Goal: Task Accomplishment & Management: Use online tool/utility

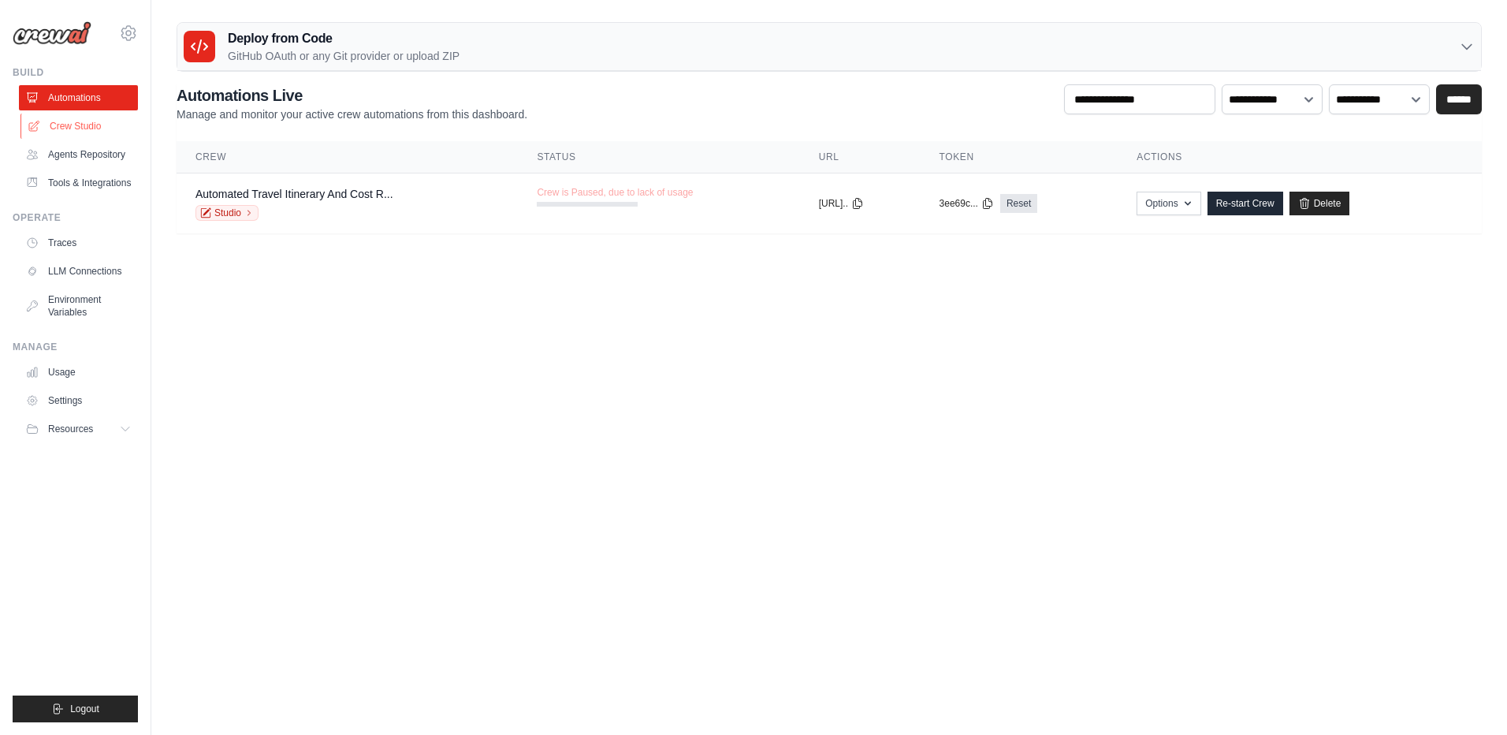
click at [80, 117] on link "Crew Studio" at bounding box center [79, 126] width 119 height 25
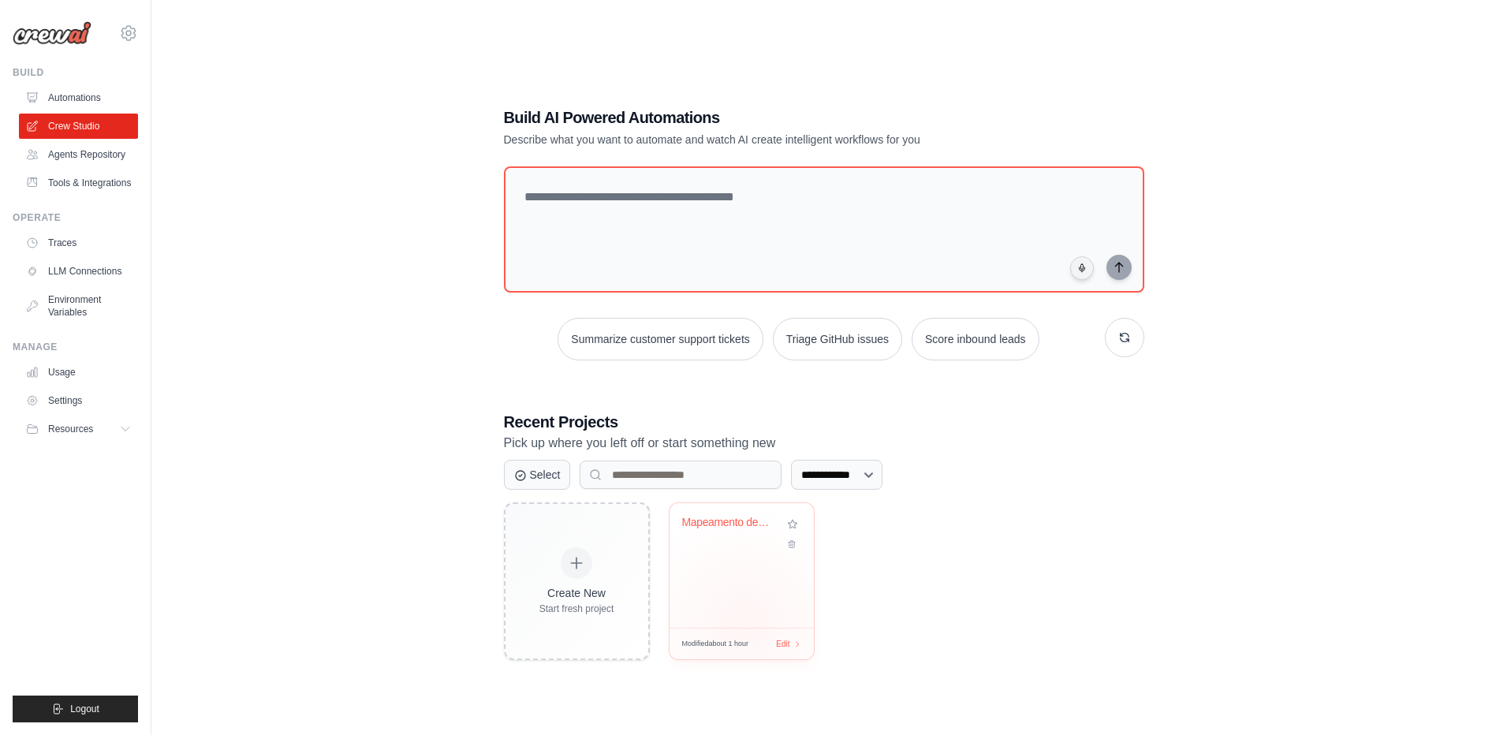
click at [743, 622] on div "Mapeamento de Clientes MTech System..." at bounding box center [741, 565] width 144 height 125
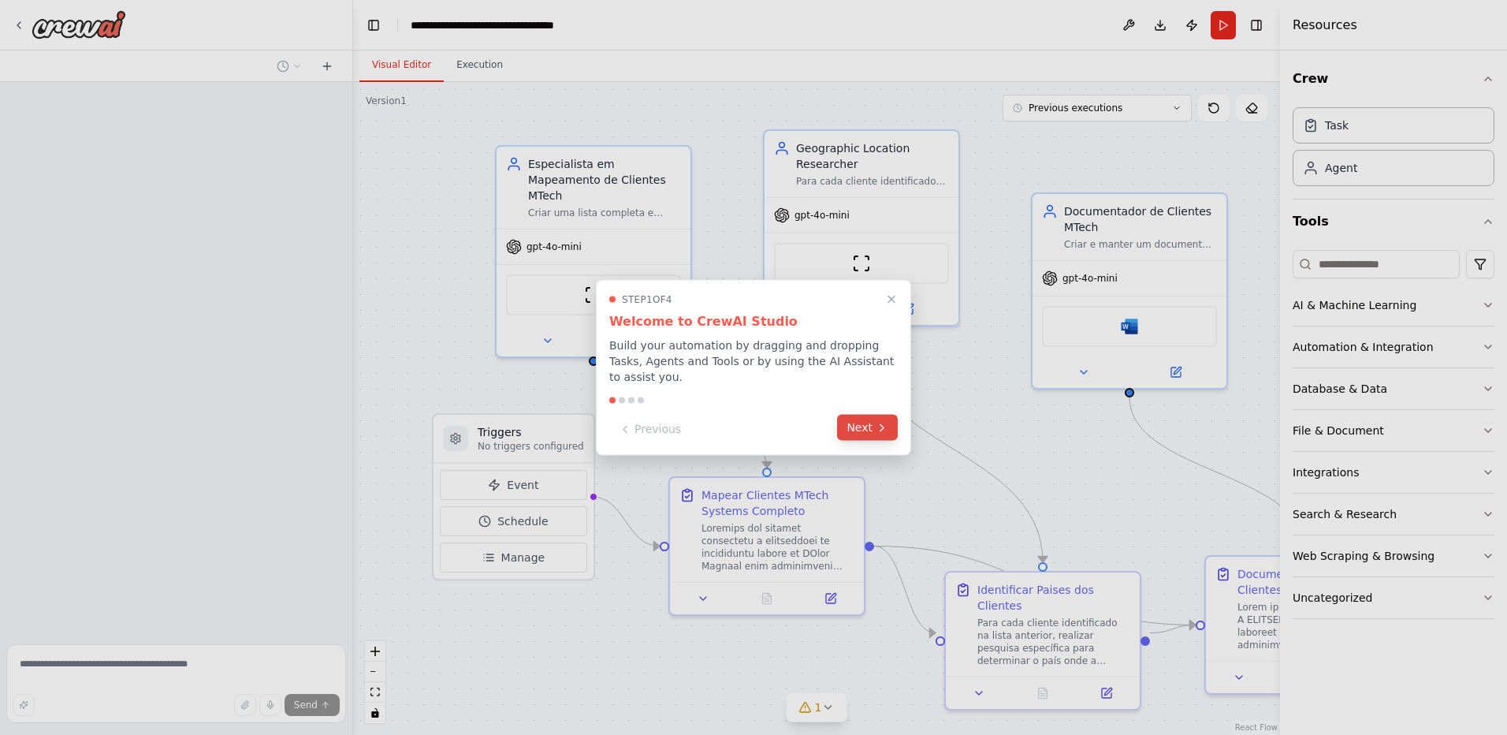
click at [853, 427] on button "Next" at bounding box center [867, 428] width 61 height 26
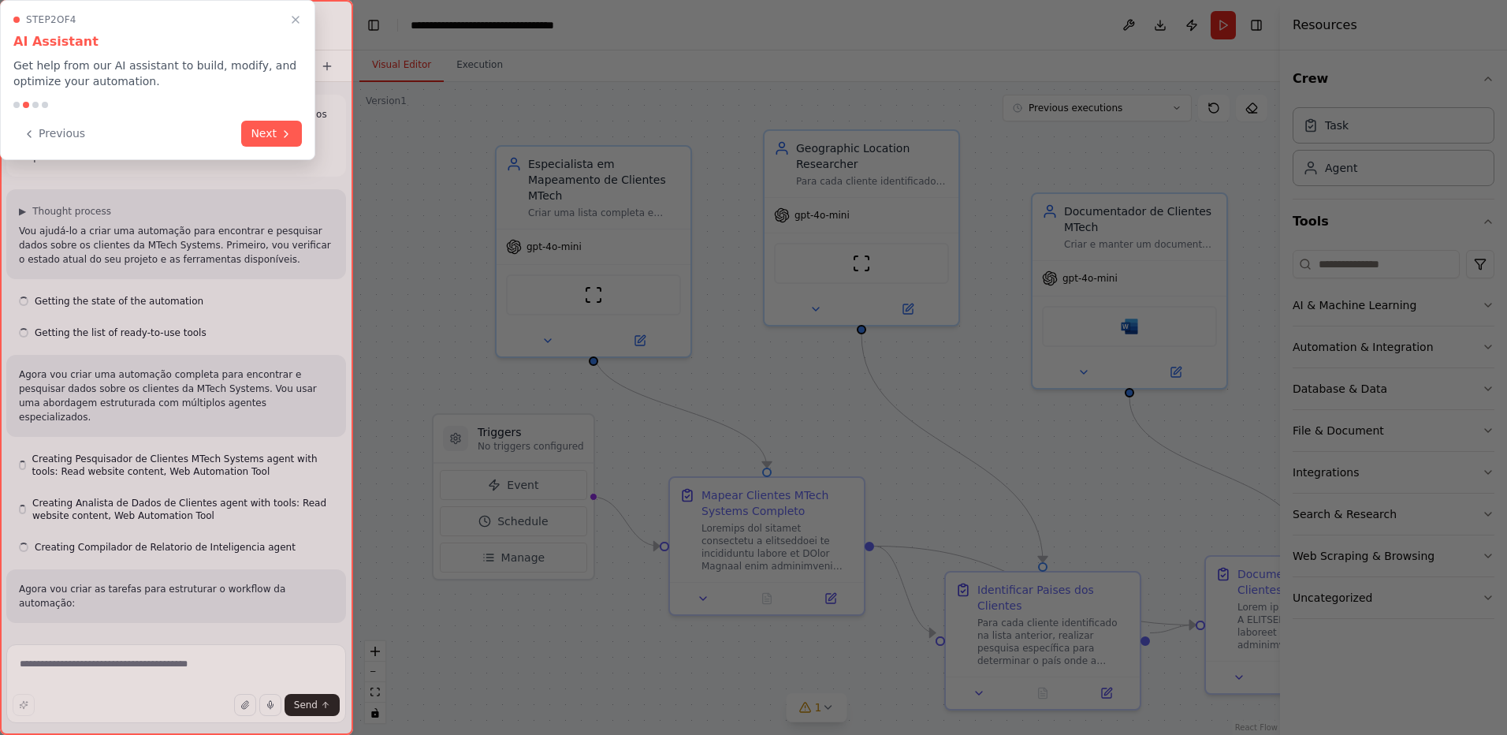
scroll to position [13984, 0]
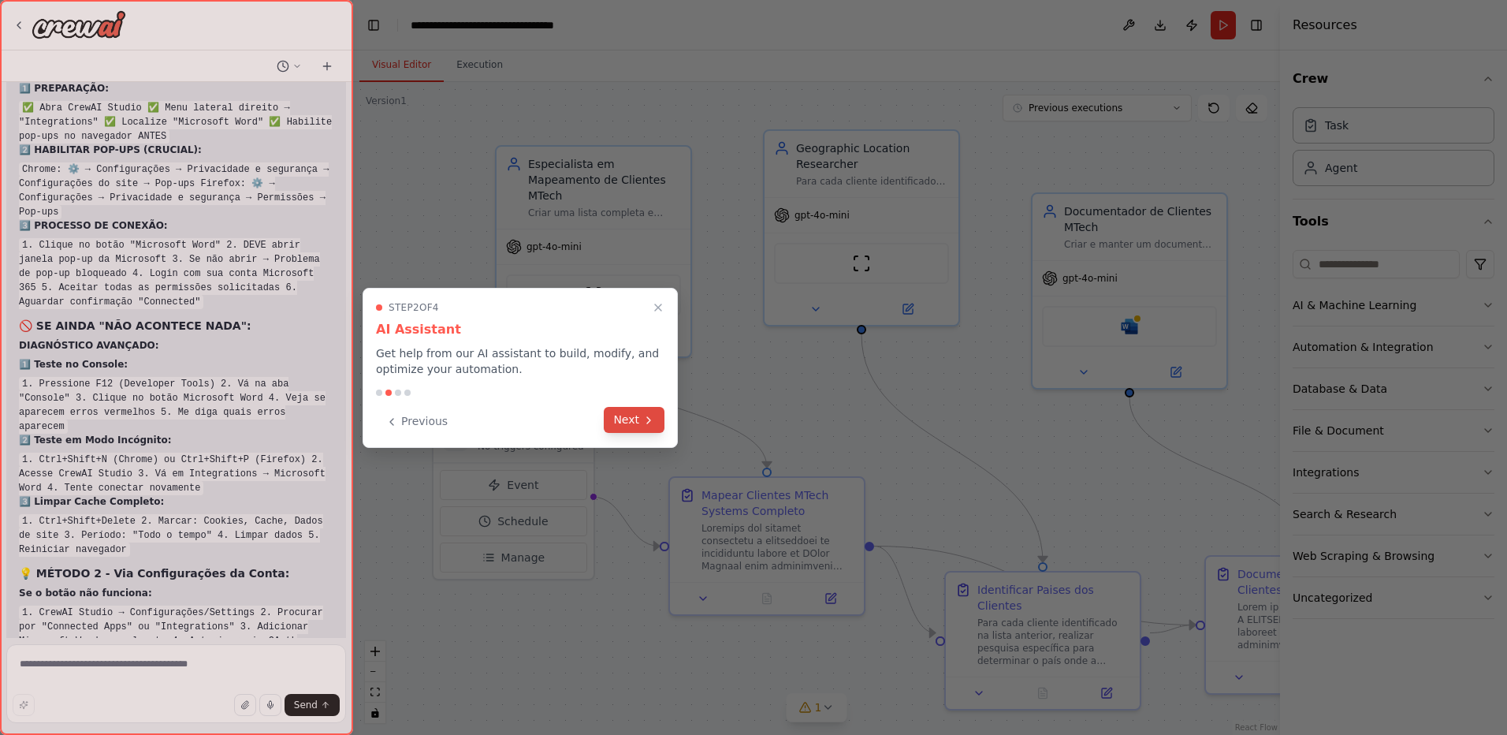
click at [628, 427] on button "Next" at bounding box center [634, 420] width 61 height 26
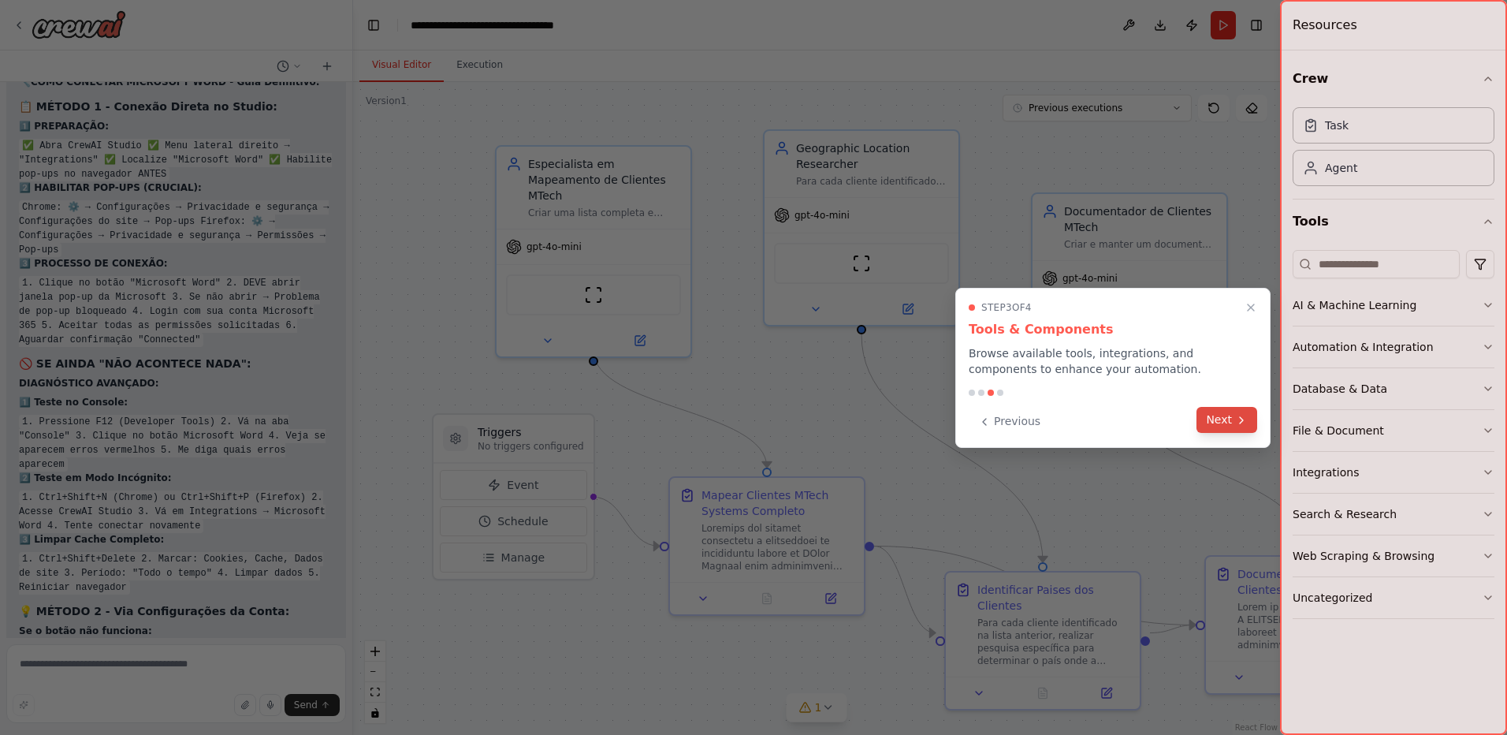
click at [1227, 422] on button "Next" at bounding box center [1227, 420] width 61 height 26
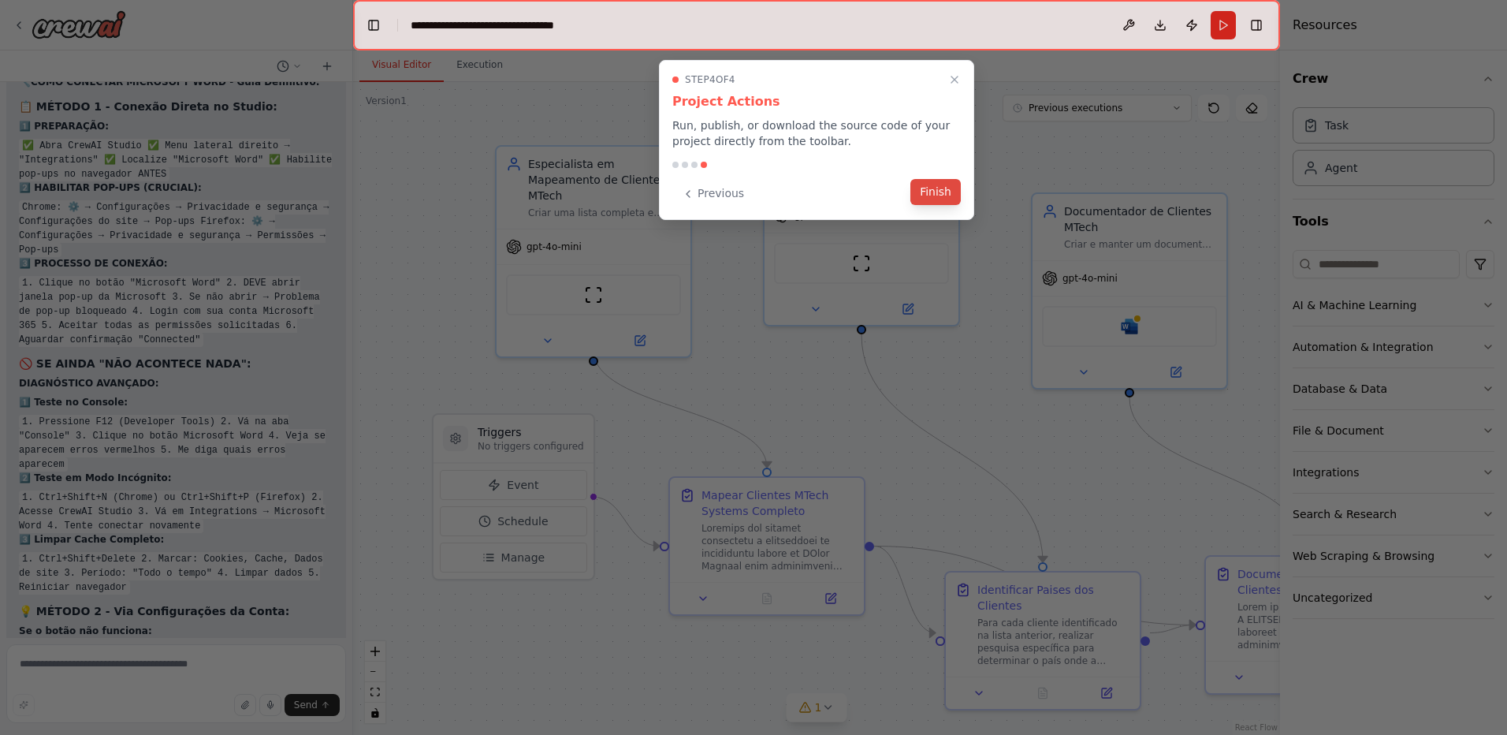
click at [925, 193] on button "Finish" at bounding box center [936, 192] width 50 height 26
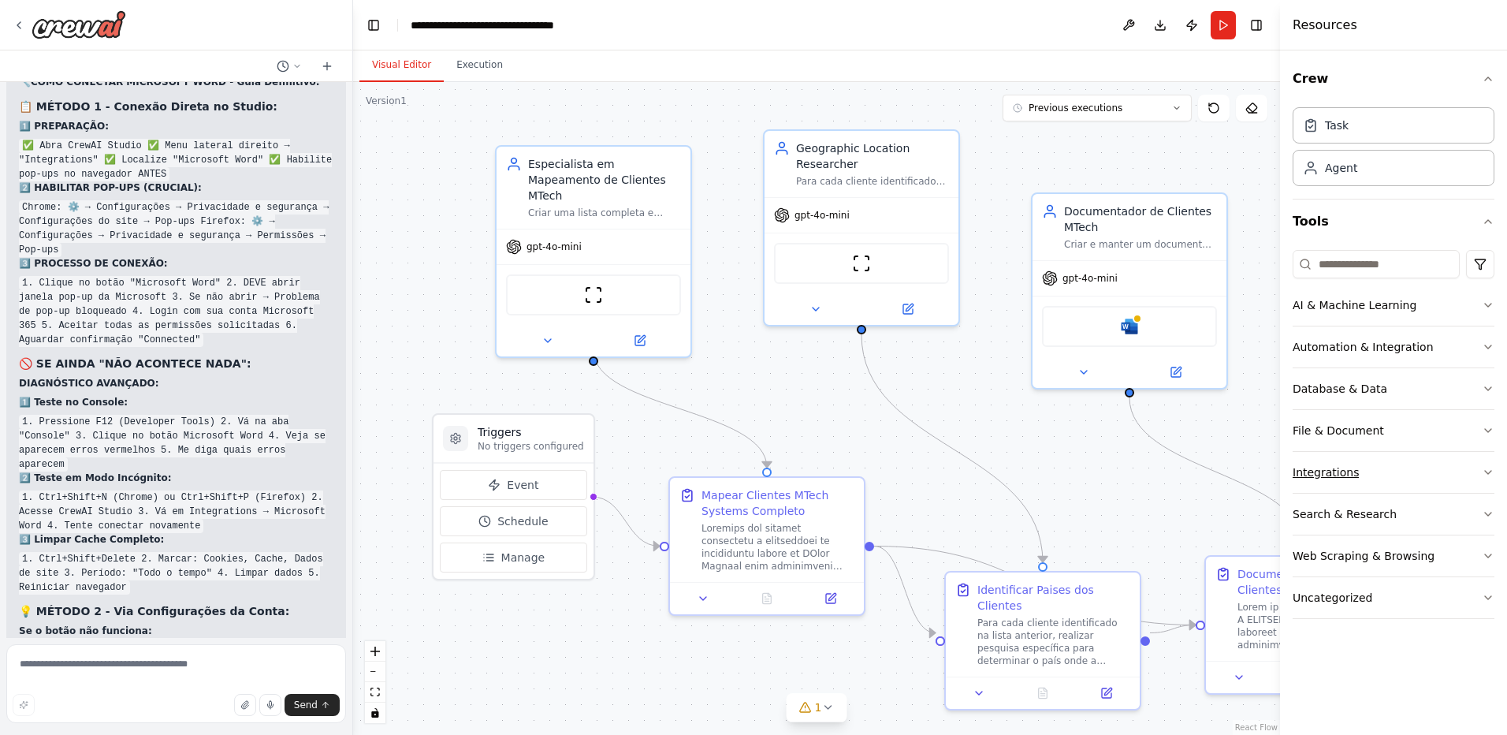
click at [1340, 475] on div "Integrations" at bounding box center [1326, 472] width 66 height 16
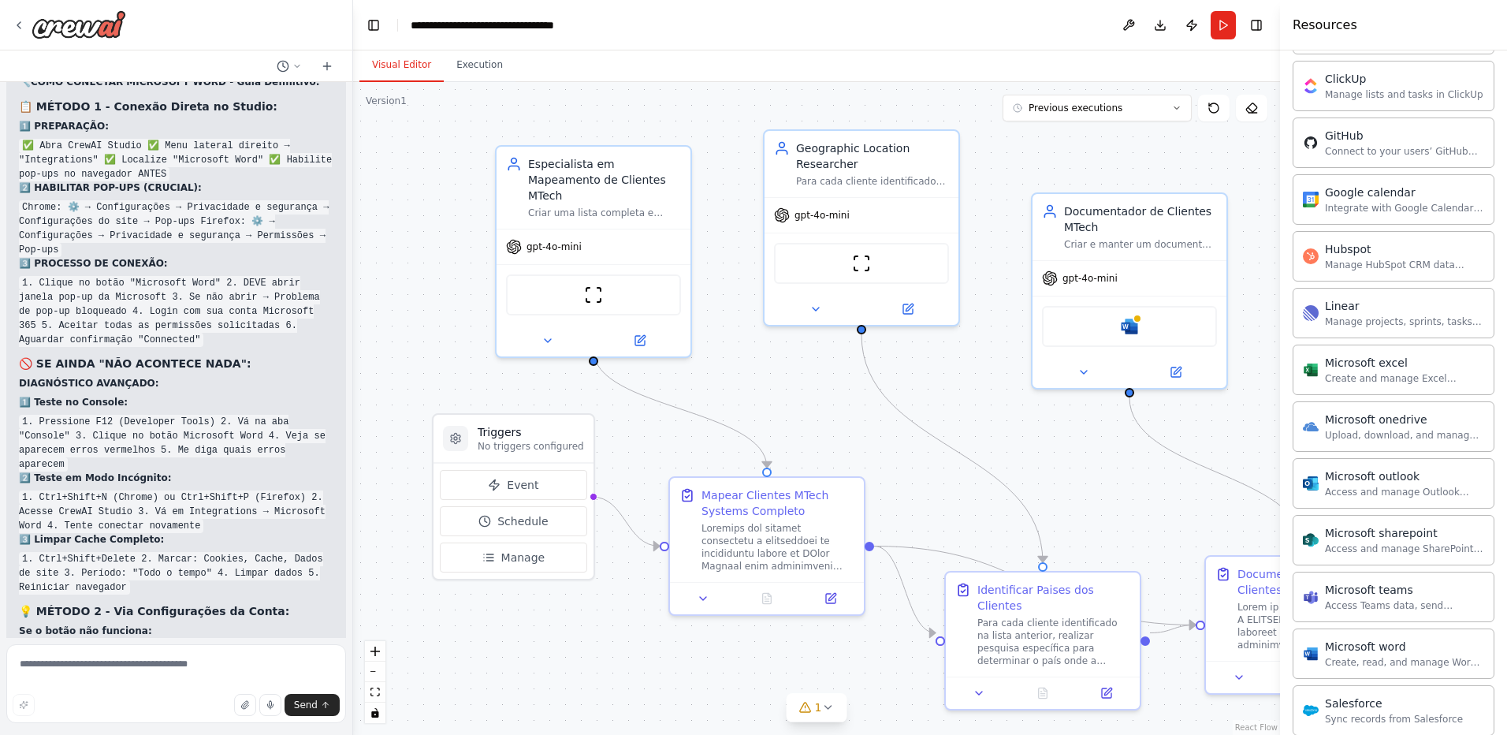
scroll to position [788, 0]
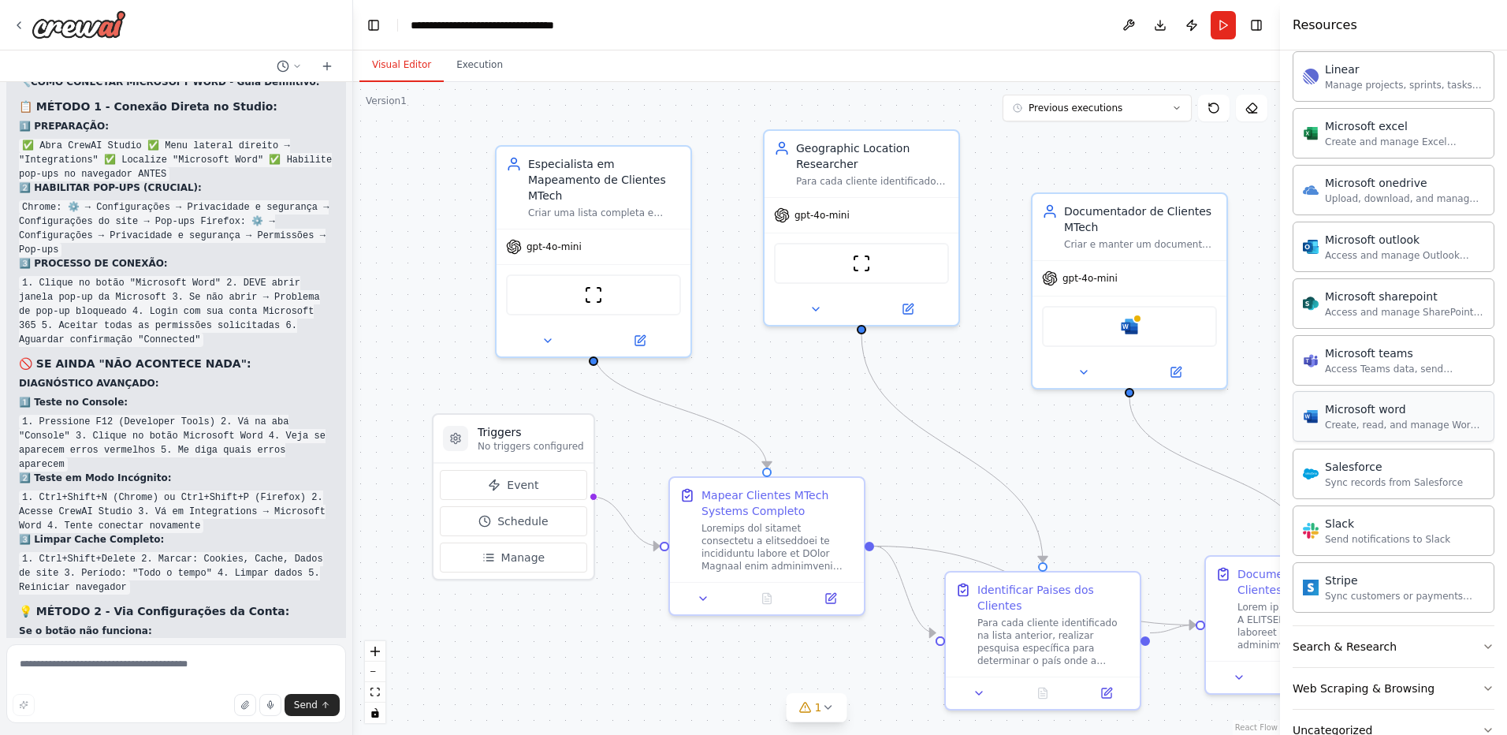
click at [1371, 423] on div "Create, read, and manage Word documents and text files in OneDrive or SharePoin…" at bounding box center [1404, 425] width 159 height 13
click at [1127, 321] on img at bounding box center [1129, 323] width 19 height 19
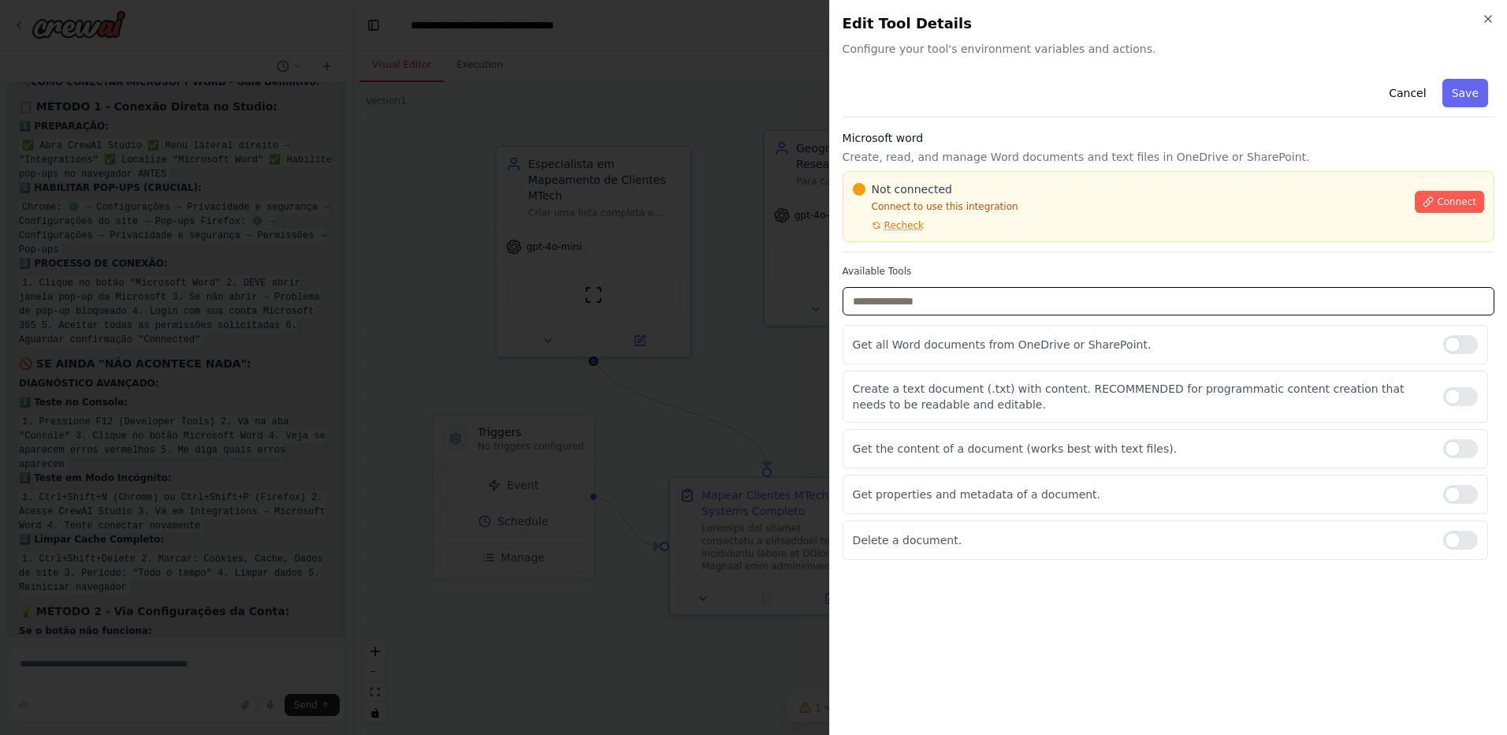
click at [985, 303] on input "text" at bounding box center [1169, 301] width 652 height 28
click at [1439, 196] on button "Connect" at bounding box center [1449, 202] width 69 height 22
click at [1493, 20] on icon "button" at bounding box center [1488, 19] width 13 height 13
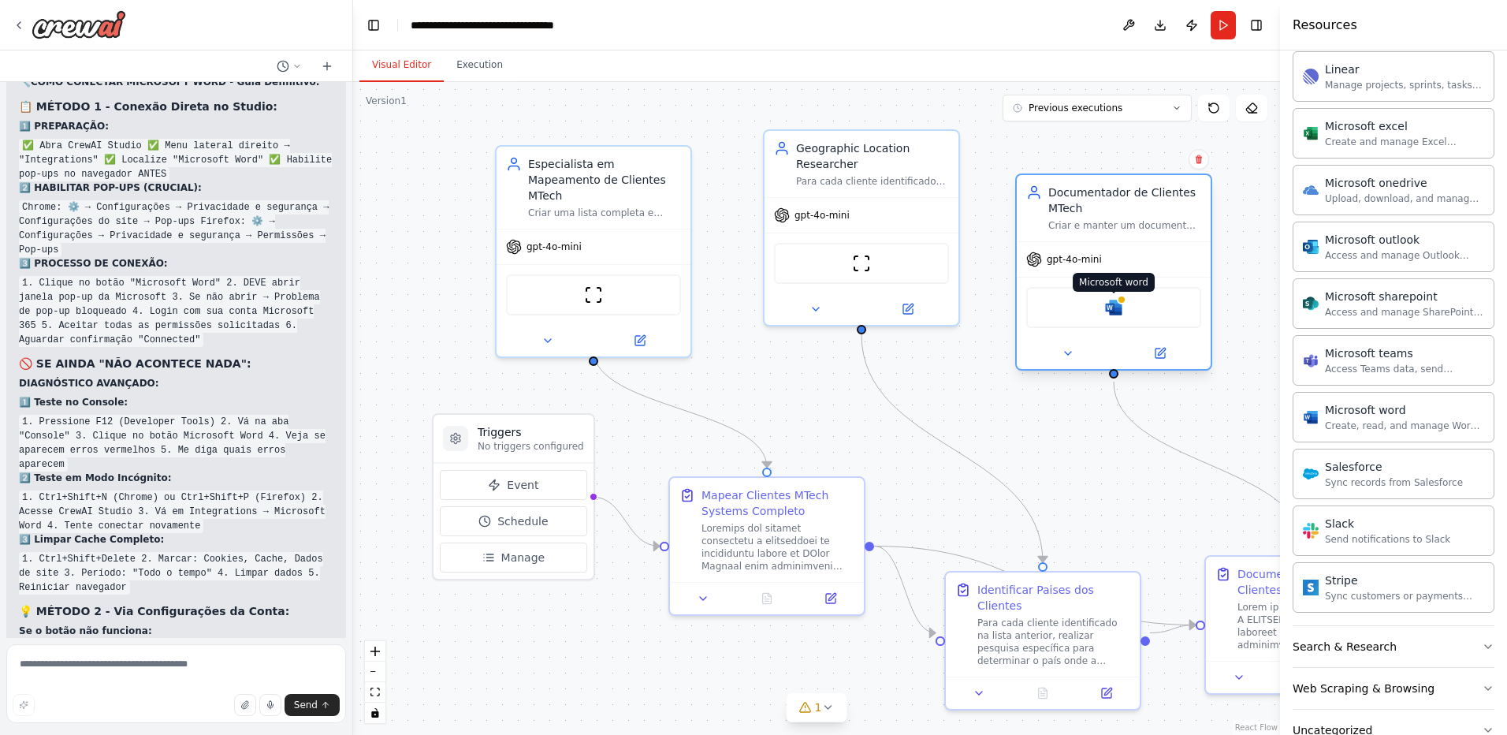
drag, startPoint x: 1131, startPoint y: 325, endPoint x: 1109, endPoint y: 311, distance: 25.6
click at [1109, 311] on img at bounding box center [1114, 307] width 19 height 19
click at [1090, 305] on div "Microsoft word" at bounding box center [1114, 307] width 175 height 41
click at [1074, 349] on icon at bounding box center [1068, 353] width 13 height 13
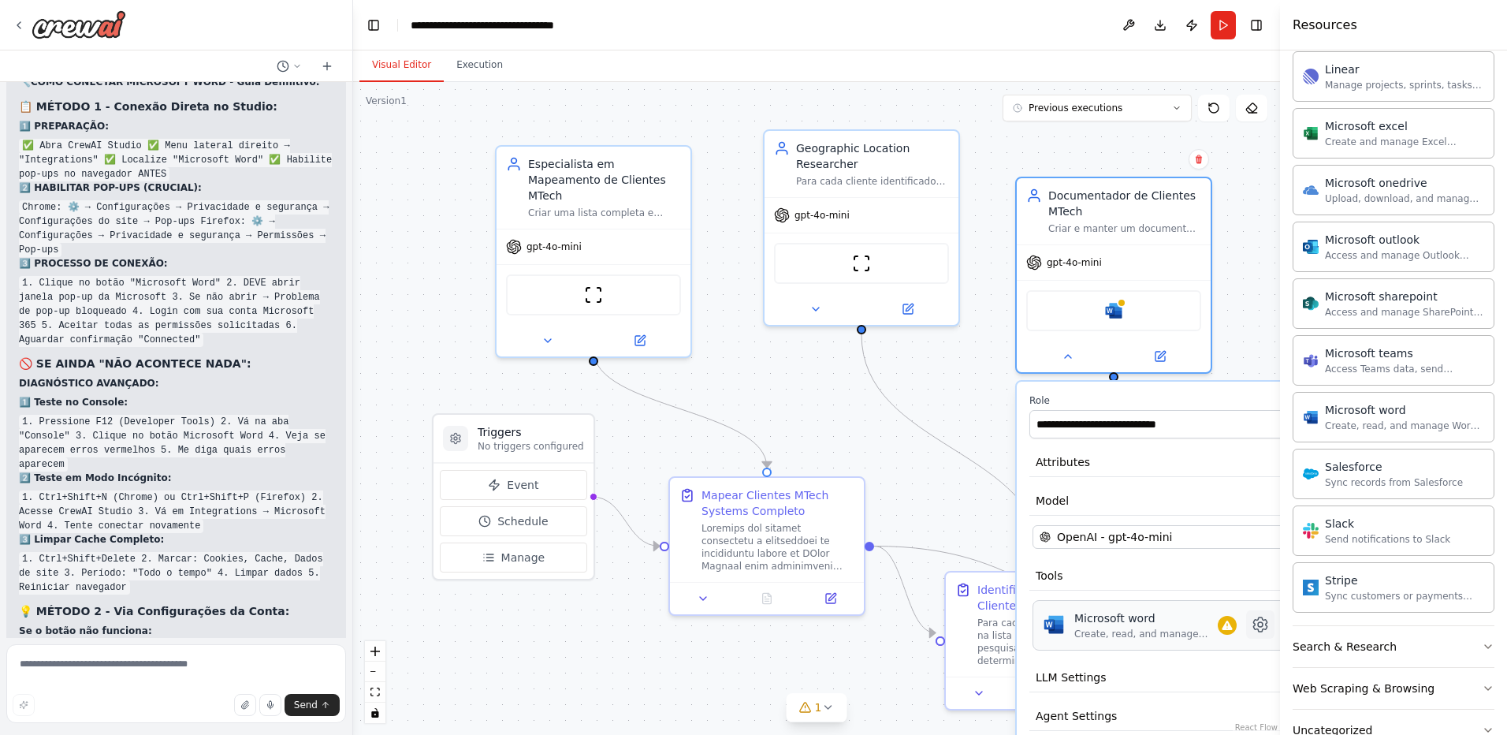
click at [1264, 627] on icon at bounding box center [1260, 624] width 13 height 14
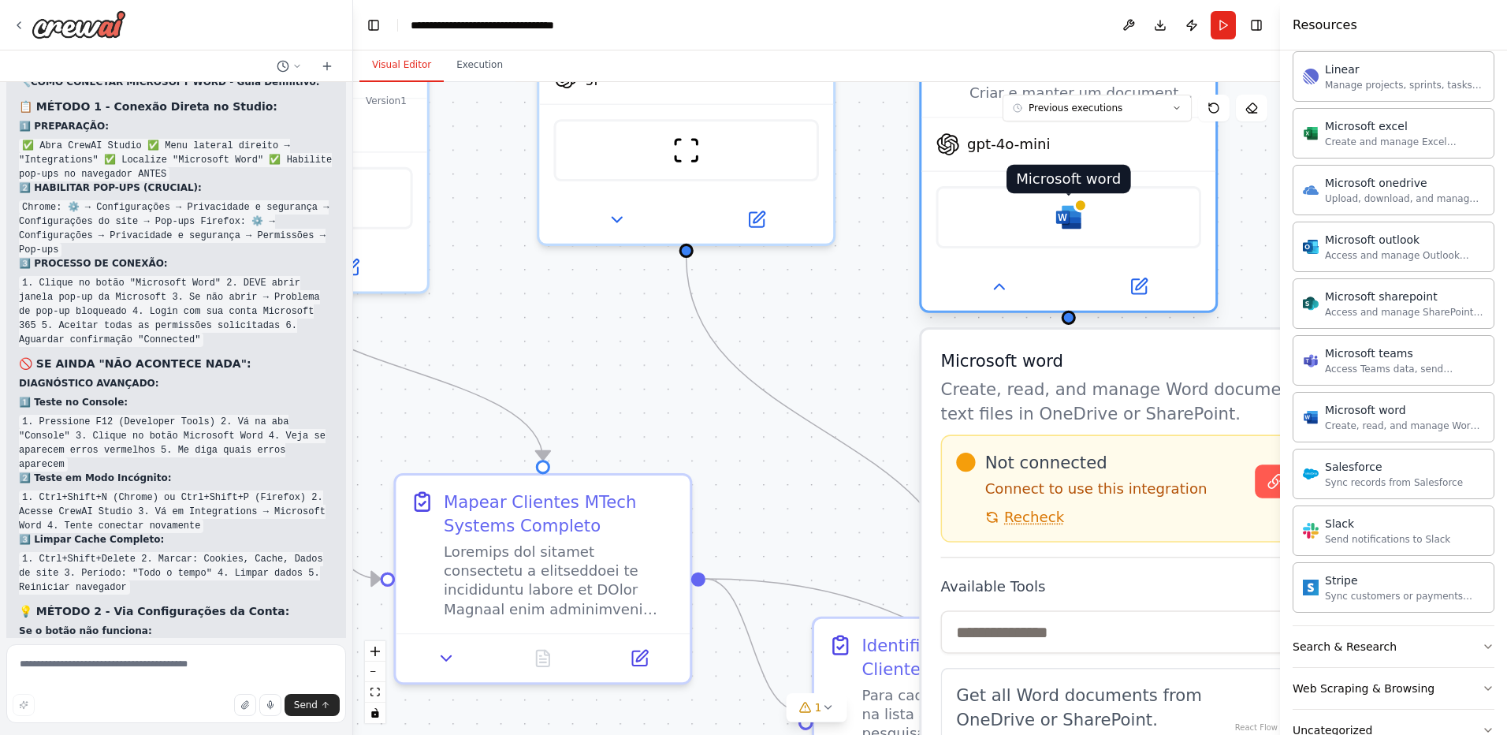
click at [1063, 217] on img at bounding box center [1069, 217] width 28 height 28
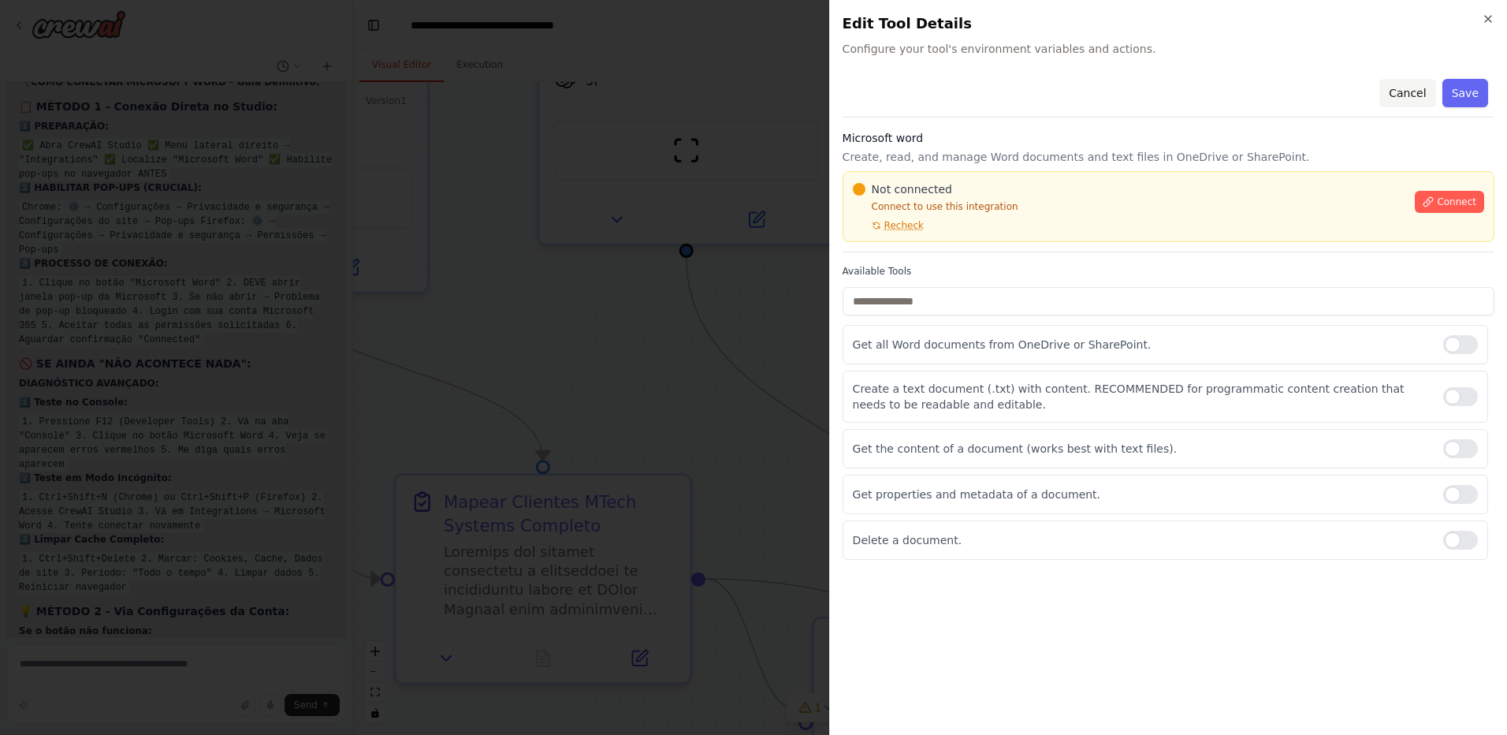
click at [1419, 102] on button "Cancel" at bounding box center [1408, 93] width 56 height 28
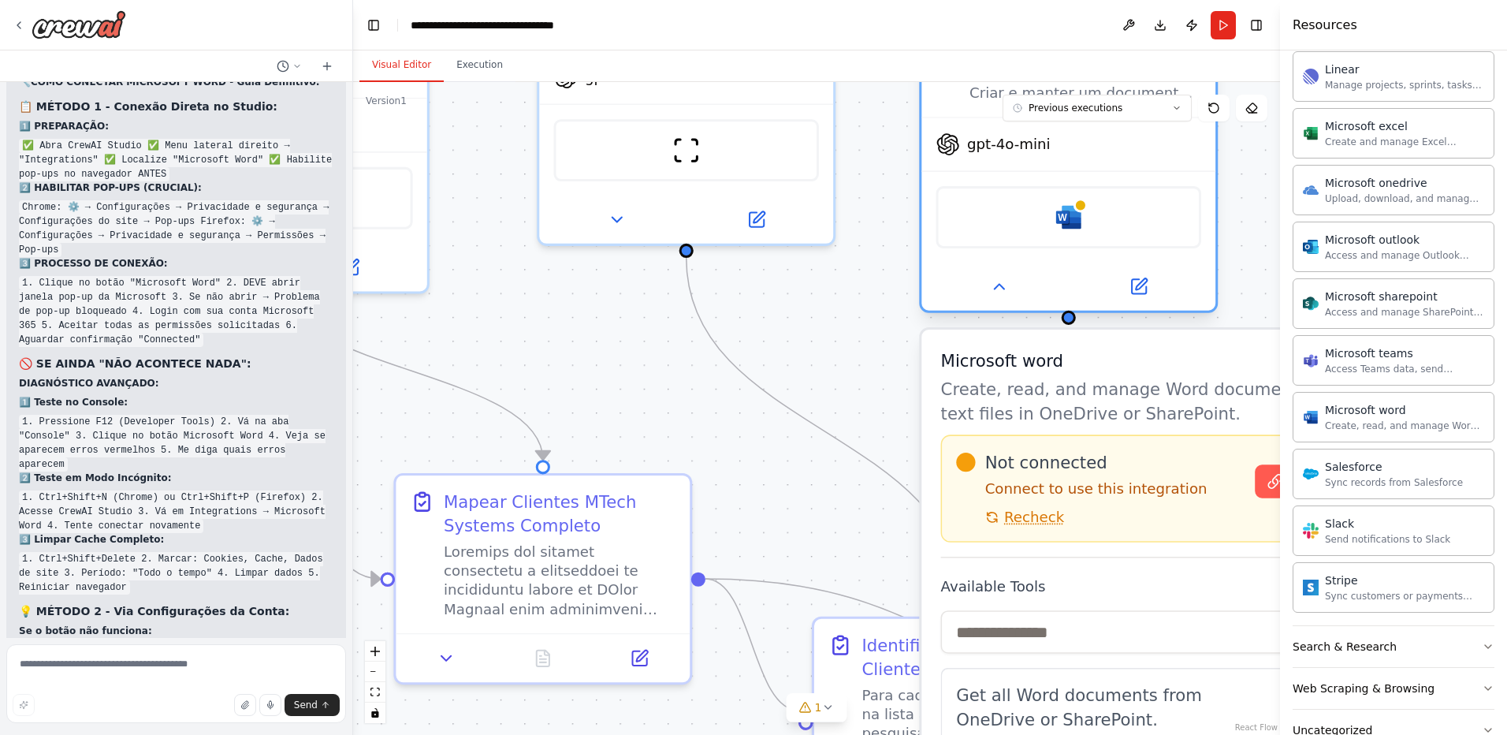
click at [1004, 270] on div at bounding box center [1069, 287] width 294 height 48
click at [997, 300] on button at bounding box center [998, 286] width 135 height 28
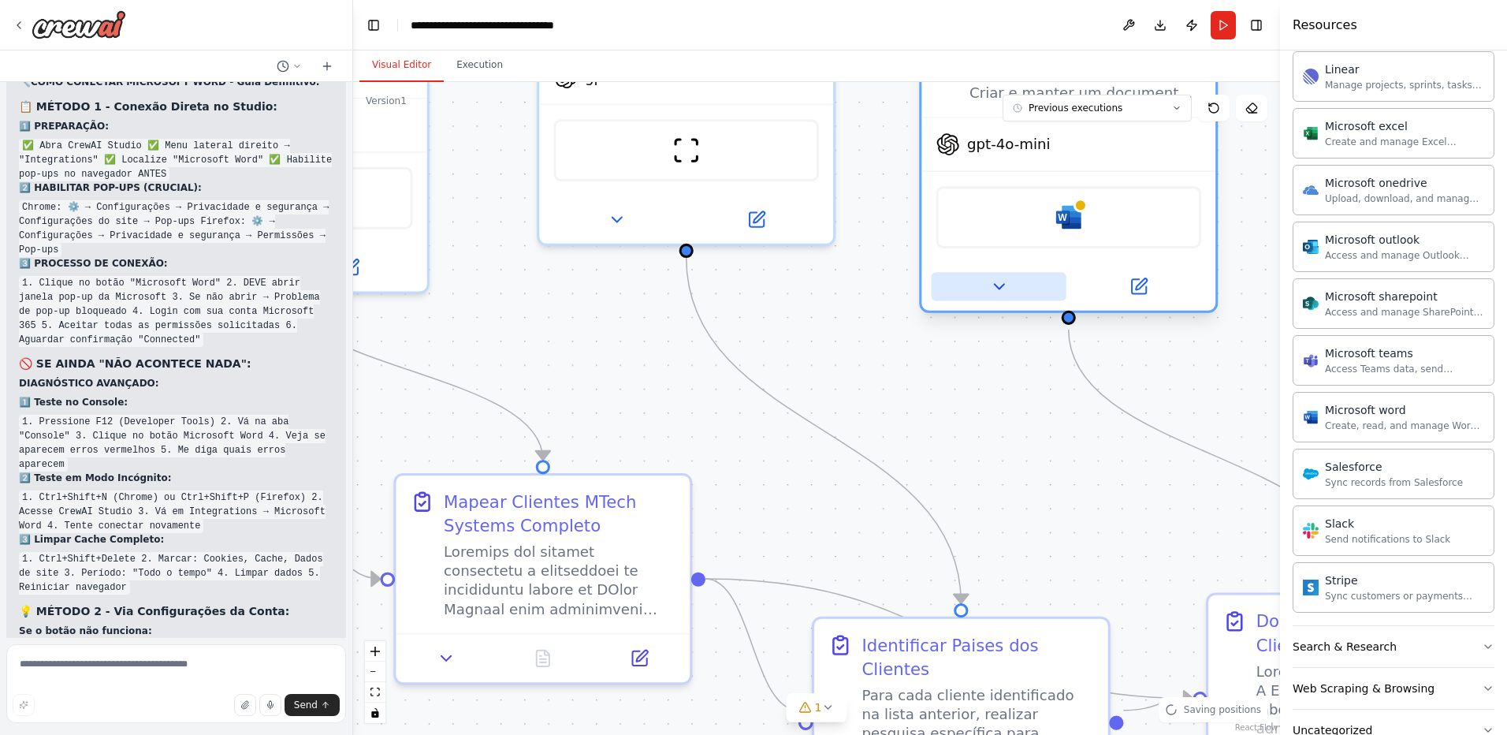
click at [997, 300] on button at bounding box center [998, 286] width 135 height 28
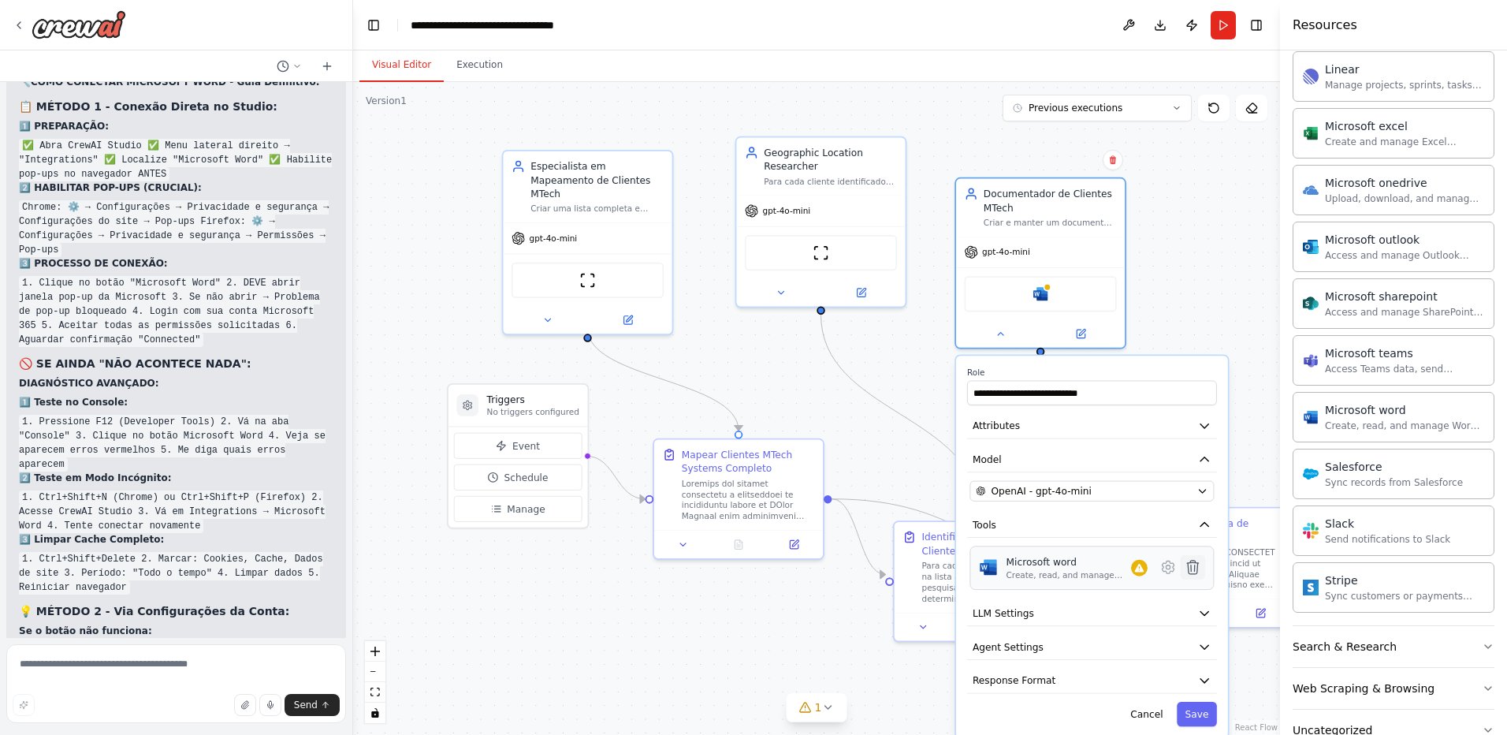
click at [1191, 568] on icon at bounding box center [1192, 567] width 11 height 13
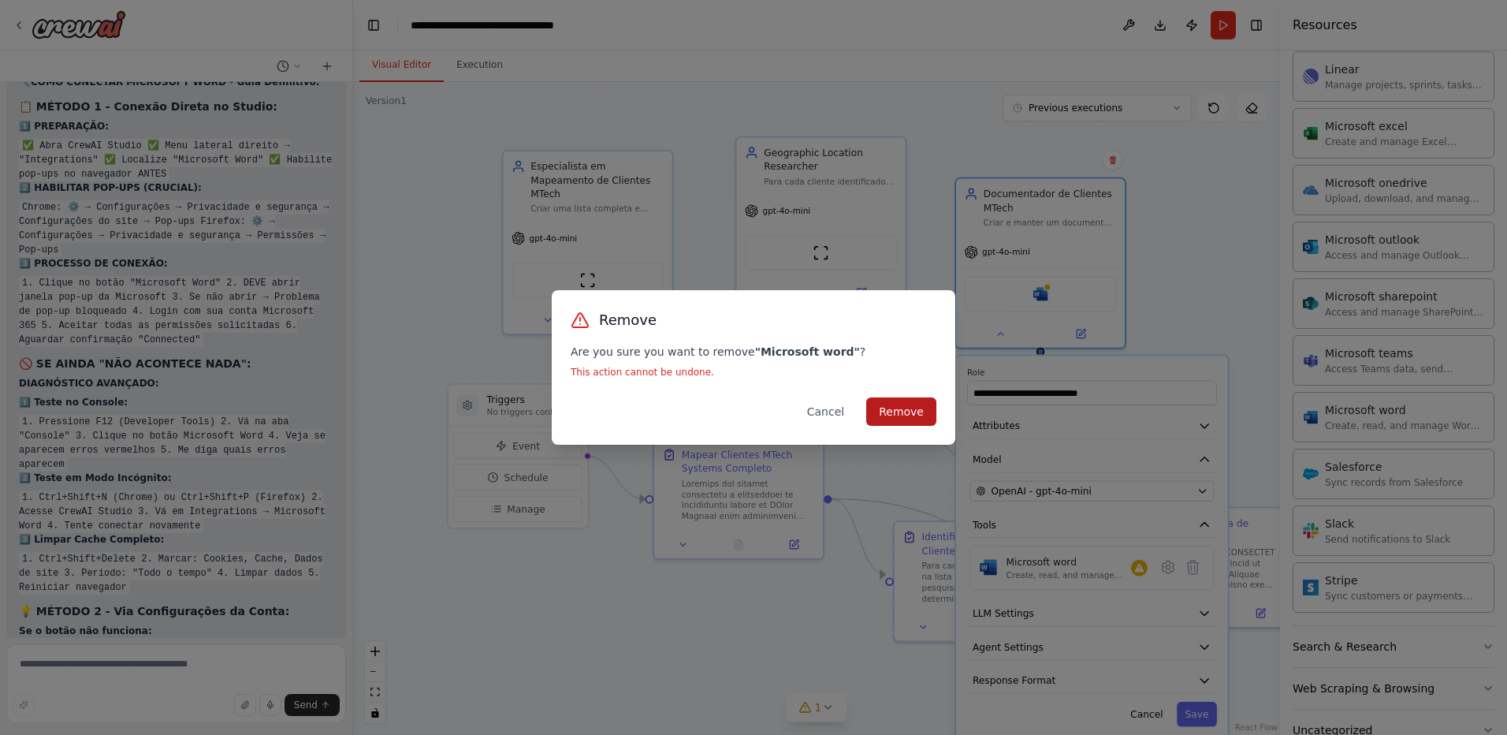
click at [907, 423] on button "Remove" at bounding box center [901, 411] width 70 height 28
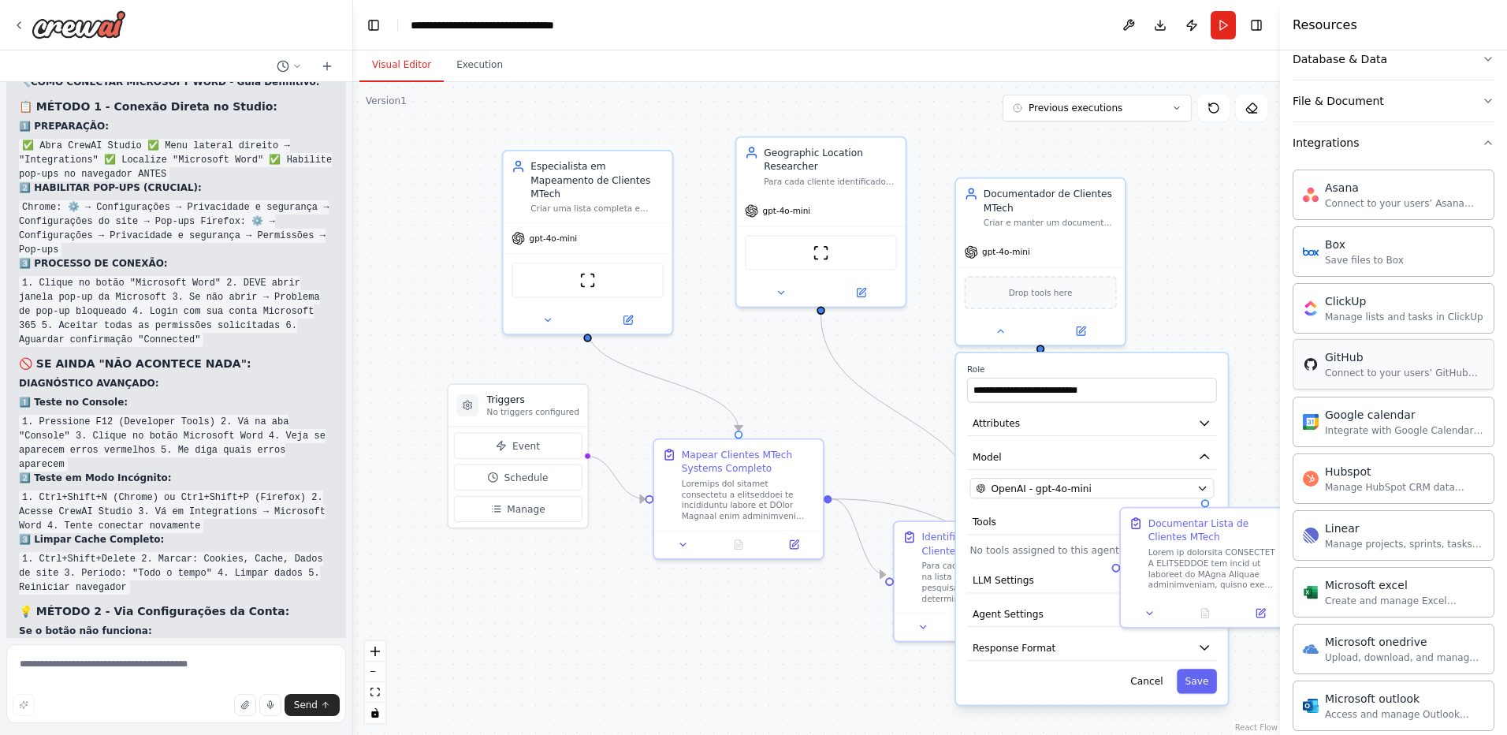
scroll to position [278, 0]
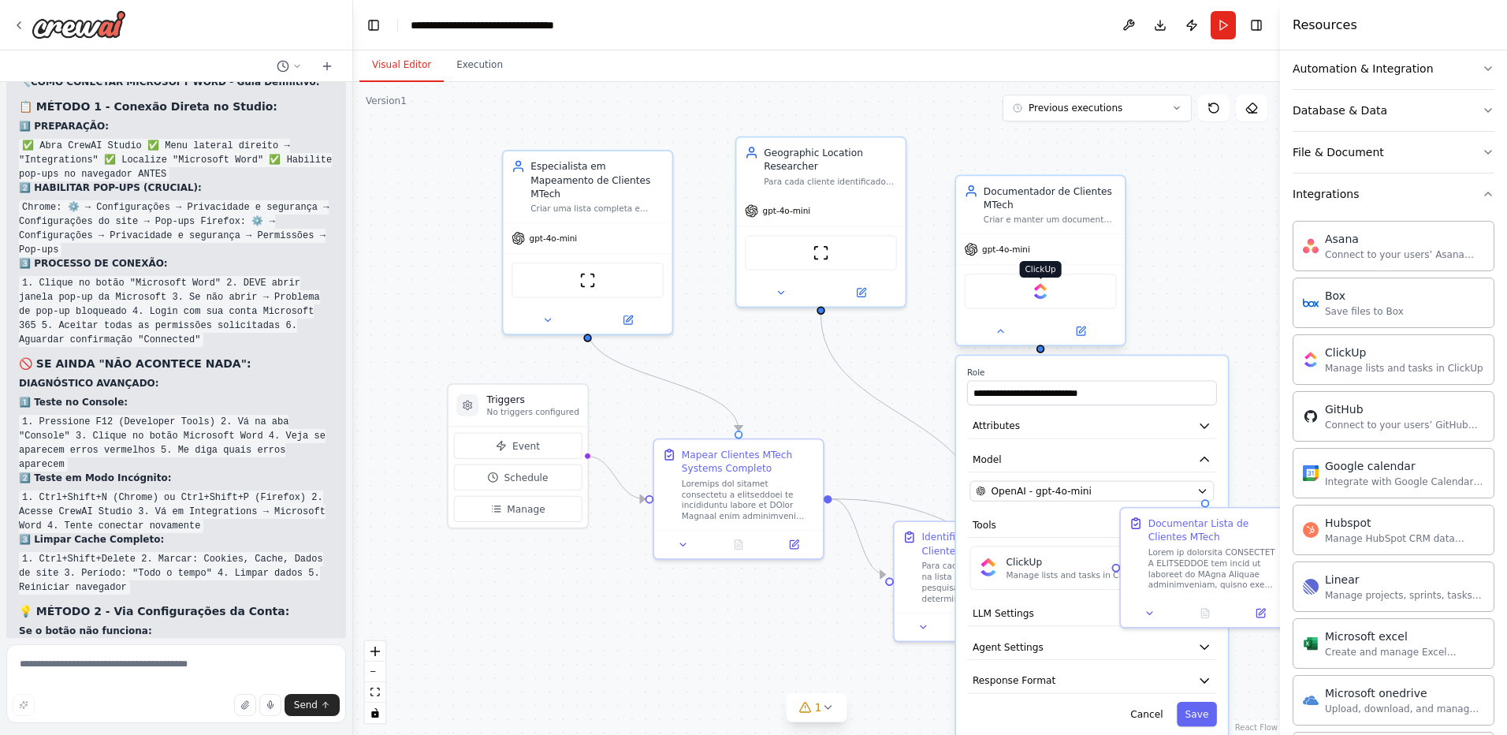
click at [1037, 293] on img at bounding box center [1041, 291] width 17 height 17
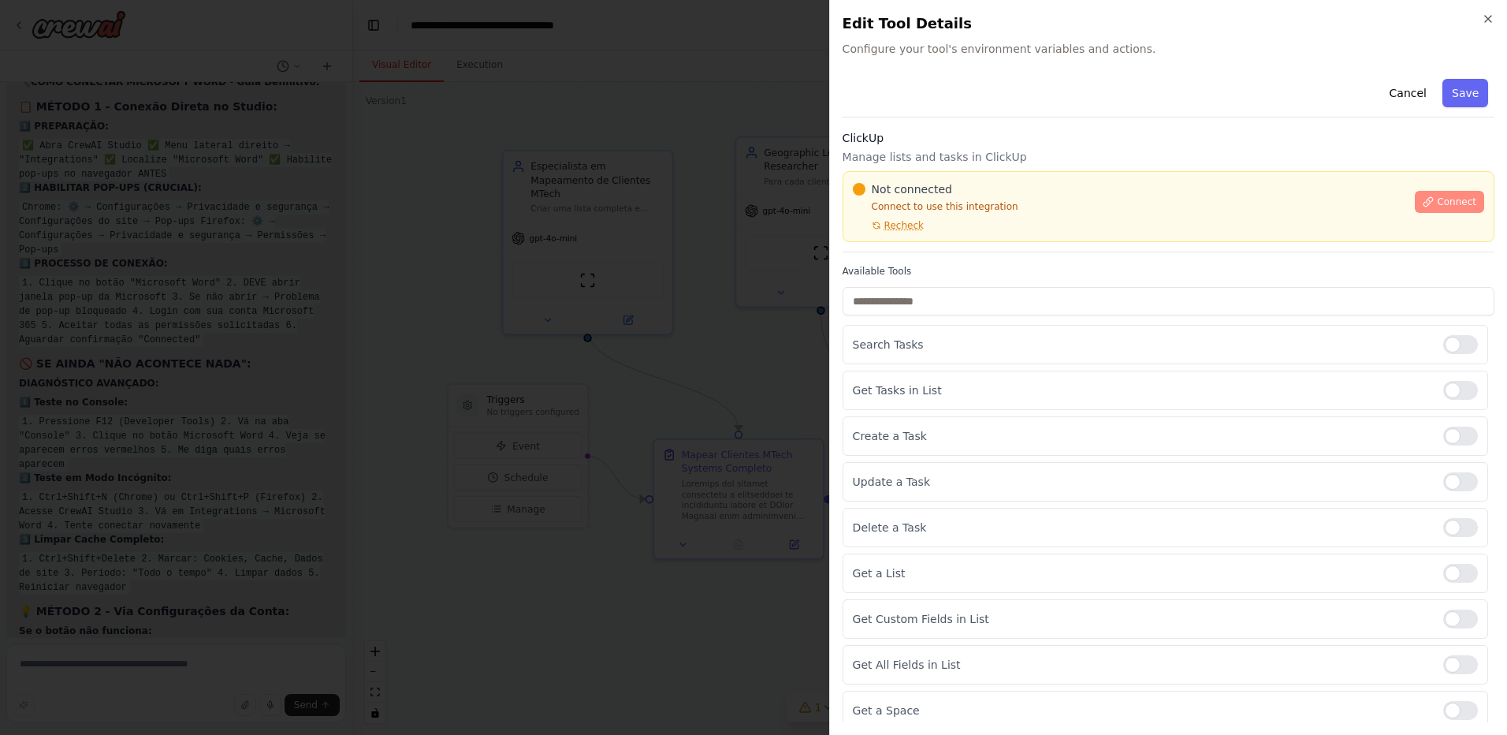
click at [1437, 202] on span "Connect" at bounding box center [1456, 202] width 39 height 13
click at [1402, 194] on div "Not connected Connect to use this integration Recheck Connect" at bounding box center [1169, 206] width 632 height 50
click at [1425, 202] on icon at bounding box center [1429, 201] width 9 height 9
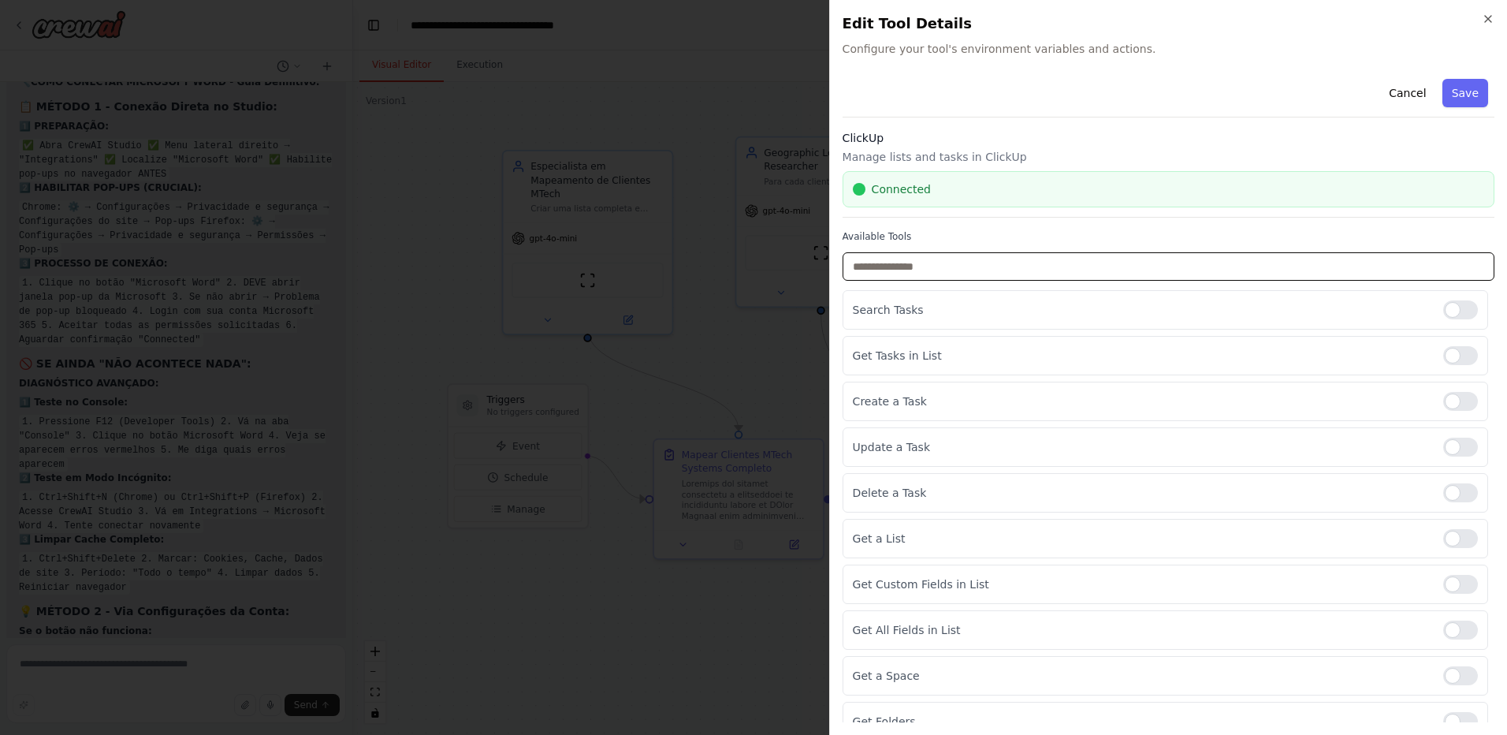
click at [941, 261] on input "text" at bounding box center [1169, 266] width 652 height 28
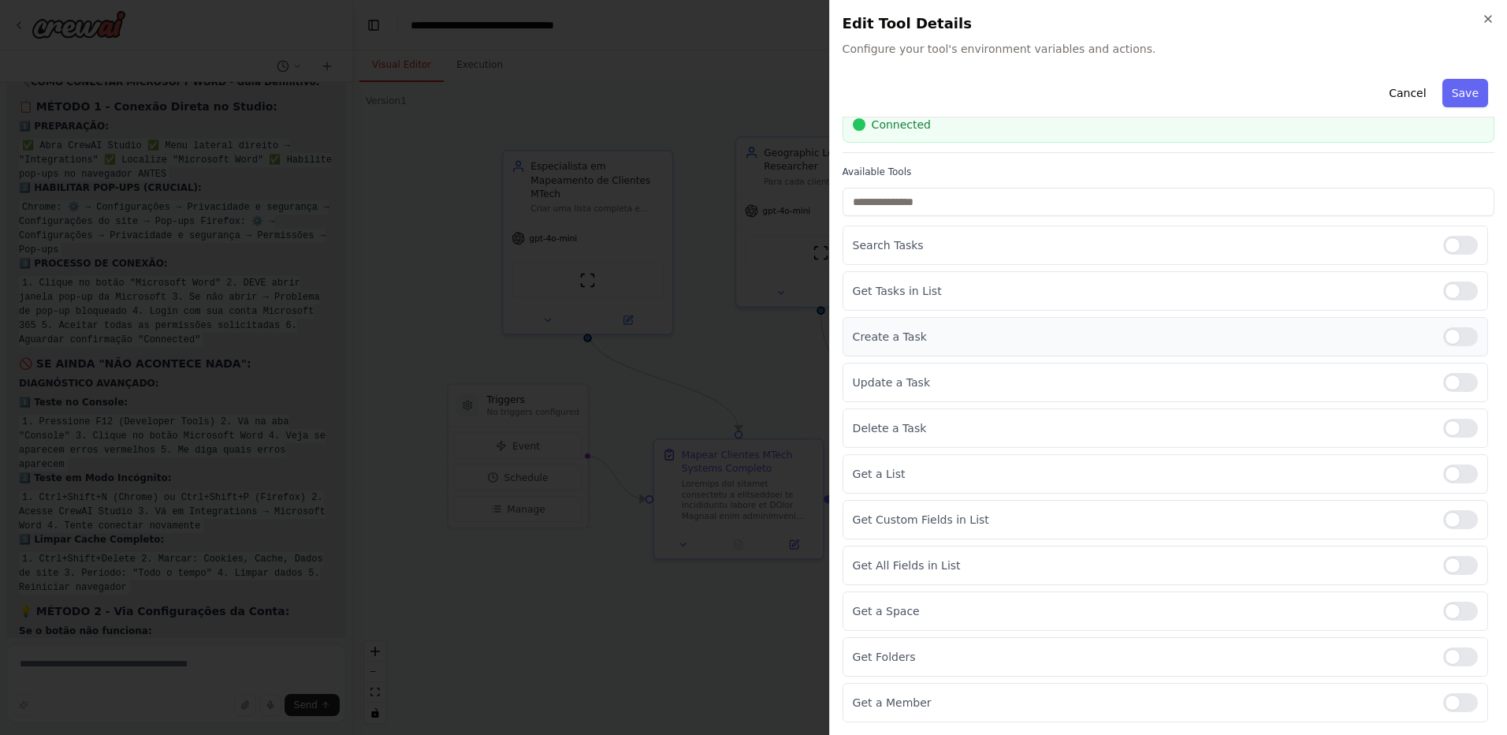
click at [1459, 338] on div at bounding box center [1461, 336] width 35 height 19
click at [1444, 340] on div at bounding box center [1461, 336] width 35 height 19
click at [1456, 91] on button "Save" at bounding box center [1466, 93] width 46 height 28
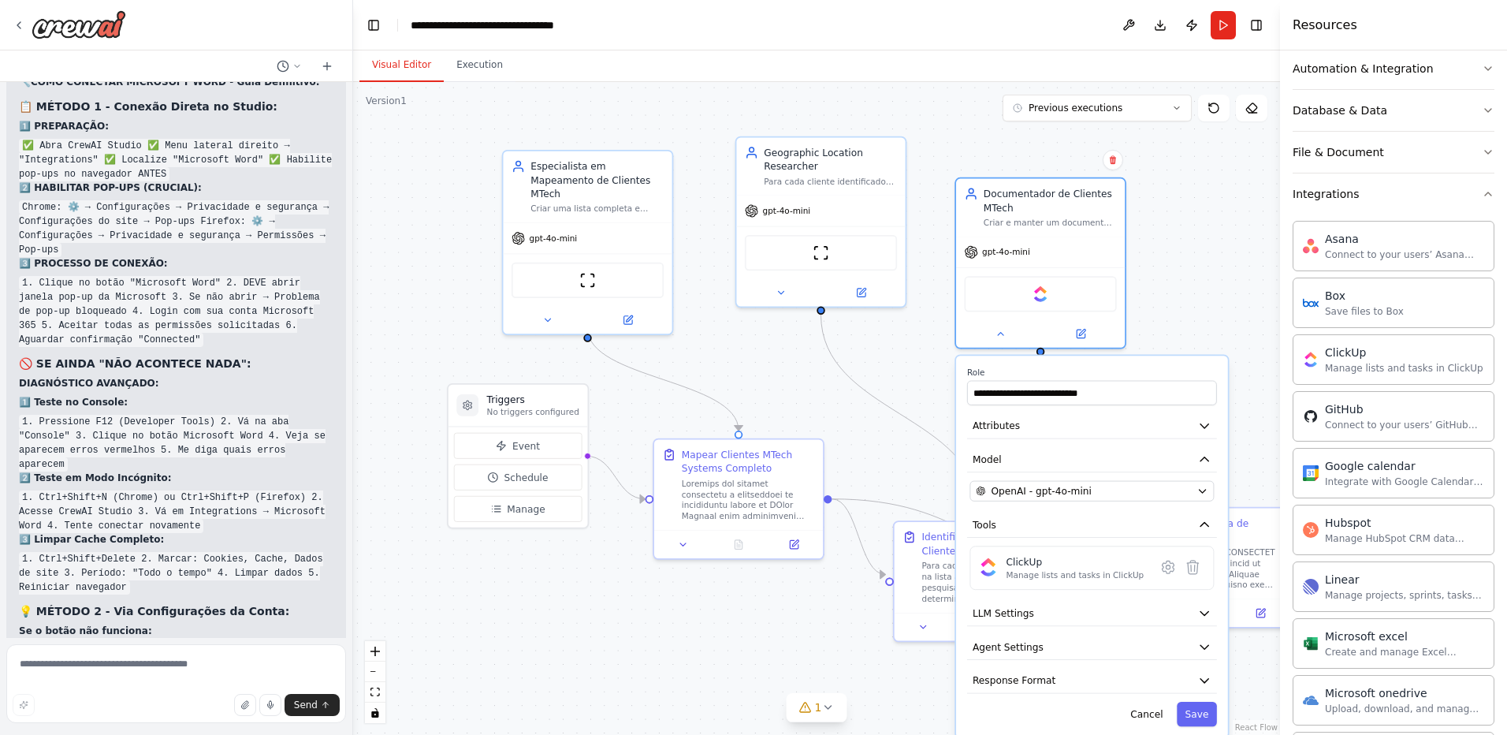
click at [1202, 207] on div ".deletable-edge-delete-btn { width: 20px; height: 20px; border: 0px solid #ffff…" at bounding box center [816, 408] width 927 height 653
click at [103, 682] on textarea at bounding box center [176, 683] width 340 height 79
type textarea "**********"
click at [1194, 717] on button "Save" at bounding box center [1197, 714] width 40 height 24
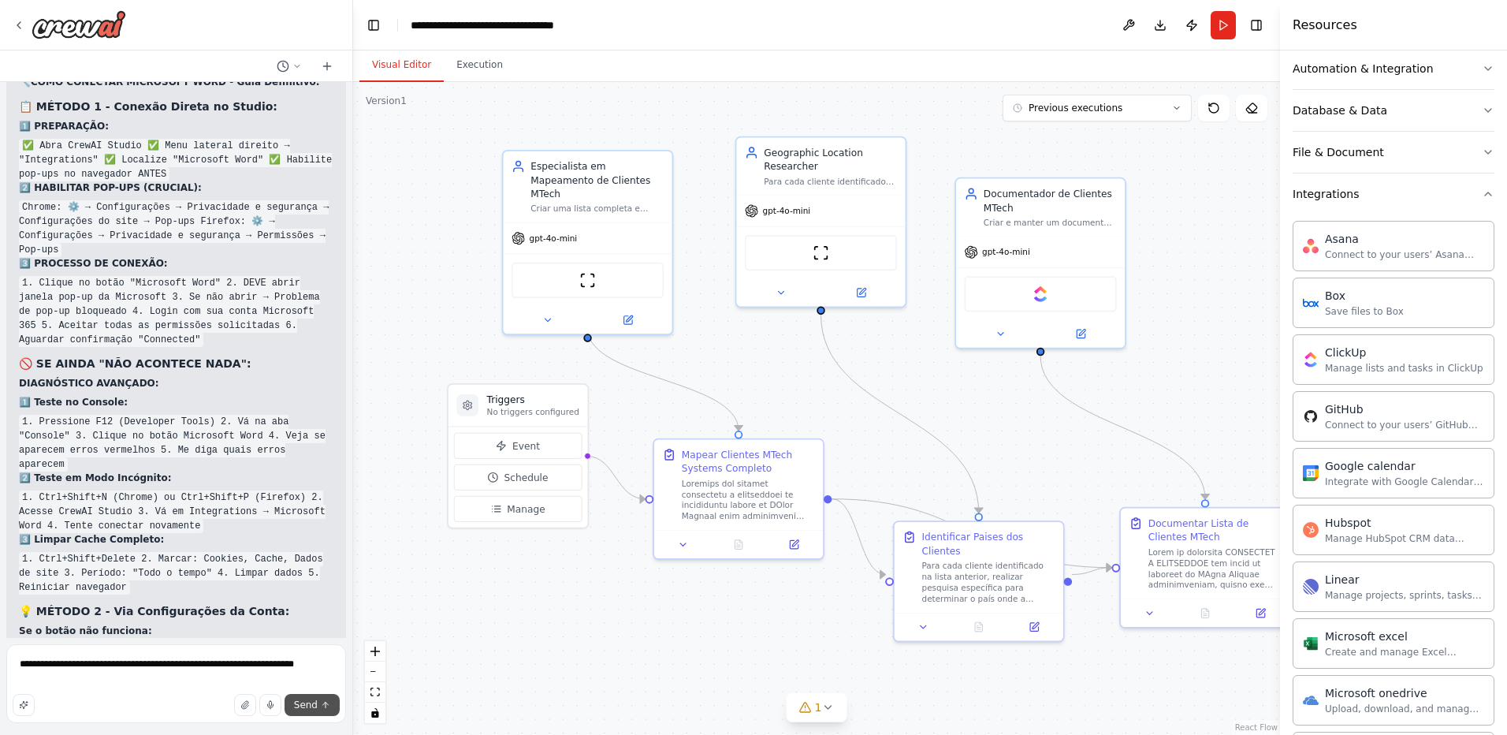
click at [319, 706] on button "Send" at bounding box center [312, 705] width 55 height 22
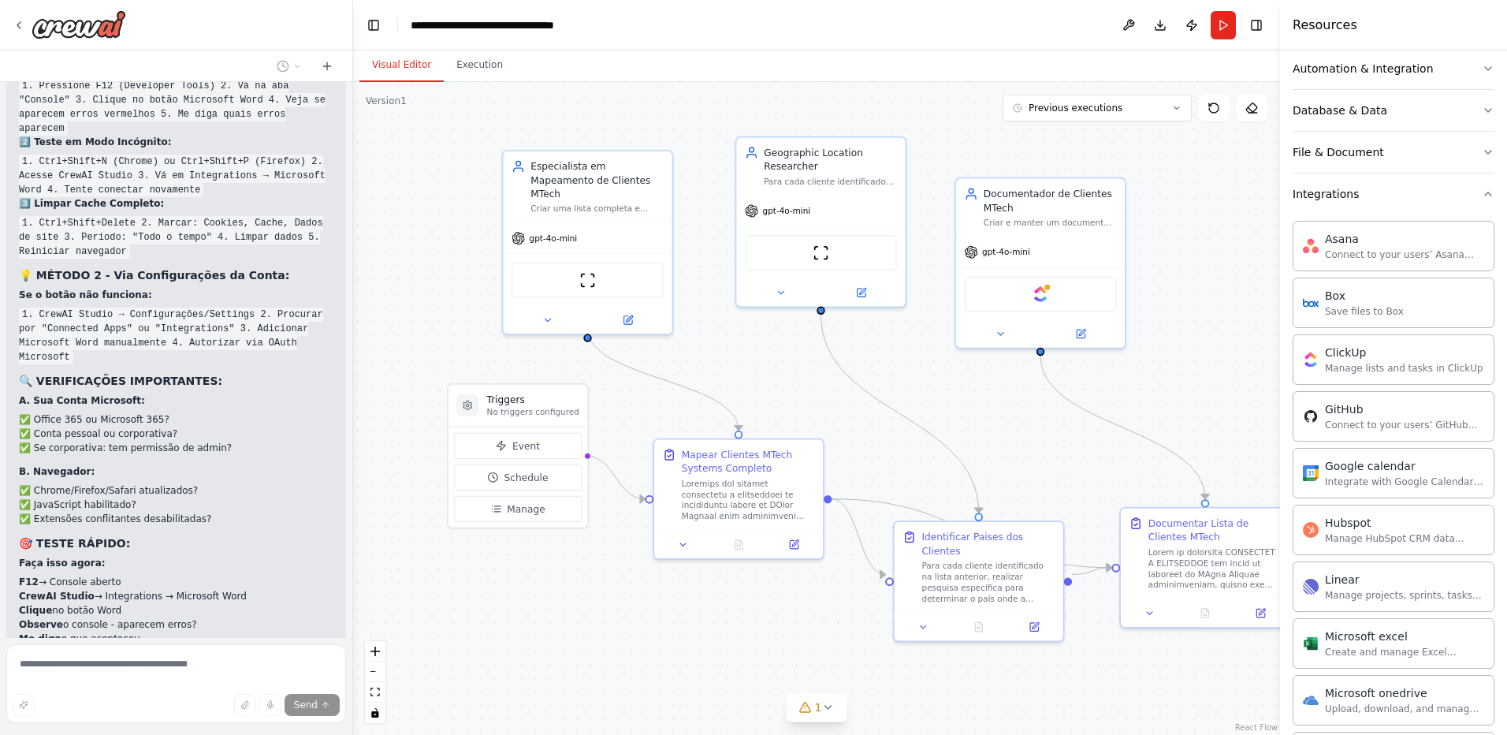
scroll to position [14352, 0]
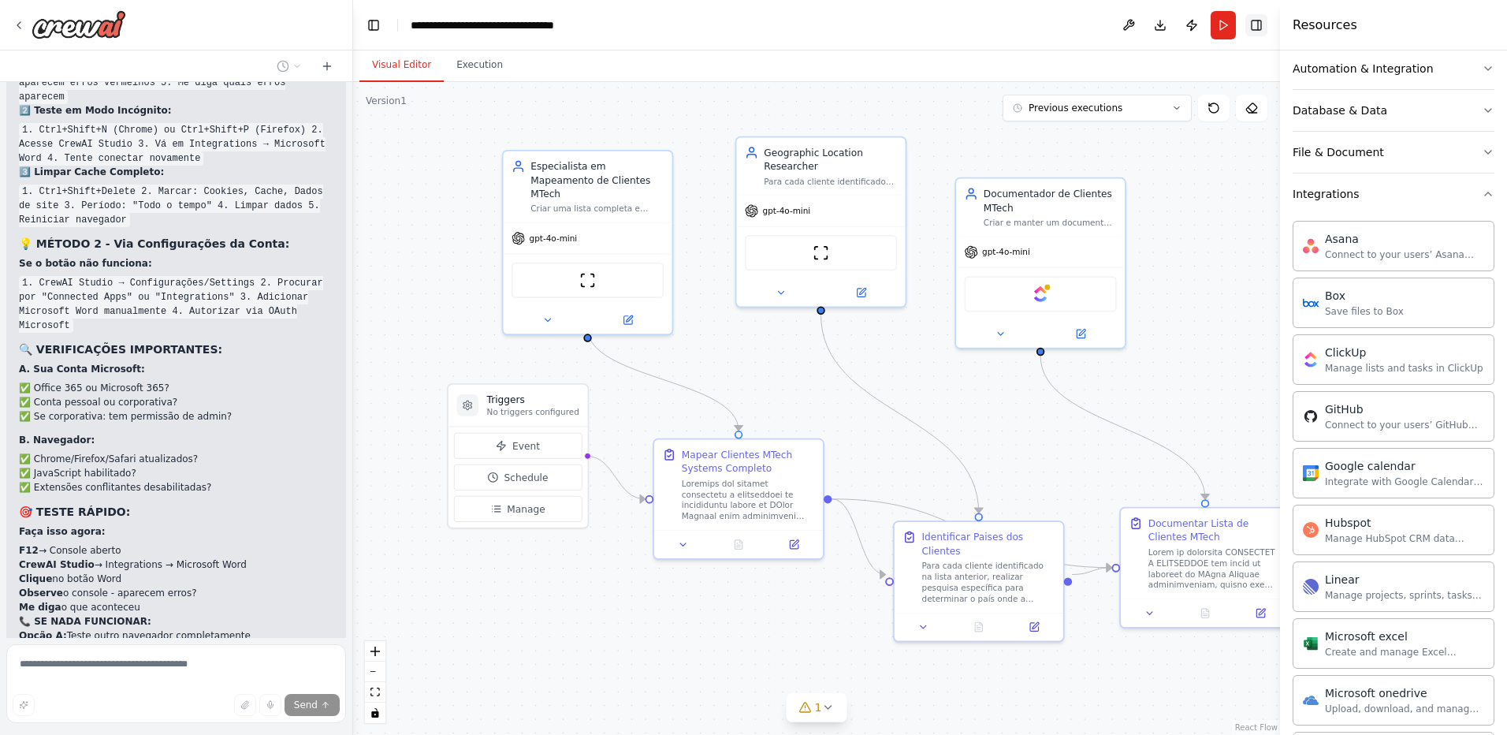
click at [1258, 27] on button "Toggle Right Sidebar" at bounding box center [1257, 25] width 22 height 22
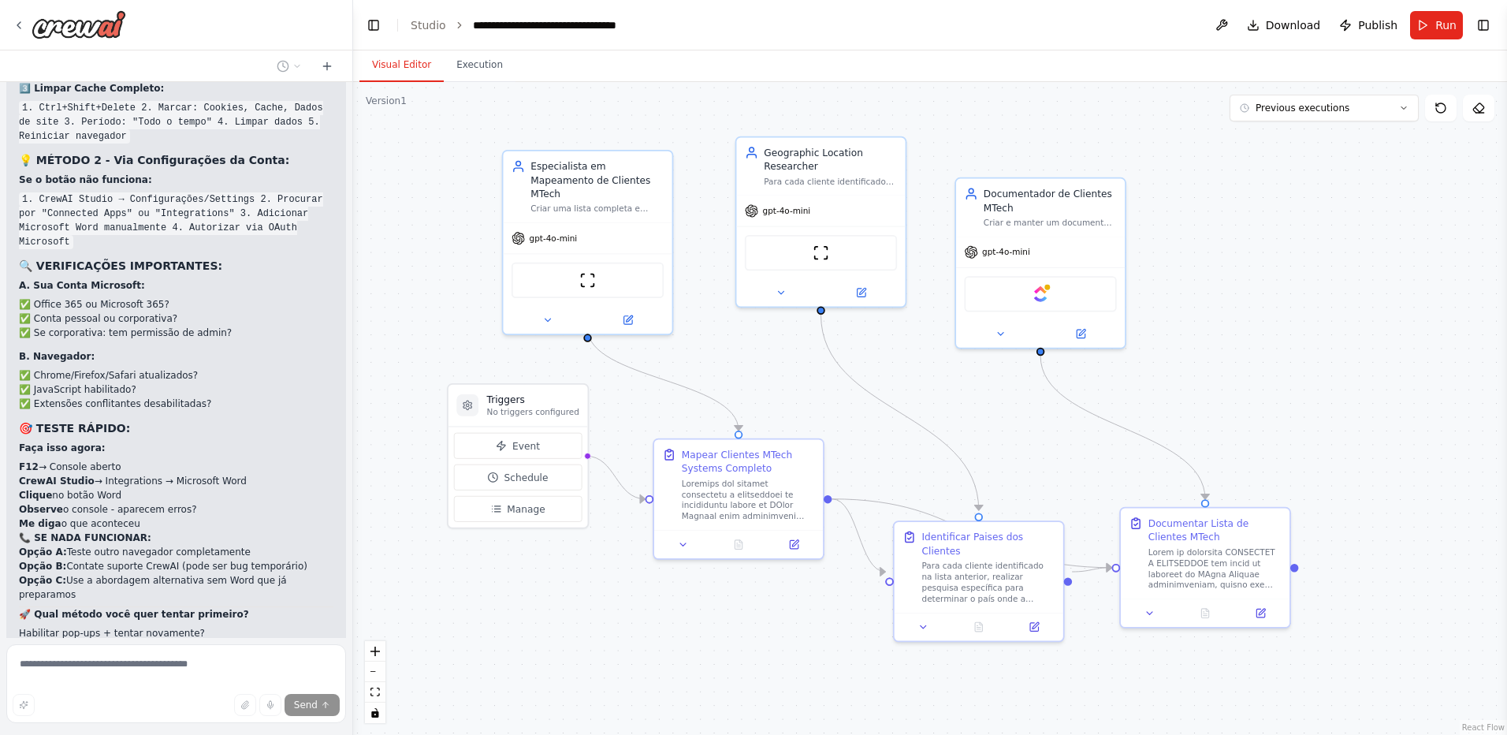
scroll to position [14449, 0]
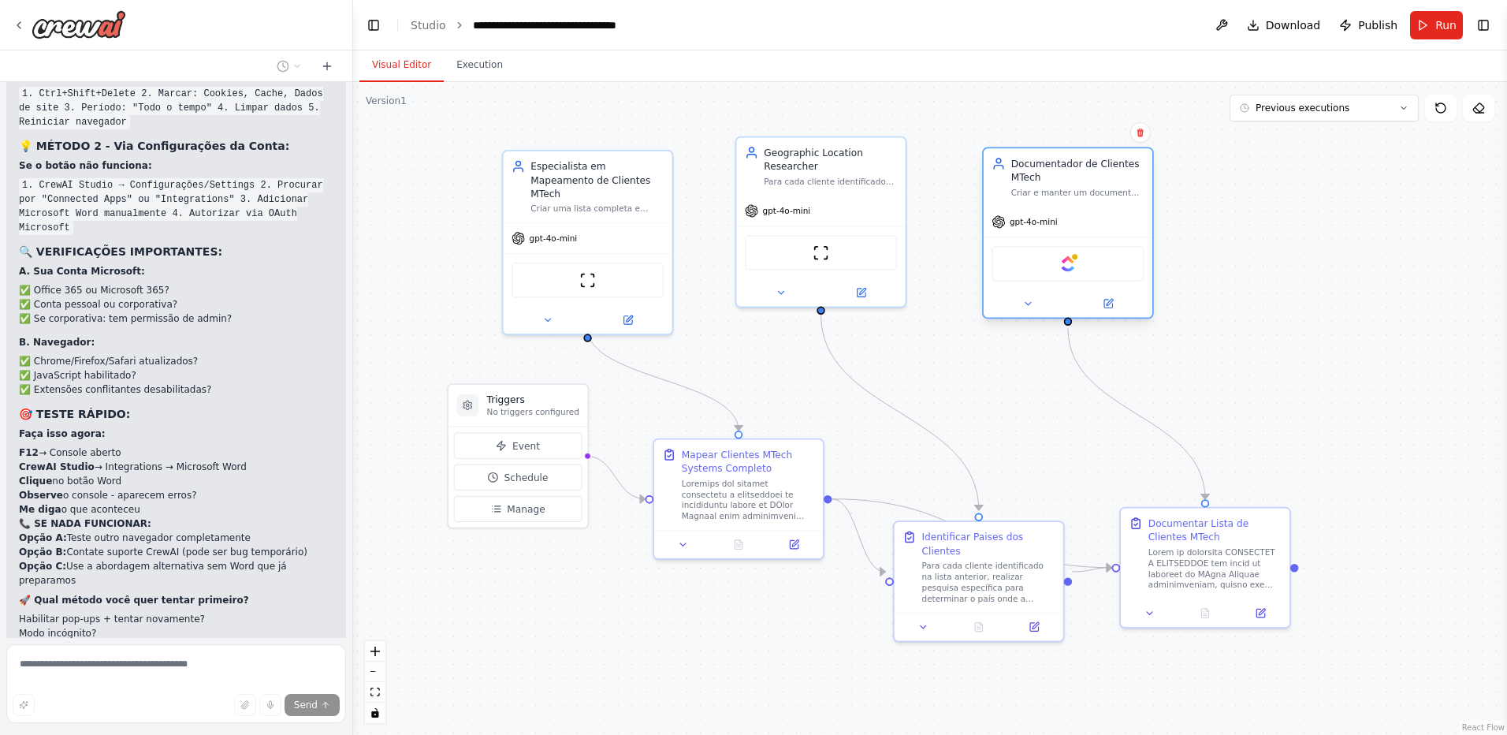
drag, startPoint x: 1020, startPoint y: 196, endPoint x: 1051, endPoint y: 168, distance: 41.8
click at [1051, 168] on div "Documentador de Clientes MTech" at bounding box center [1078, 171] width 133 height 28
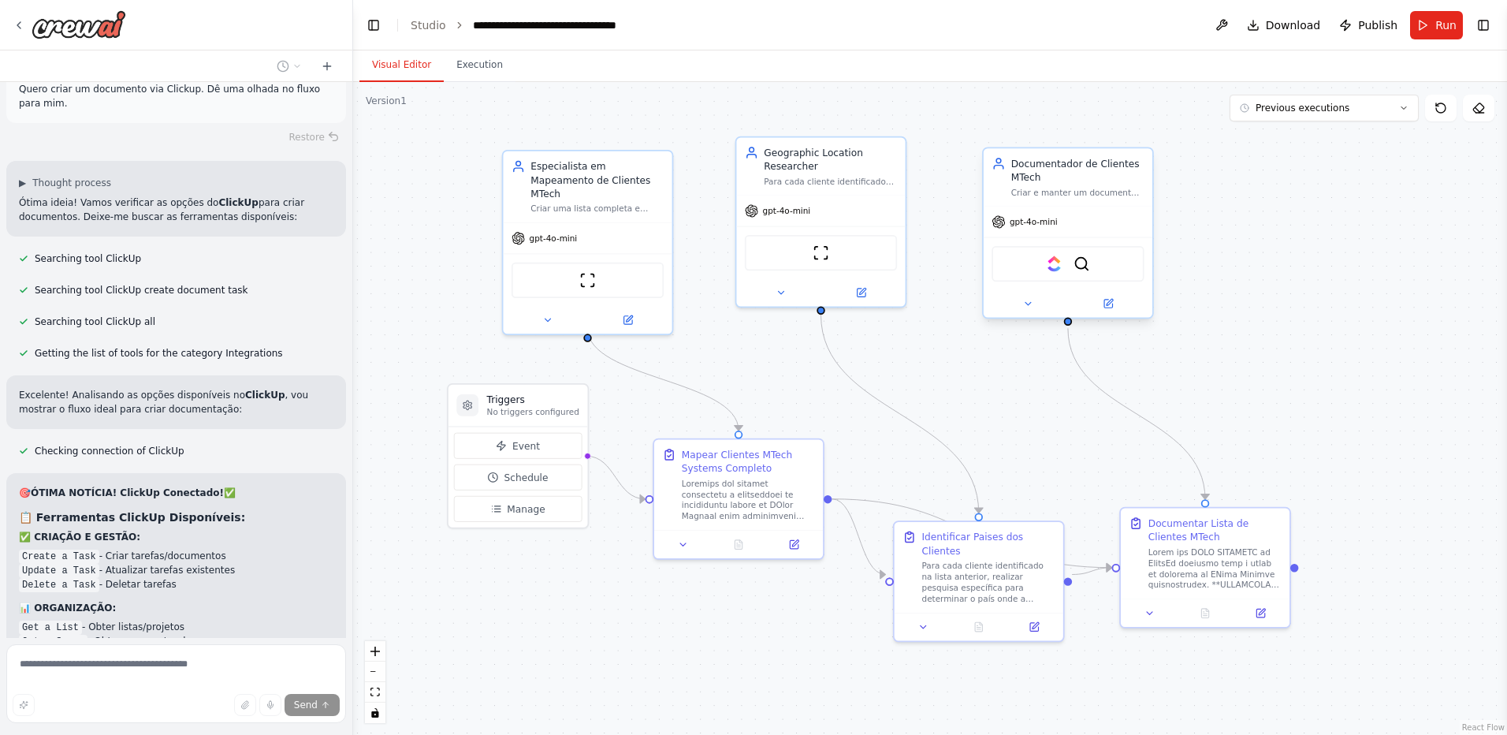
scroll to position [15105, 0]
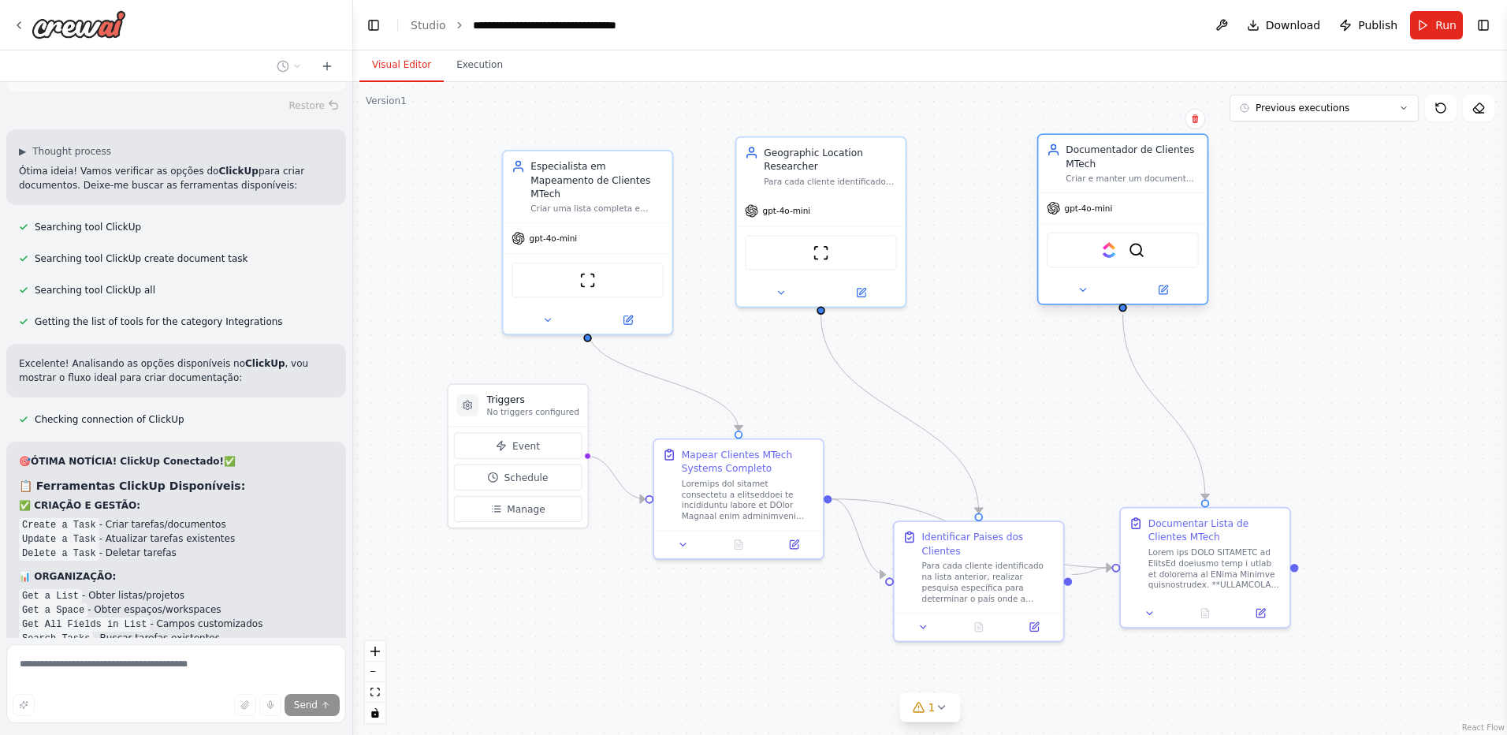
drag, startPoint x: 1065, startPoint y: 169, endPoint x: 1127, endPoint y: 161, distance: 62.0
click at [1127, 161] on div "Documentador de Clientes MTech" at bounding box center [1132, 157] width 133 height 28
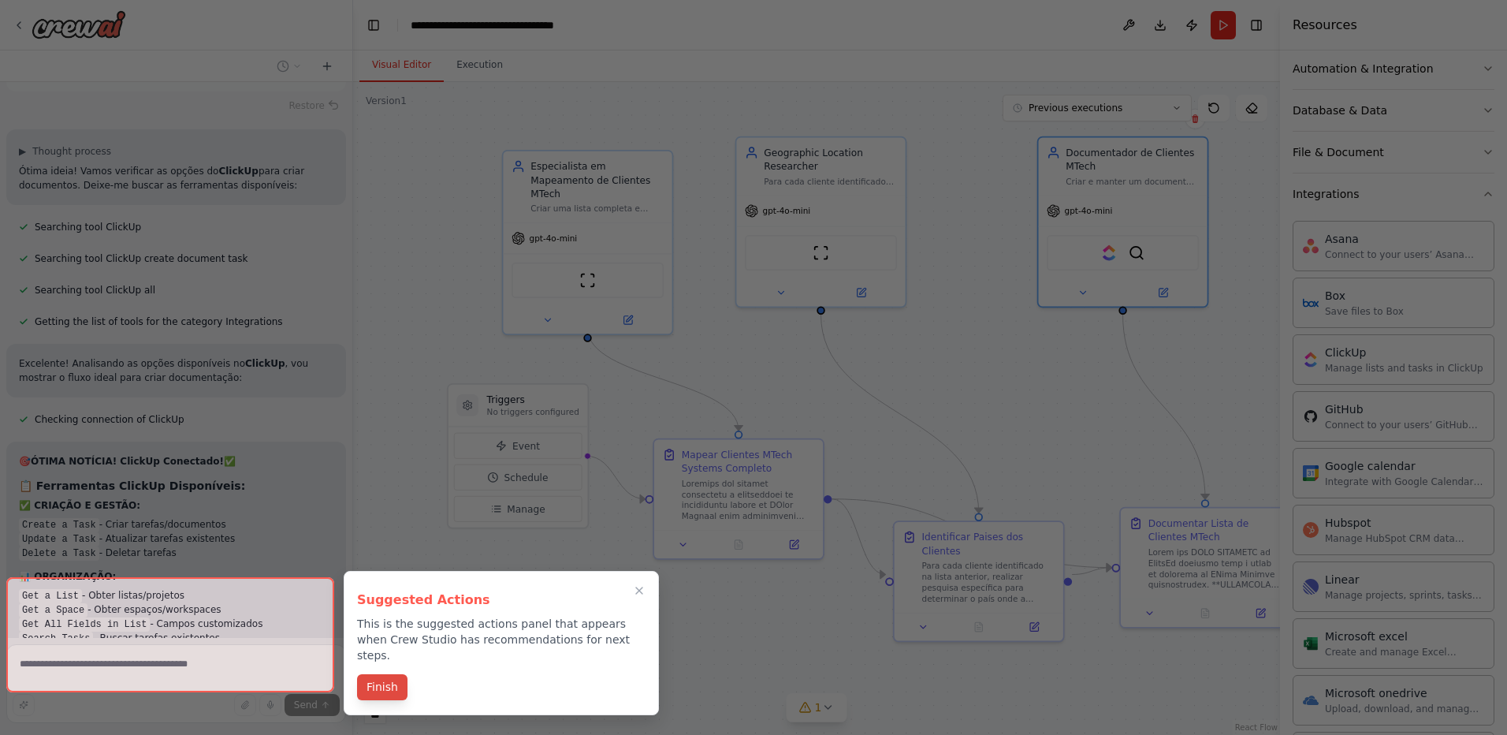
click at [386, 674] on button "Finish" at bounding box center [382, 687] width 50 height 26
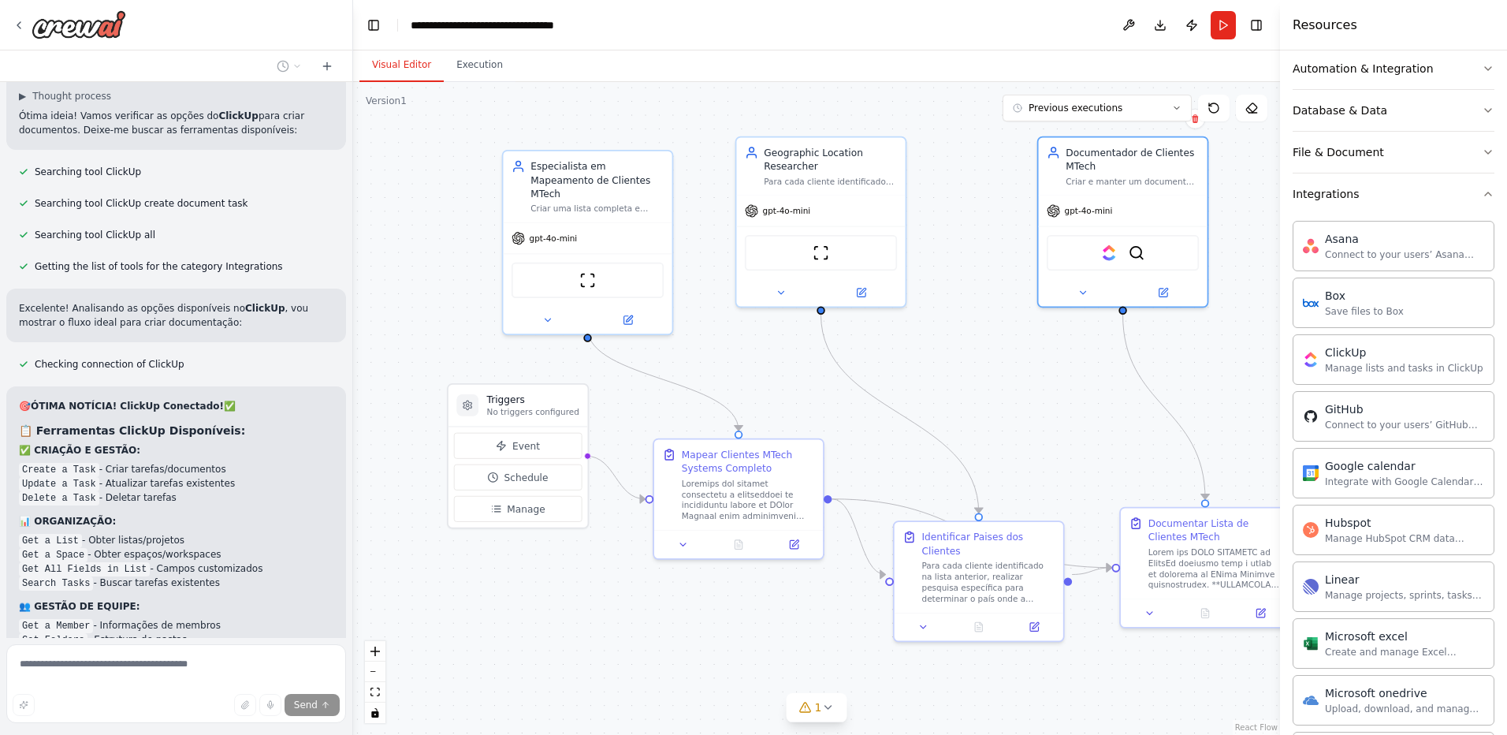
scroll to position [15233, 0]
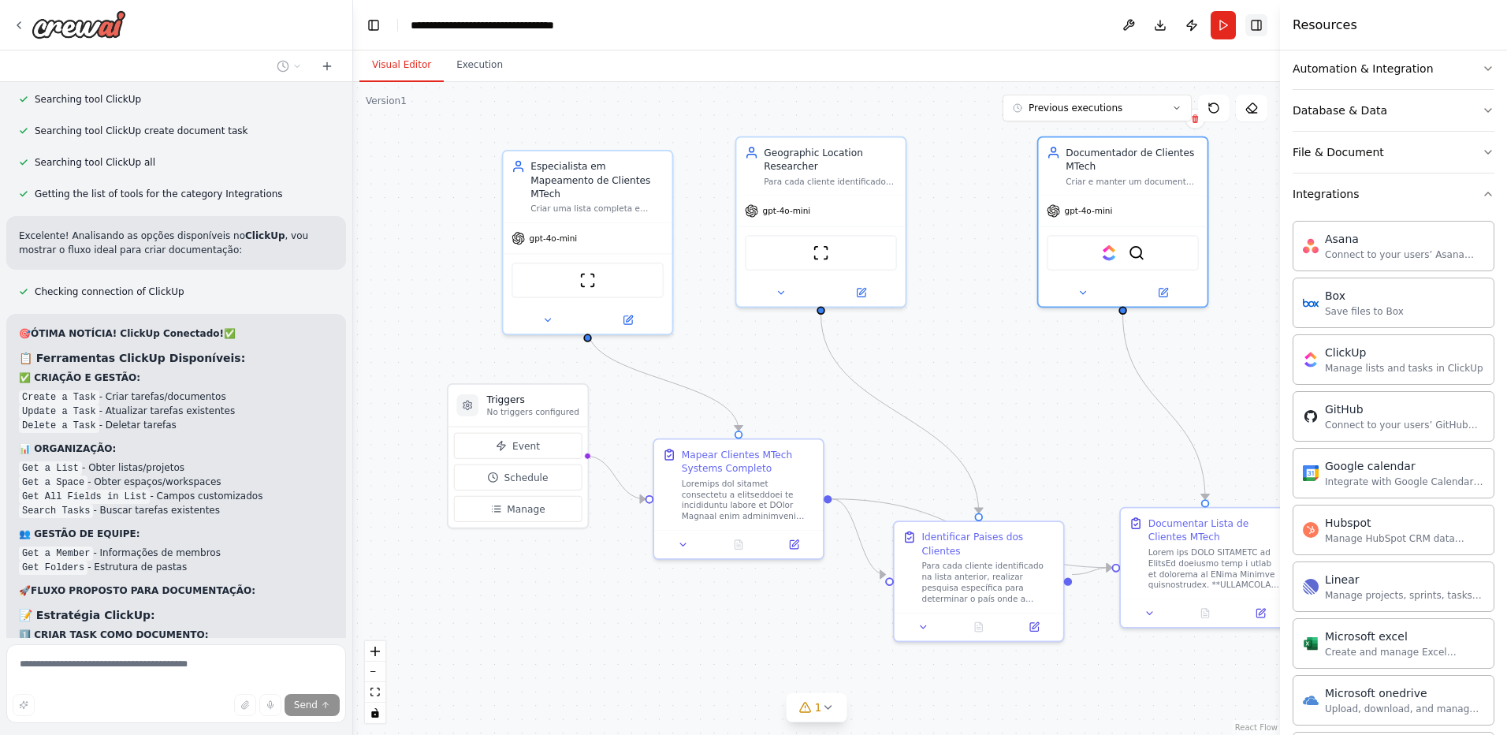
click at [1256, 22] on button "Toggle Right Sidebar" at bounding box center [1257, 25] width 22 height 22
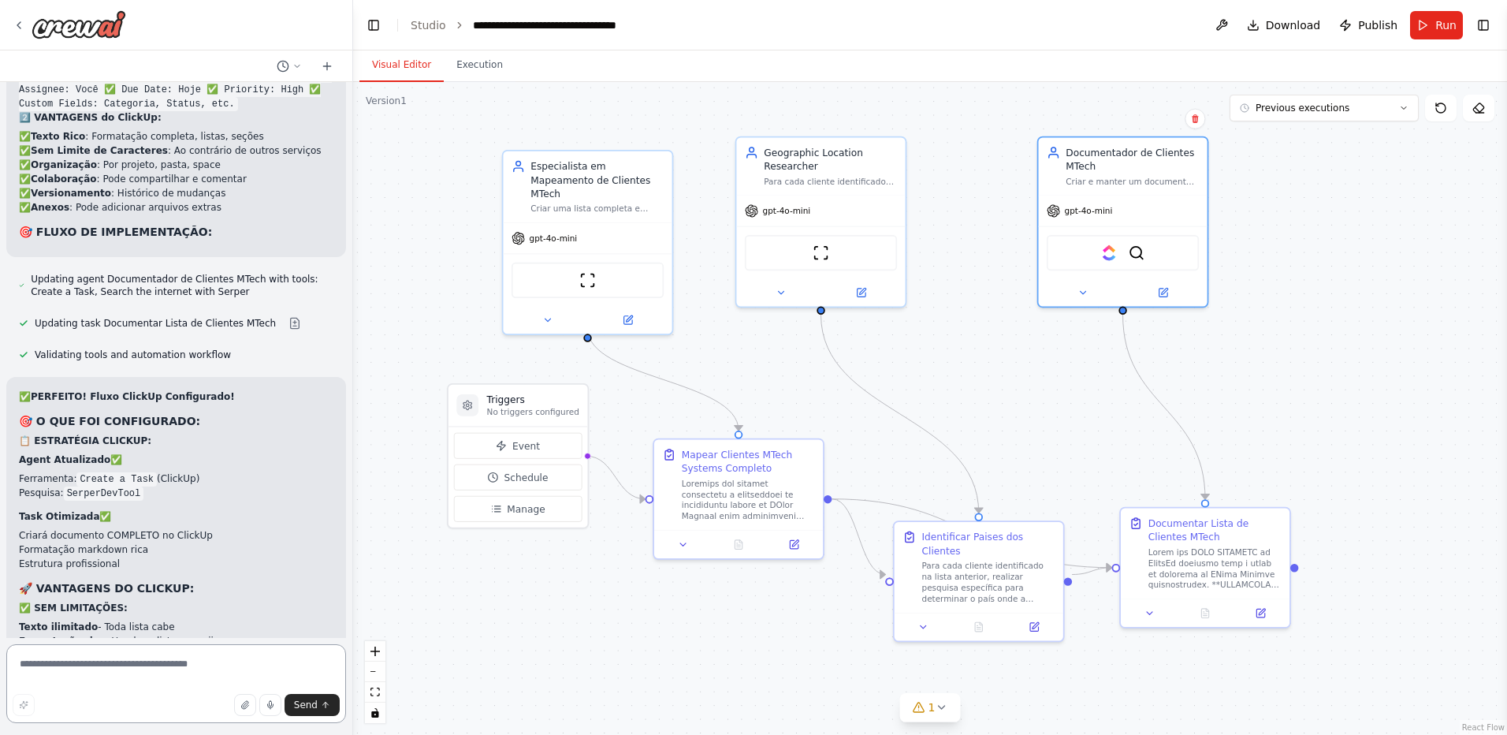
scroll to position [15916, 0]
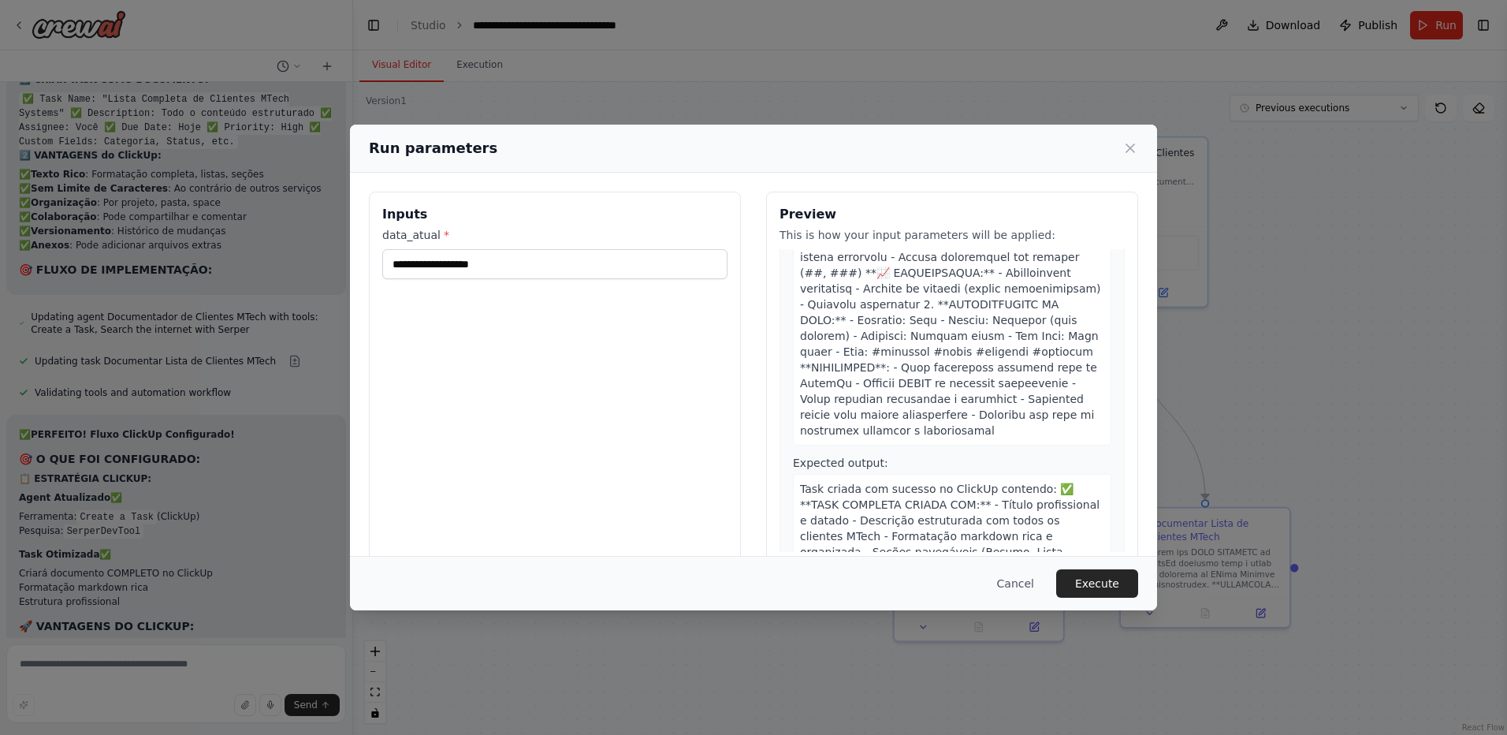
scroll to position [1329, 0]
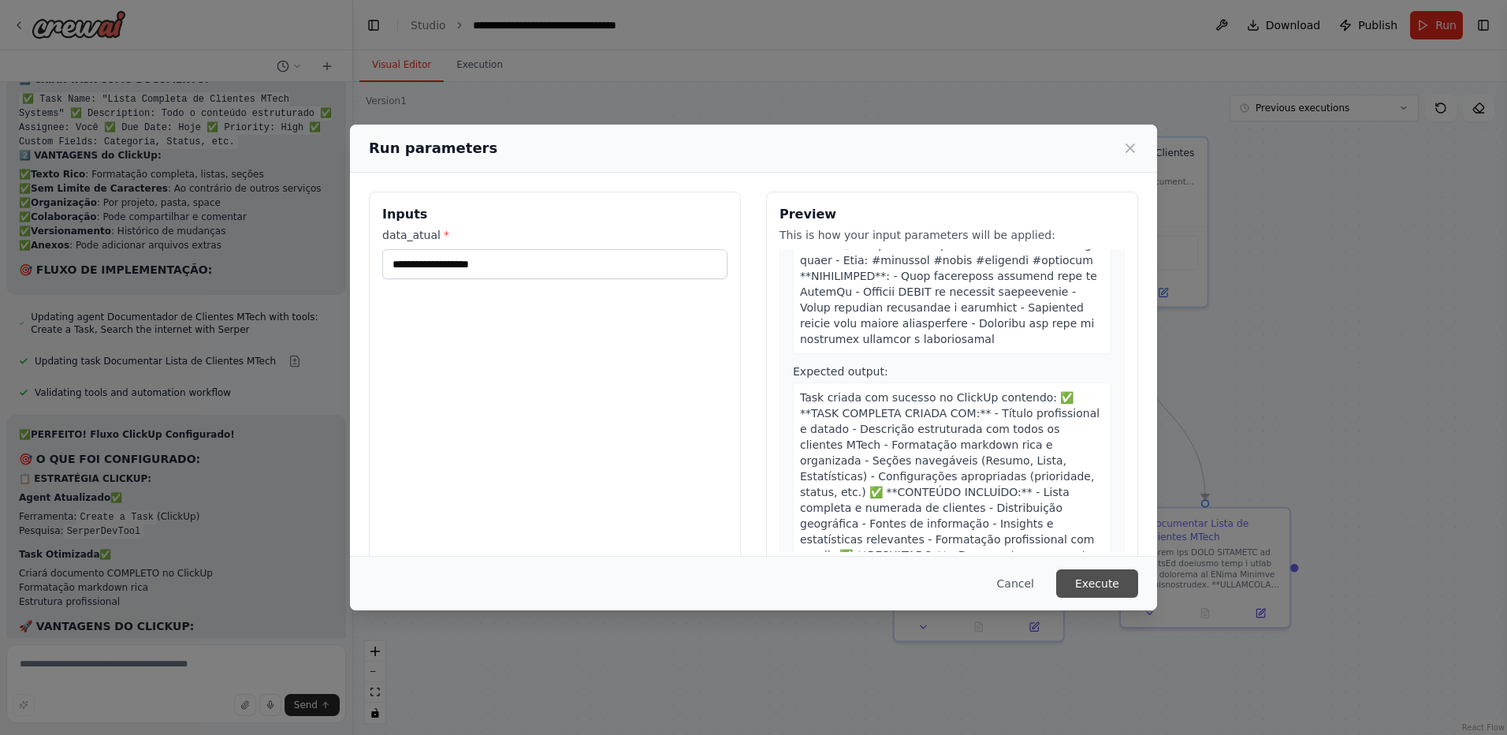
click at [1087, 590] on button "Execute" at bounding box center [1097, 583] width 82 height 28
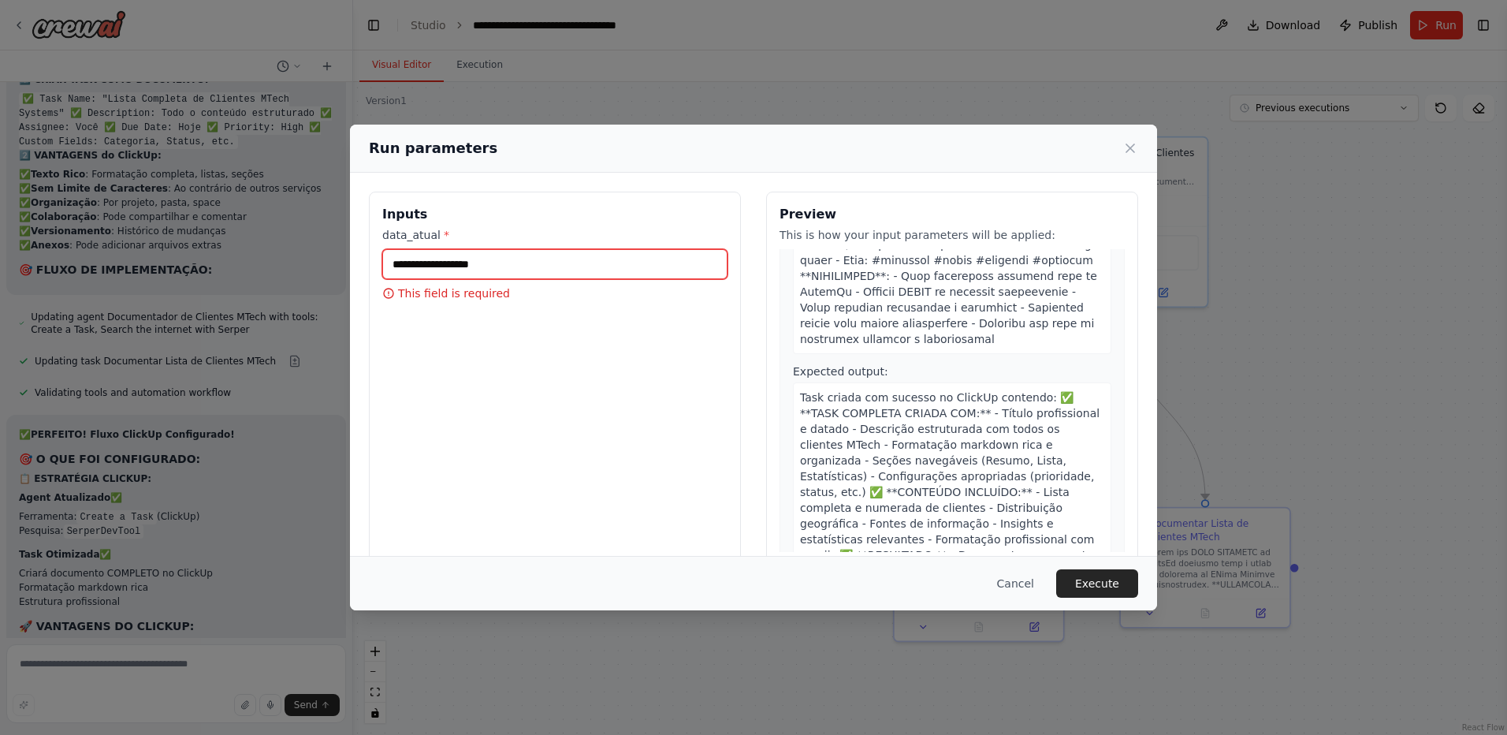
click at [480, 275] on input "data_atual *" at bounding box center [554, 264] width 345 height 30
click at [505, 263] on input "data_atual *" at bounding box center [554, 264] width 345 height 30
type input "*"
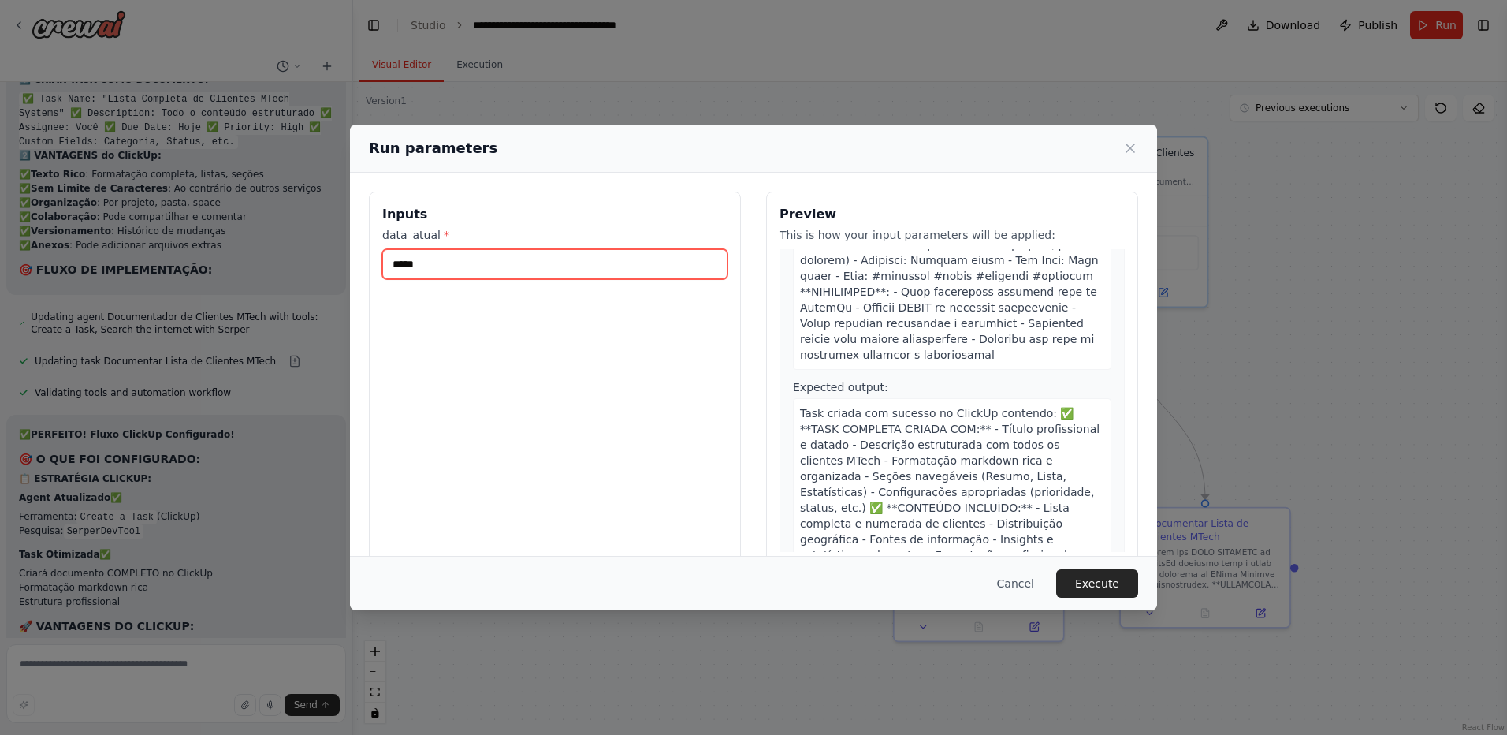
scroll to position [1329, 0]
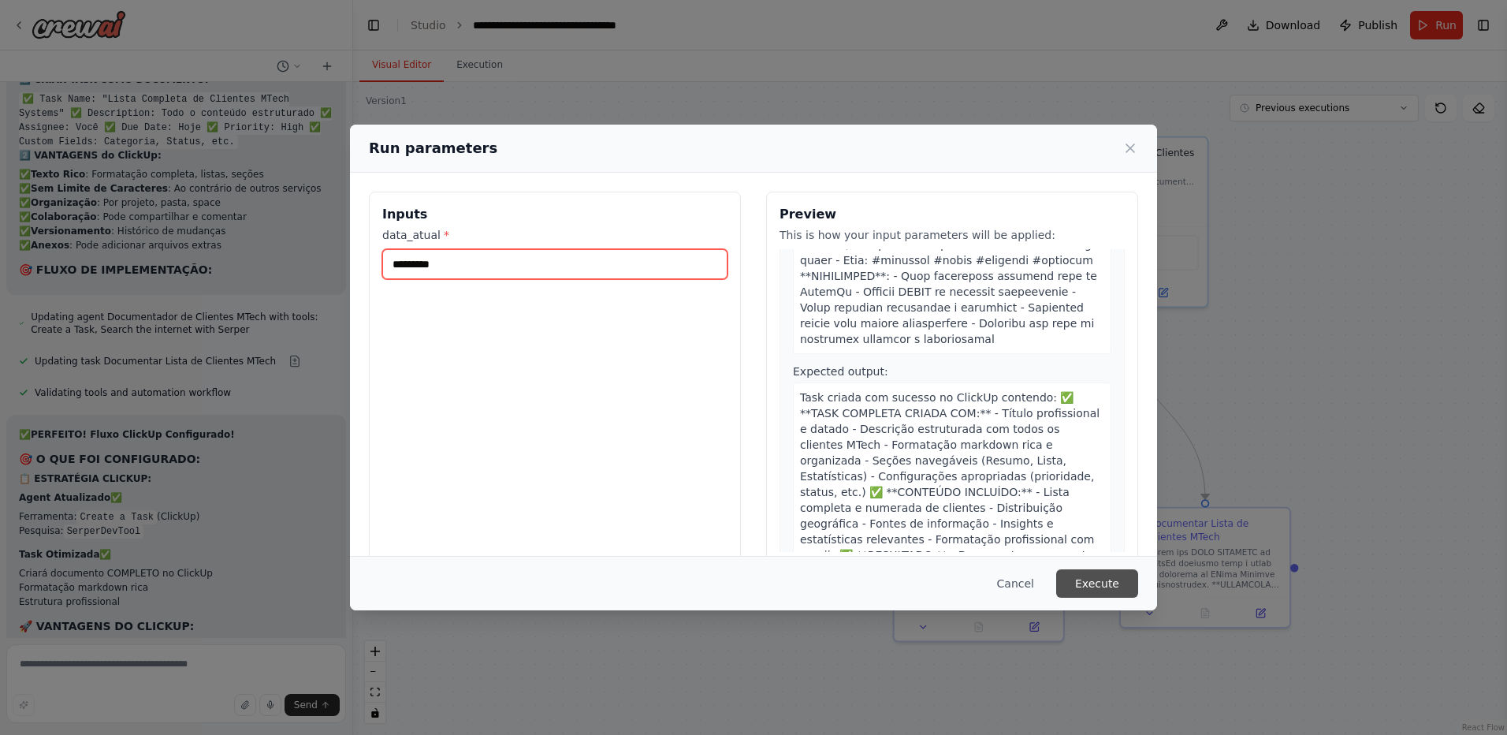
type input "*********"
click at [1086, 588] on button "Execute" at bounding box center [1097, 583] width 82 height 28
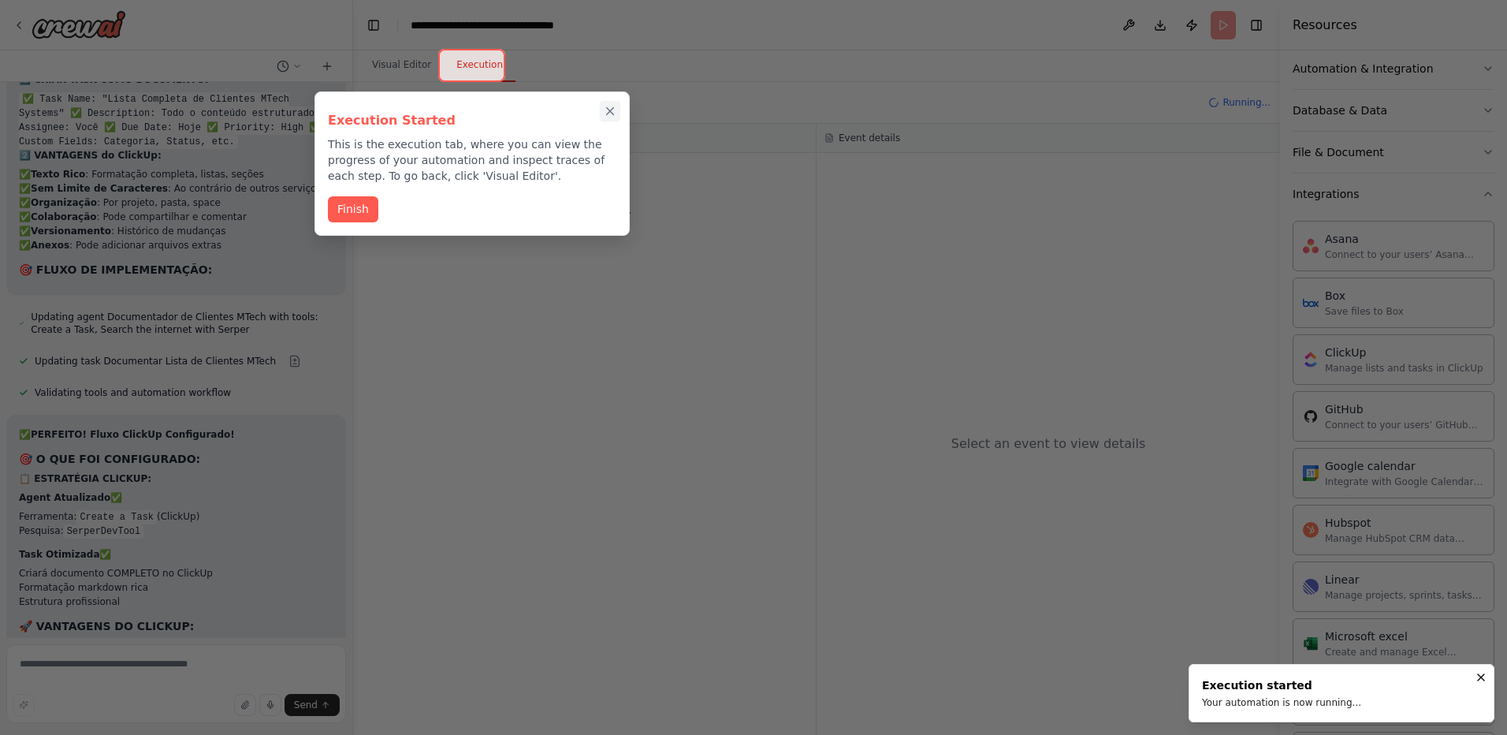
click at [612, 114] on icon "Close walkthrough" at bounding box center [610, 111] width 7 height 7
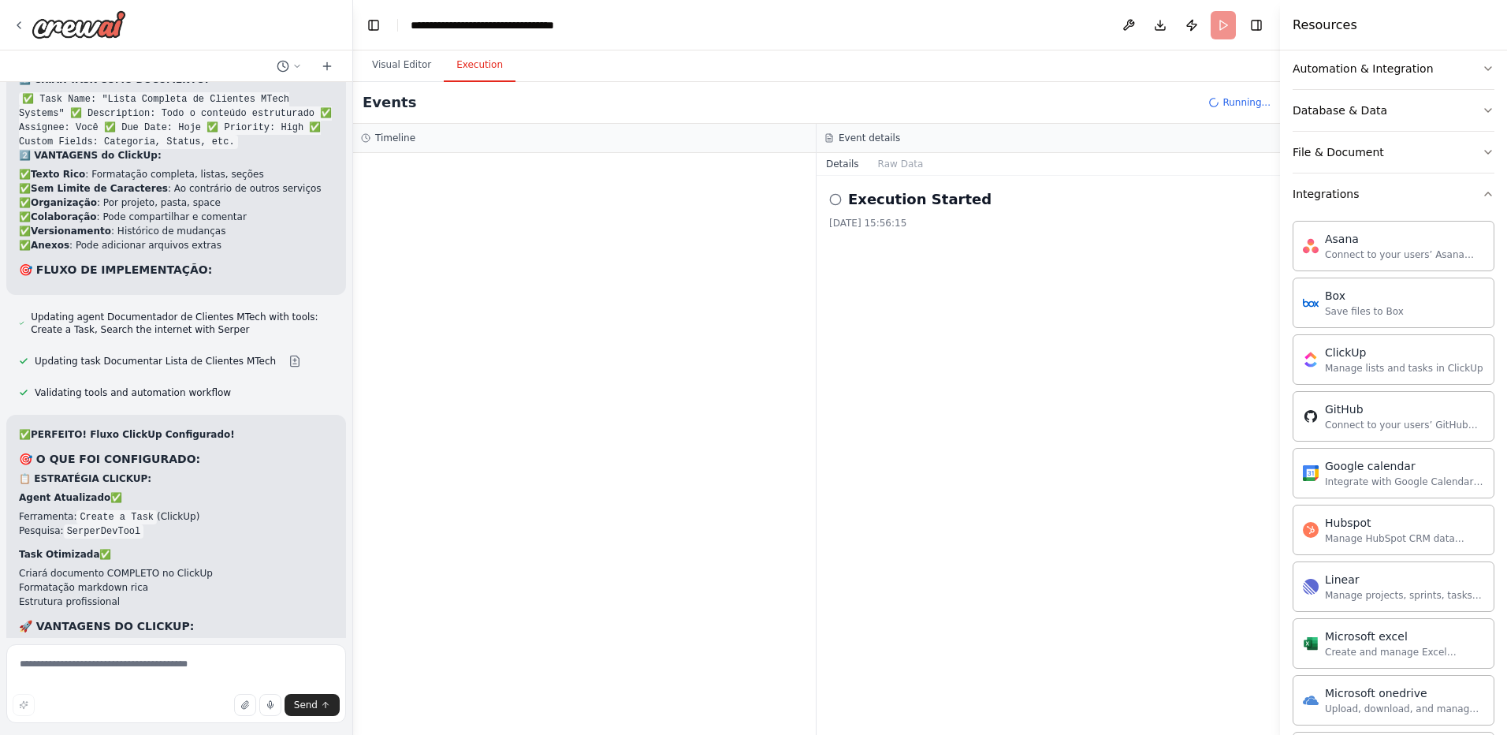
click at [469, 65] on button "Execution" at bounding box center [480, 65] width 72 height 33
click at [1250, 30] on button "Toggle Right Sidebar" at bounding box center [1257, 25] width 22 height 22
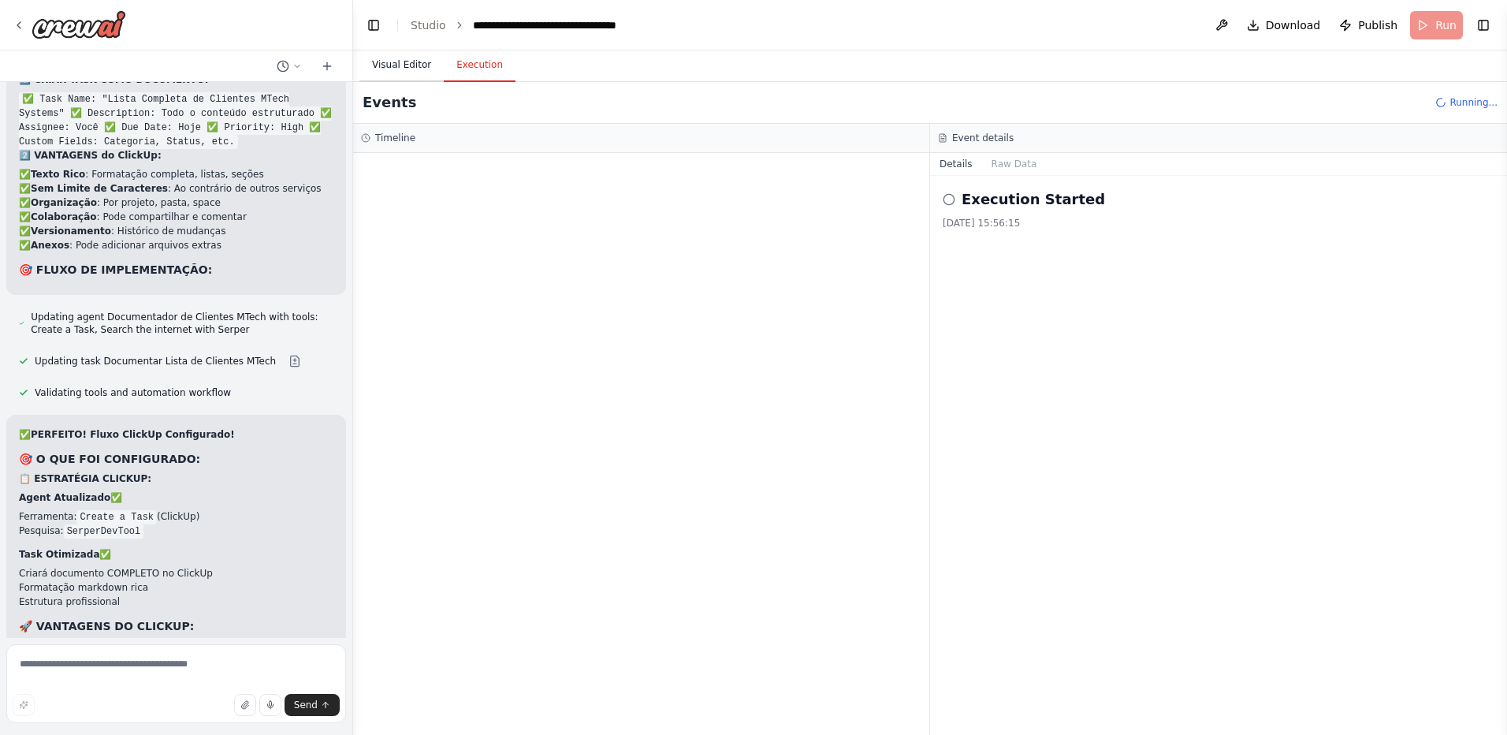
click at [409, 64] on button "Visual Editor" at bounding box center [402, 65] width 84 height 33
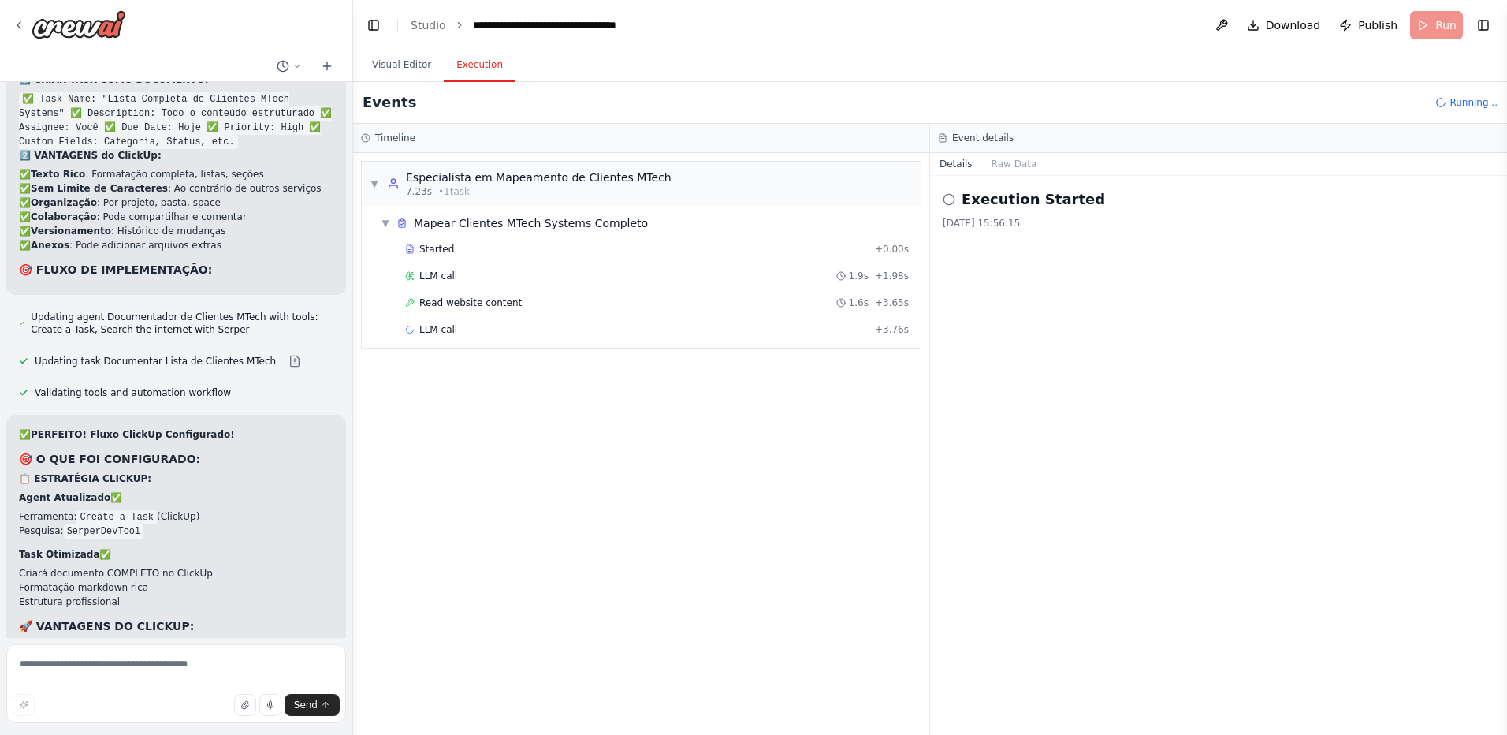
click at [473, 59] on button "Execution" at bounding box center [480, 65] width 72 height 33
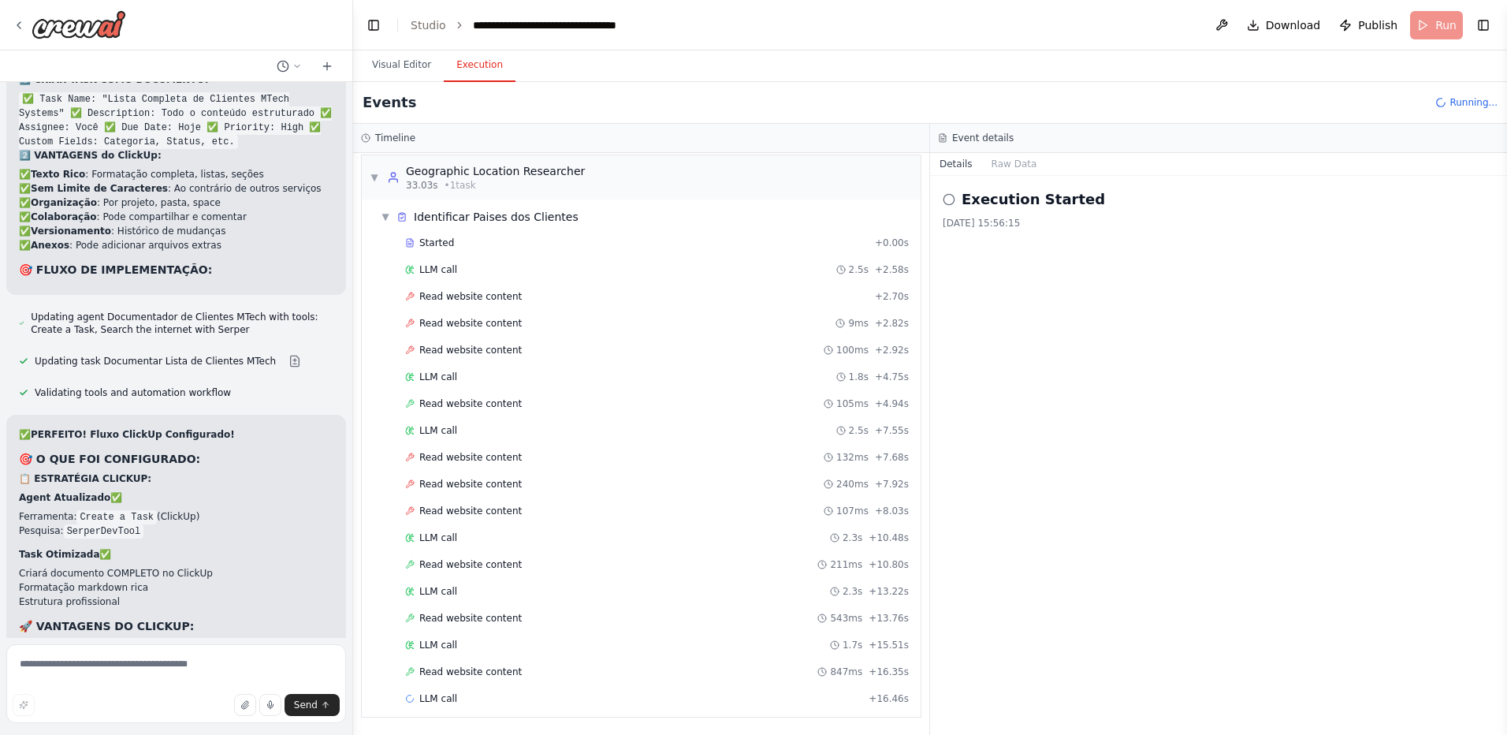
scroll to position [471, 0]
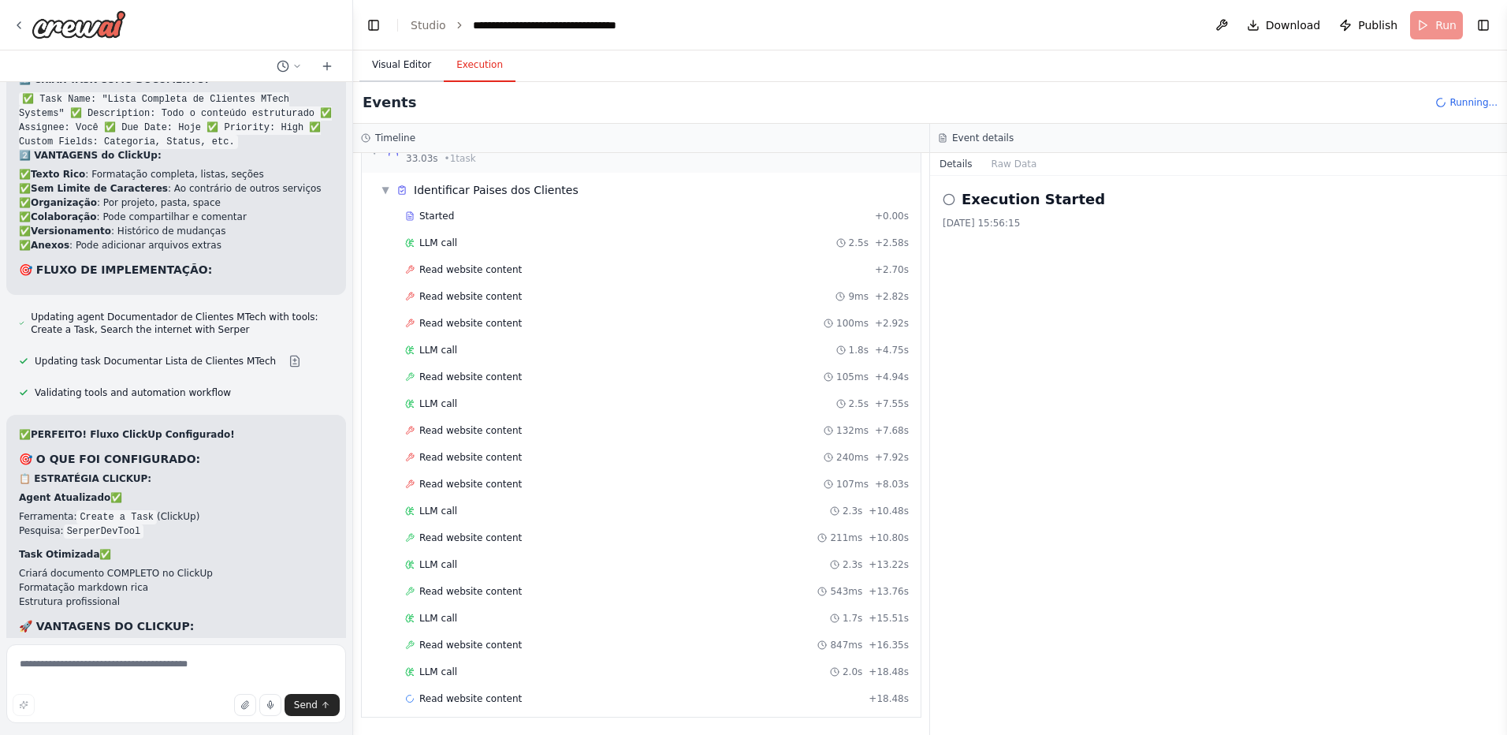
click at [408, 65] on button "Visual Editor" at bounding box center [402, 65] width 84 height 33
click at [470, 63] on button "Execution" at bounding box center [480, 65] width 72 height 33
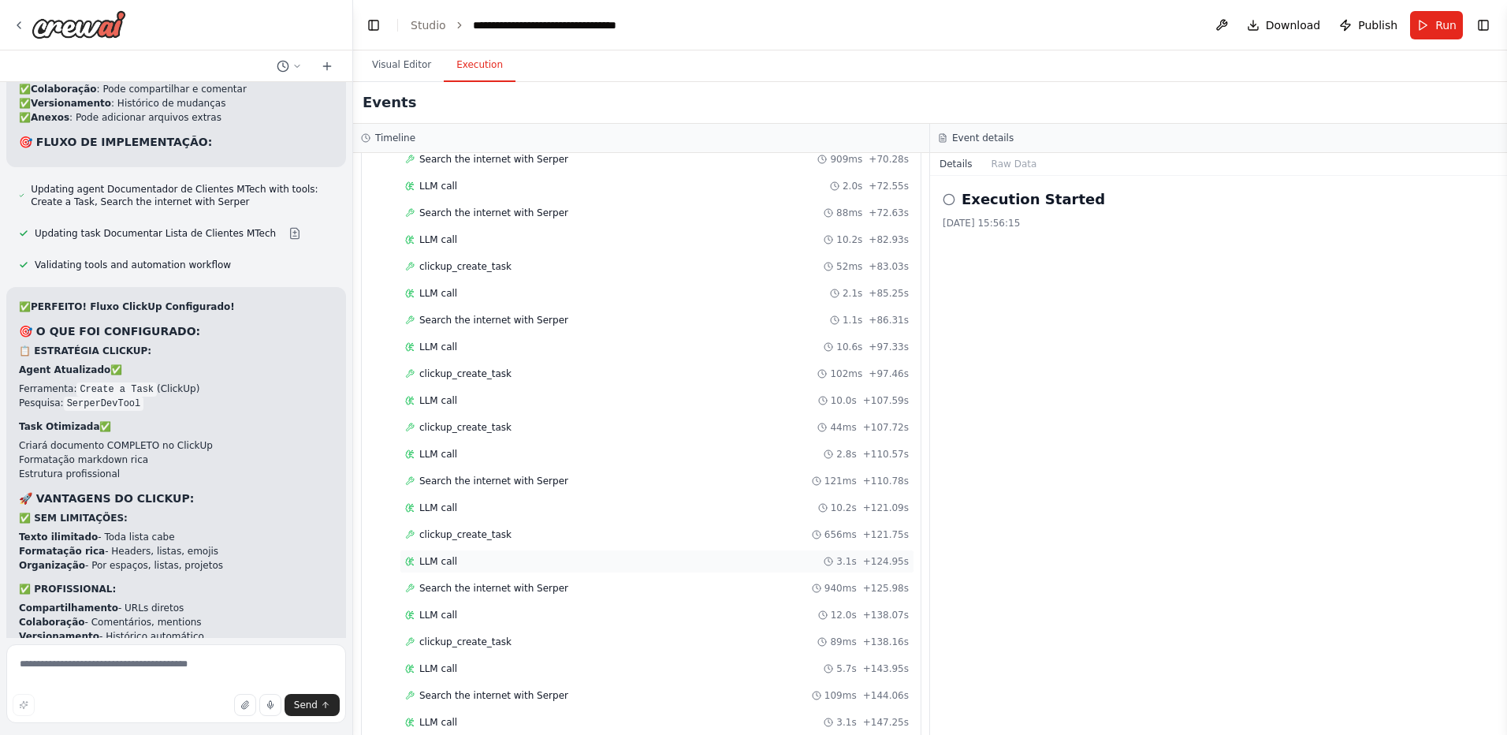
scroll to position [2706, 0]
click at [389, 69] on button "Visual Editor" at bounding box center [402, 65] width 84 height 33
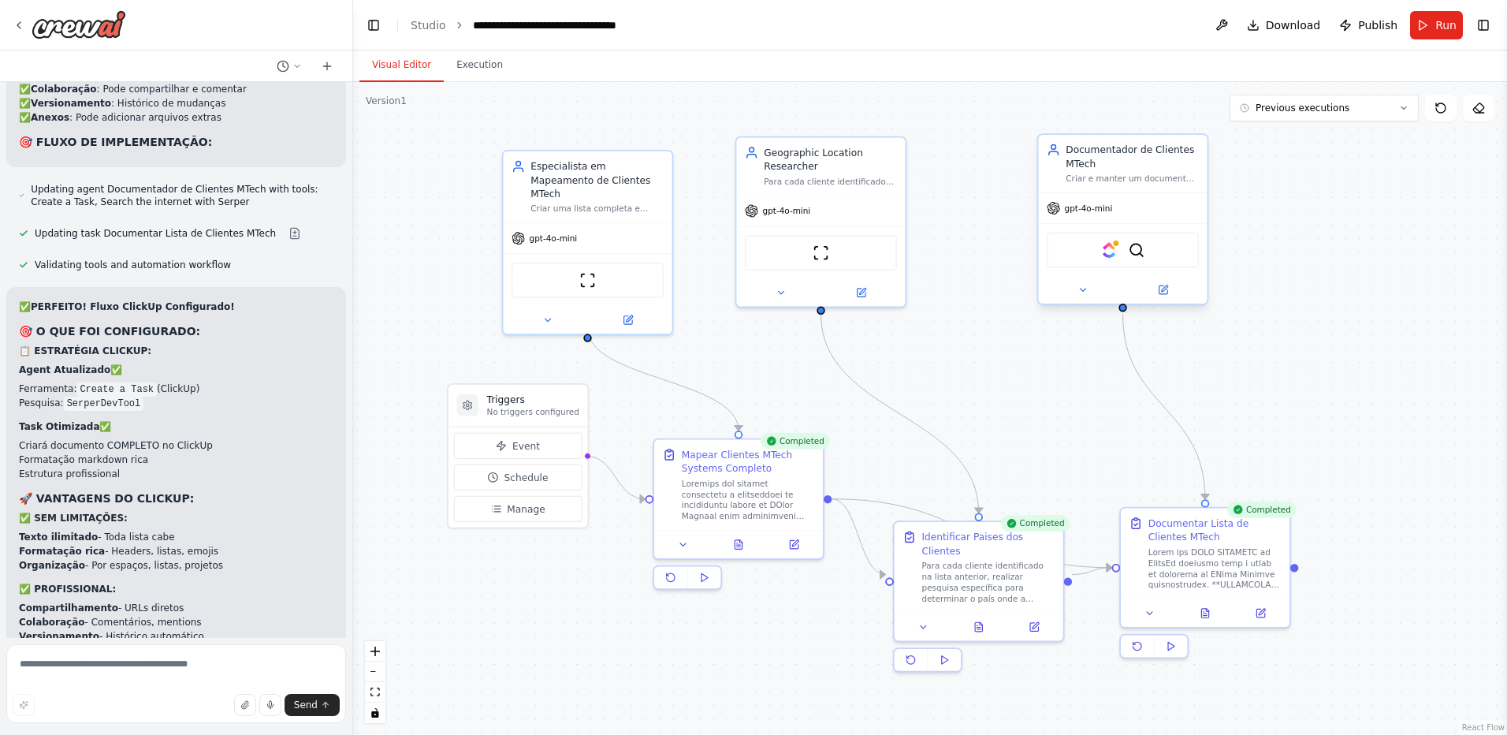
click at [1119, 248] on div "ClickUp SerperDevTool" at bounding box center [1123, 250] width 152 height 35
click at [147, 694] on div "Send" at bounding box center [176, 705] width 327 height 22
click at [80, 674] on textarea at bounding box center [176, 683] width 340 height 79
type textarea "**********"
click at [1115, 253] on img at bounding box center [1109, 250] width 17 height 17
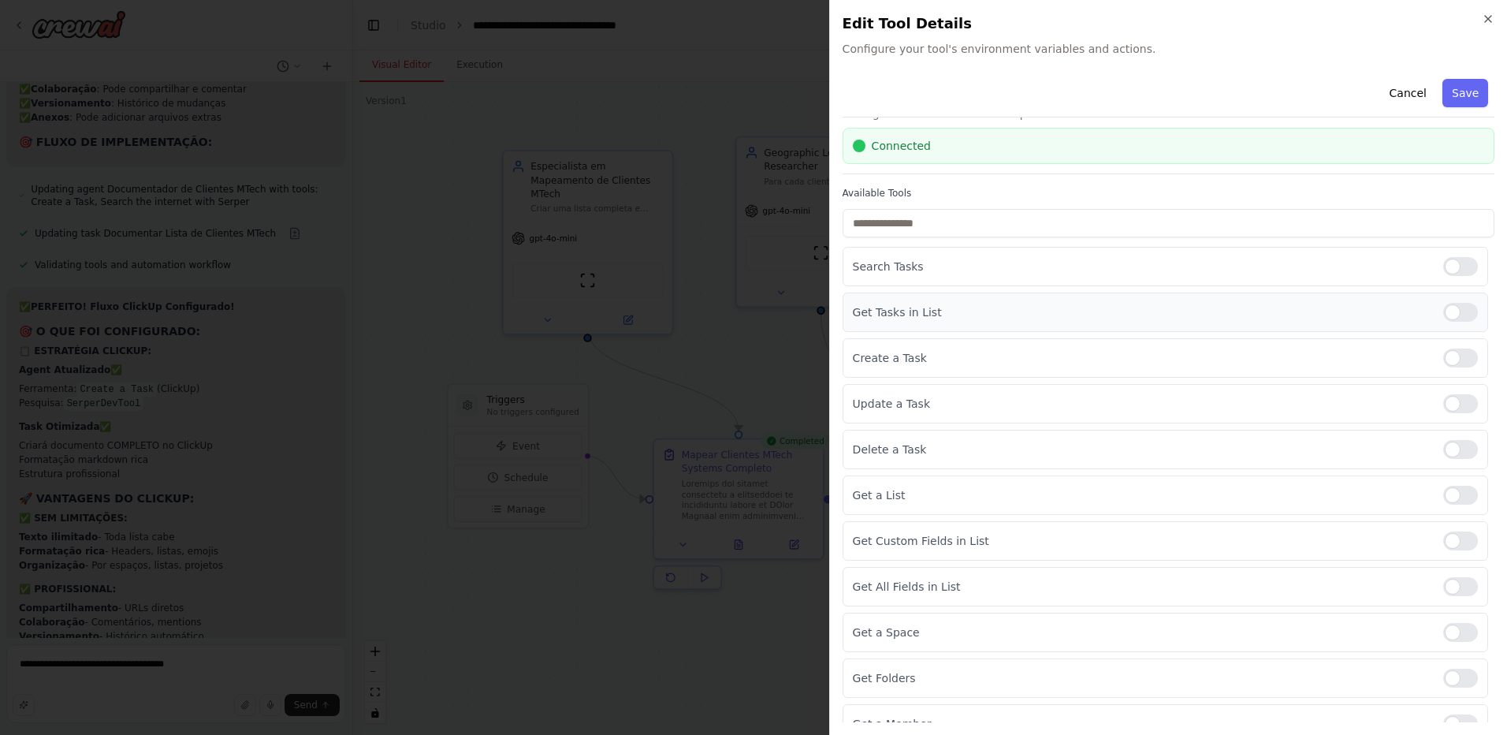
scroll to position [65, 0]
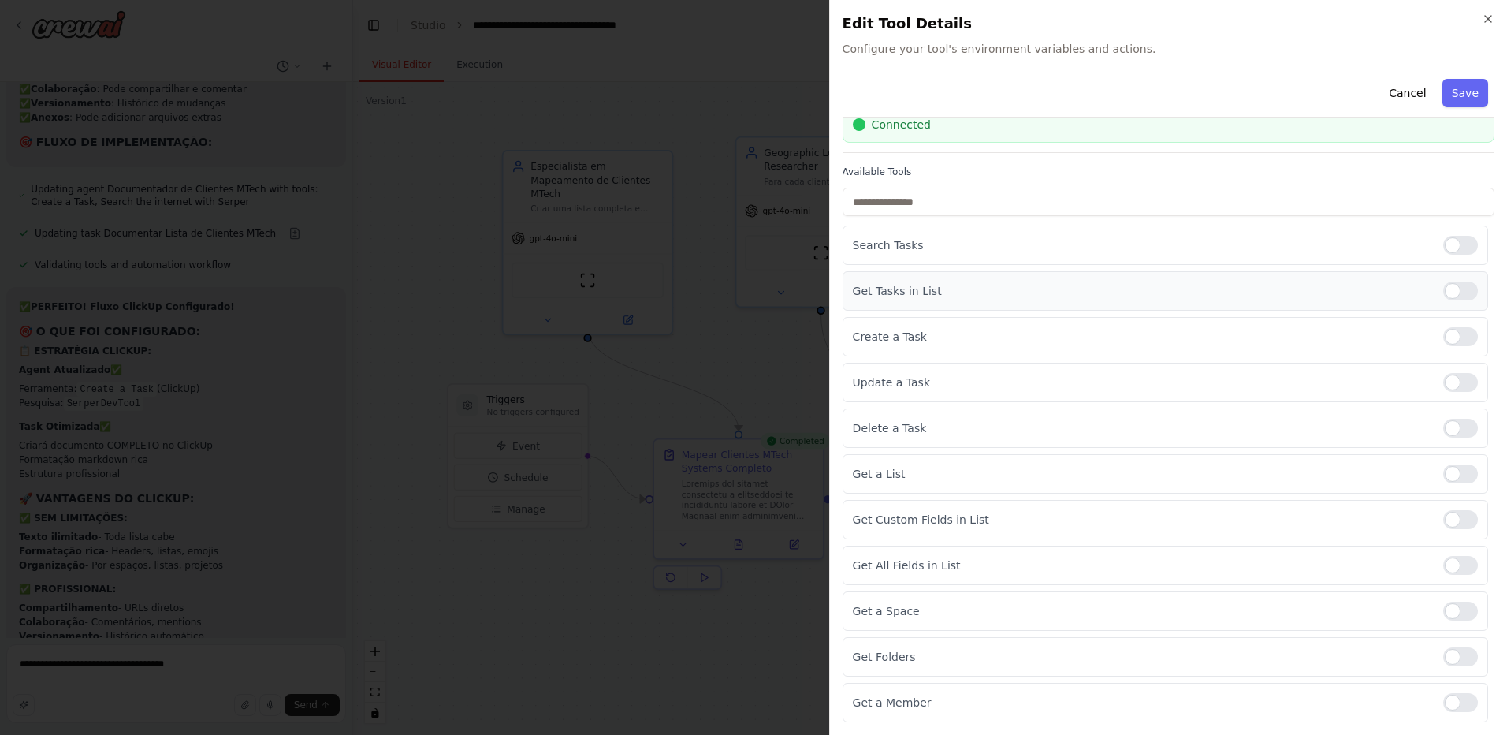
click at [1450, 293] on div at bounding box center [1461, 290] width 35 height 19
click at [1452, 243] on div at bounding box center [1461, 245] width 35 height 19
drag, startPoint x: 1451, startPoint y: 380, endPoint x: 1447, endPoint y: 409, distance: 29.6
click at [1451, 381] on div at bounding box center [1461, 382] width 35 height 19
click at [1453, 428] on div at bounding box center [1461, 428] width 35 height 19
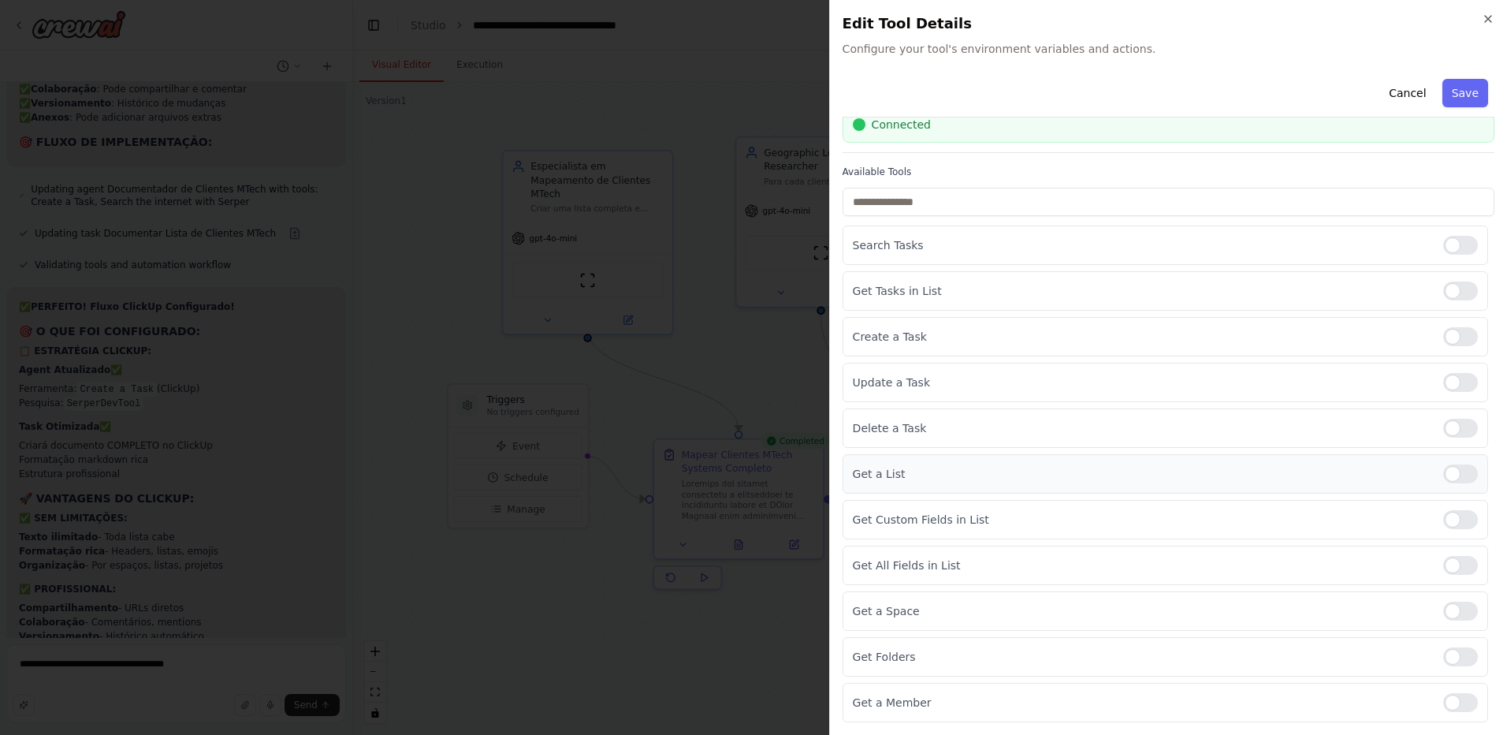
click at [1455, 479] on div at bounding box center [1461, 473] width 35 height 19
click at [1454, 523] on div at bounding box center [1461, 519] width 35 height 19
click at [1455, 565] on div at bounding box center [1461, 565] width 35 height 19
click at [1456, 617] on div at bounding box center [1461, 611] width 35 height 19
drag, startPoint x: 1453, startPoint y: 659, endPoint x: 1455, endPoint y: 687, distance: 28.5
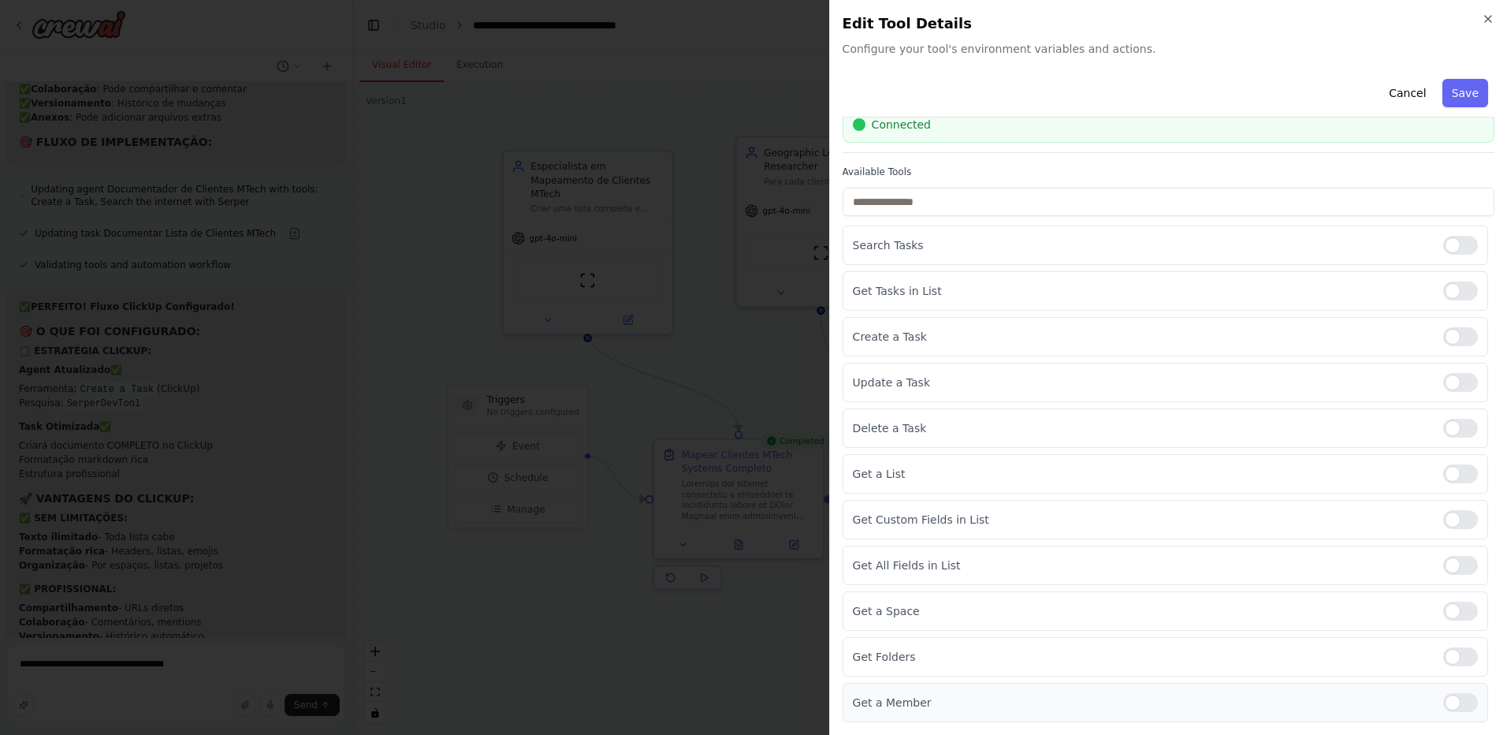
click at [1453, 669] on div "Get Folders" at bounding box center [1166, 656] width 646 height 39
click at [1456, 702] on div at bounding box center [1461, 702] width 35 height 19
click at [1462, 662] on div at bounding box center [1461, 656] width 35 height 19
click at [1457, 102] on button "Save" at bounding box center [1466, 93] width 46 height 28
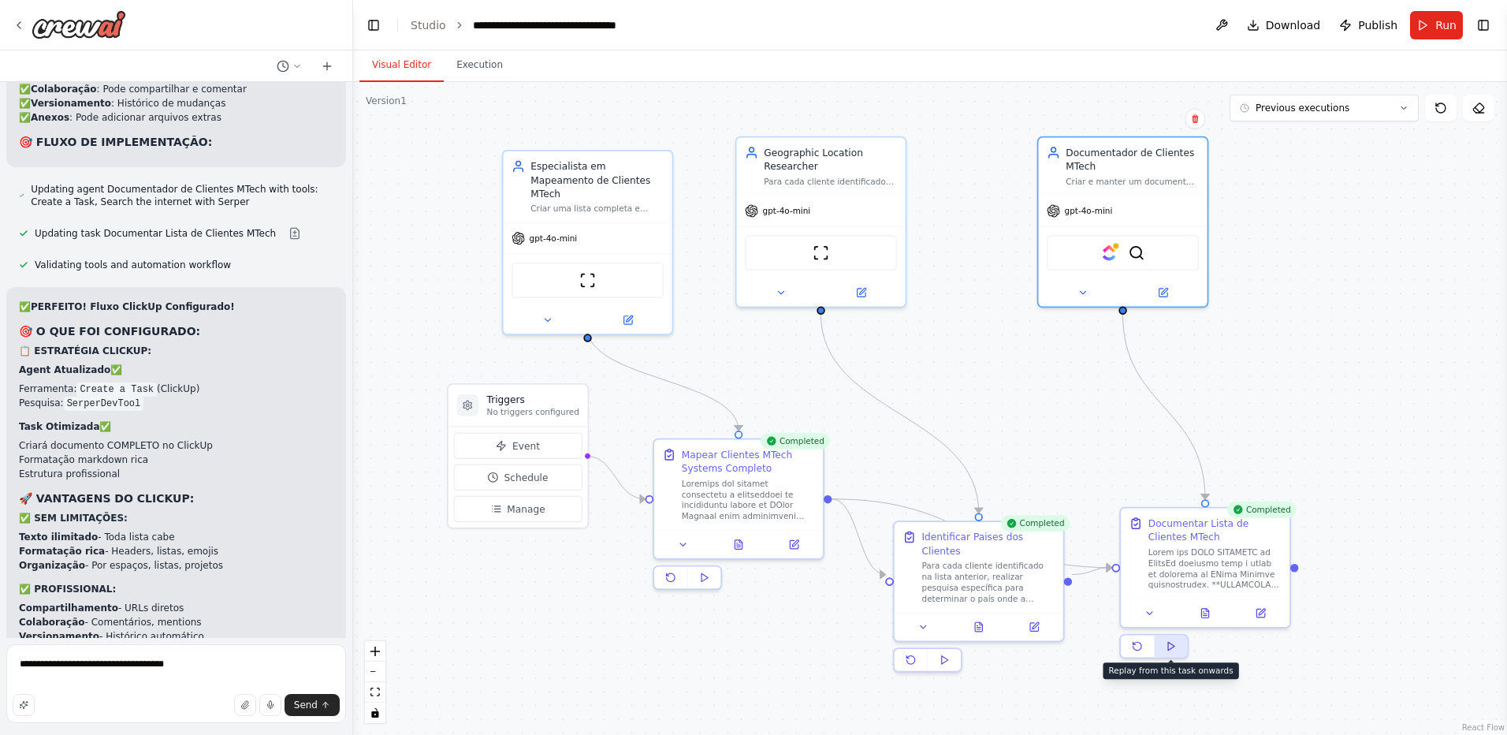
click at [1172, 647] on polygon at bounding box center [1171, 646] width 6 height 8
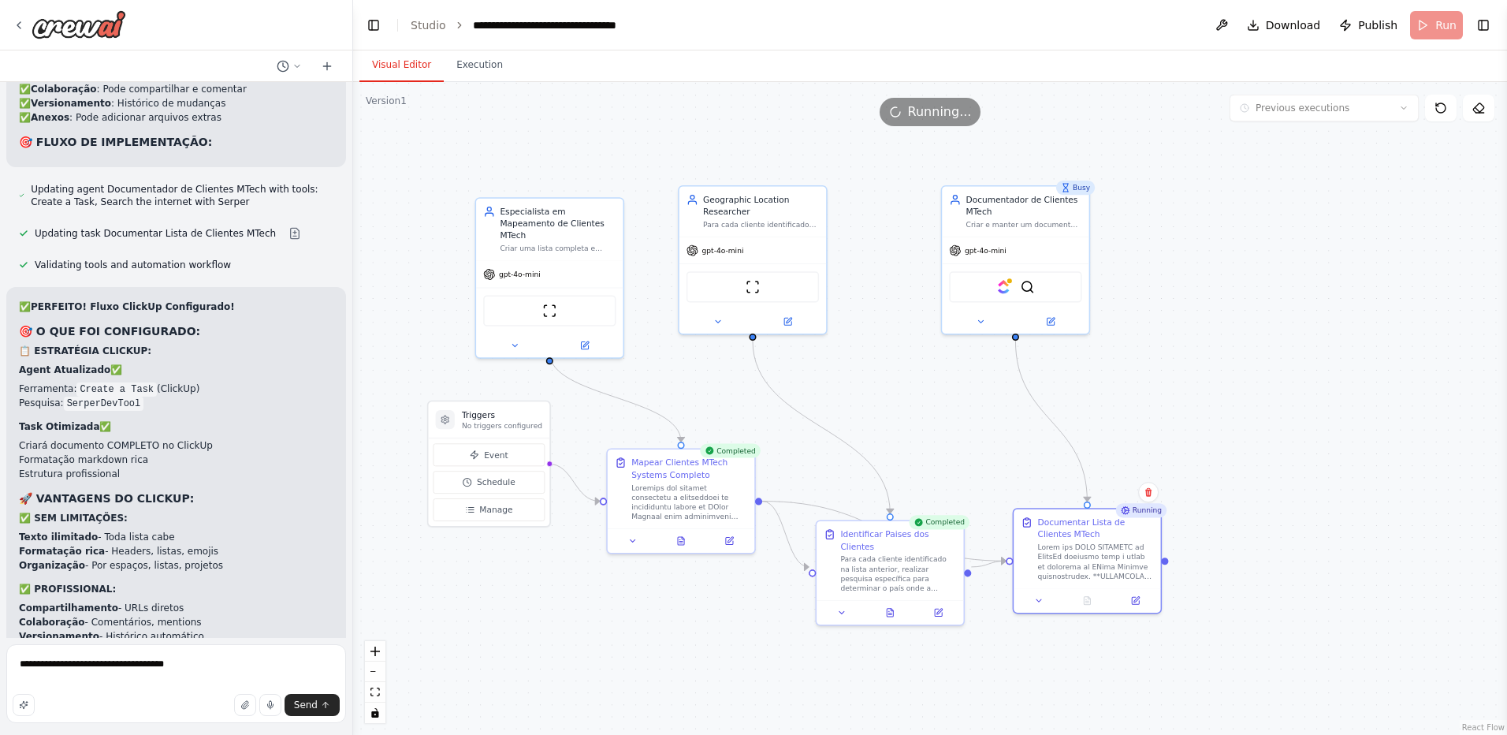
drag, startPoint x: 1368, startPoint y: 408, endPoint x: 1263, endPoint y: 408, distance: 104.9
click at [1263, 408] on div ".deletable-edge-delete-btn { width: 20px; height: 20px; border: 0px solid #ffff…" at bounding box center [930, 408] width 1154 height 653
click at [466, 66] on button "Execution" at bounding box center [480, 65] width 72 height 33
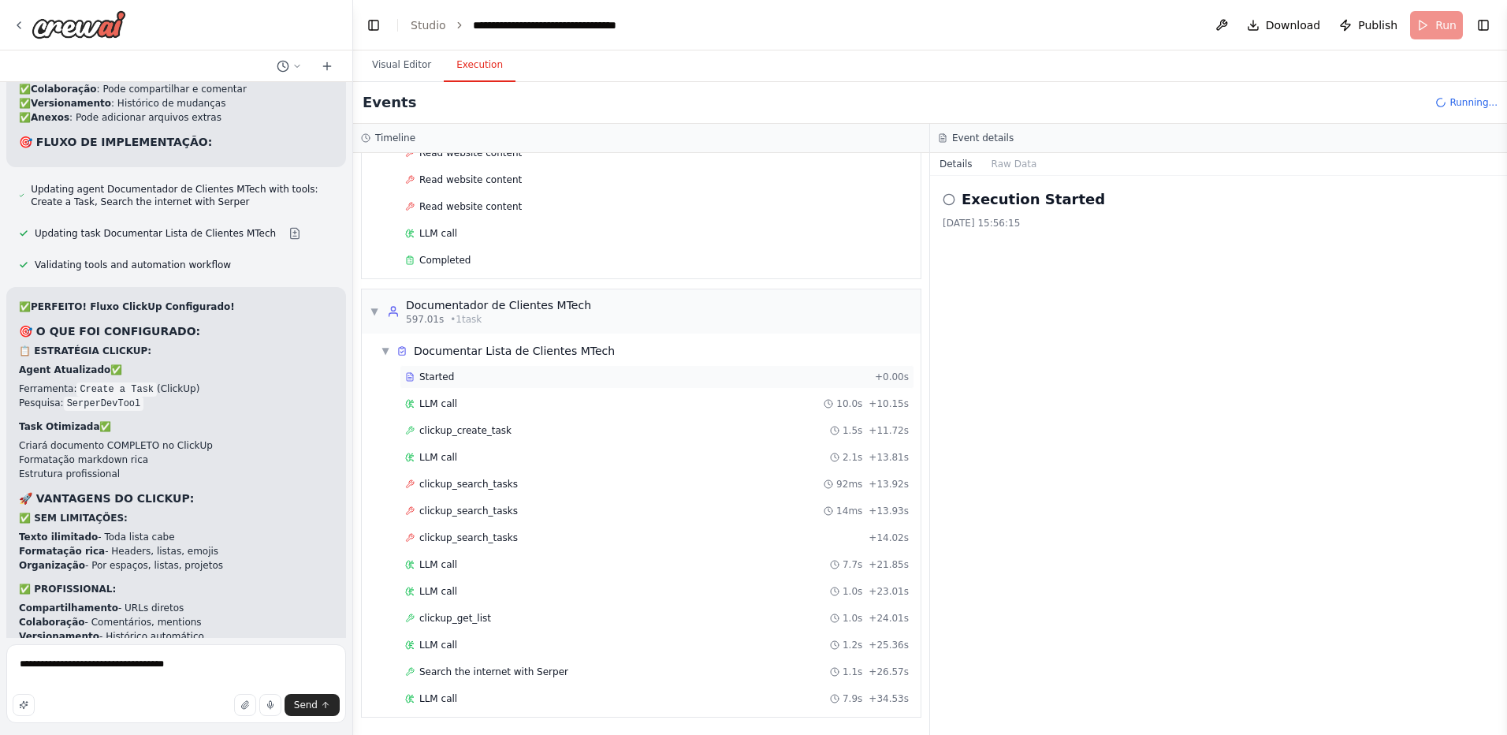
scroll to position [1607, 0]
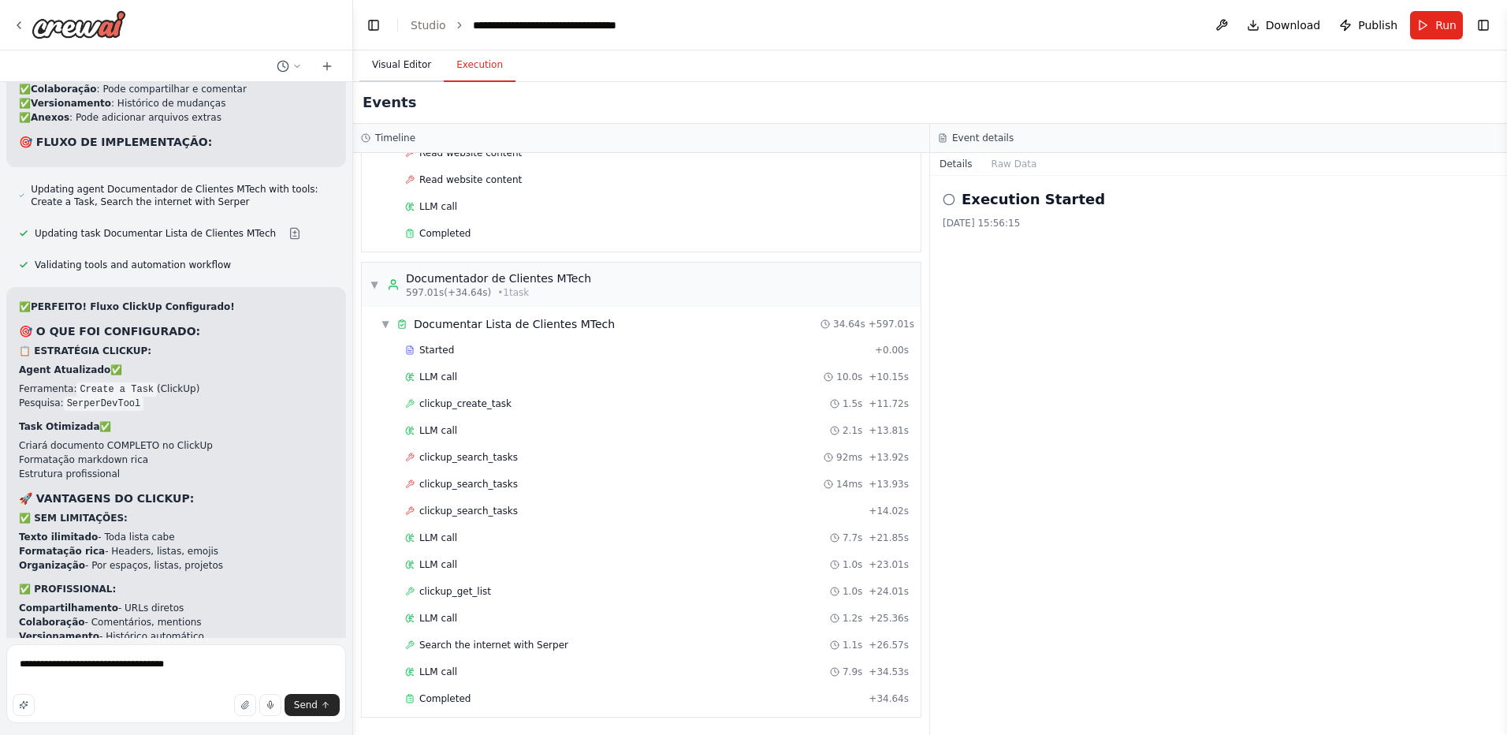
click at [412, 65] on button "Visual Editor" at bounding box center [402, 65] width 84 height 33
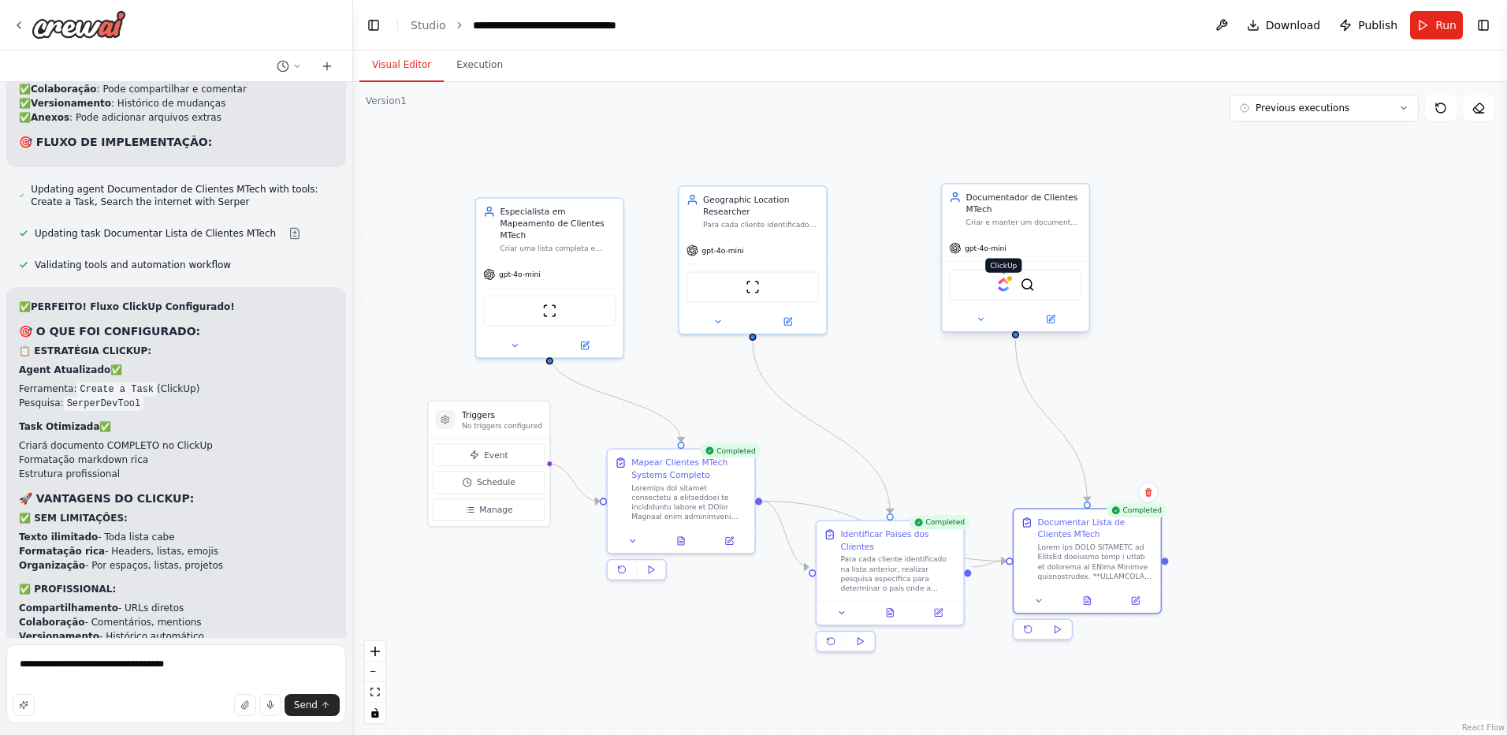
click at [1009, 285] on img at bounding box center [1004, 285] width 14 height 14
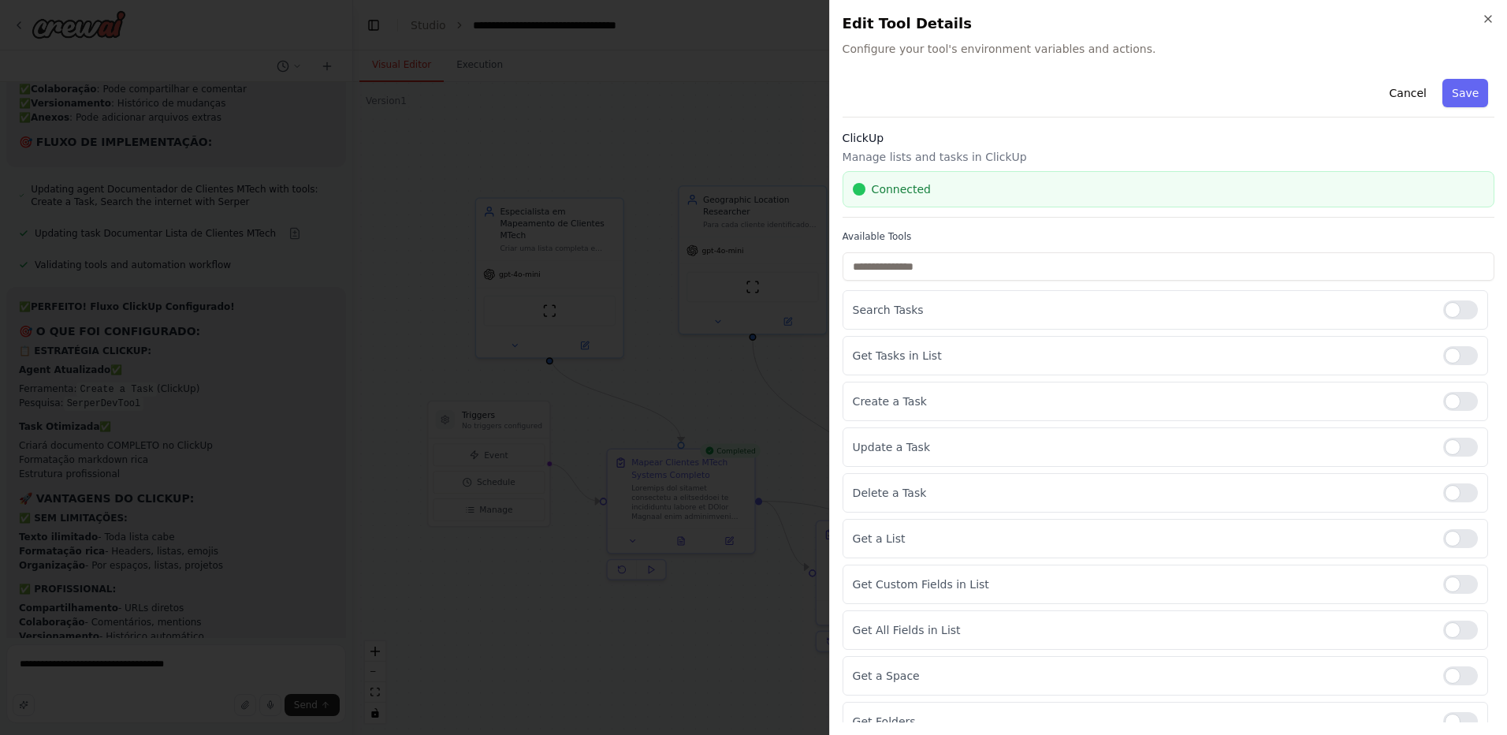
click at [928, 197] on div "Connected" at bounding box center [1169, 189] width 652 height 36
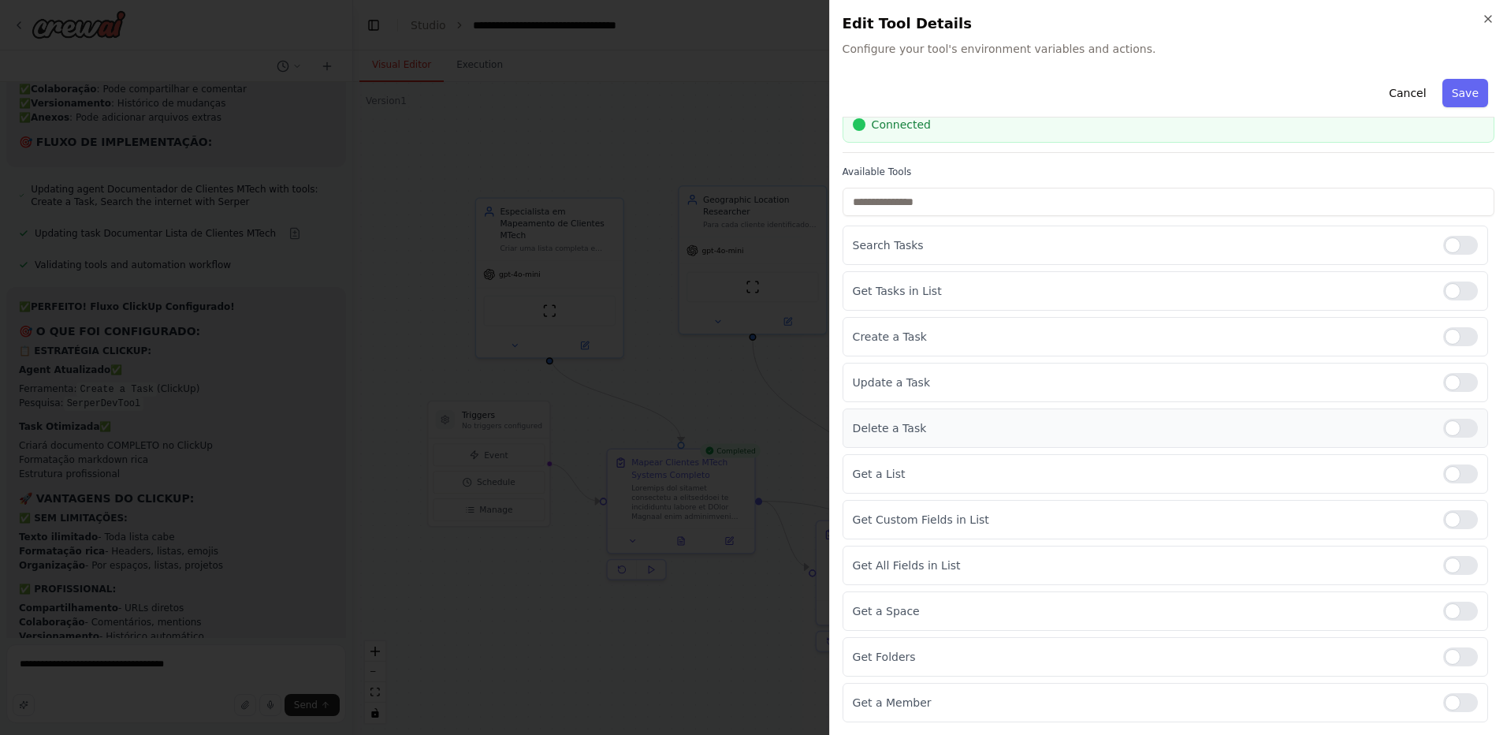
scroll to position [0, 0]
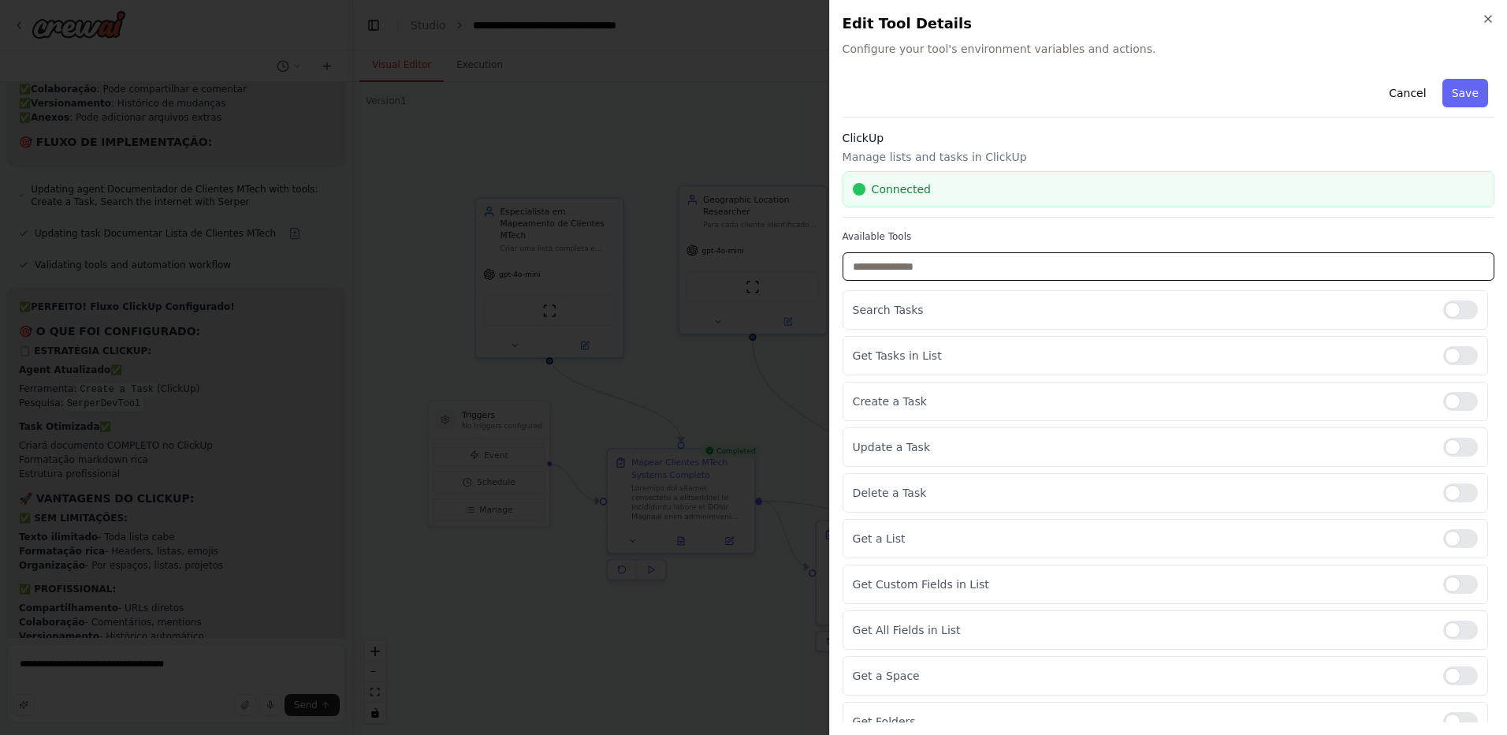
click at [906, 264] on input "text" at bounding box center [1169, 266] width 652 height 28
click at [1411, 99] on button "Cancel" at bounding box center [1408, 93] width 56 height 28
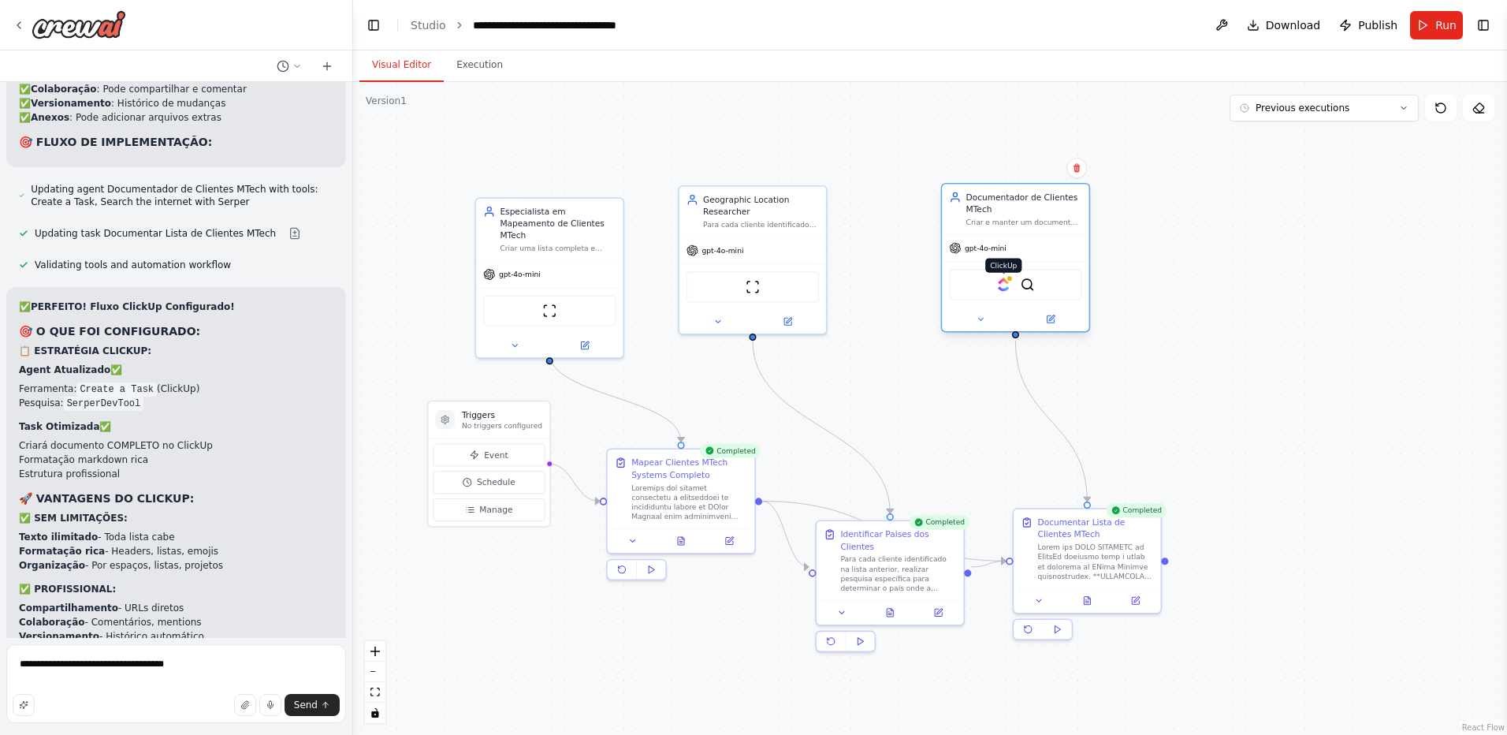
click at [1004, 288] on img at bounding box center [1004, 285] width 14 height 14
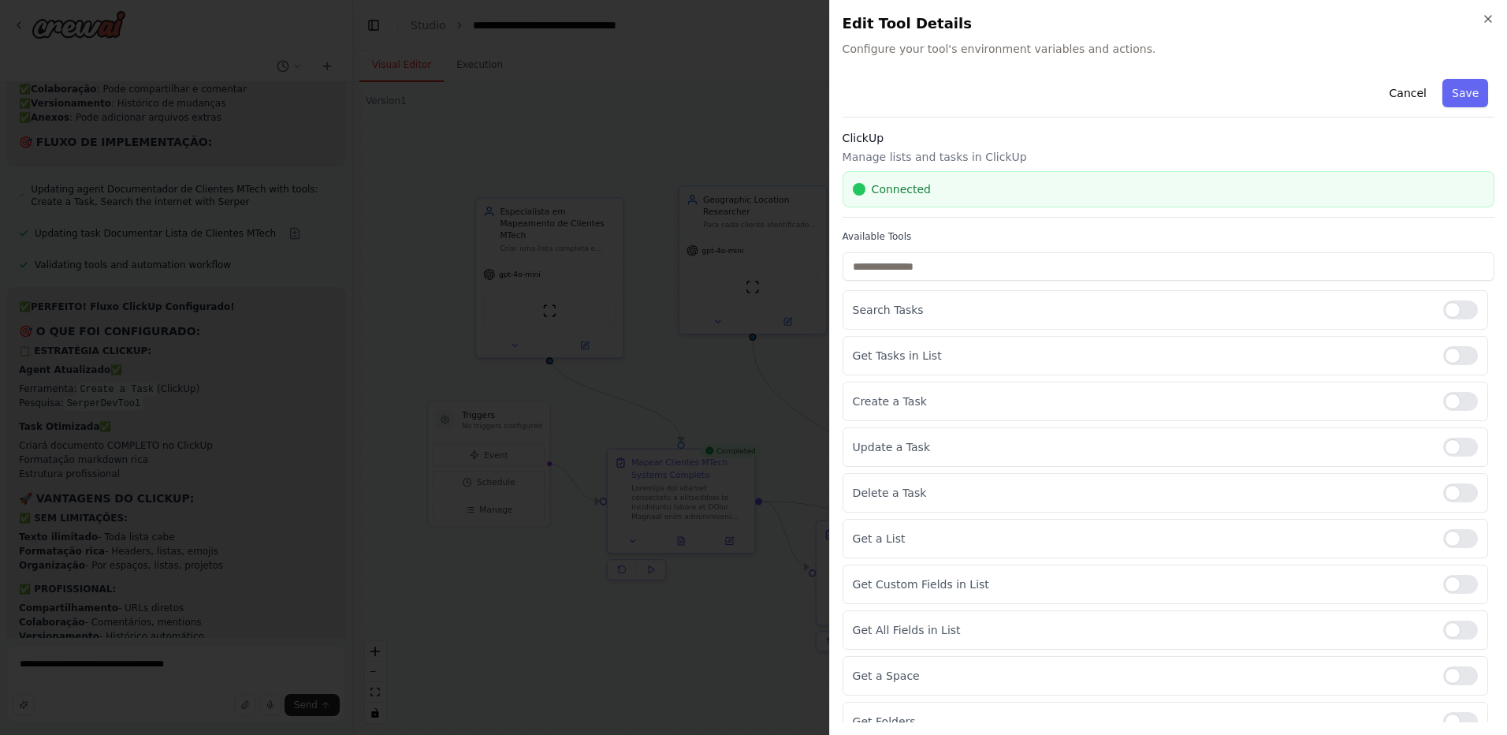
scroll to position [65, 0]
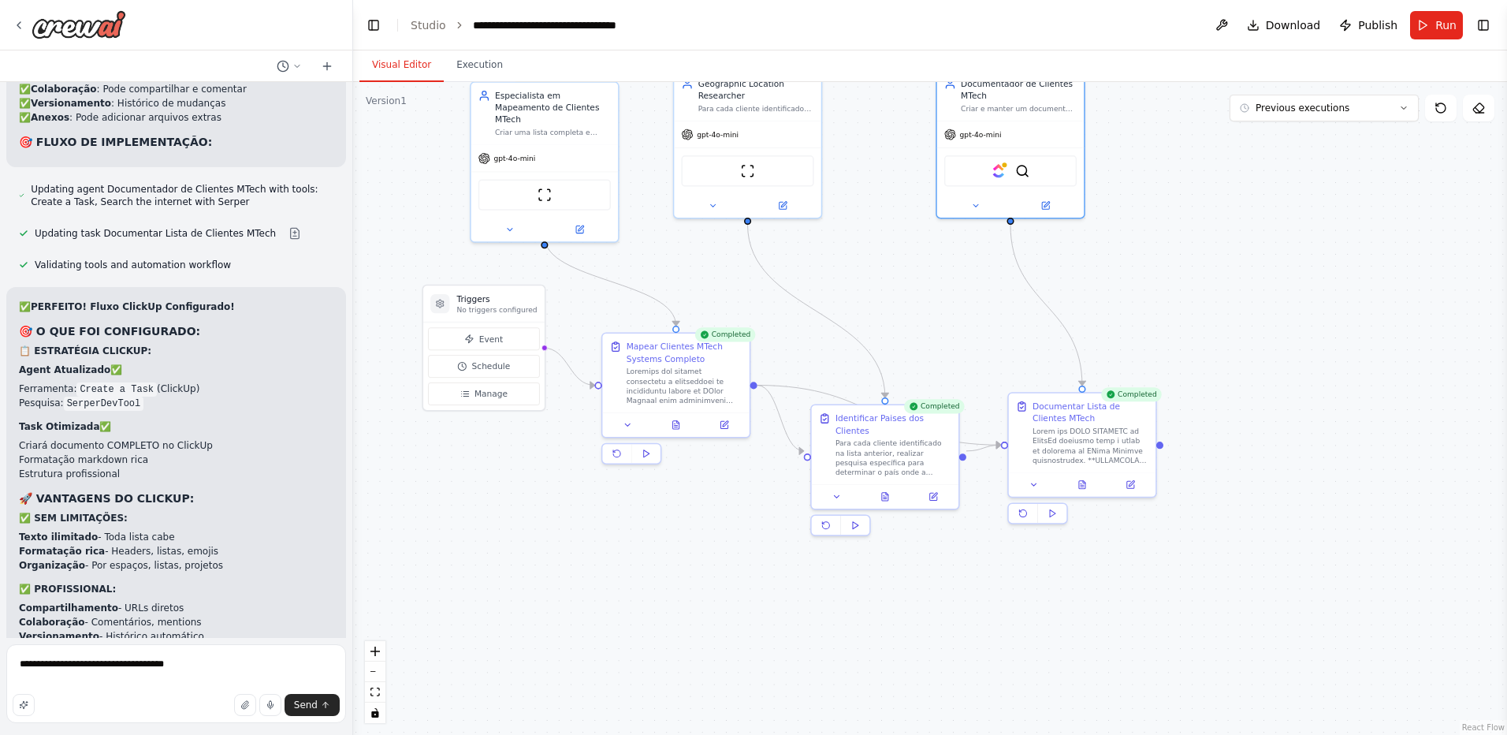
drag, startPoint x: 1322, startPoint y: 497, endPoint x: 1354, endPoint y: 253, distance: 246.4
click at [1354, 253] on div ".deletable-edge-delete-btn { width: 20px; height: 20px; border: 0px solid #ffff…" at bounding box center [930, 408] width 1154 height 653
click at [1481, 23] on button "Toggle Right Sidebar" at bounding box center [1484, 25] width 22 height 22
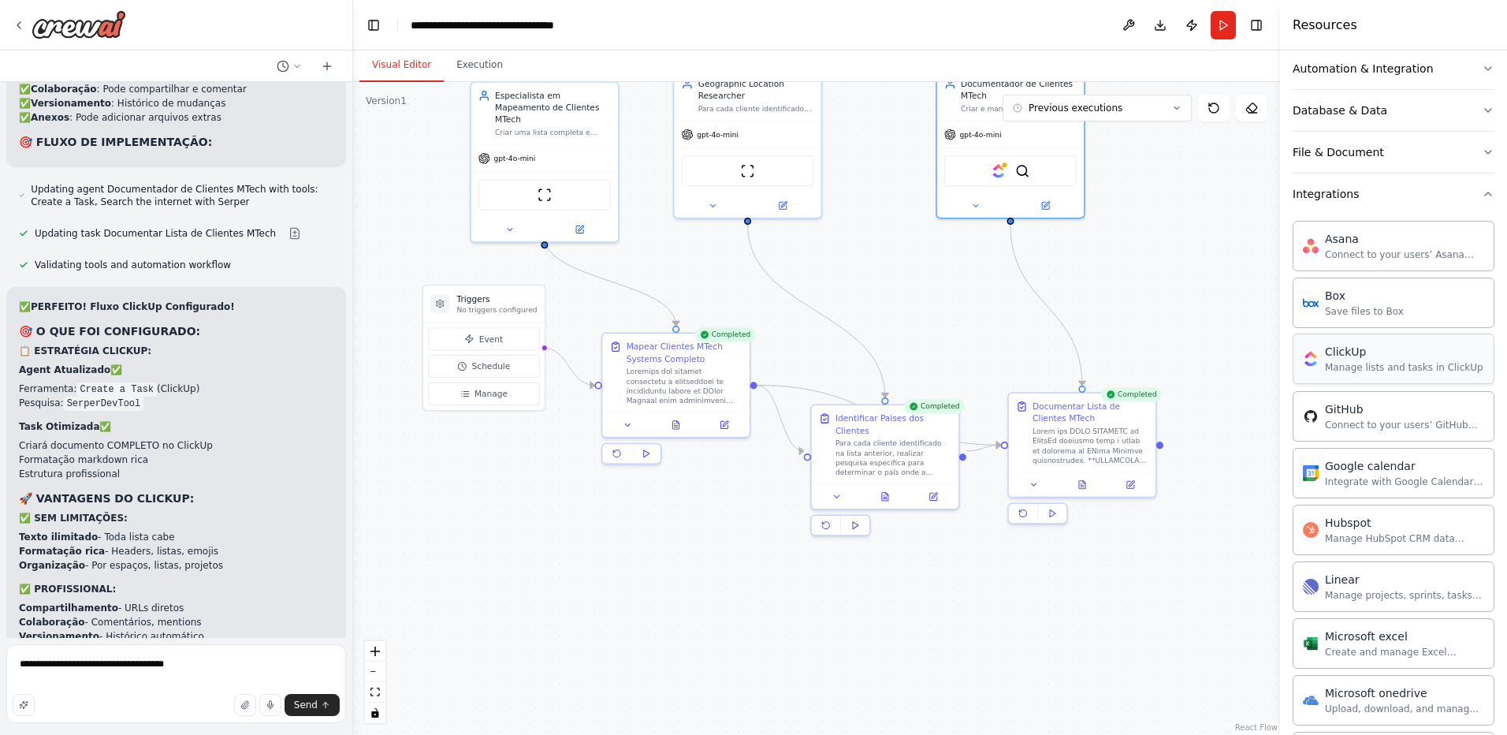
click at [1371, 372] on div "Manage lists and tasks in ClickUp" at bounding box center [1404, 367] width 158 height 13
click at [1356, 363] on div "Manage lists and tasks in ClickUp" at bounding box center [1404, 367] width 158 height 13
click at [1354, 360] on div "ClickUp Manage lists and tasks in ClickUp" at bounding box center [1404, 359] width 158 height 30
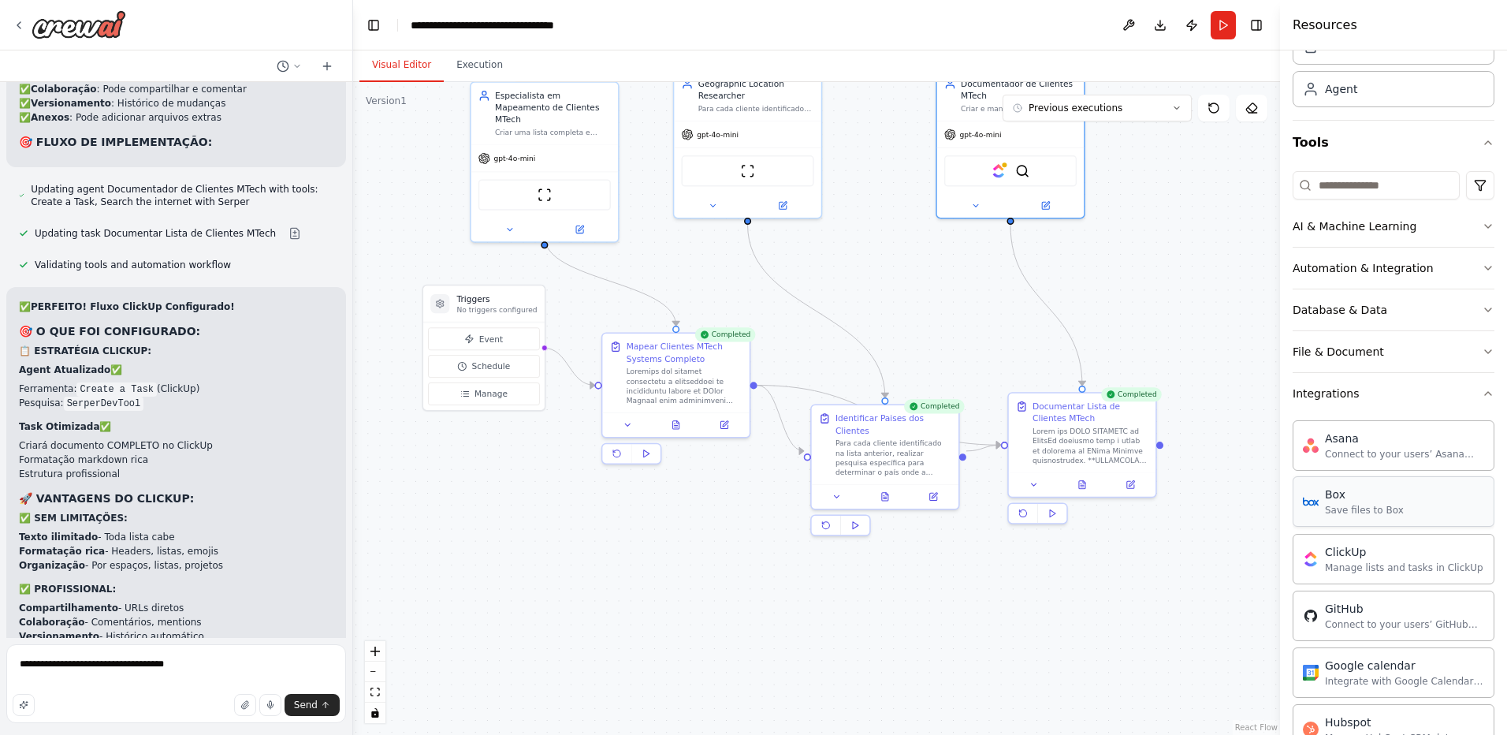
scroll to position [42, 0]
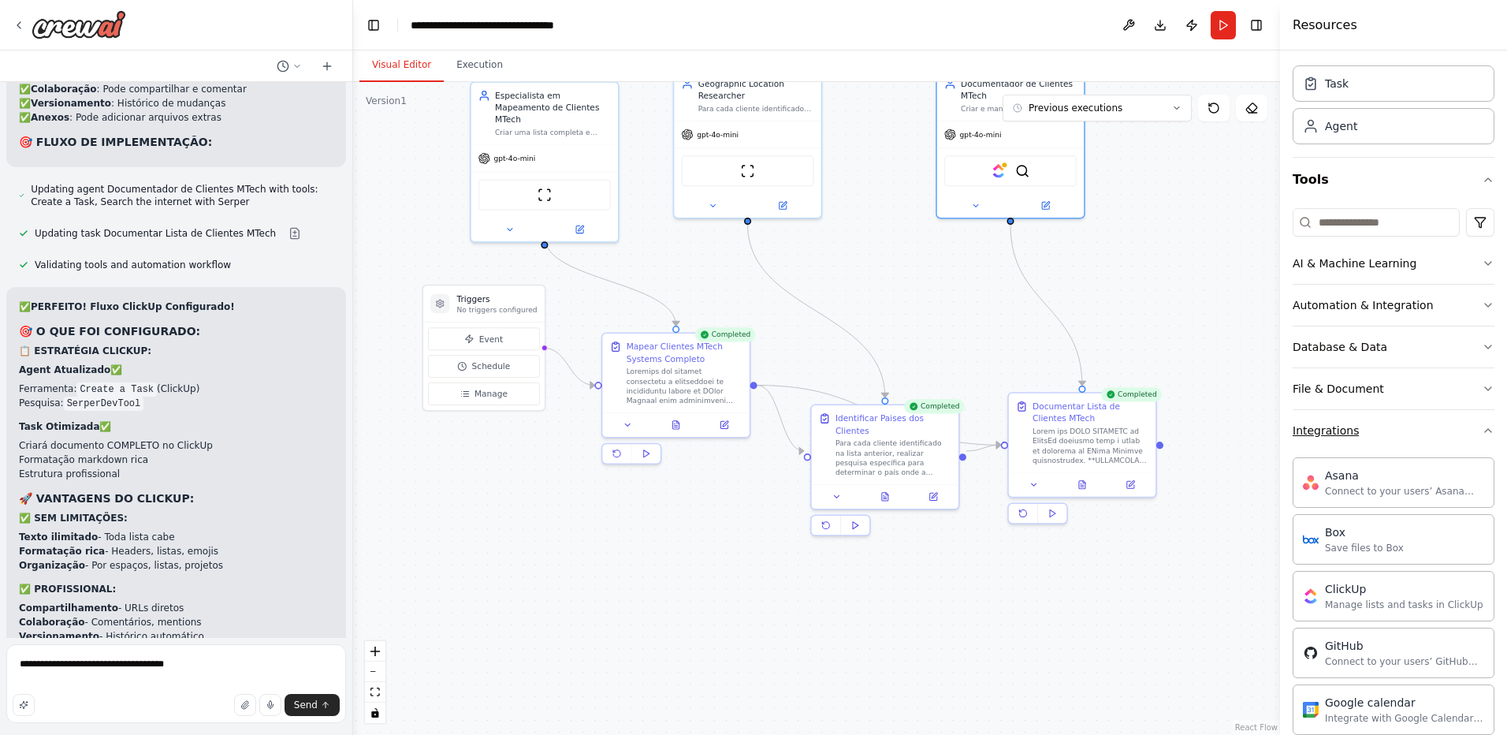
click at [1467, 440] on button "Integrations" at bounding box center [1394, 430] width 202 height 41
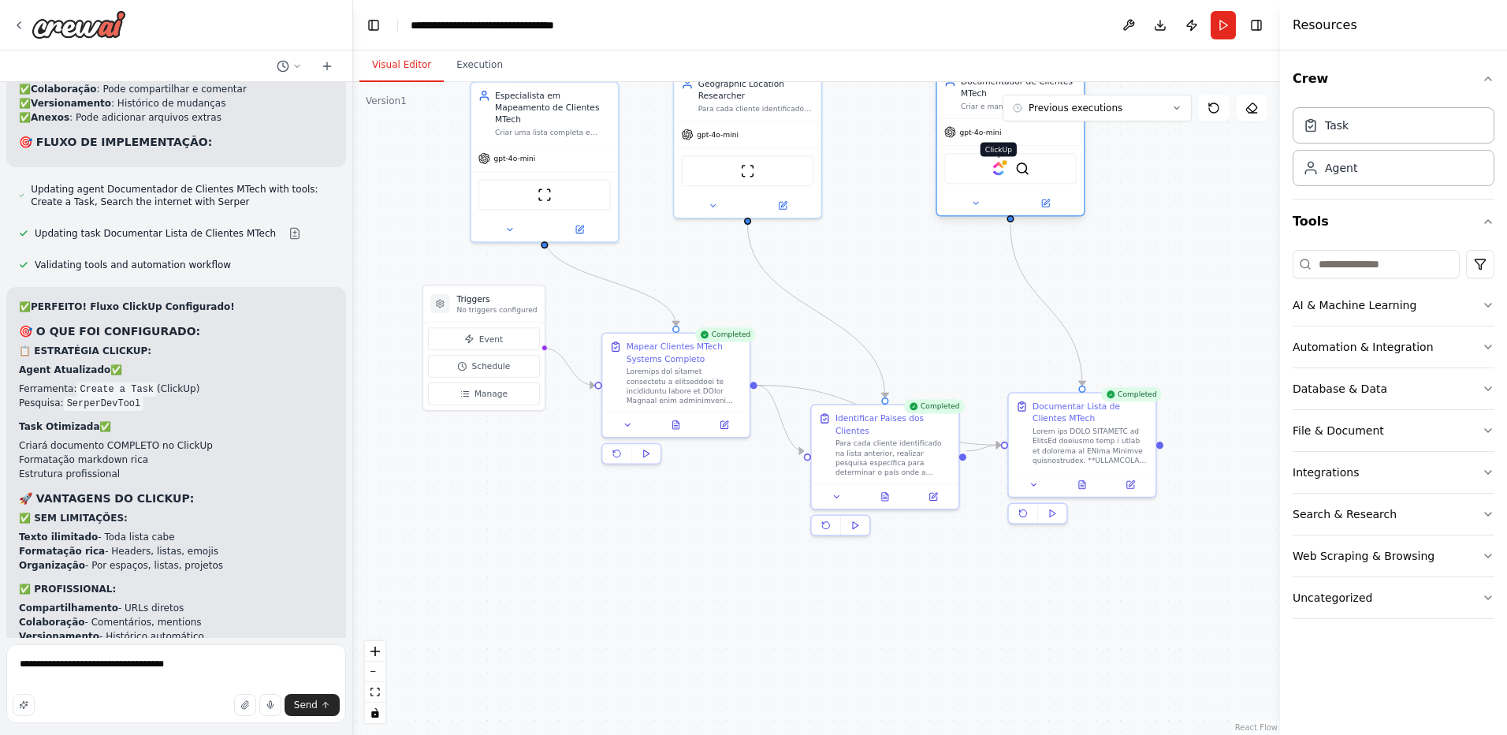
click at [999, 173] on img at bounding box center [999, 169] width 14 height 14
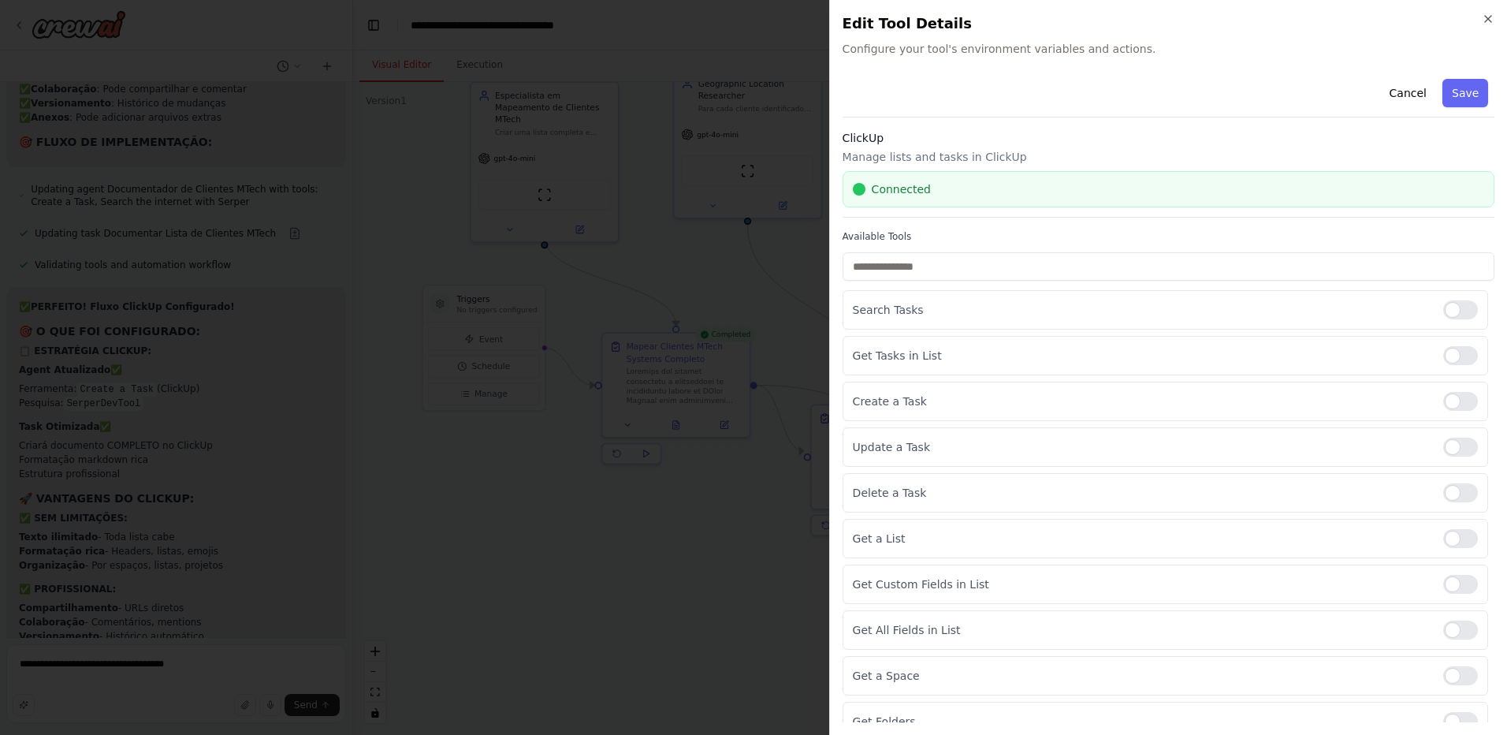
click at [866, 193] on div "Connected" at bounding box center [1169, 189] width 632 height 16
click at [943, 311] on p "Search Tasks" at bounding box center [1142, 310] width 578 height 16
click at [926, 270] on input "text" at bounding box center [1169, 266] width 652 height 28
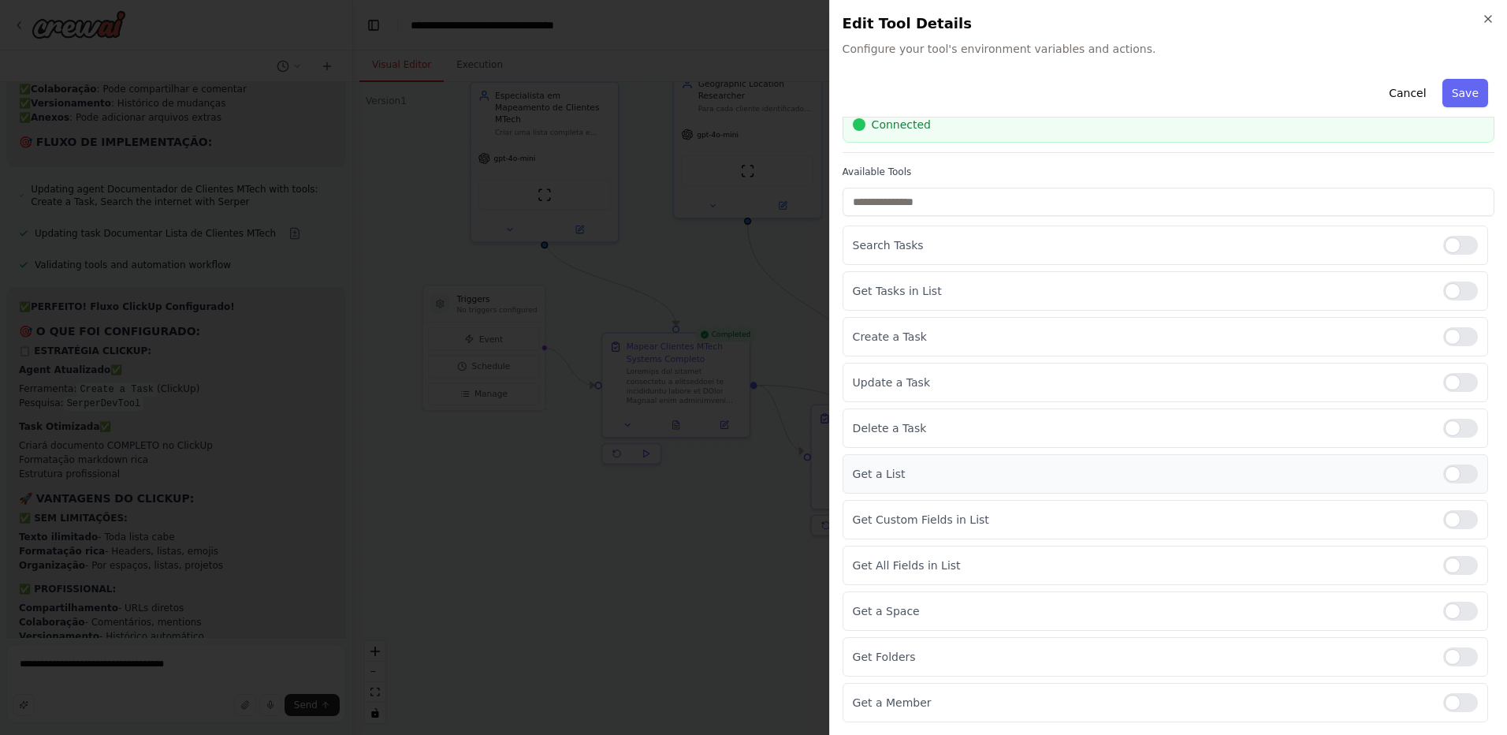
click at [869, 467] on p "Get a List" at bounding box center [1142, 474] width 578 height 16
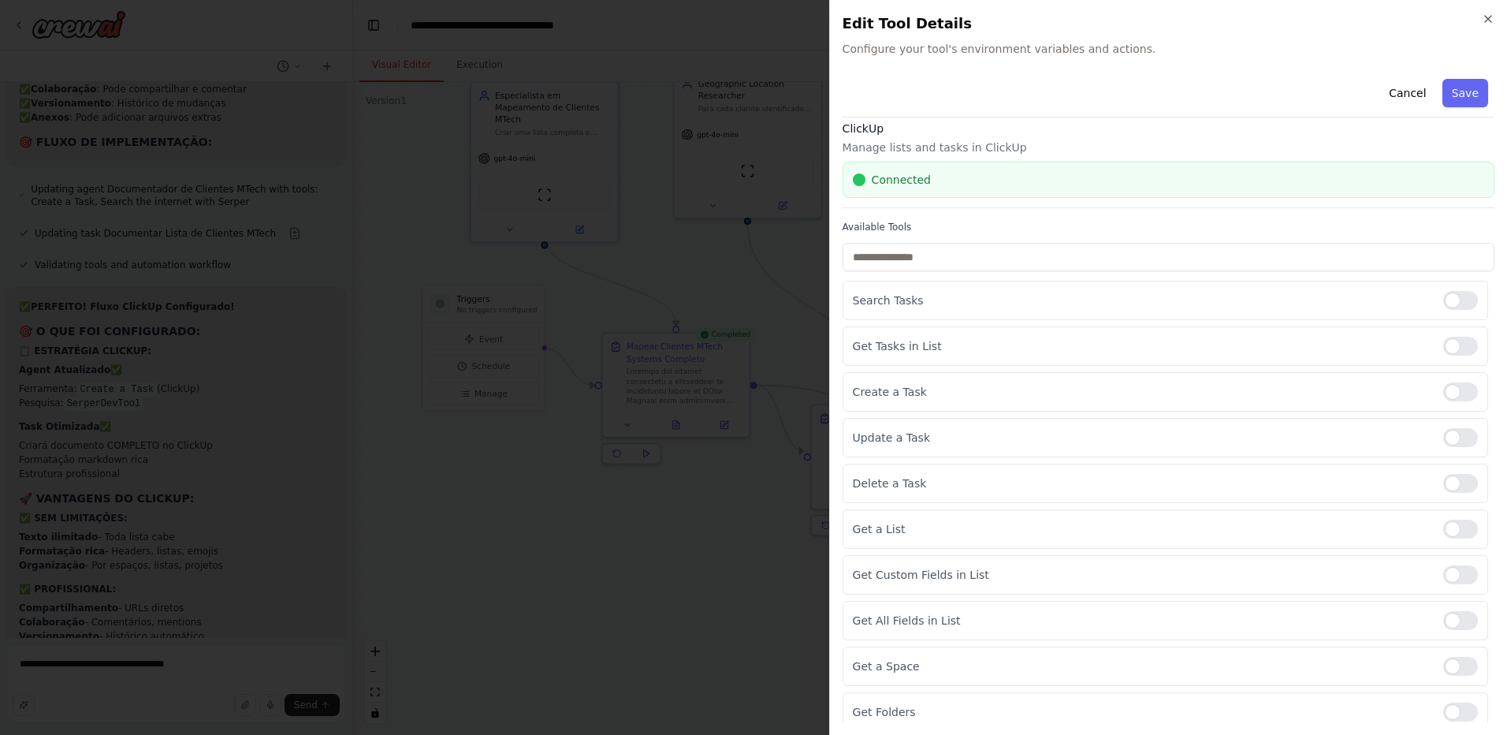
scroll to position [0, 0]
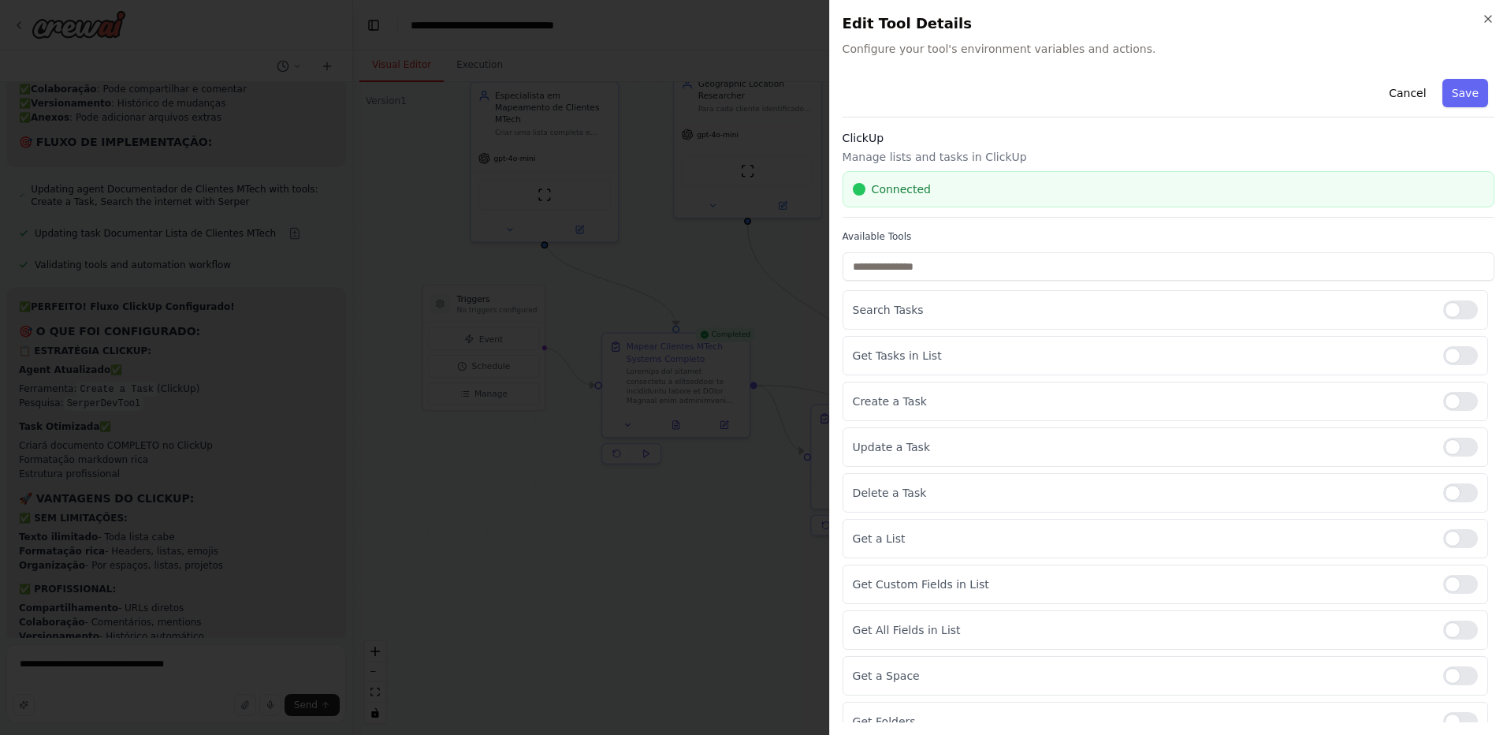
drag, startPoint x: 1414, startPoint y: 92, endPoint x: 1217, endPoint y: 77, distance: 197.7
click at [1200, 82] on div "Cancel Save" at bounding box center [1169, 95] width 652 height 45
click at [1485, 17] on icon "button" at bounding box center [1488, 19] width 13 height 13
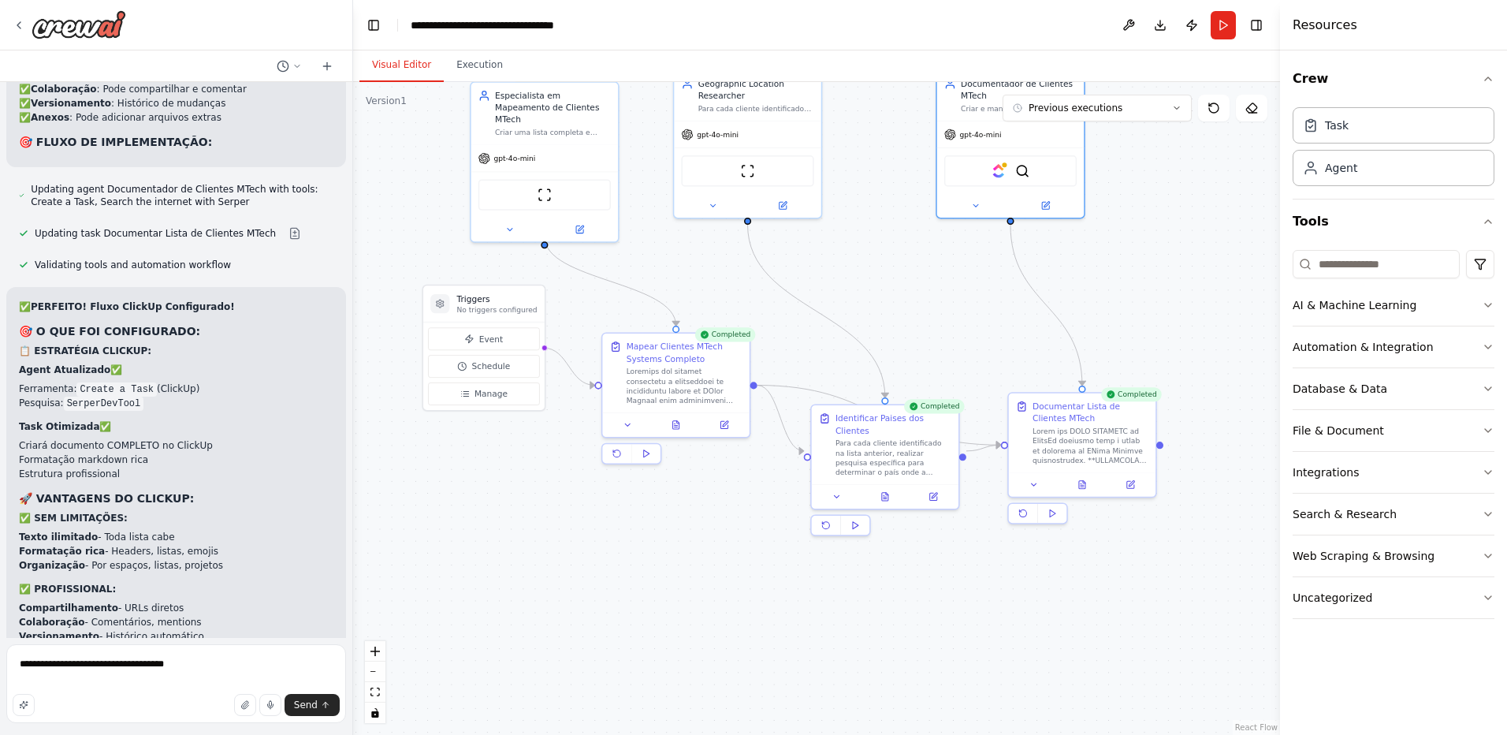
click at [1156, 220] on div ".deletable-edge-delete-btn { width: 20px; height: 20px; border: 0px solid #ffff…" at bounding box center [816, 408] width 927 height 653
click at [986, 178] on div "ClickUp SerperDevTool" at bounding box center [1011, 168] width 132 height 31
click at [1000, 170] on img at bounding box center [999, 169] width 14 height 14
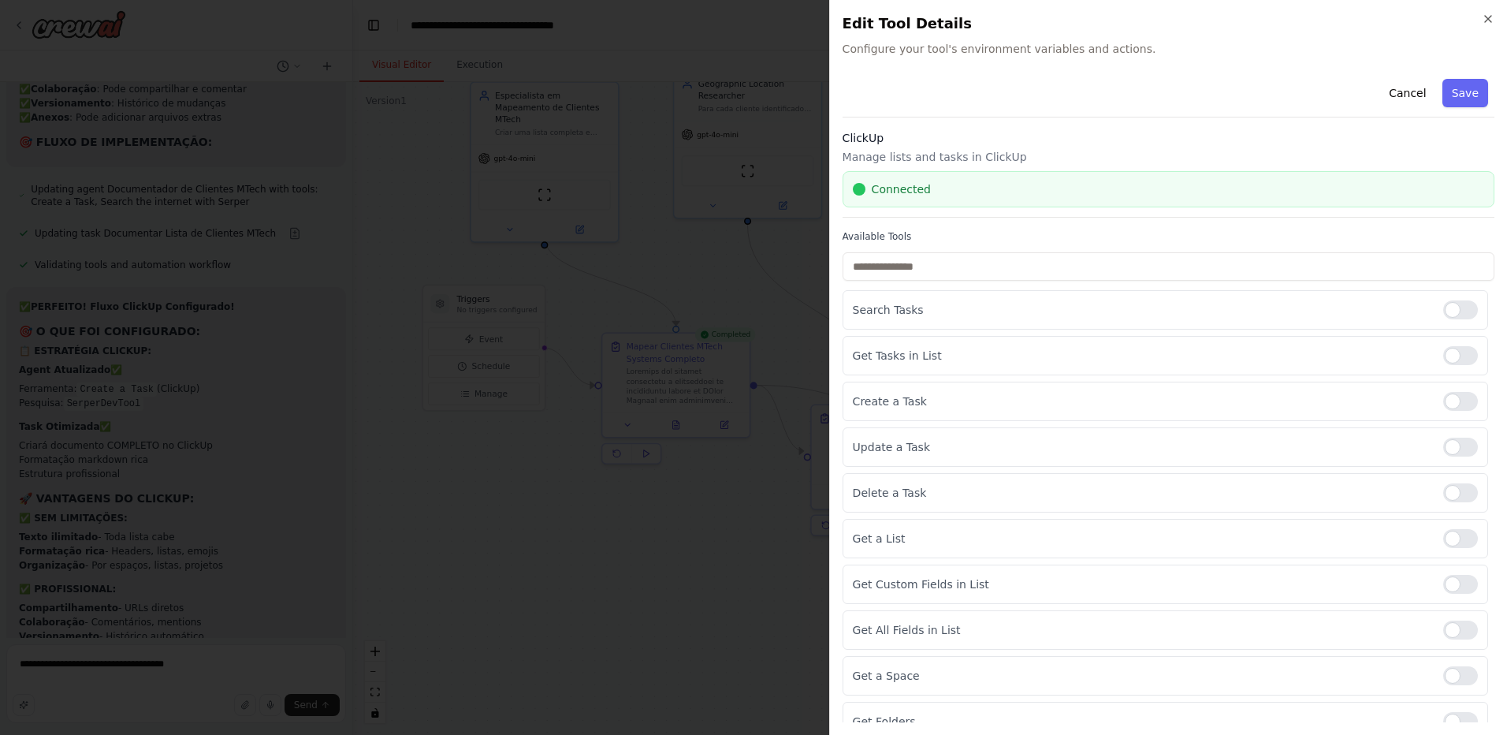
click at [1495, 13] on div "Close Edit Tool Details Configure your tool's environment variables and actions…" at bounding box center [1168, 367] width 678 height 735
click at [1491, 19] on icon "button" at bounding box center [1488, 19] width 13 height 13
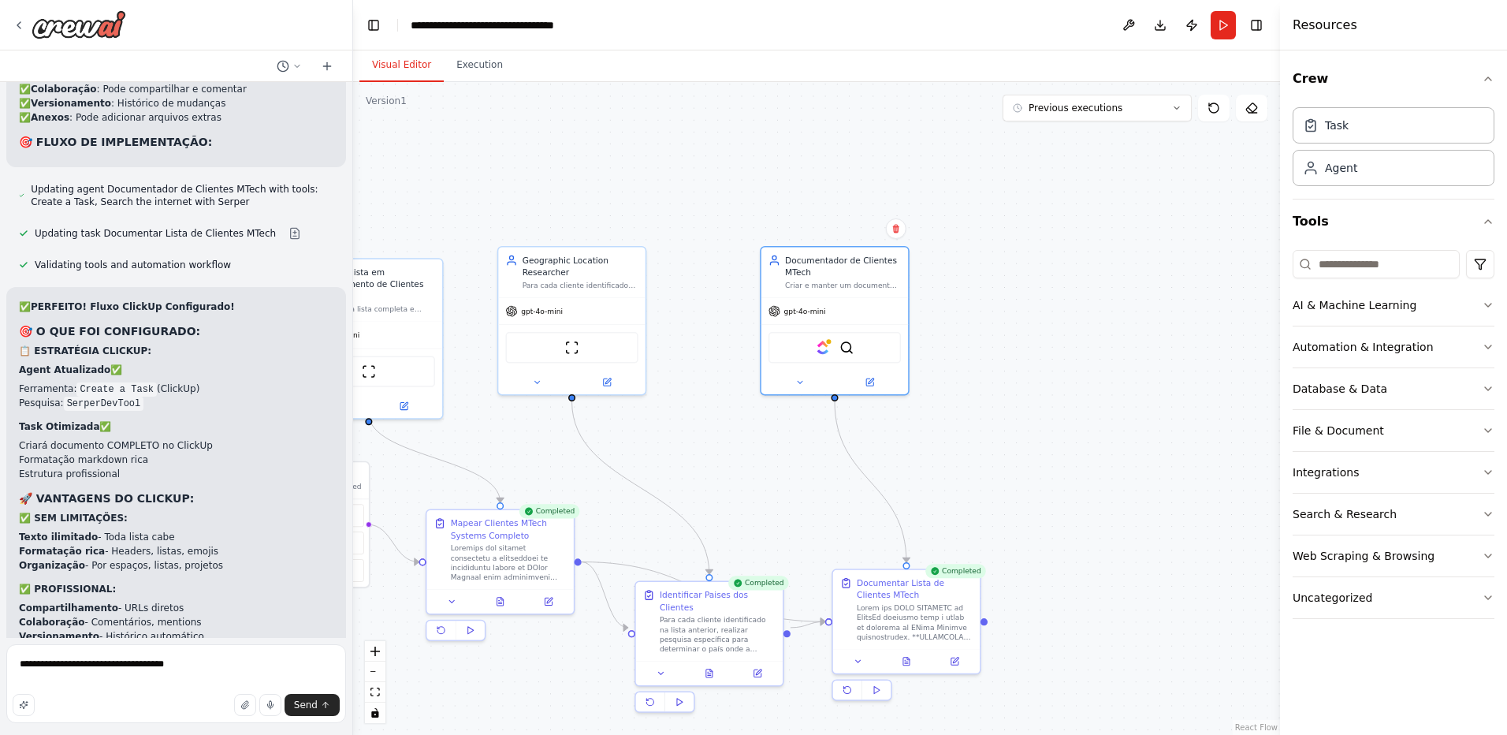
drag, startPoint x: 1170, startPoint y: 162, endPoint x: 915, endPoint y: 351, distance: 317.9
click at [991, 337] on div ".deletable-edge-delete-btn { width: 20px; height: 20px; border: 0px solid #ffff…" at bounding box center [816, 408] width 927 height 653
click at [870, 382] on icon at bounding box center [866, 378] width 7 height 7
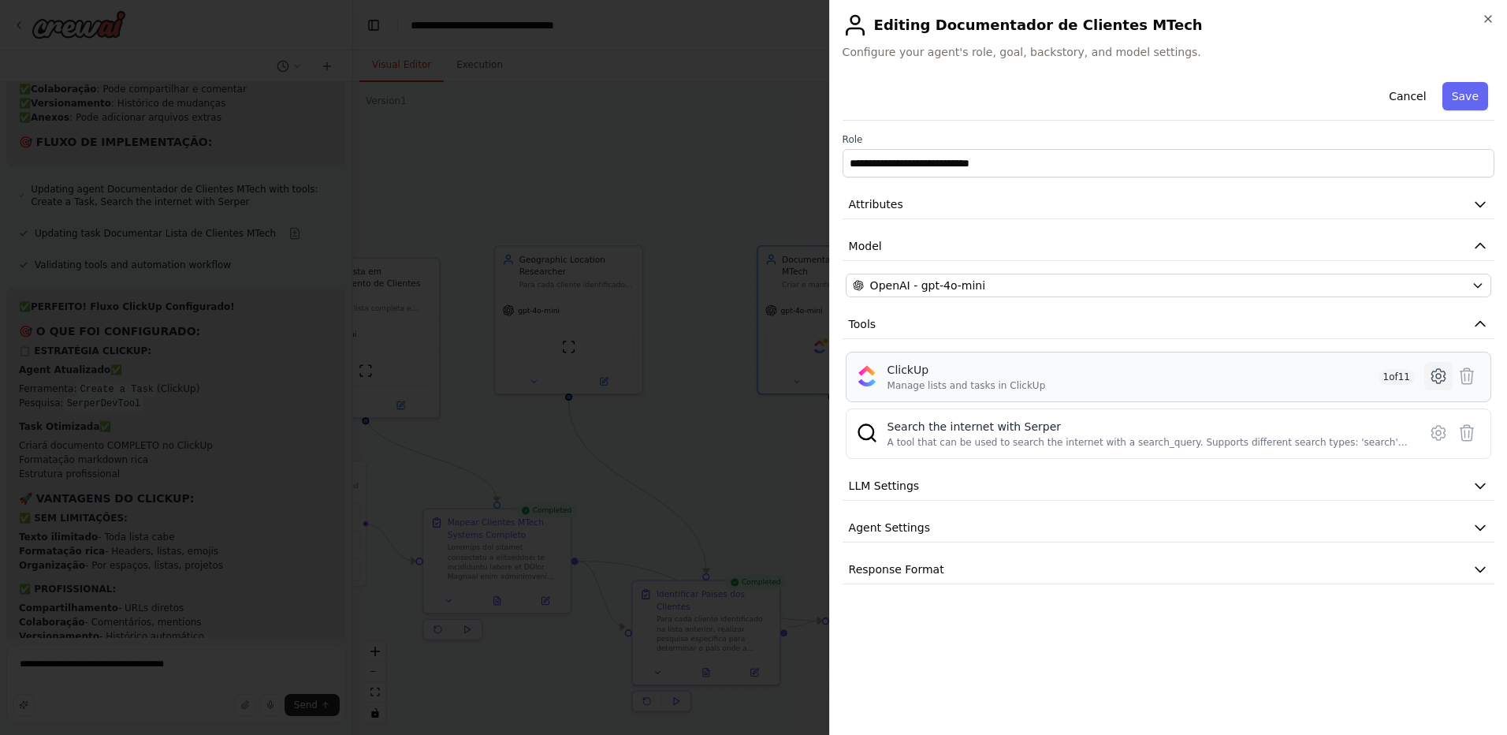
click at [1444, 378] on icon at bounding box center [1438, 376] width 19 height 19
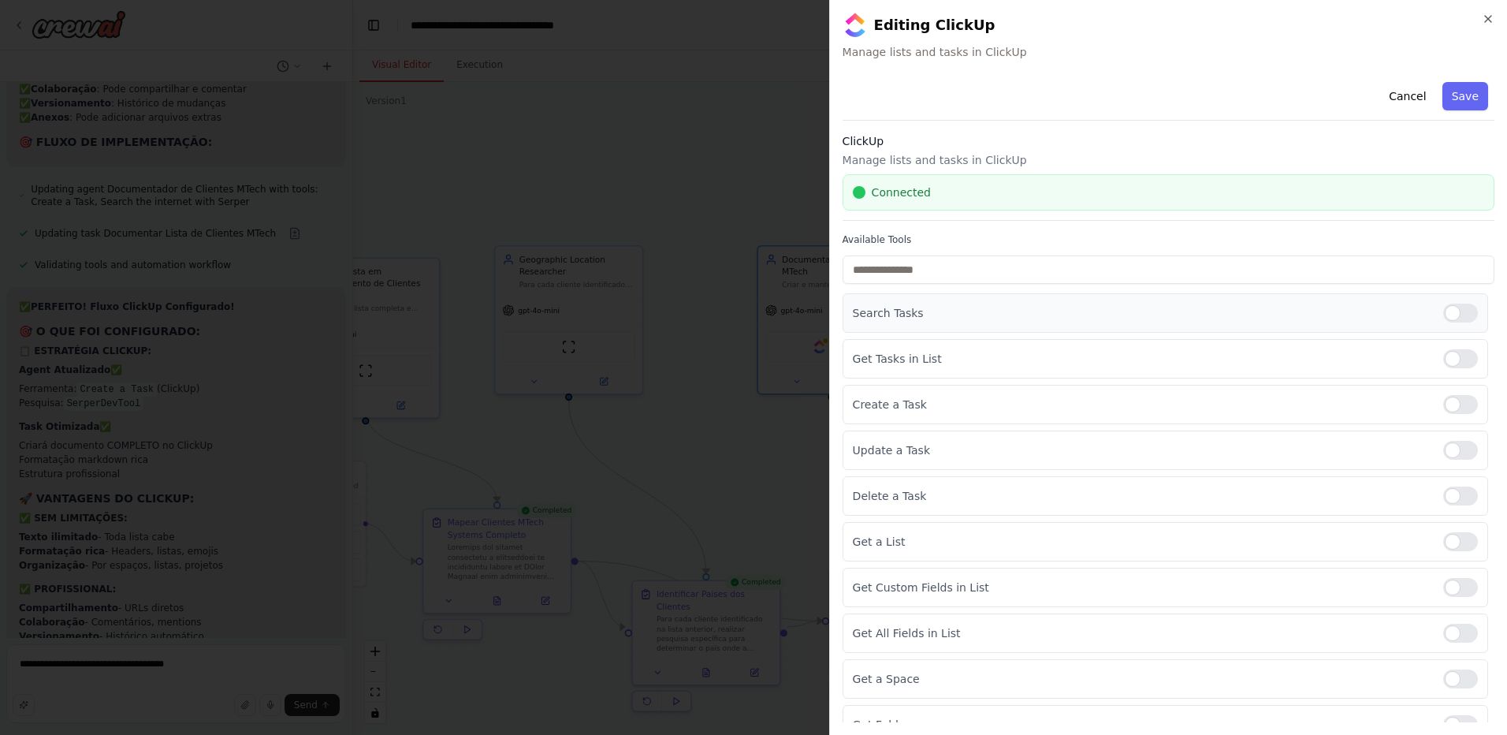
click at [1458, 313] on div at bounding box center [1461, 313] width 35 height 19
click at [1450, 361] on div at bounding box center [1461, 358] width 35 height 19
click at [1444, 452] on div at bounding box center [1461, 450] width 35 height 19
click at [1455, 505] on div "Delete a Task" at bounding box center [1166, 495] width 646 height 39
click at [1448, 551] on div "Get a List" at bounding box center [1166, 541] width 646 height 39
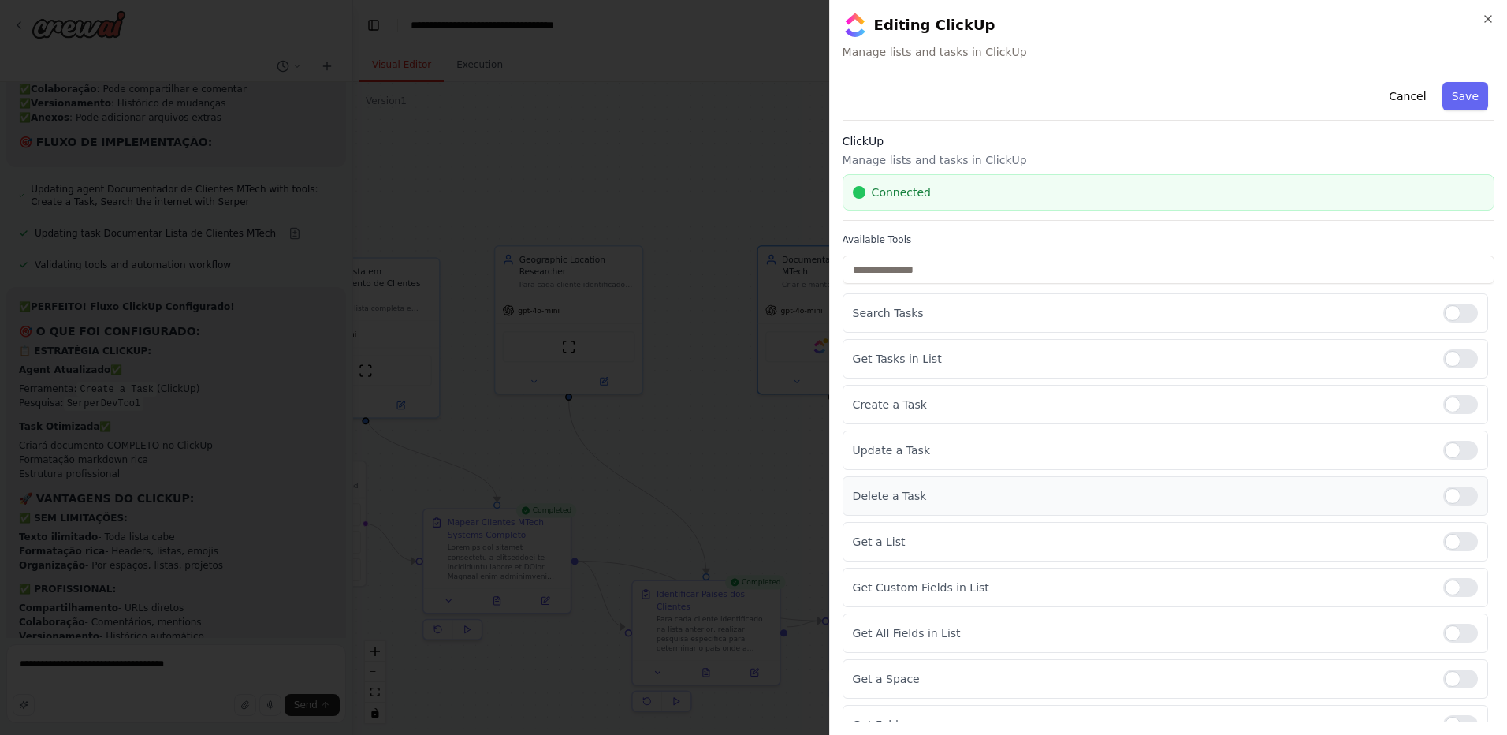
click at [1458, 498] on div at bounding box center [1461, 495] width 35 height 19
drag, startPoint x: 1405, startPoint y: 83, endPoint x: 1401, endPoint y: 112, distance: 29.4
click at [1406, 83] on button "Cancel" at bounding box center [1408, 96] width 56 height 28
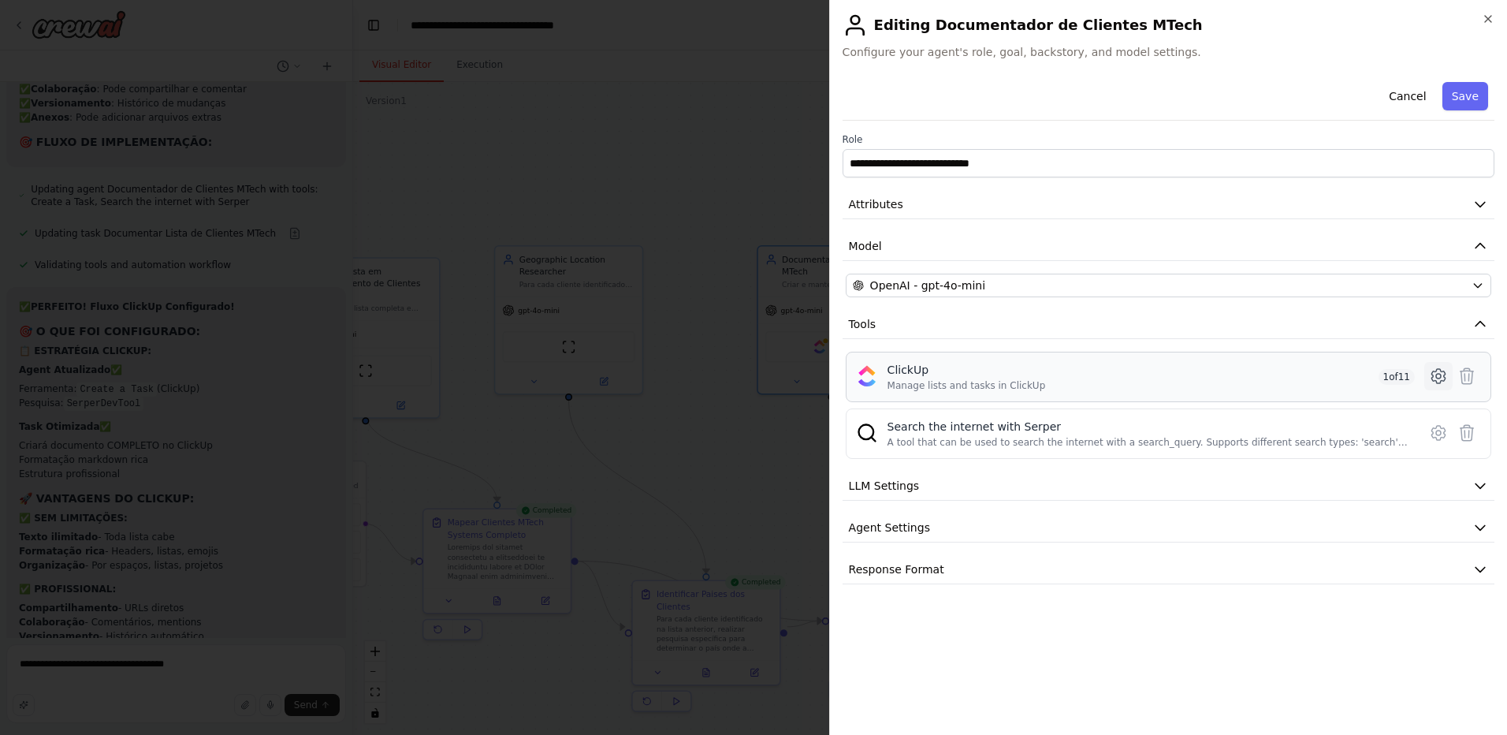
click at [1437, 374] on icon at bounding box center [1438, 376] width 5 height 5
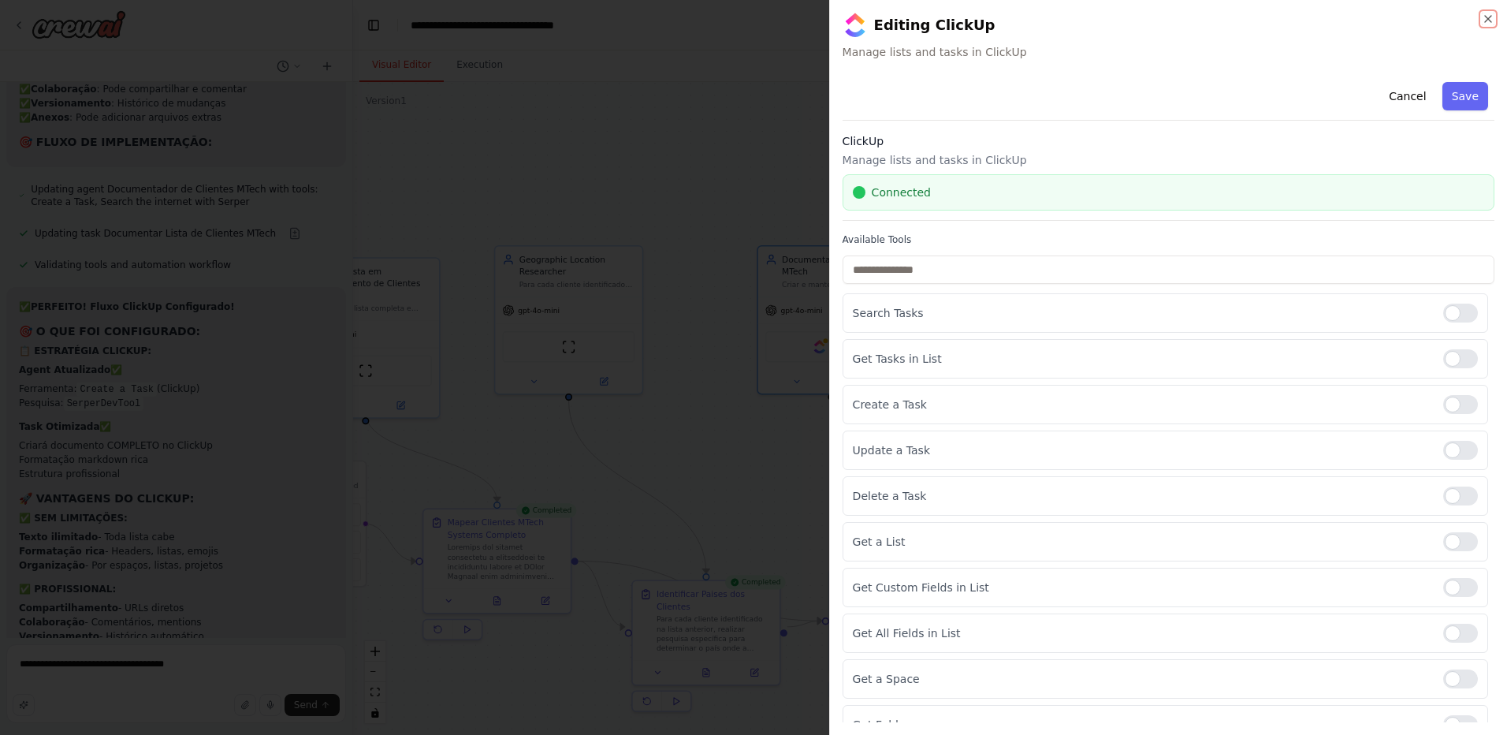
drag, startPoint x: 1485, startPoint y: 23, endPoint x: 1482, endPoint y: 51, distance: 28.5
click at [1483, 23] on icon "button" at bounding box center [1488, 19] width 13 height 13
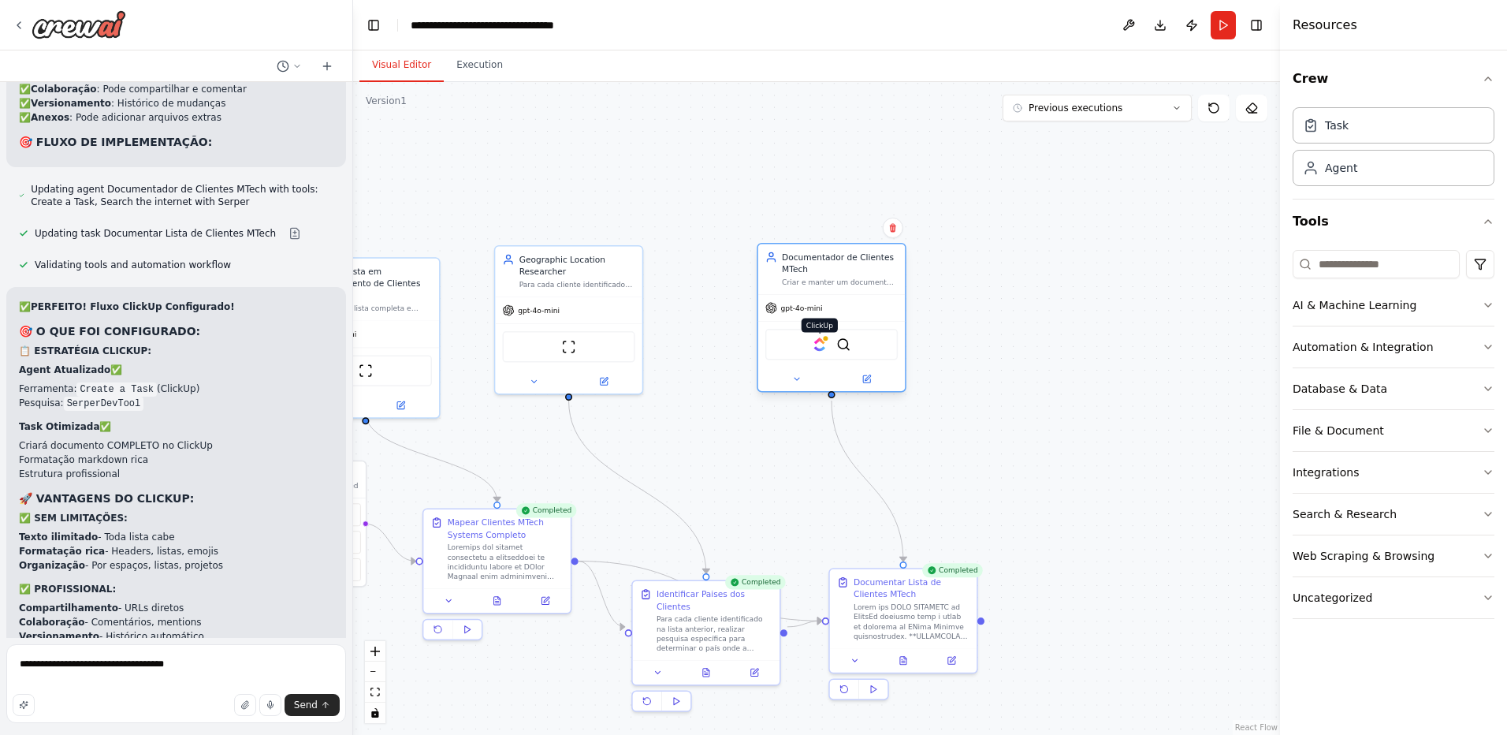
click at [818, 348] on img at bounding box center [820, 344] width 14 height 14
click at [870, 381] on icon at bounding box center [866, 378] width 7 height 7
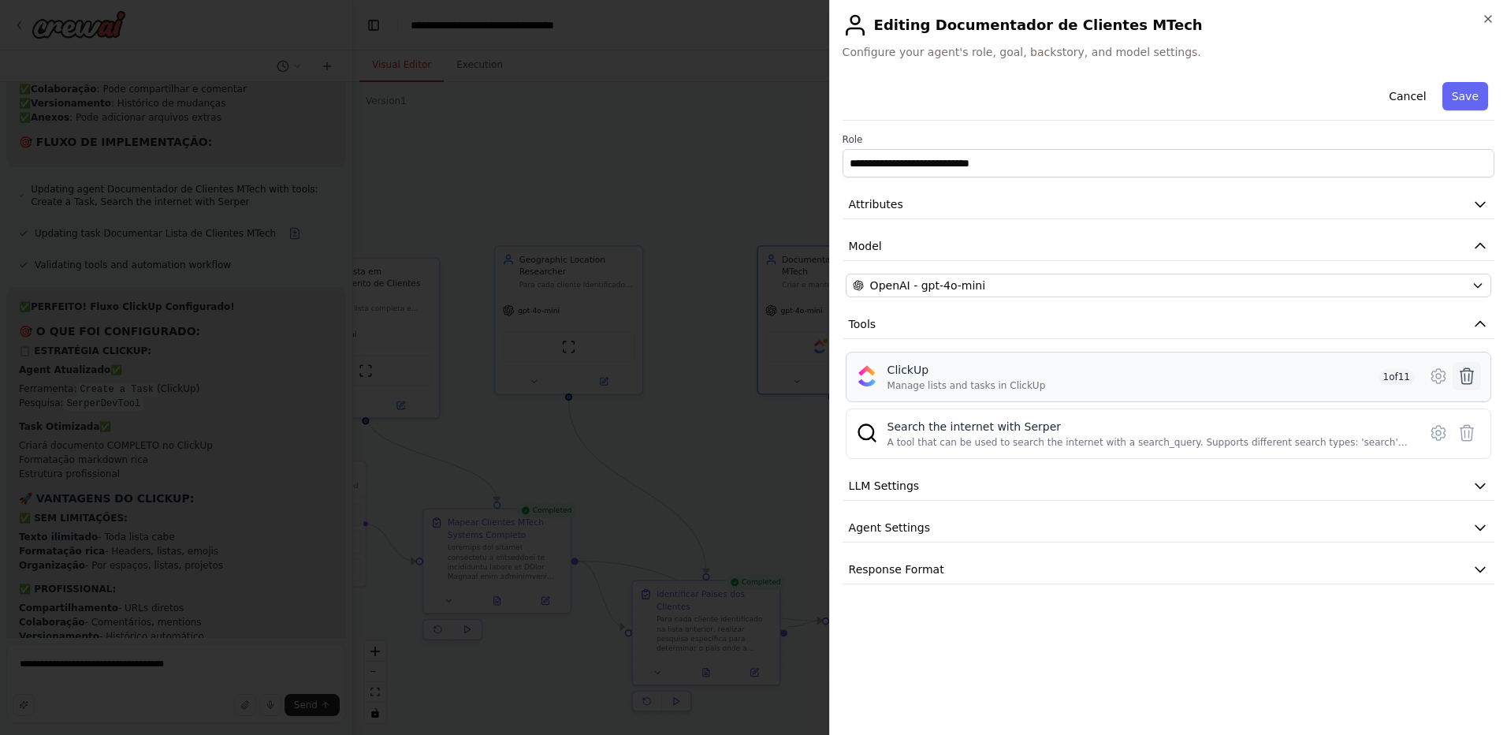
click at [1468, 378] on icon at bounding box center [1467, 376] width 19 height 19
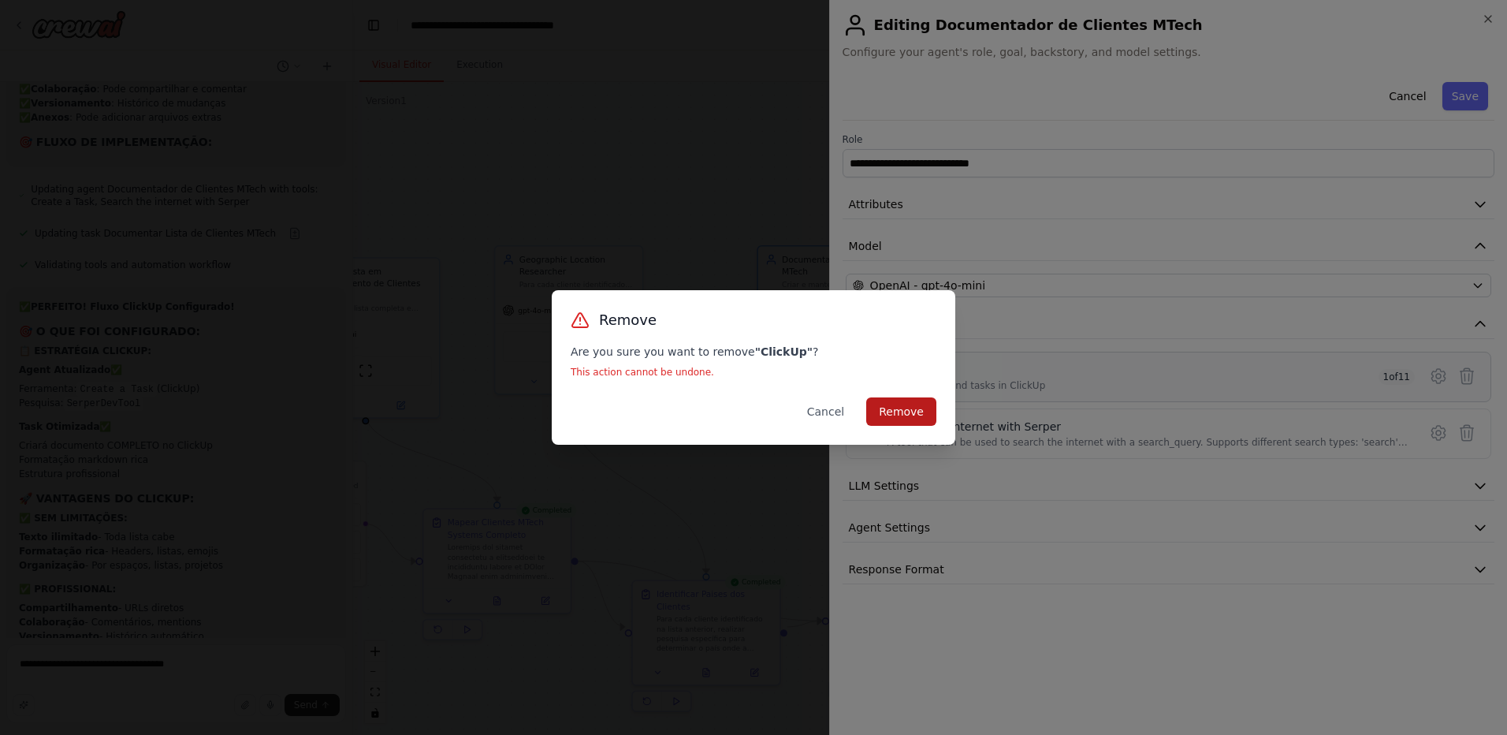
click at [919, 413] on button "Remove" at bounding box center [901, 411] width 70 height 28
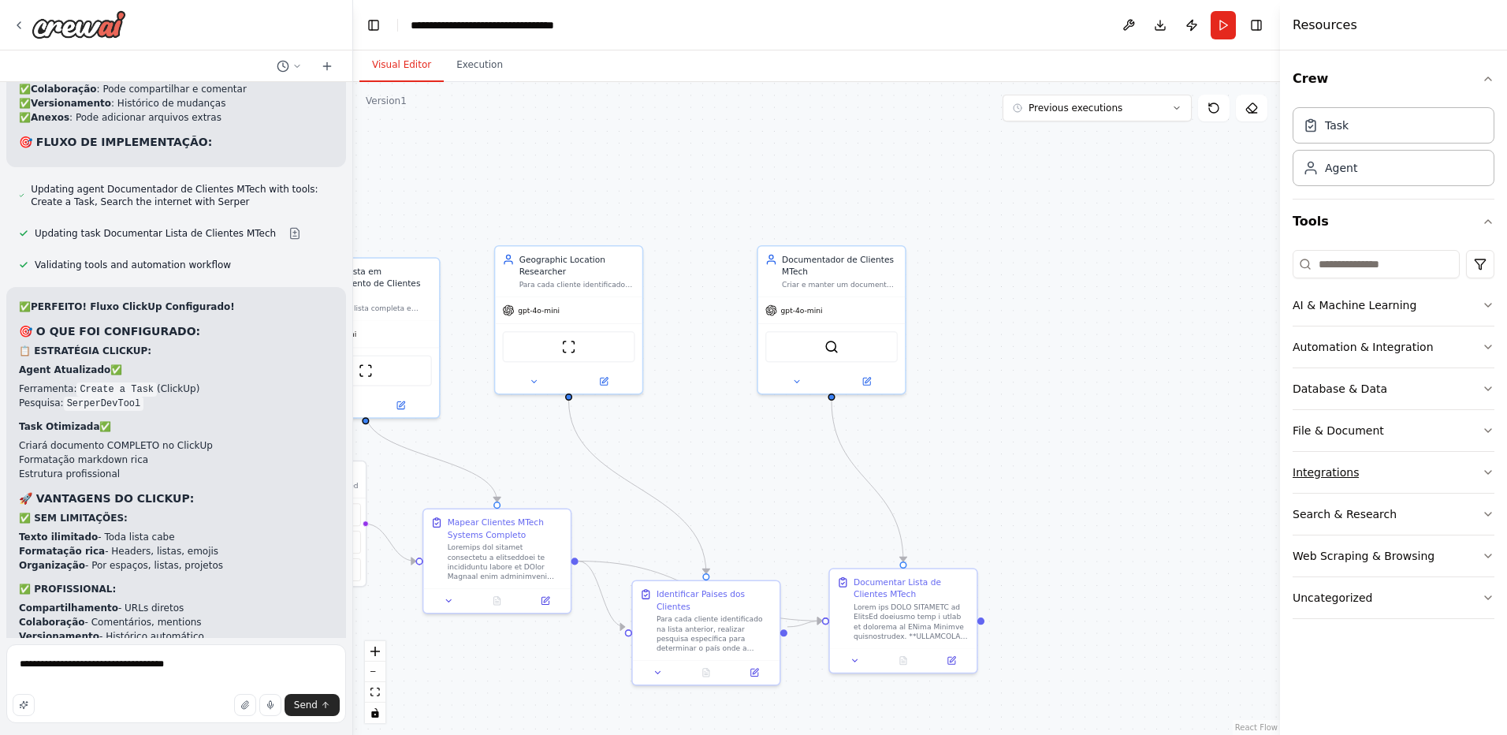
click at [1363, 469] on button "Integrations" at bounding box center [1394, 472] width 202 height 41
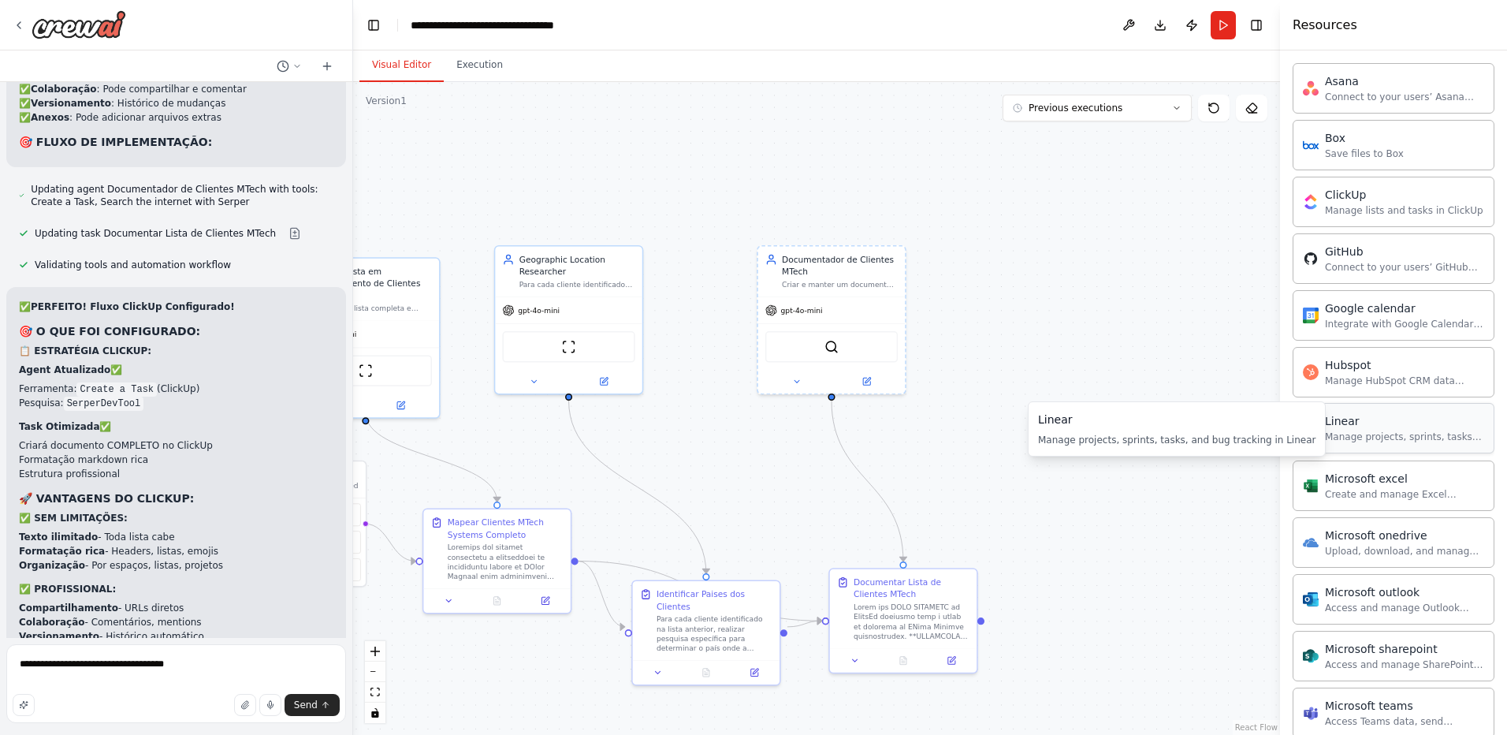
scroll to position [357, 0]
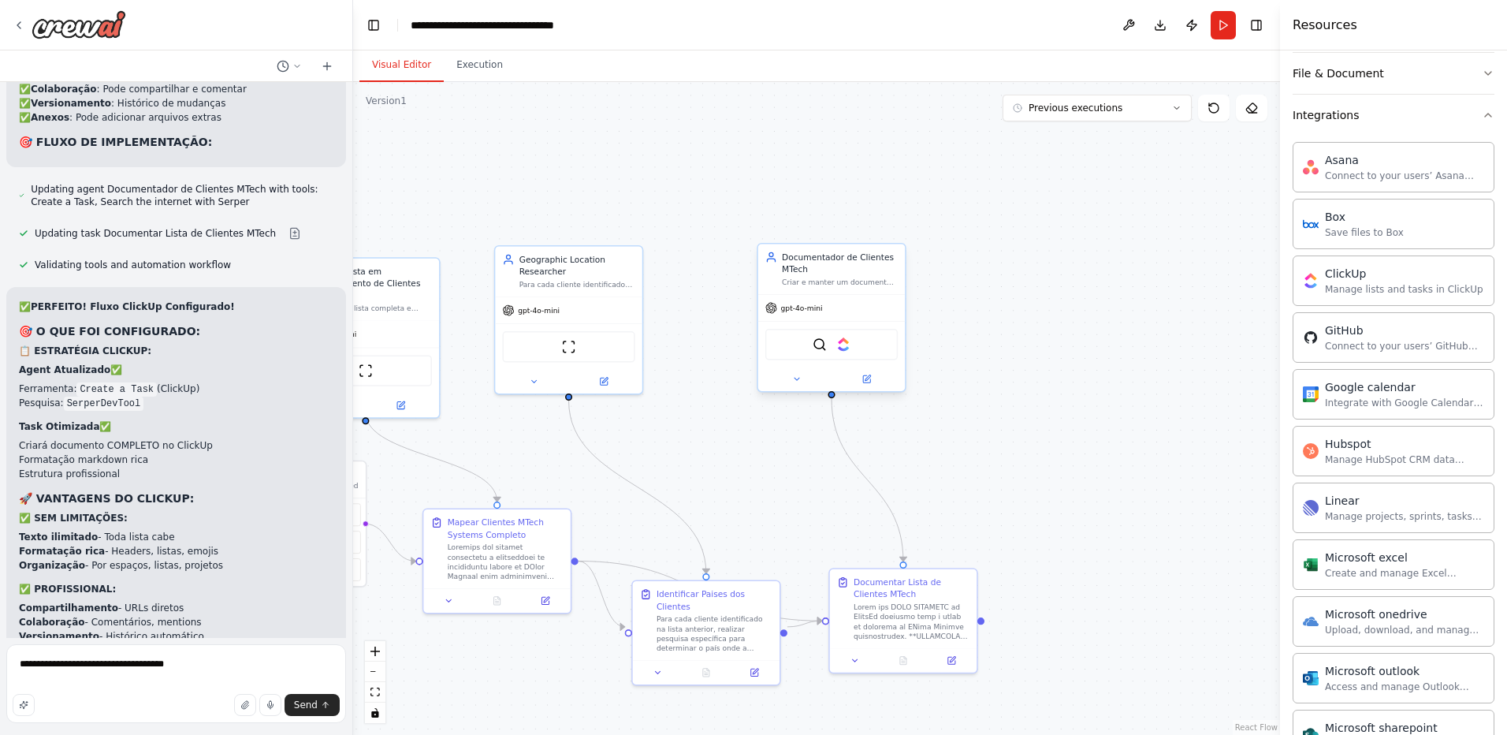
click at [855, 348] on div "SerperDevTool ClickUp" at bounding box center [832, 344] width 132 height 31
click at [848, 348] on img at bounding box center [844, 344] width 14 height 14
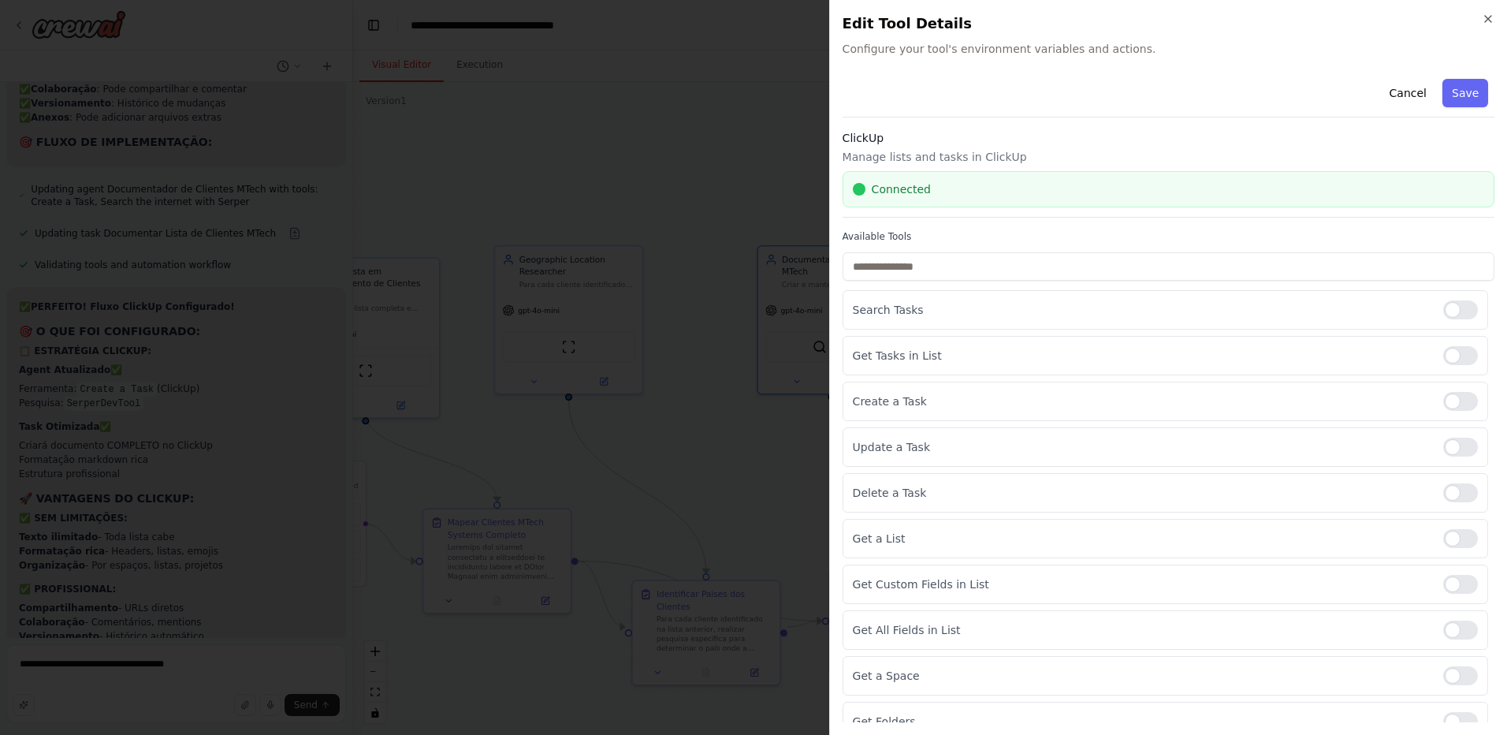
click at [878, 179] on div "Connected" at bounding box center [1169, 189] width 652 height 36
click at [880, 191] on span "Connected" at bounding box center [901, 189] width 59 height 16
click at [880, 190] on span "Connected" at bounding box center [901, 189] width 59 height 16
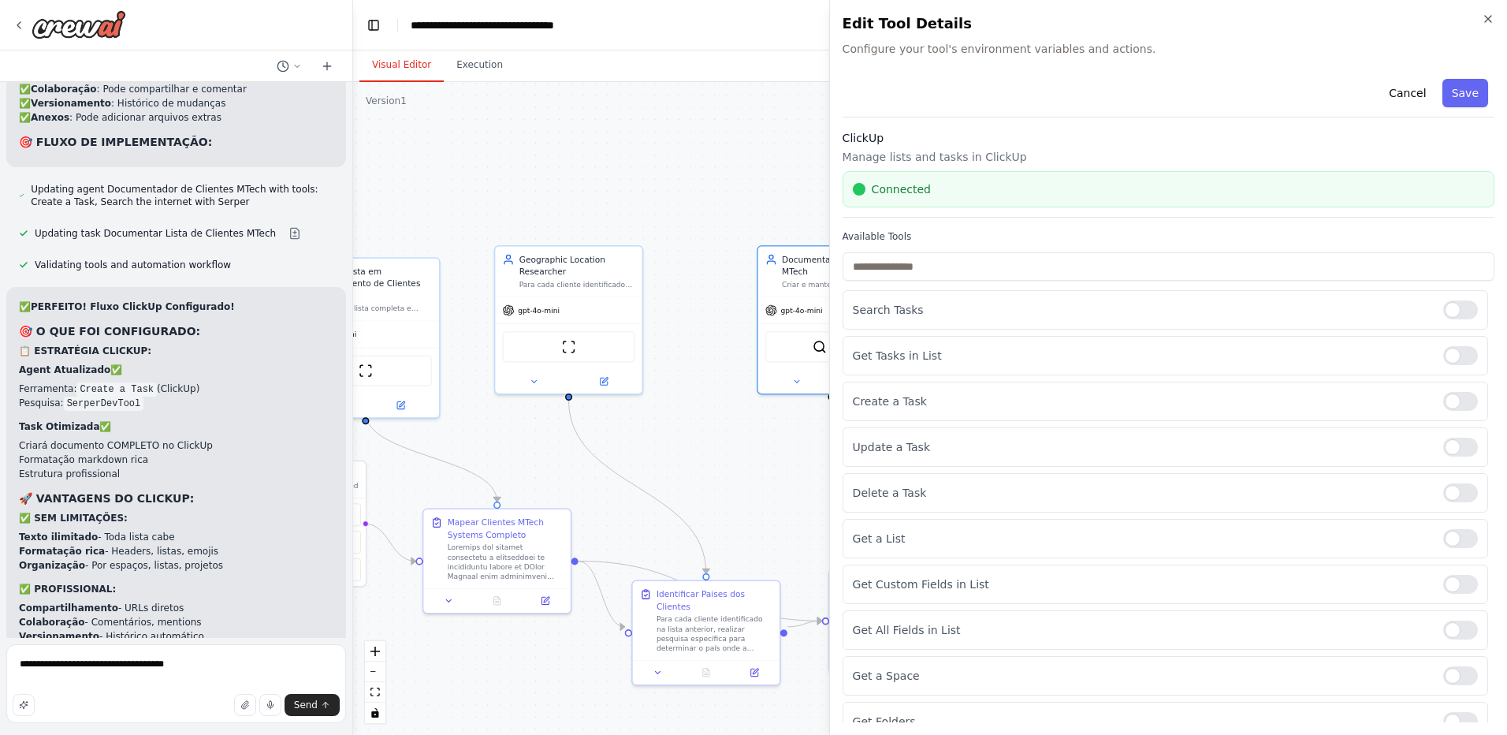
drag, startPoint x: 880, startPoint y: 190, endPoint x: 781, endPoint y: 142, distance: 109.7
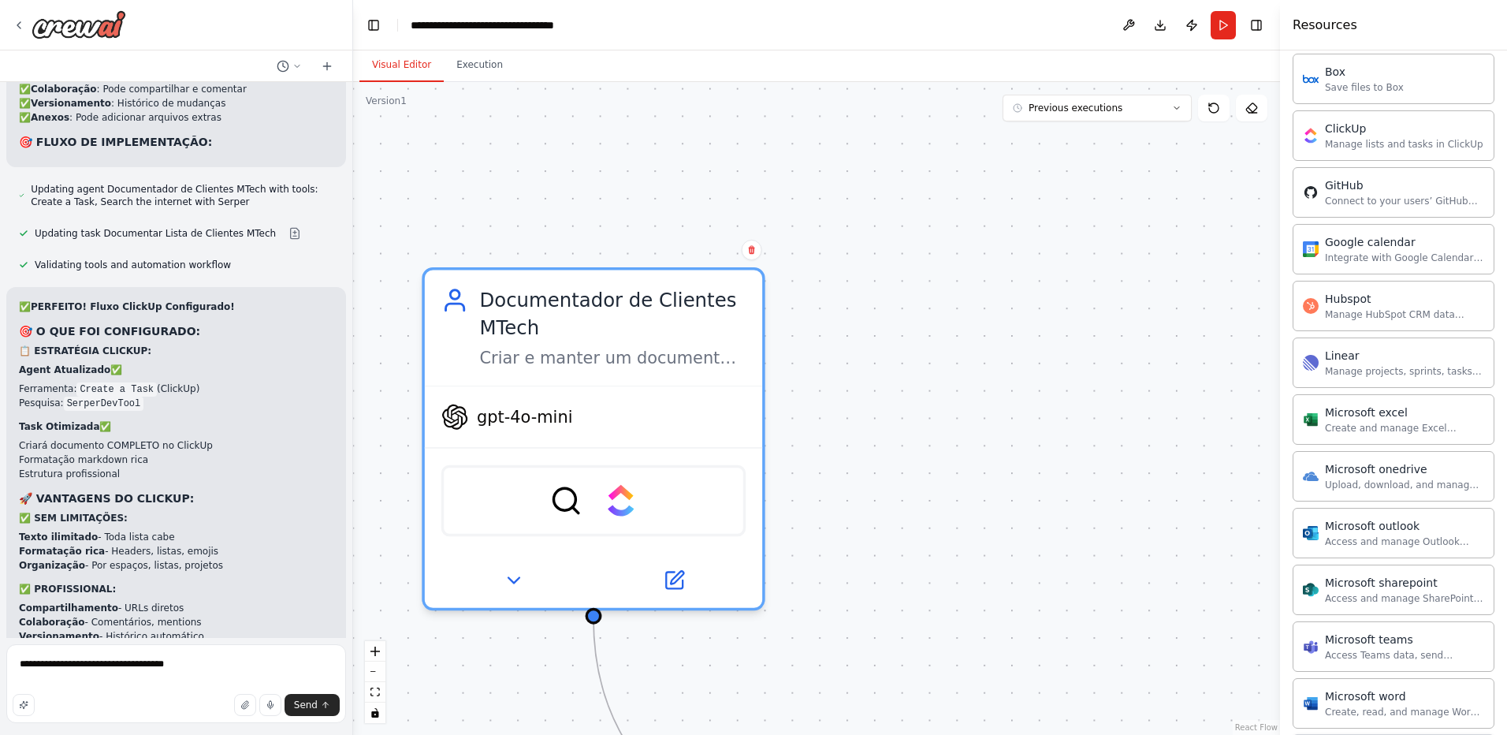
scroll to position [436, 0]
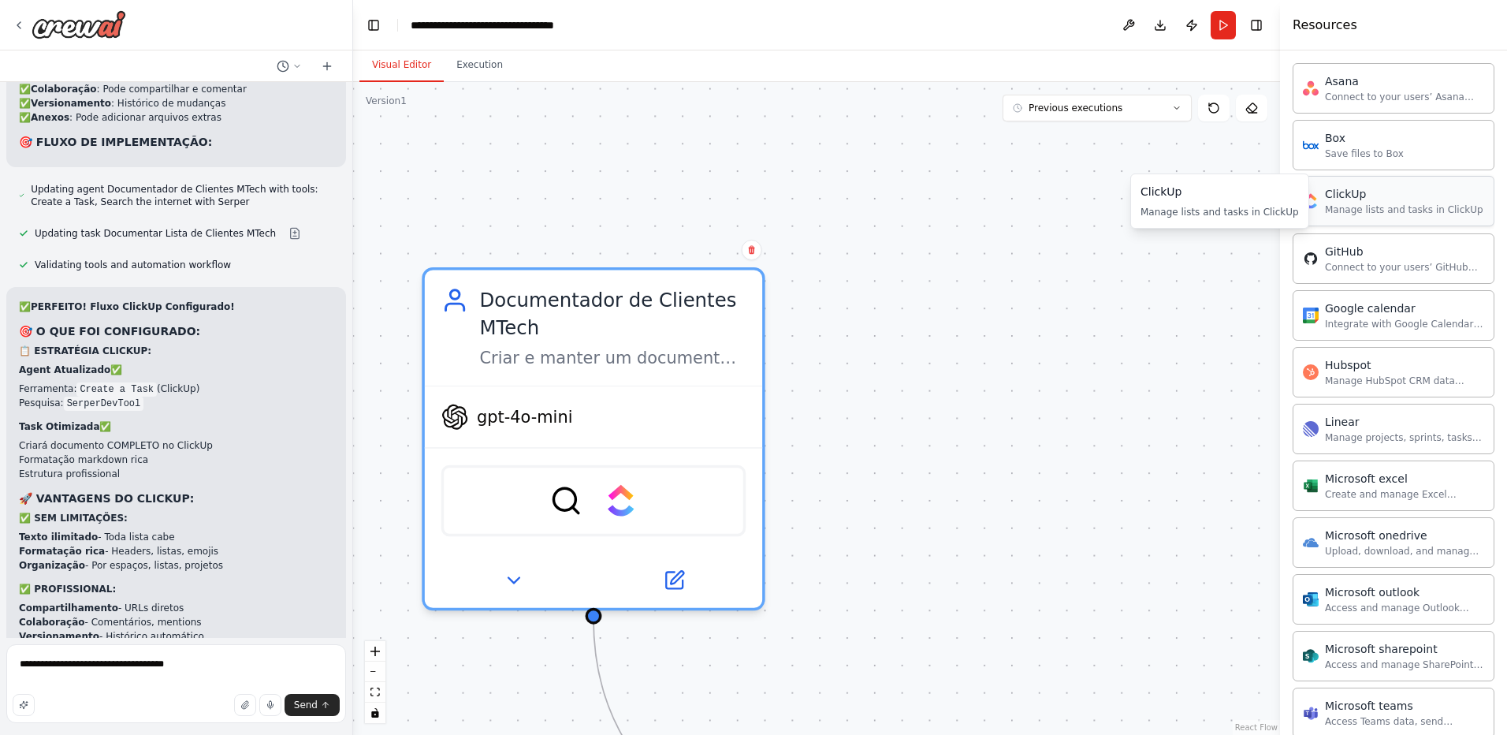
click at [1374, 209] on div "Manage lists and tasks in ClickUp" at bounding box center [1404, 209] width 158 height 13
click at [1330, 207] on div "Manage lists and tasks in ClickUp" at bounding box center [1404, 209] width 158 height 13
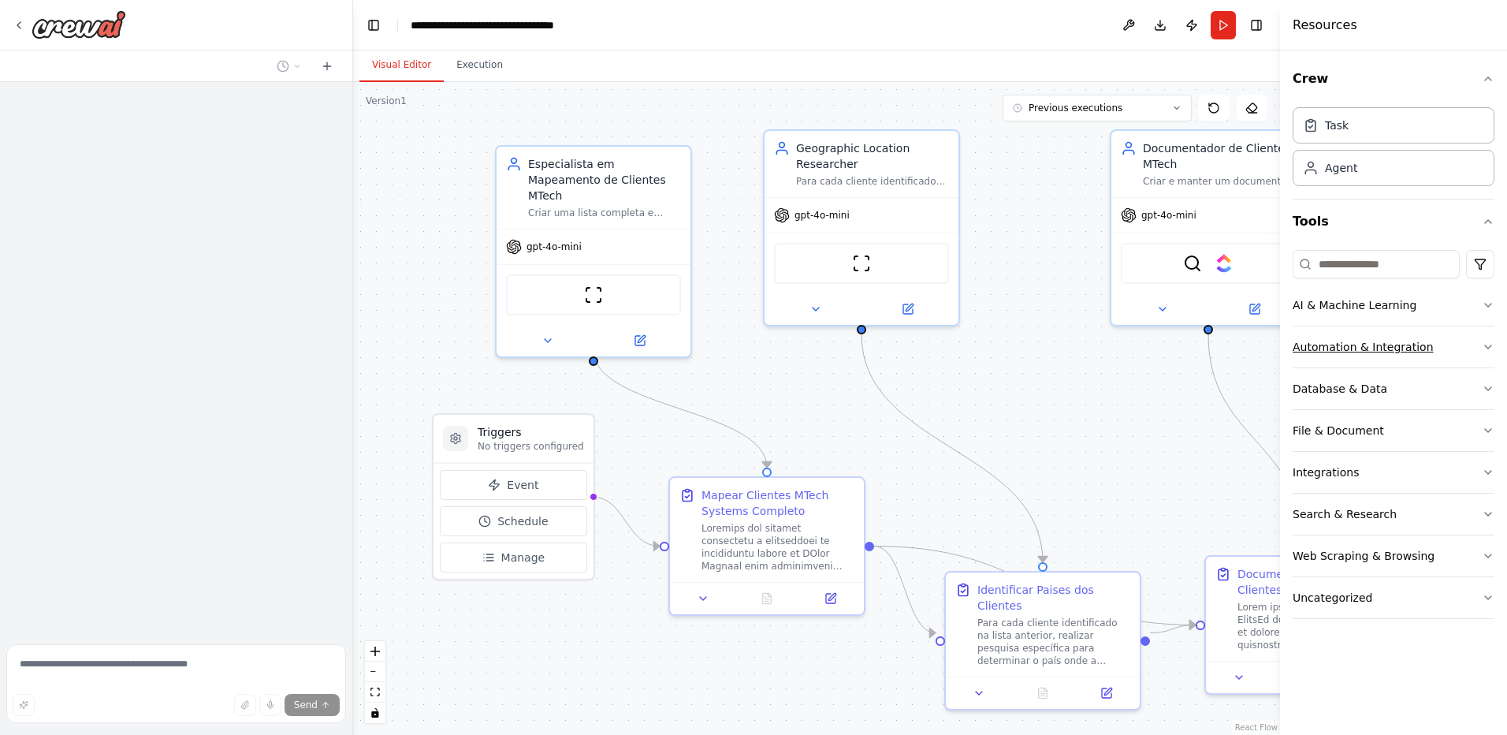
click at [1338, 345] on div "Automation & Integration" at bounding box center [1363, 347] width 141 height 16
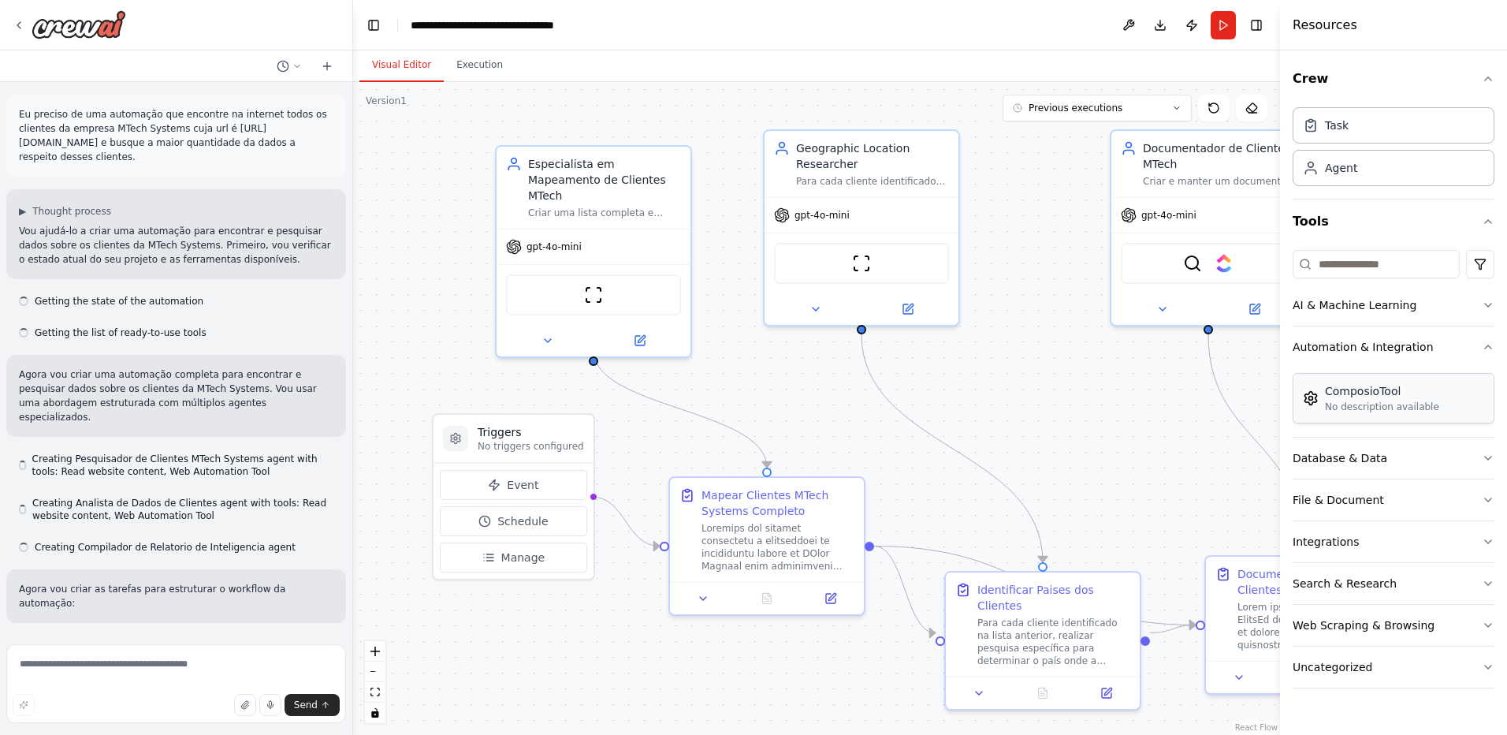
scroll to position [15788, 0]
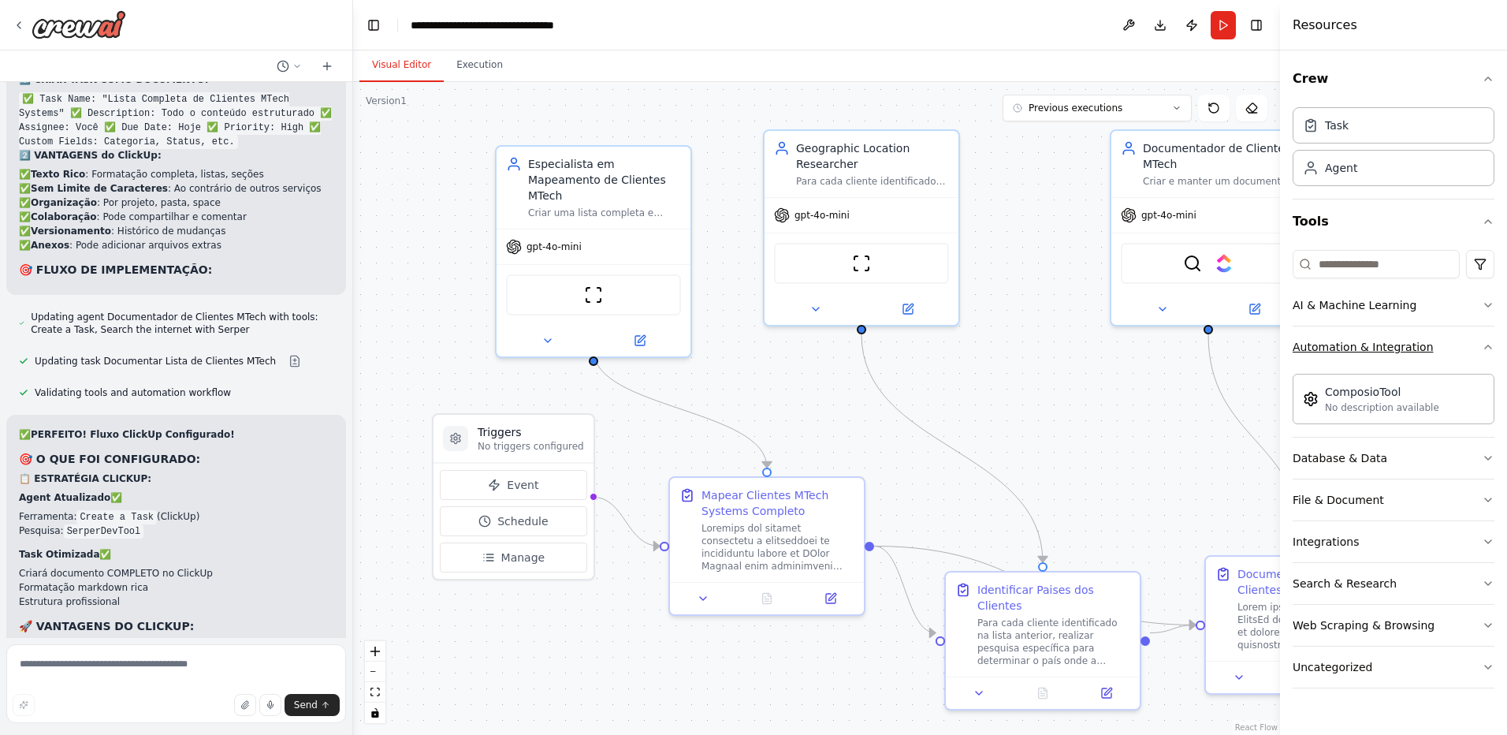
click at [1339, 345] on div "Automation & Integration" at bounding box center [1363, 347] width 141 height 16
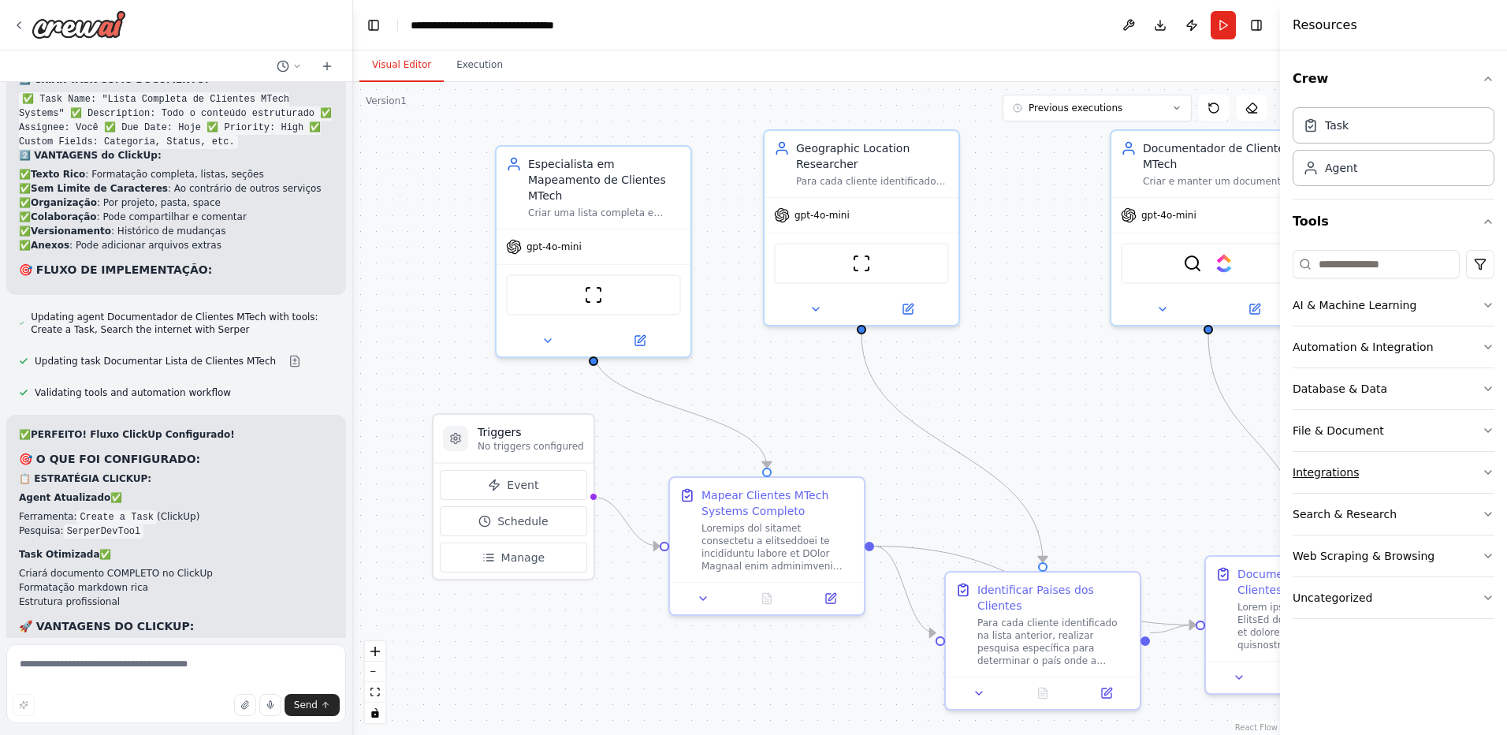
click at [1343, 468] on div "Integrations" at bounding box center [1326, 472] width 66 height 16
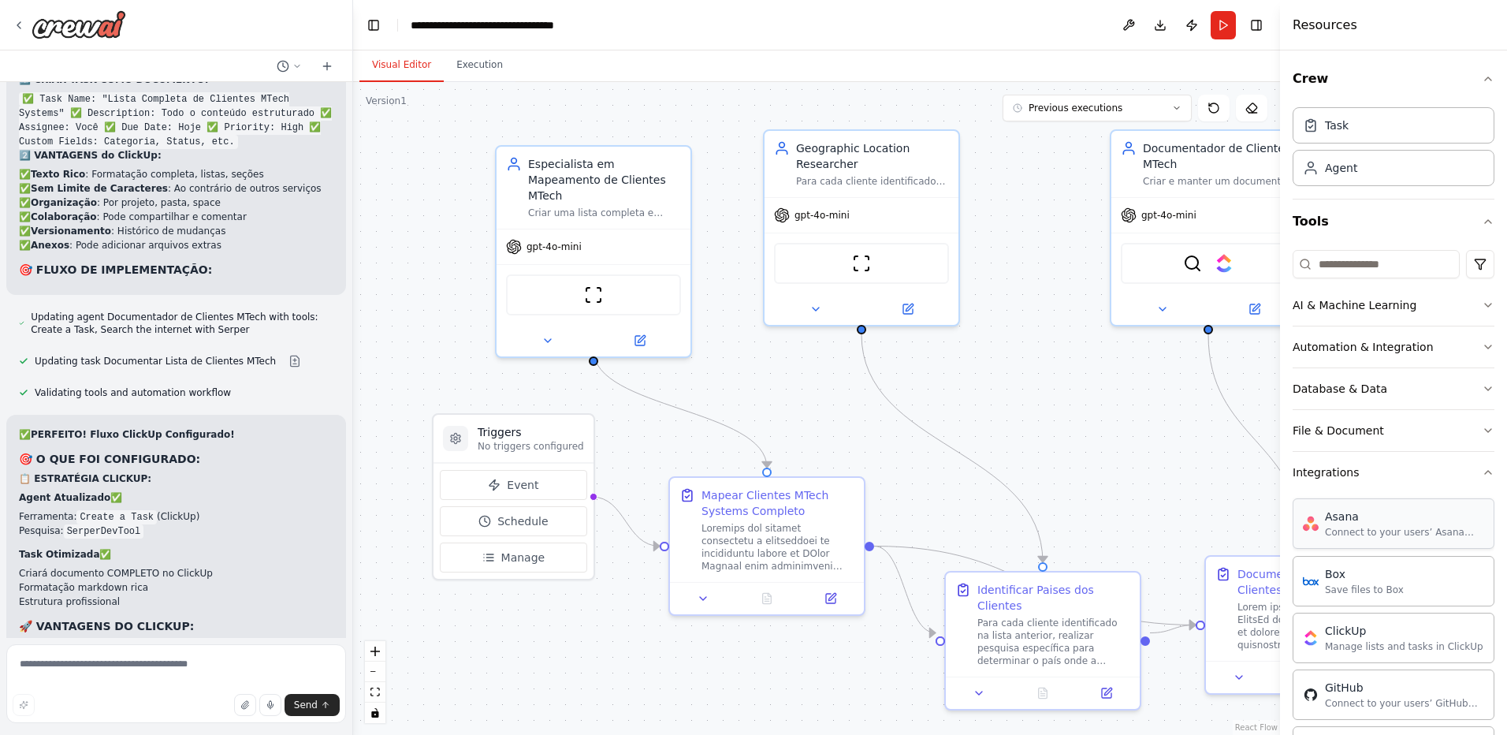
scroll to position [394, 0]
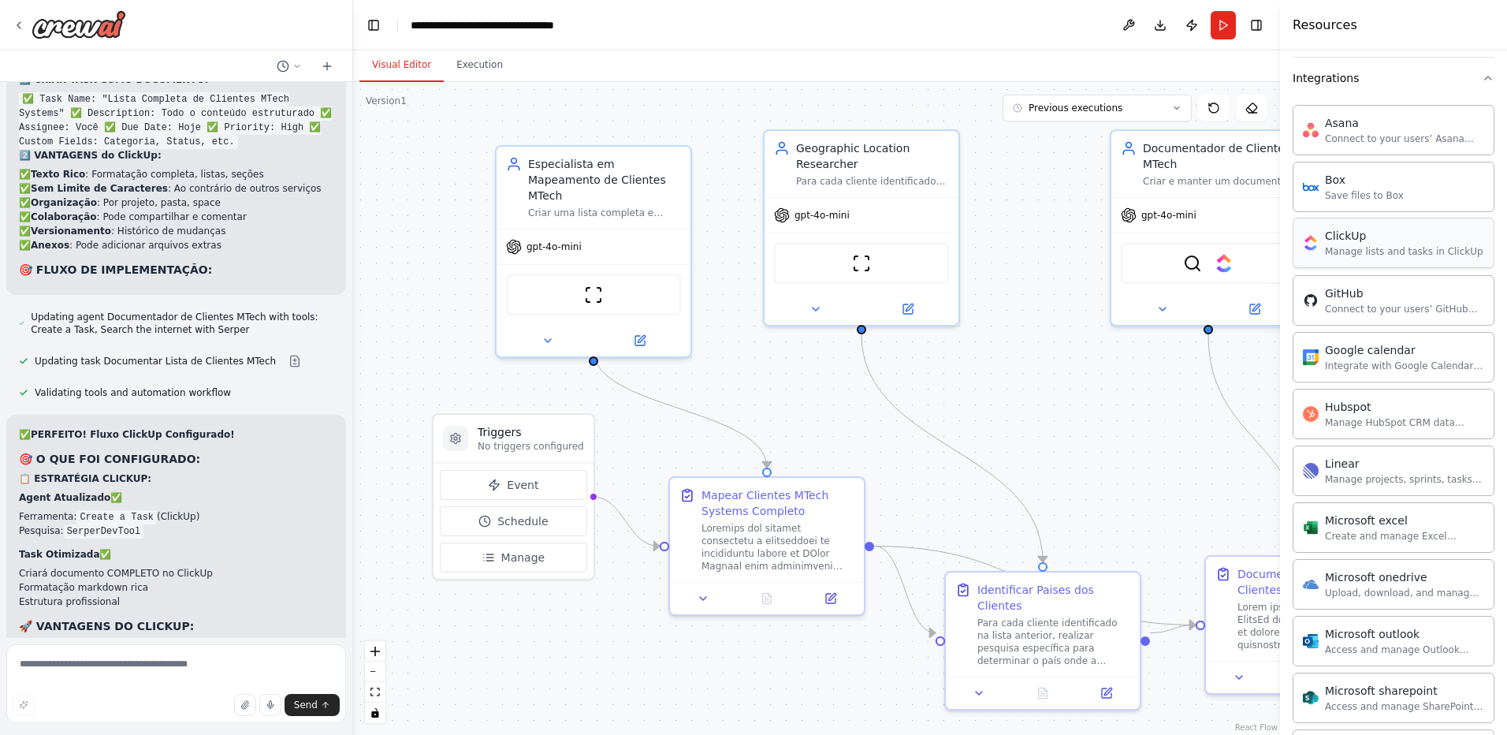
click at [1340, 263] on div "ClickUp Manage lists and tasks in ClickUp" at bounding box center [1394, 243] width 202 height 50
click at [1356, 245] on div "Manage lists and tasks in ClickUp" at bounding box center [1404, 251] width 158 height 13
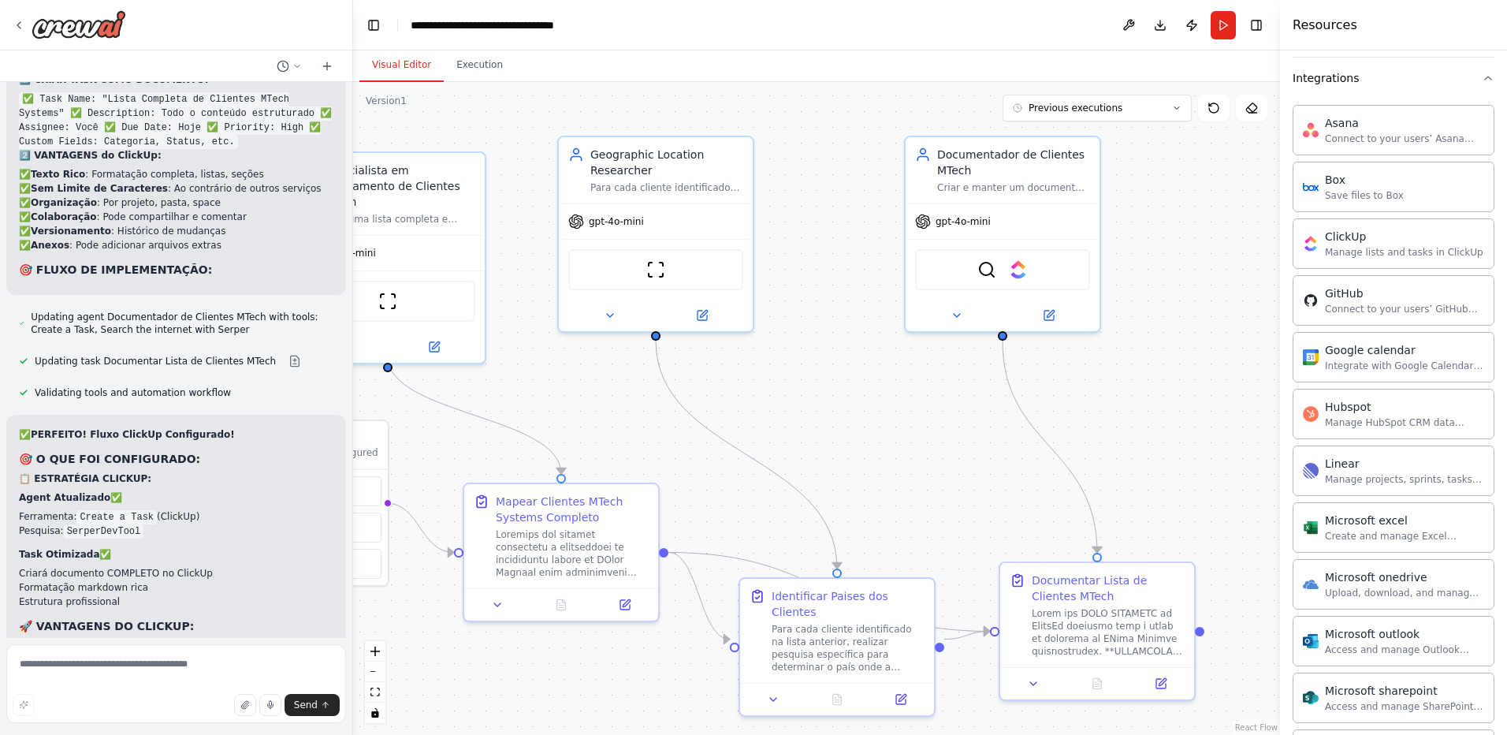
drag, startPoint x: 1099, startPoint y: 387, endPoint x: 859, endPoint y: 393, distance: 239.7
click at [862, 395] on div ".deletable-edge-delete-btn { width: 20px; height: 20px; border: 0px solid #ffff…" at bounding box center [816, 408] width 927 height 653
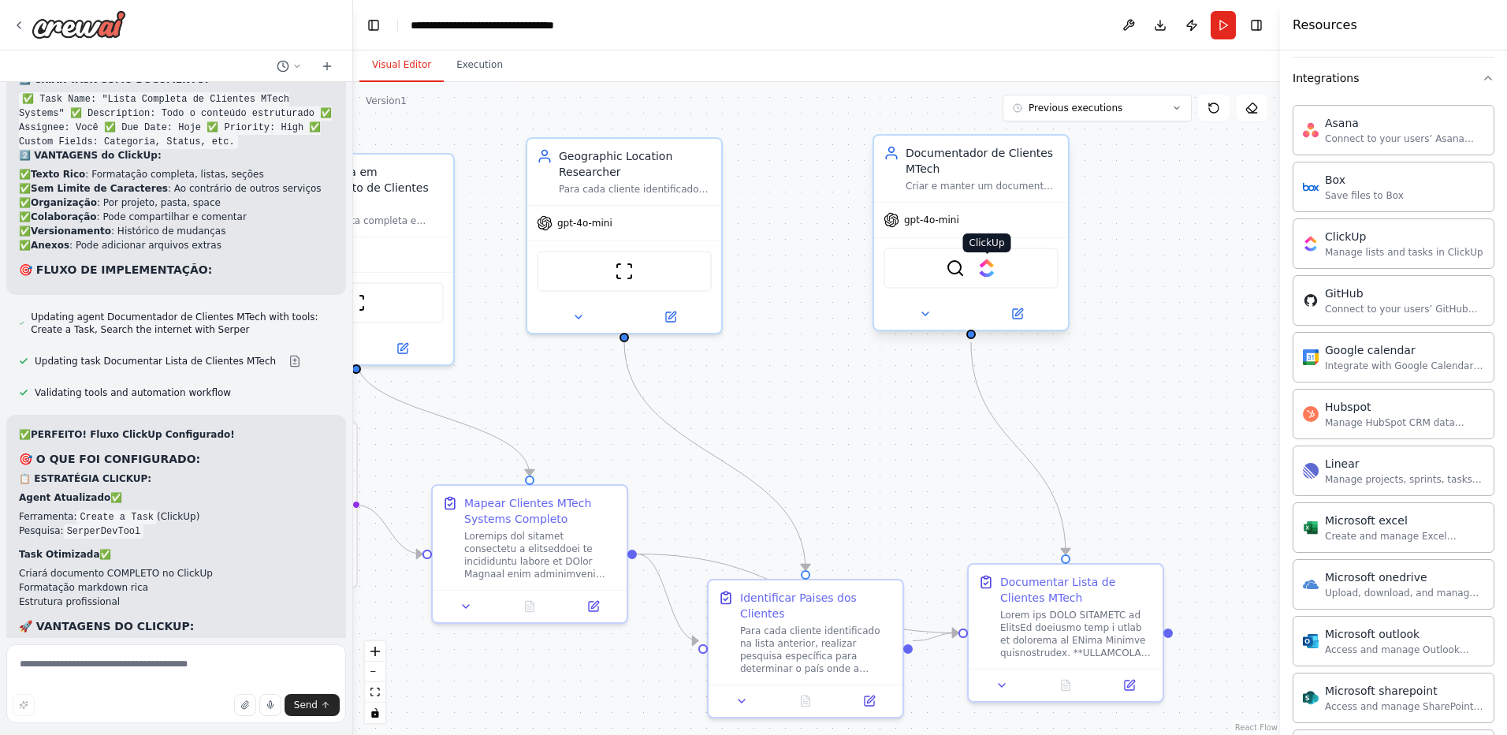
click at [986, 267] on img at bounding box center [987, 268] width 19 height 19
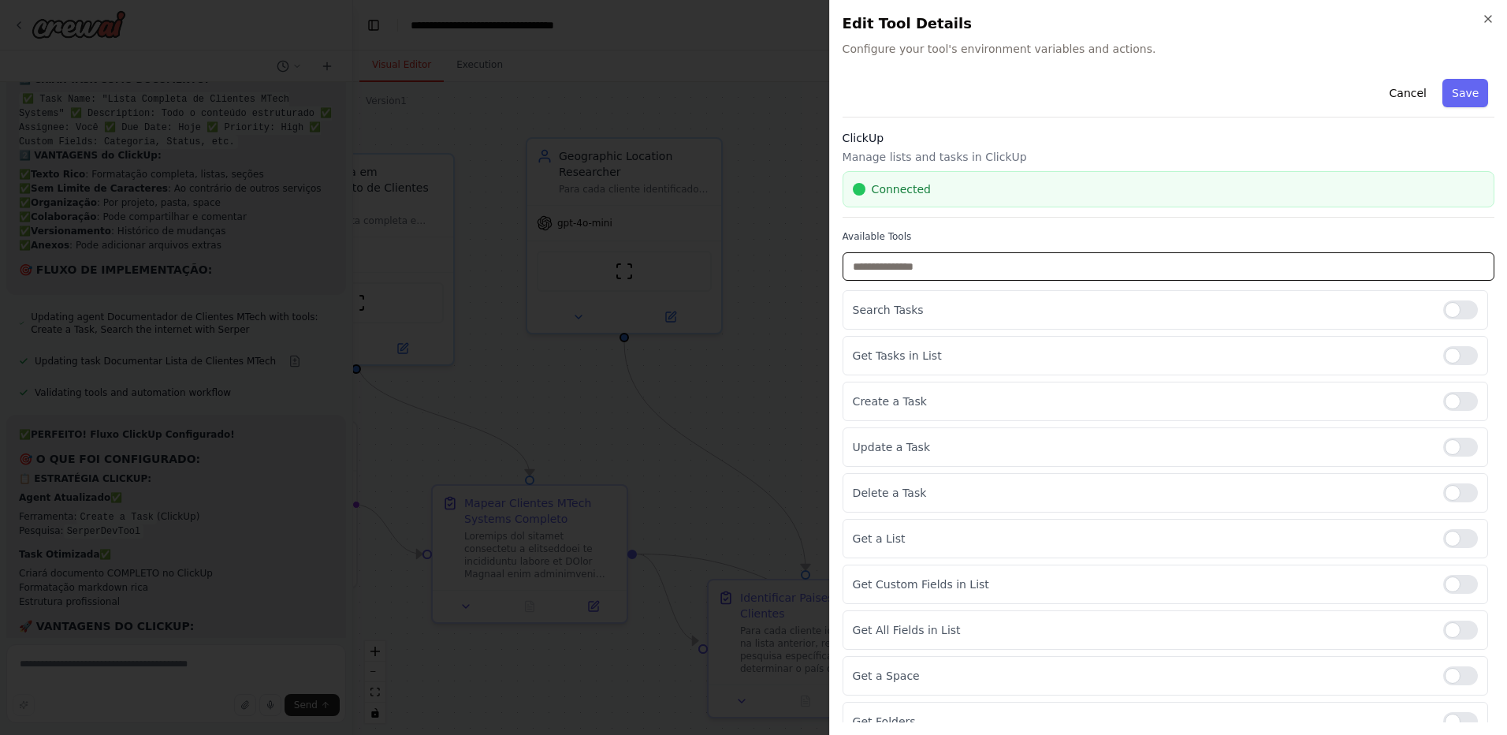
click at [984, 267] on input "text" at bounding box center [1169, 266] width 652 height 28
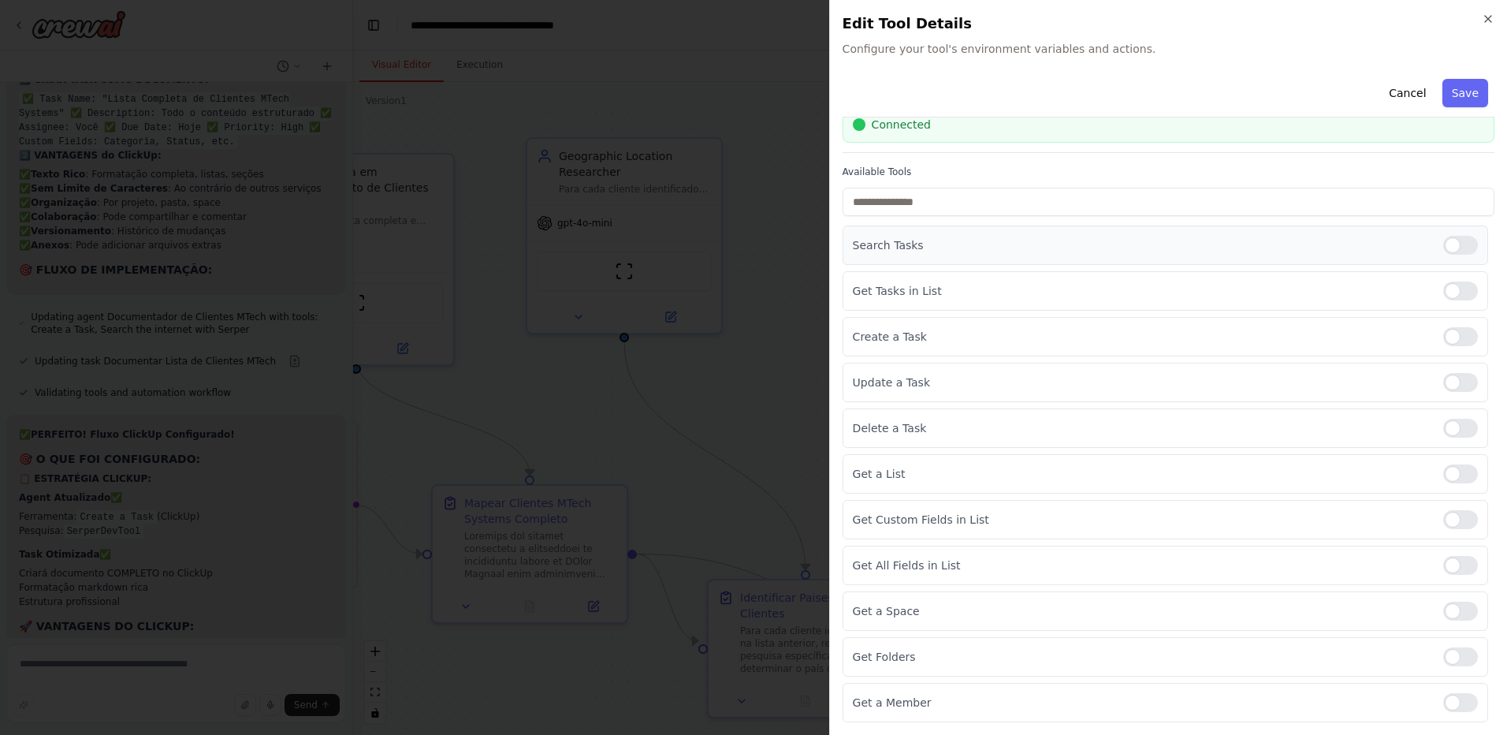
click at [1455, 244] on div at bounding box center [1461, 245] width 35 height 19
click at [1455, 287] on div at bounding box center [1461, 290] width 35 height 19
click at [1452, 345] on div at bounding box center [1461, 336] width 35 height 19
click at [1451, 370] on div "Update a Task" at bounding box center [1166, 382] width 646 height 39
click at [1451, 389] on div at bounding box center [1461, 382] width 35 height 19
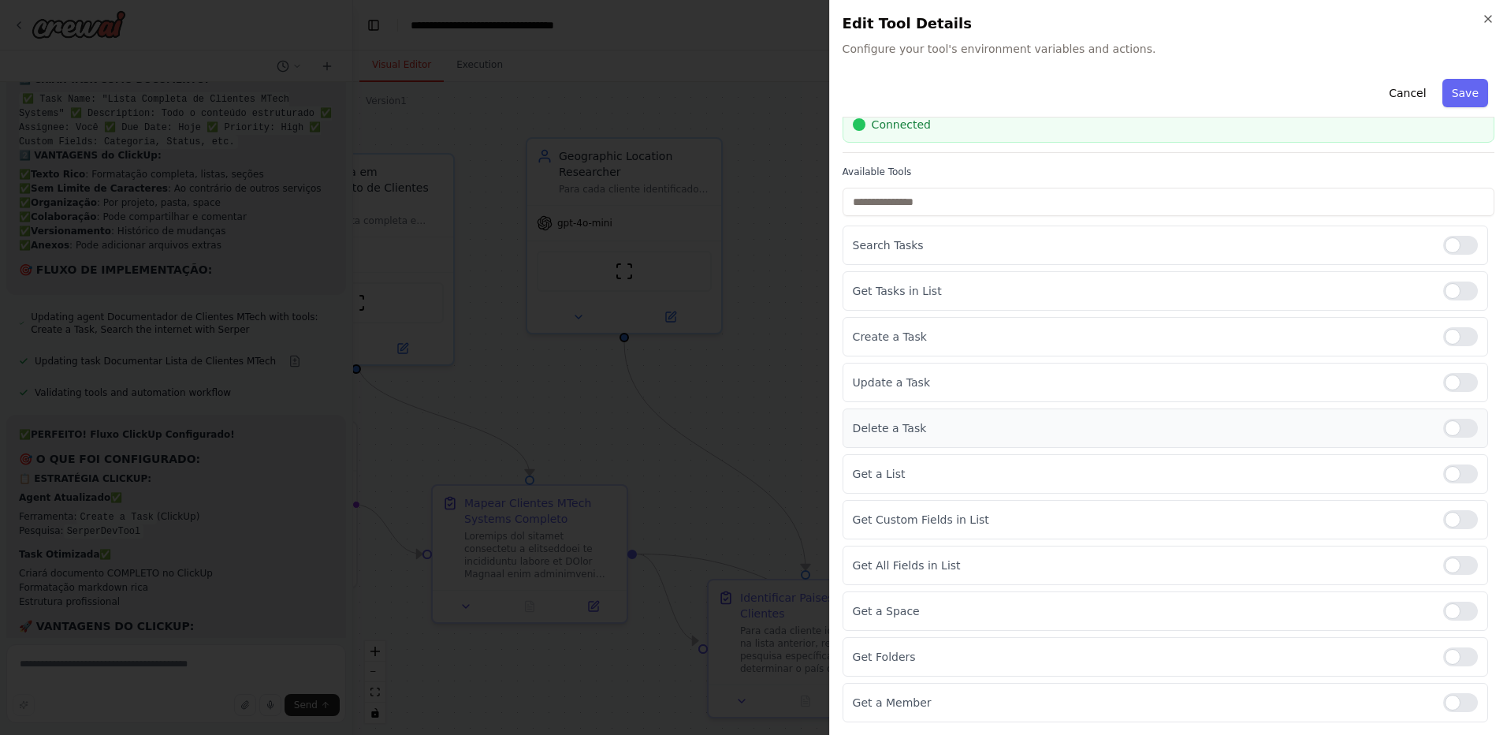
drag, startPoint x: 1451, startPoint y: 419, endPoint x: 1452, endPoint y: 432, distance: 12.6
click at [1451, 421] on div at bounding box center [1461, 428] width 35 height 19
click at [1453, 475] on div at bounding box center [1461, 473] width 35 height 19
click at [1453, 527] on div at bounding box center [1461, 519] width 35 height 19
click at [1451, 568] on div at bounding box center [1461, 565] width 35 height 19
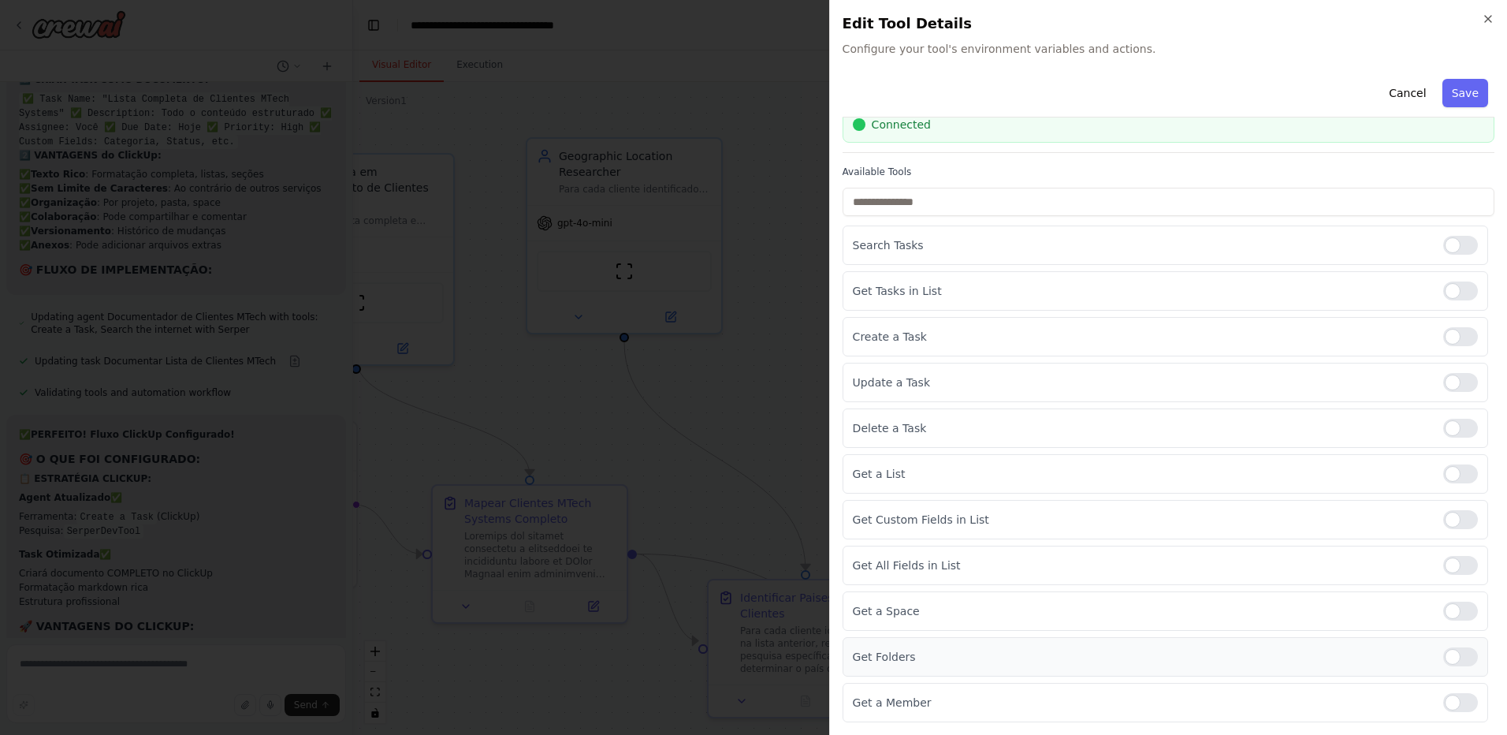
drag, startPoint x: 1451, startPoint y: 607, endPoint x: 1455, endPoint y: 644, distance: 37.2
click at [1451, 608] on div at bounding box center [1461, 611] width 35 height 19
drag, startPoint x: 1455, startPoint y: 654, endPoint x: 1453, endPoint y: 674, distance: 19.8
click at [1455, 661] on div at bounding box center [1461, 656] width 35 height 19
click at [1449, 717] on div "Get a Member" at bounding box center [1166, 702] width 646 height 39
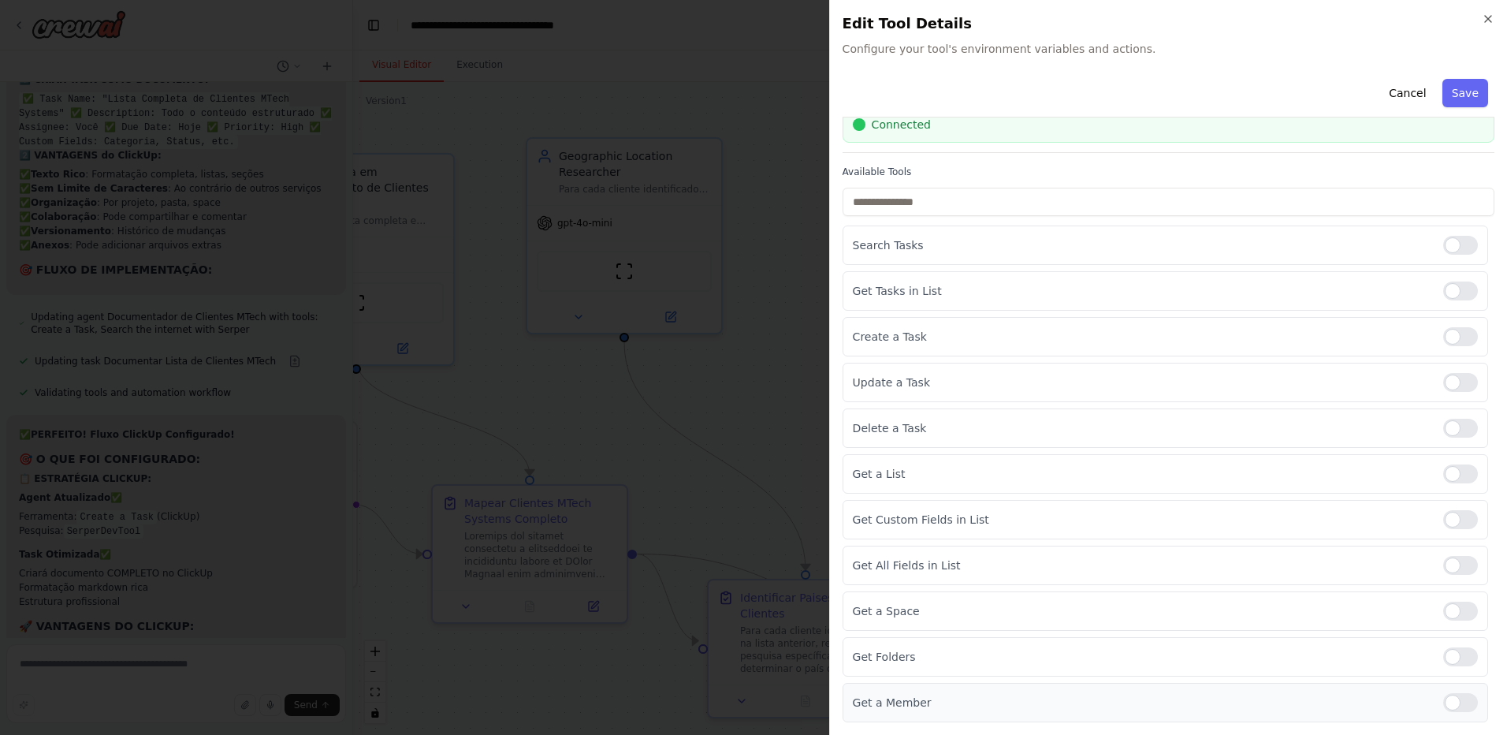
click at [1448, 714] on div "Get a Member" at bounding box center [1166, 702] width 646 height 39
click at [1452, 703] on div at bounding box center [1461, 702] width 35 height 19
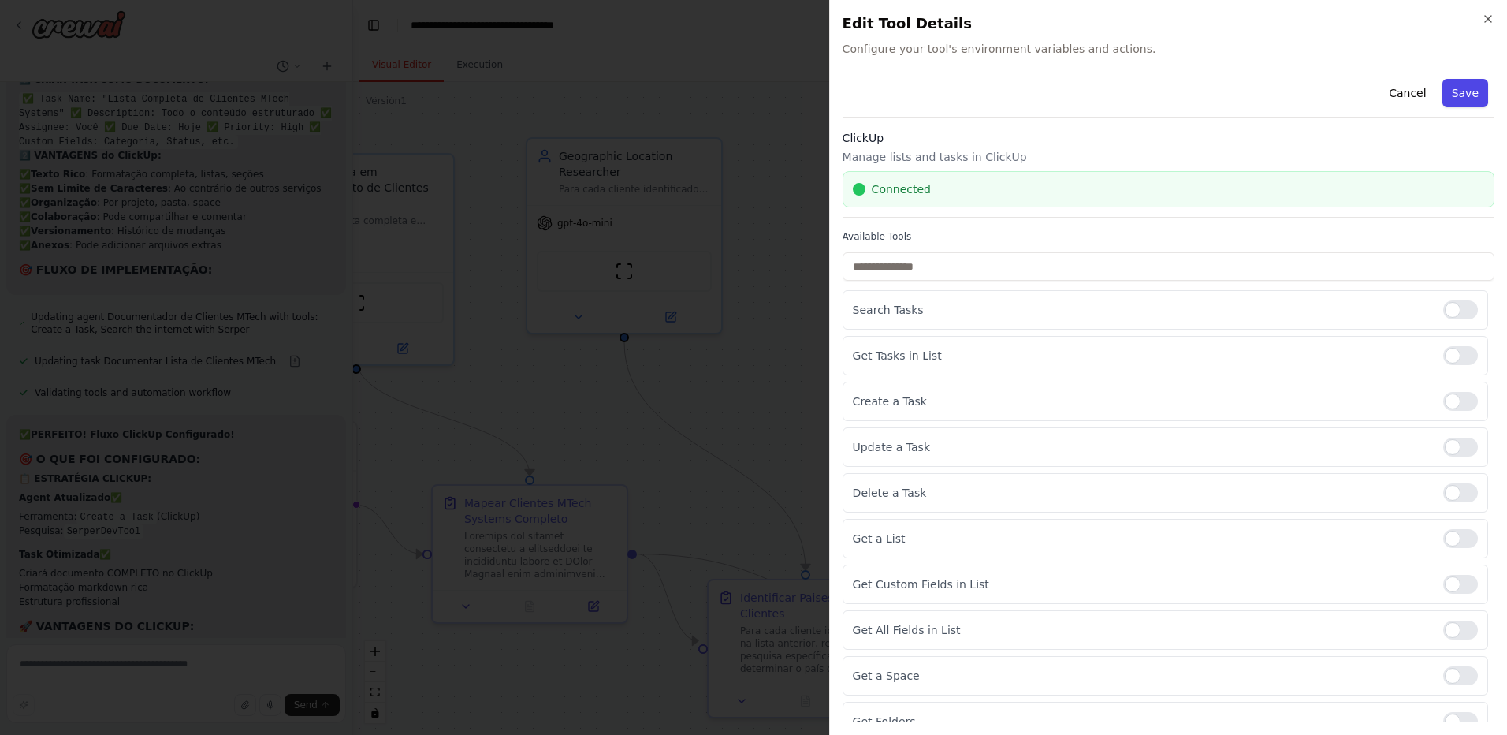
click at [1459, 95] on button "Save" at bounding box center [1466, 93] width 46 height 28
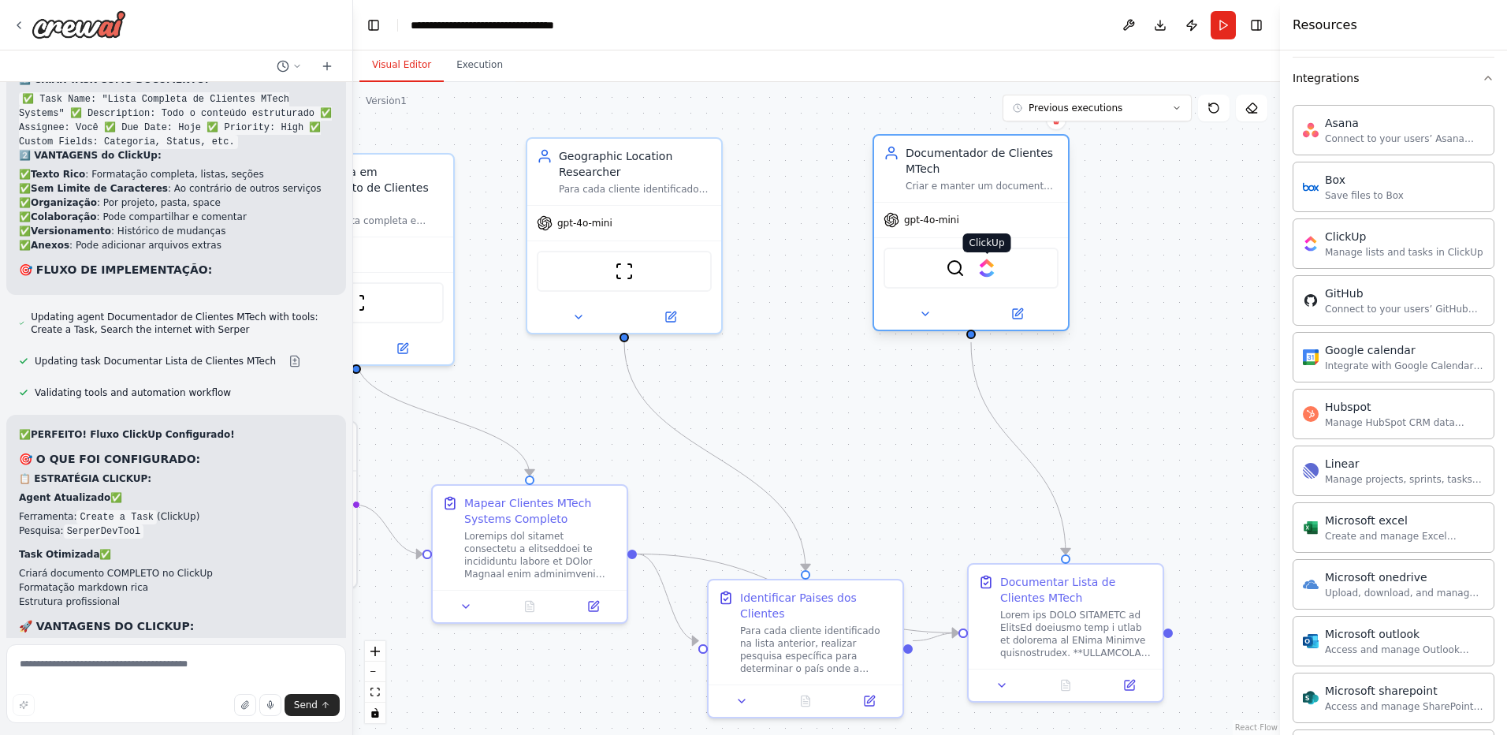
click at [991, 274] on img at bounding box center [987, 268] width 19 height 19
click at [921, 310] on icon at bounding box center [925, 313] width 13 height 13
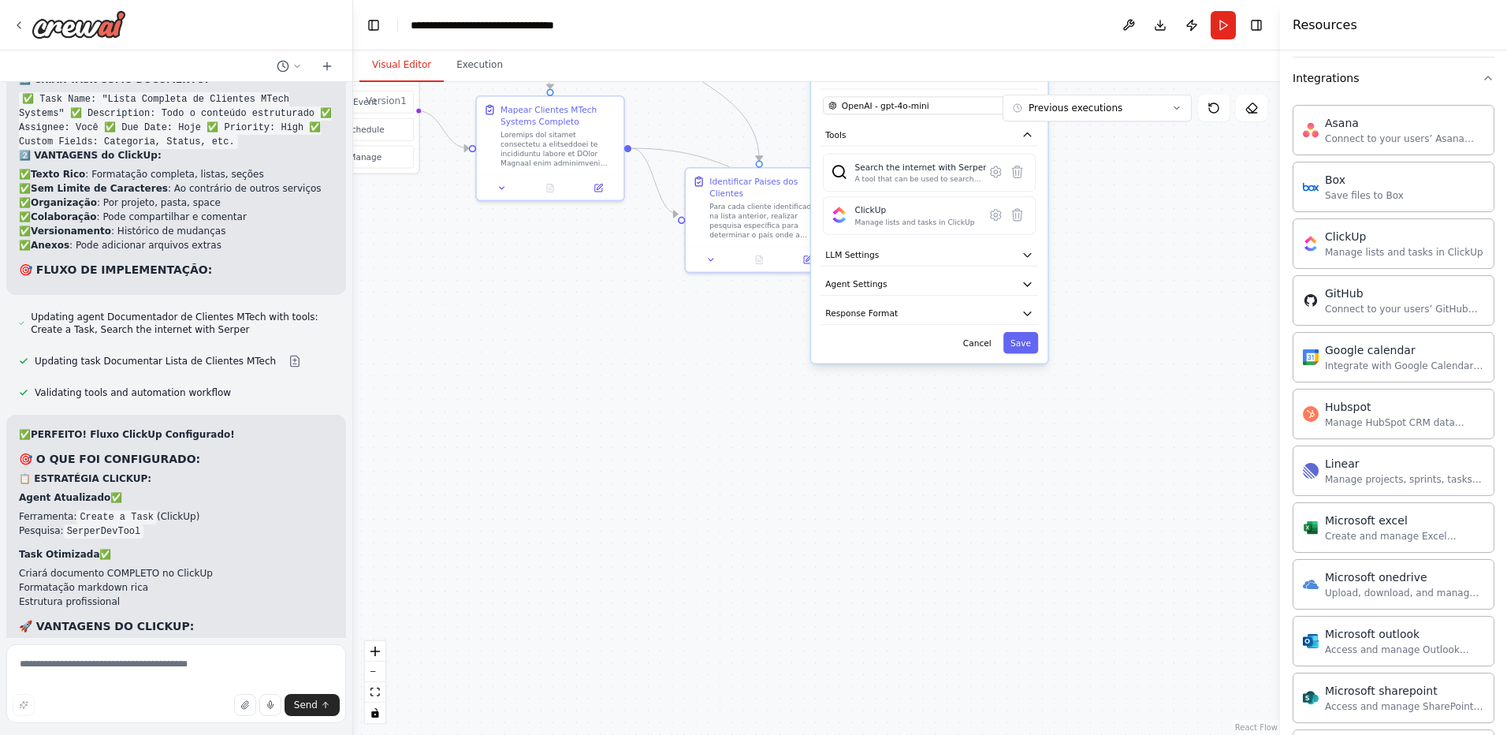
drag, startPoint x: 1222, startPoint y: 577, endPoint x: 1138, endPoint y: 212, distance: 374.5
click at [1138, 212] on div ".deletable-edge-delete-btn { width: 20px; height: 20px; border: 0px solid #ffff…" at bounding box center [816, 408] width 927 height 653
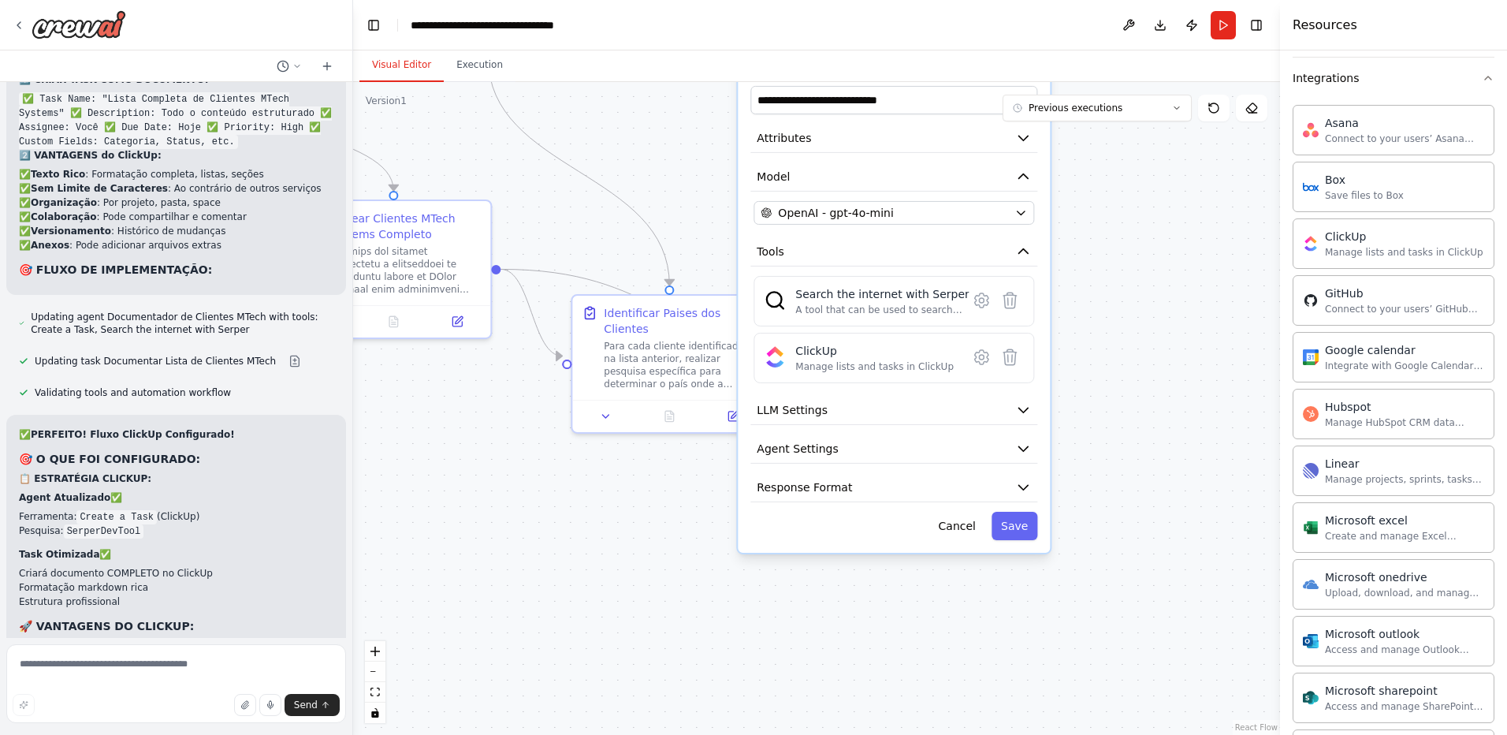
drag, startPoint x: 807, startPoint y: 491, endPoint x: 763, endPoint y: 635, distance: 150.1
click at [763, 635] on div ".deletable-edge-delete-btn { width: 20px; height: 20px; border: 0px solid #ffff…" at bounding box center [816, 408] width 927 height 653
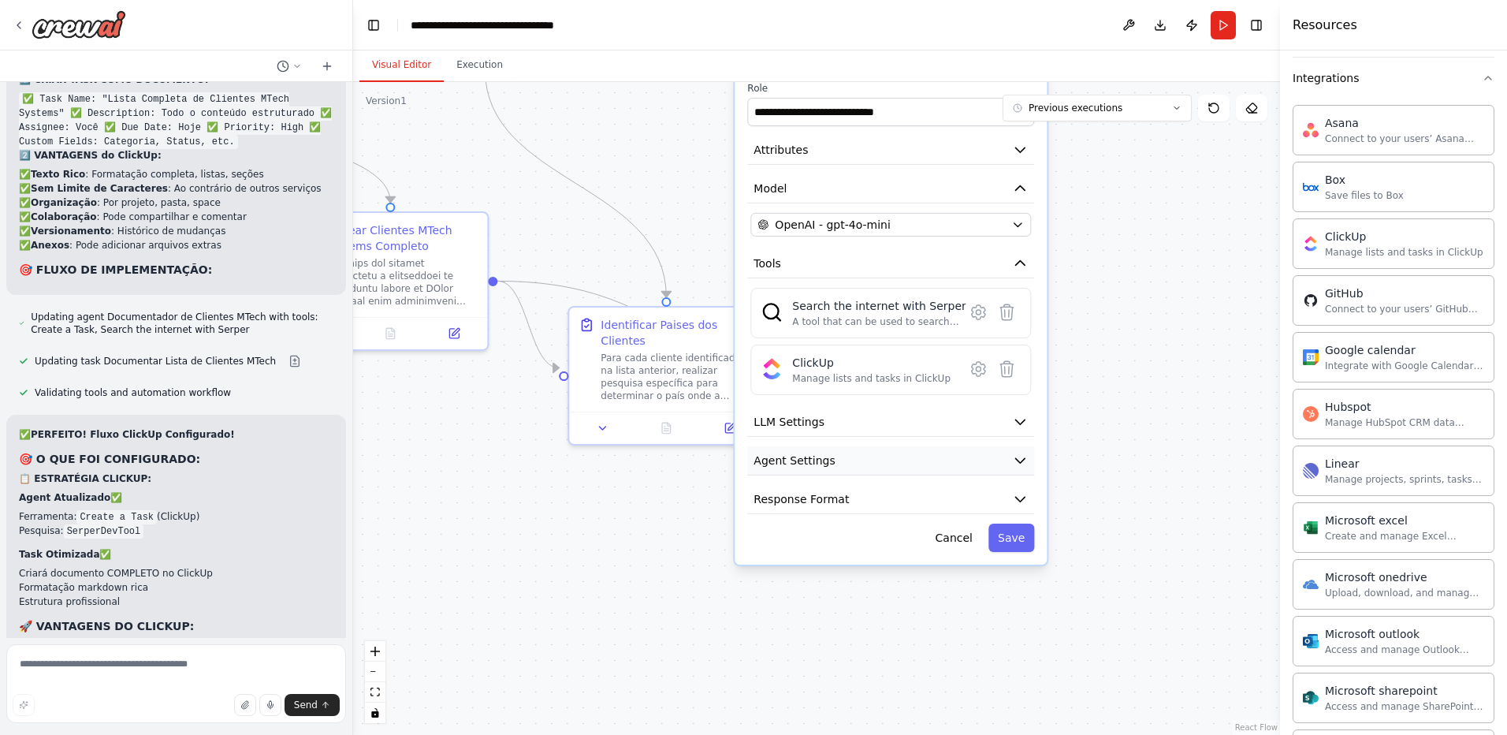
click at [1016, 459] on icon "button" at bounding box center [1020, 460] width 9 height 5
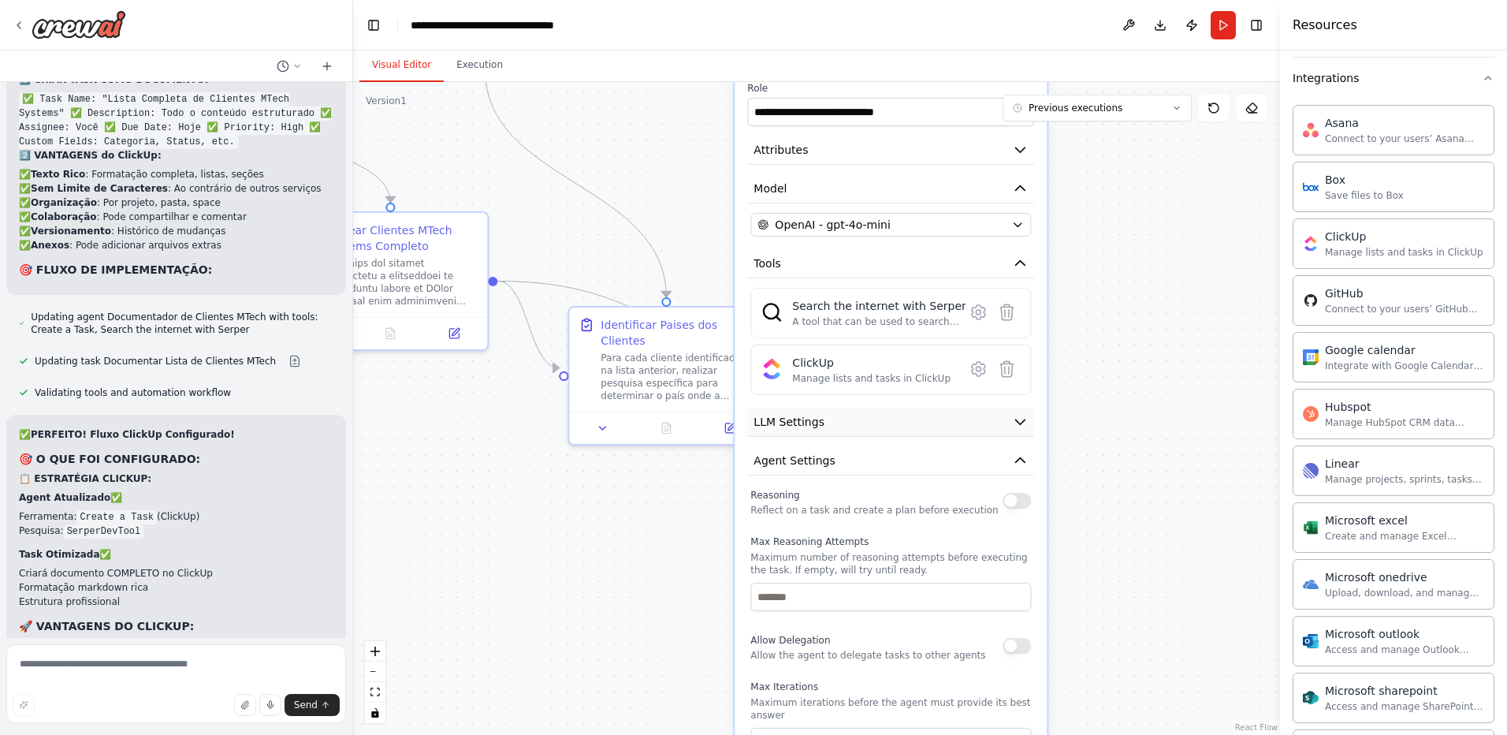
click at [1017, 428] on icon "button" at bounding box center [1020, 422] width 16 height 16
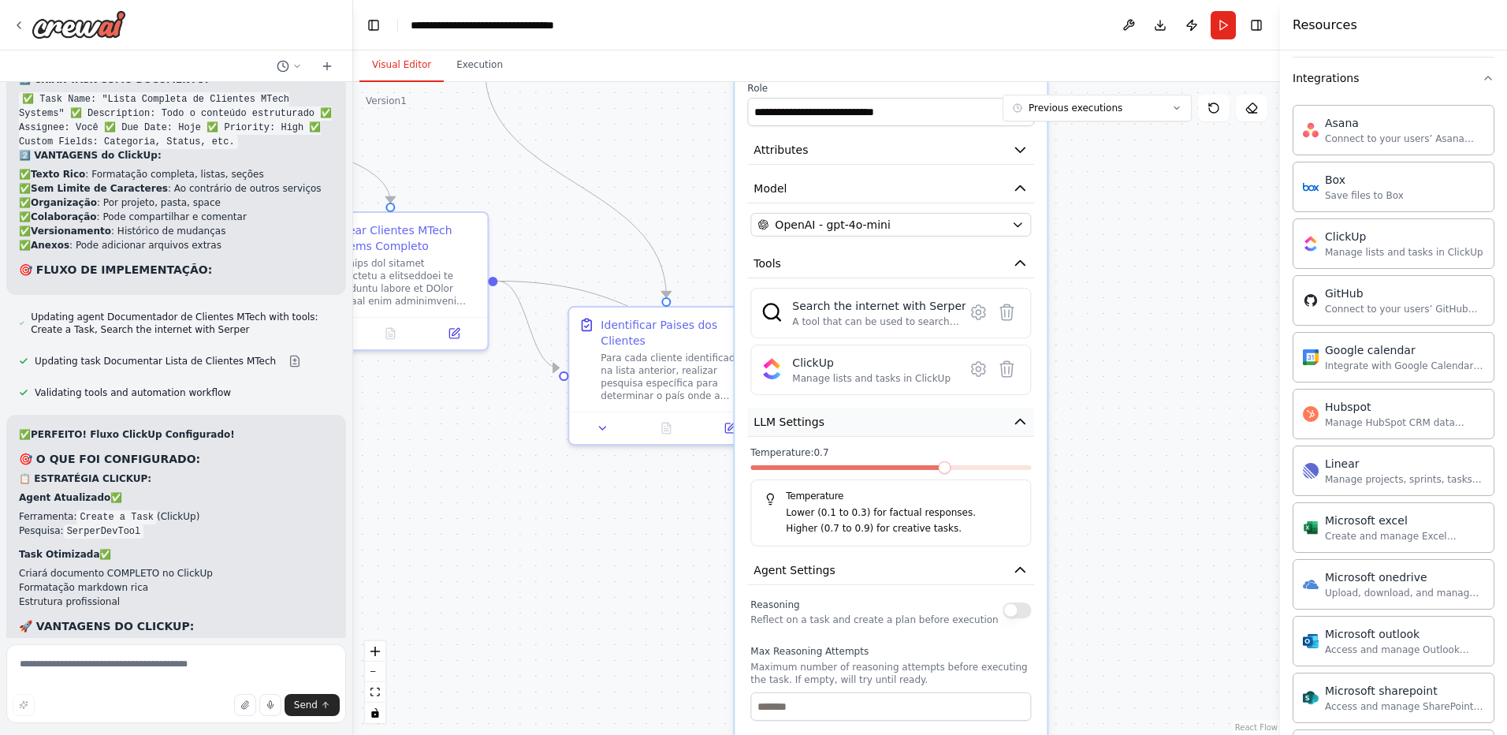
click at [1017, 428] on icon "button" at bounding box center [1020, 422] width 16 height 16
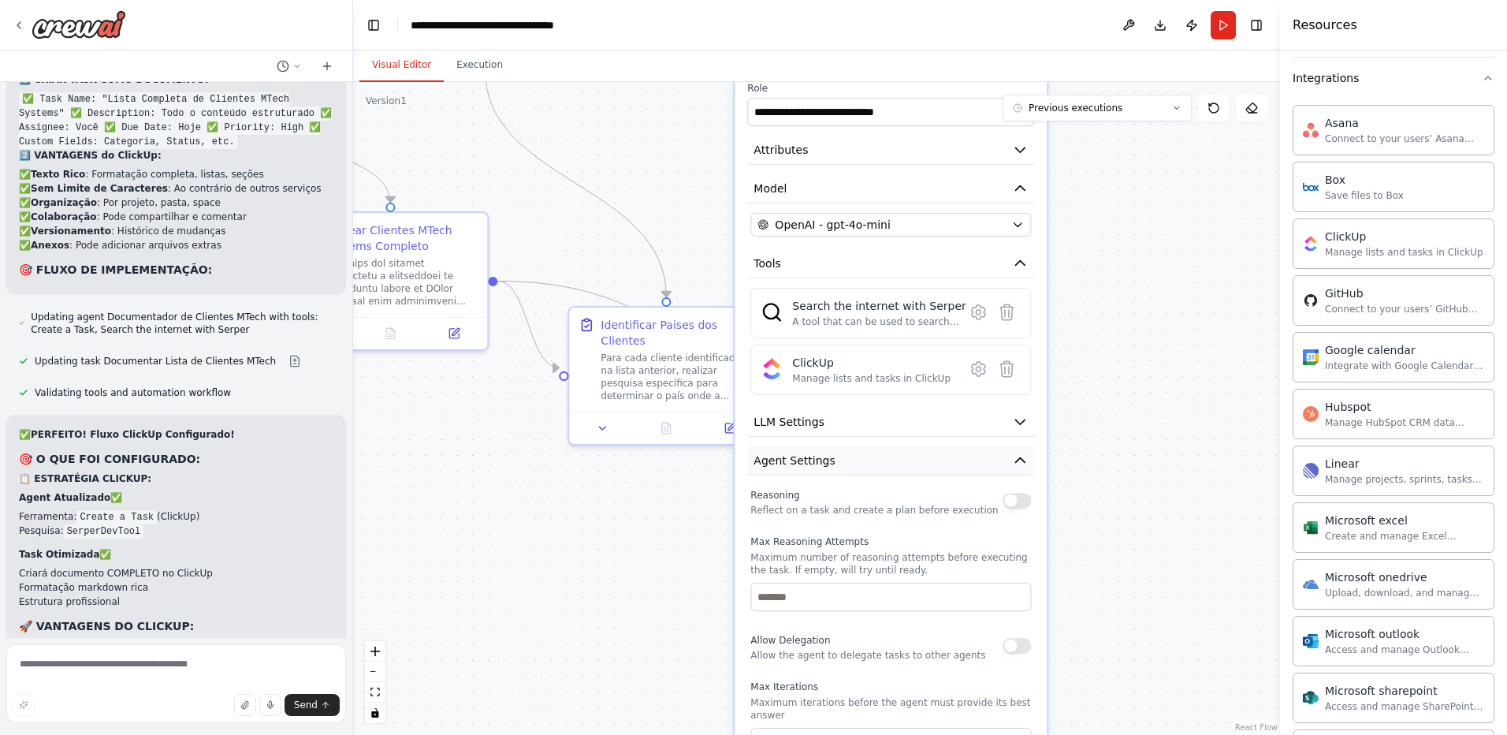
click at [1017, 464] on icon "button" at bounding box center [1020, 461] width 16 height 16
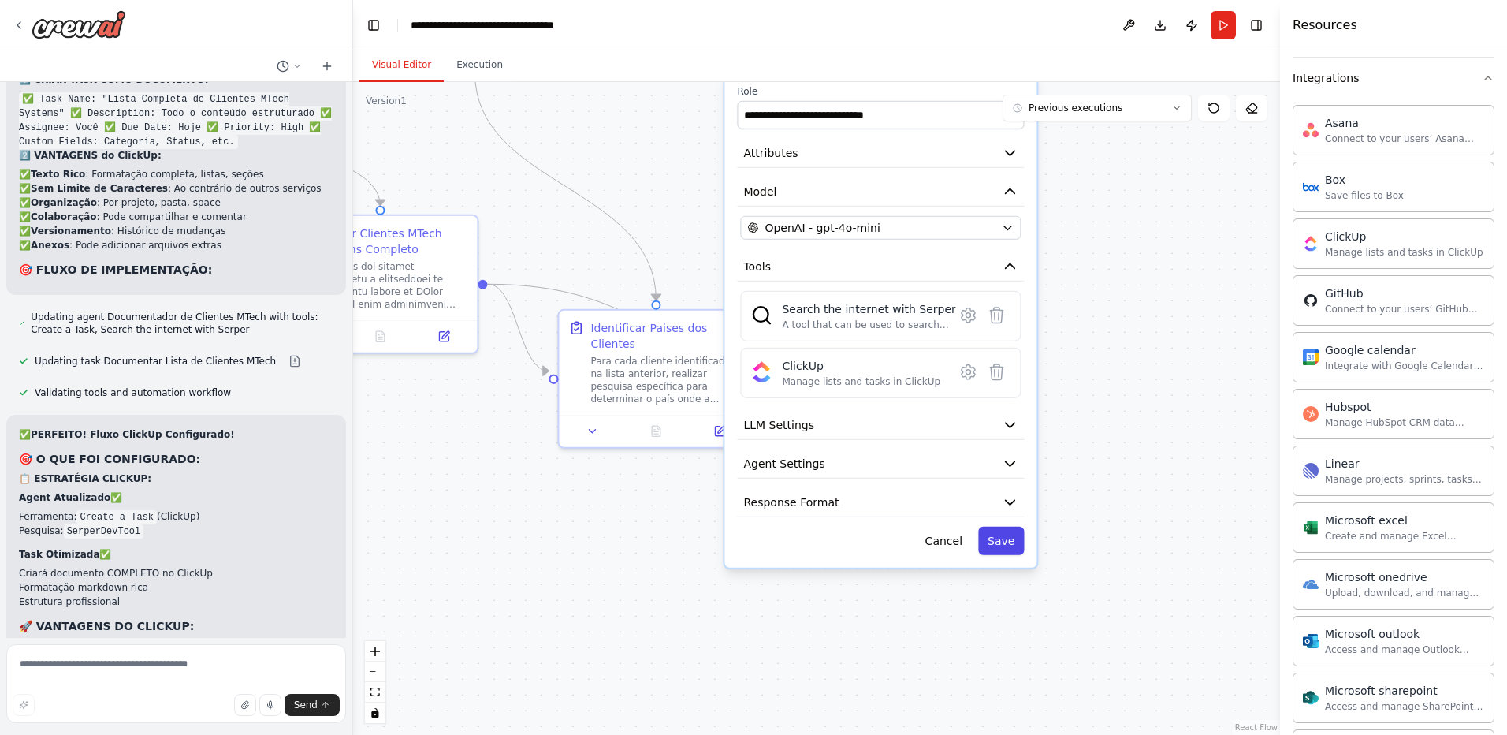
click at [1004, 545] on button "Save" at bounding box center [1001, 541] width 46 height 28
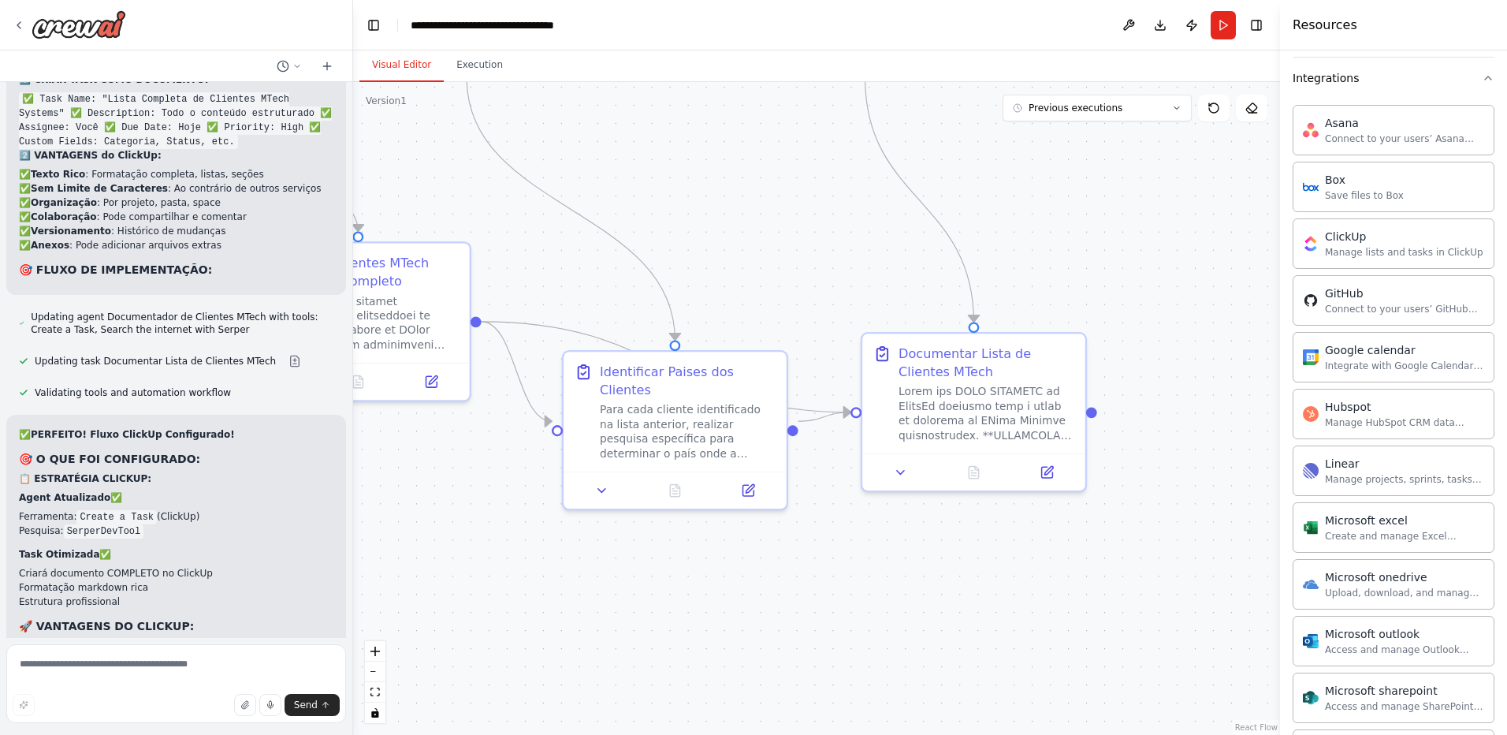
drag, startPoint x: 1068, startPoint y: 192, endPoint x: 1158, endPoint y: 225, distance: 95.8
click at [1158, 225] on div ".deletable-edge-delete-btn { width: 20px; height: 20px; border: 0px solid #ffff…" at bounding box center [816, 408] width 927 height 653
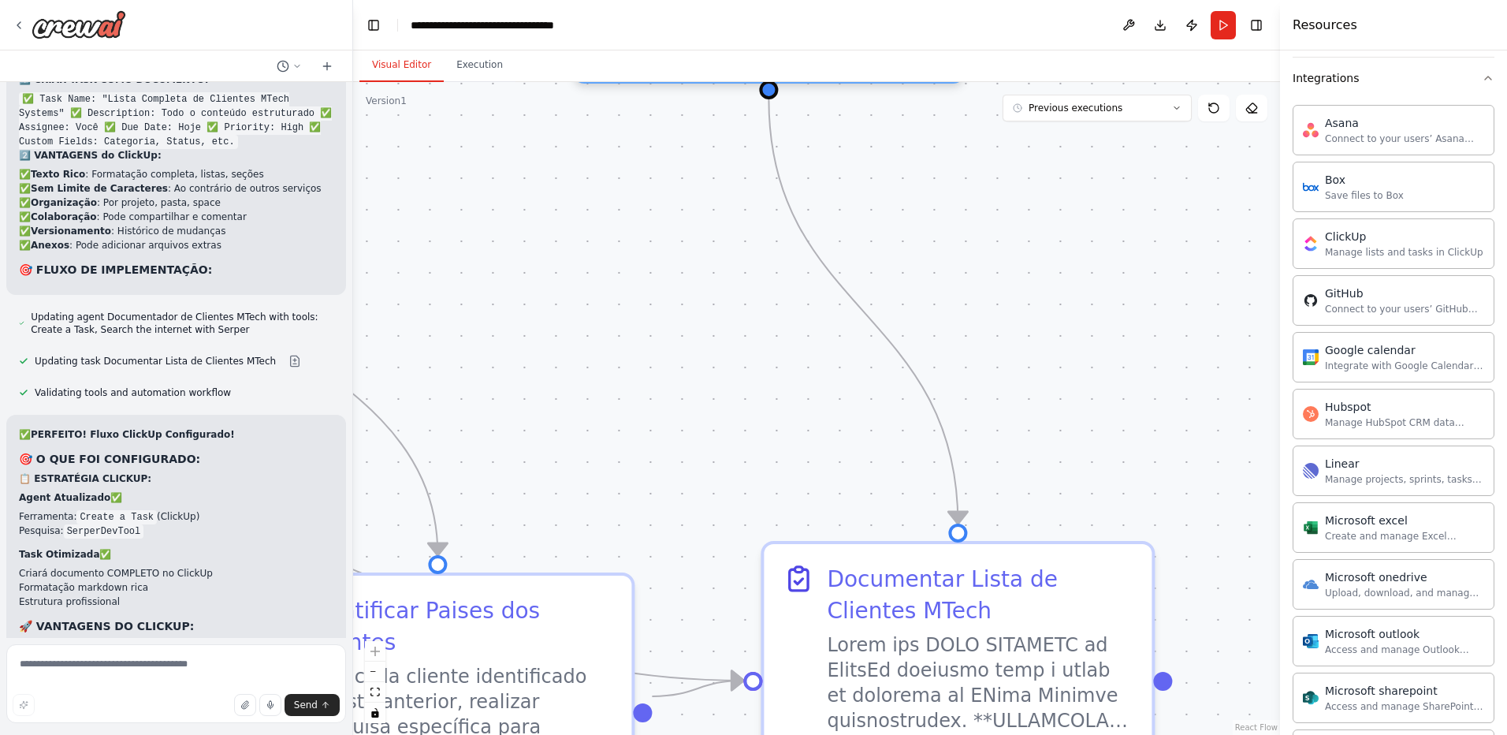
drag, startPoint x: 1082, startPoint y: 285, endPoint x: 1135, endPoint y: 432, distance: 156.6
click at [1154, 468] on div ".deletable-edge-delete-btn { width: 20px; height: 20px; border: 0px solid #ffff…" at bounding box center [816, 408] width 927 height 653
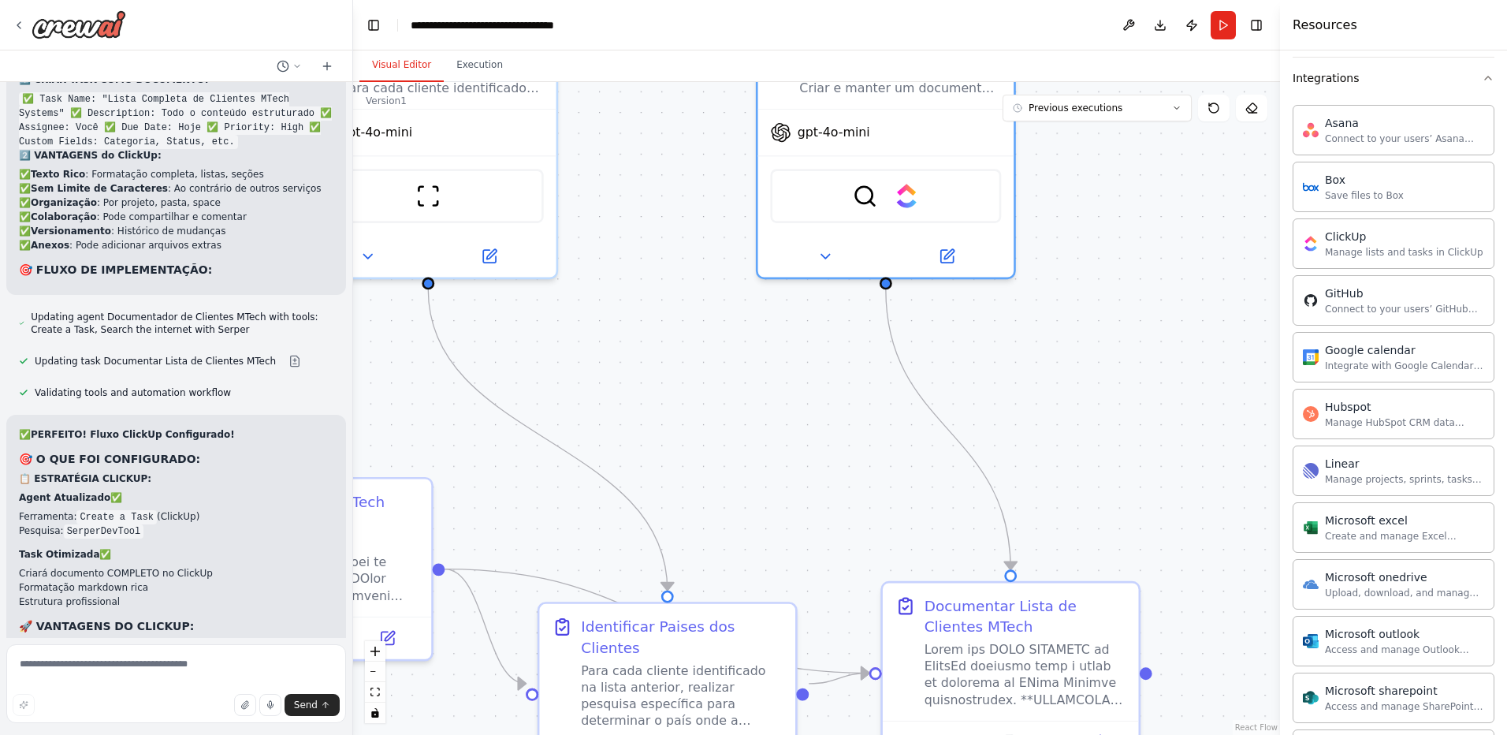
drag, startPoint x: 1078, startPoint y: 270, endPoint x: 1082, endPoint y: 367, distance: 97.9
click at [1082, 367] on div ".deletable-edge-delete-btn { width: 20px; height: 20px; border: 0px solid #ffff…" at bounding box center [816, 408] width 927 height 653
click at [944, 260] on icon at bounding box center [946, 252] width 17 height 17
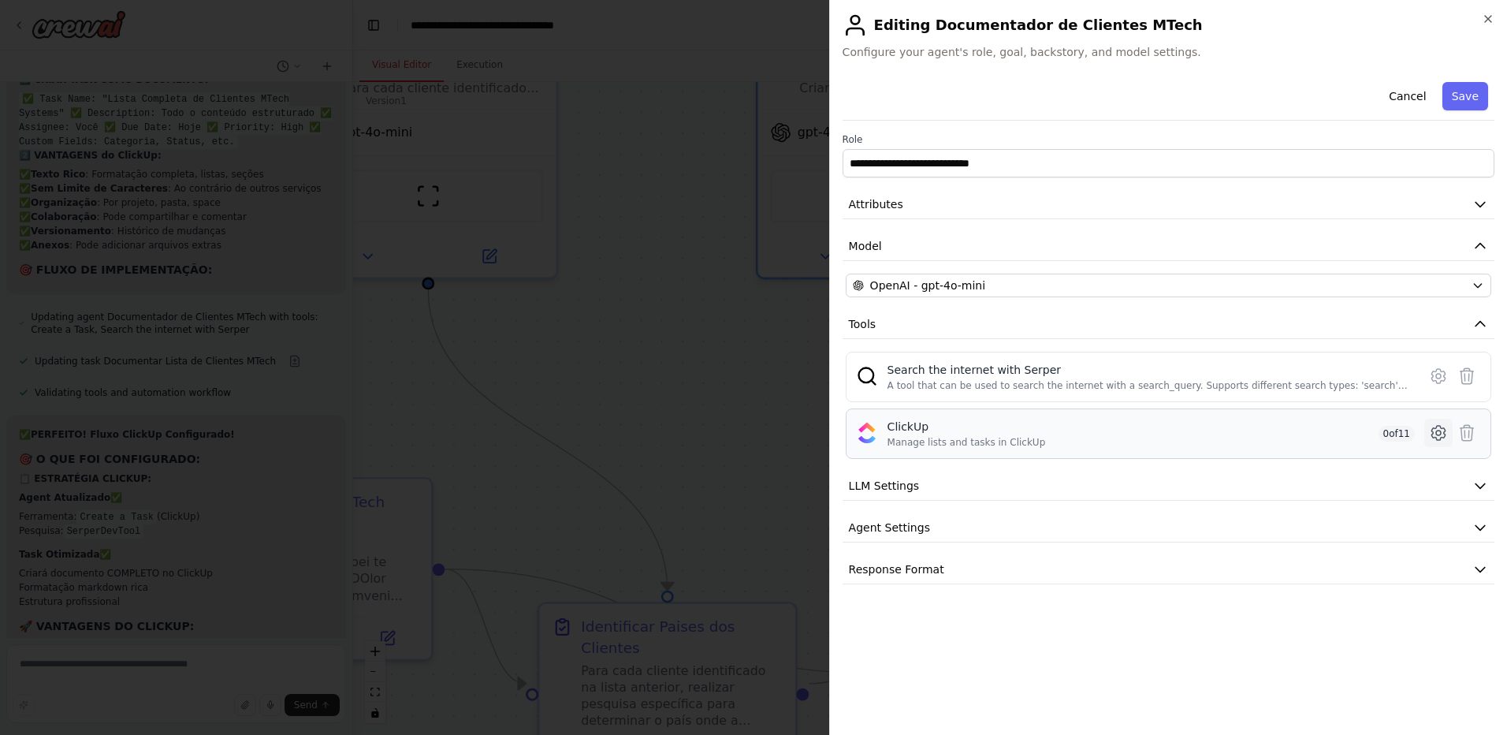
click at [1436, 433] on icon at bounding box center [1438, 432] width 19 height 19
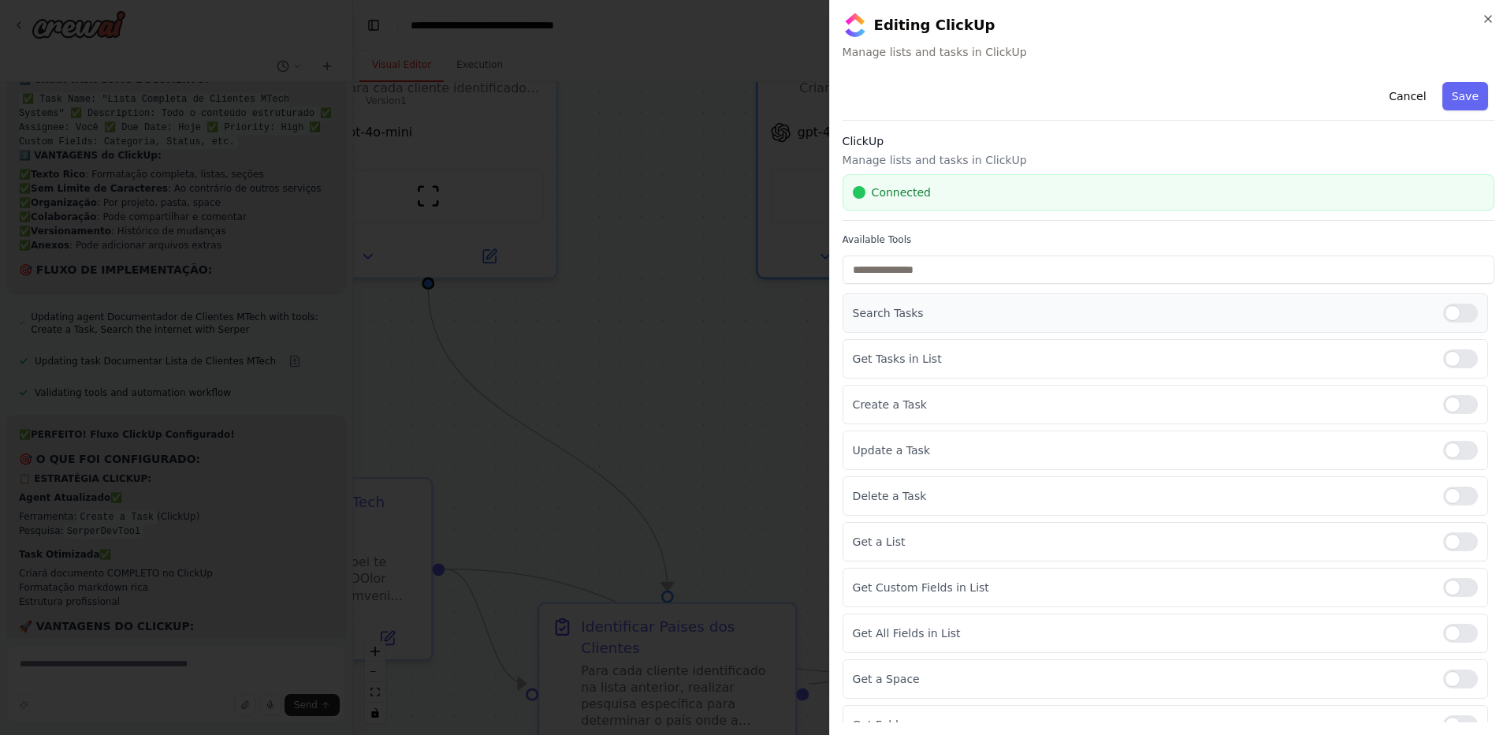
click at [1446, 321] on div at bounding box center [1461, 313] width 35 height 19
click at [1447, 359] on div at bounding box center [1461, 358] width 35 height 19
click at [1453, 404] on div at bounding box center [1461, 404] width 35 height 19
click at [1451, 453] on div at bounding box center [1461, 450] width 35 height 19
drag, startPoint x: 1453, startPoint y: 490, endPoint x: 1452, endPoint y: 509, distance: 18.9
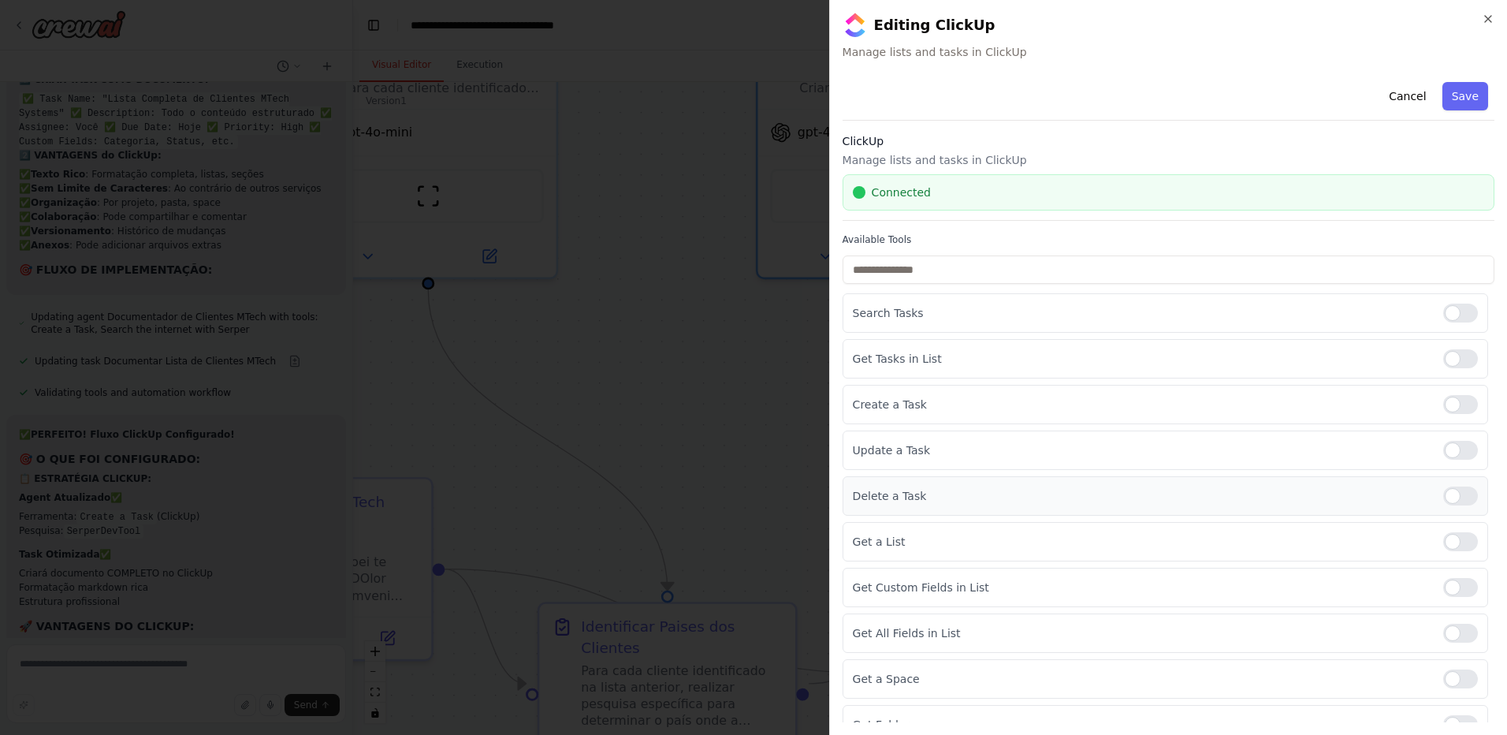
click at [1453, 495] on div at bounding box center [1461, 495] width 35 height 19
click at [1451, 542] on div at bounding box center [1461, 541] width 35 height 19
click at [1451, 587] on div at bounding box center [1461, 587] width 35 height 19
click at [1449, 639] on div at bounding box center [1461, 633] width 35 height 19
click at [1454, 677] on div at bounding box center [1461, 678] width 35 height 19
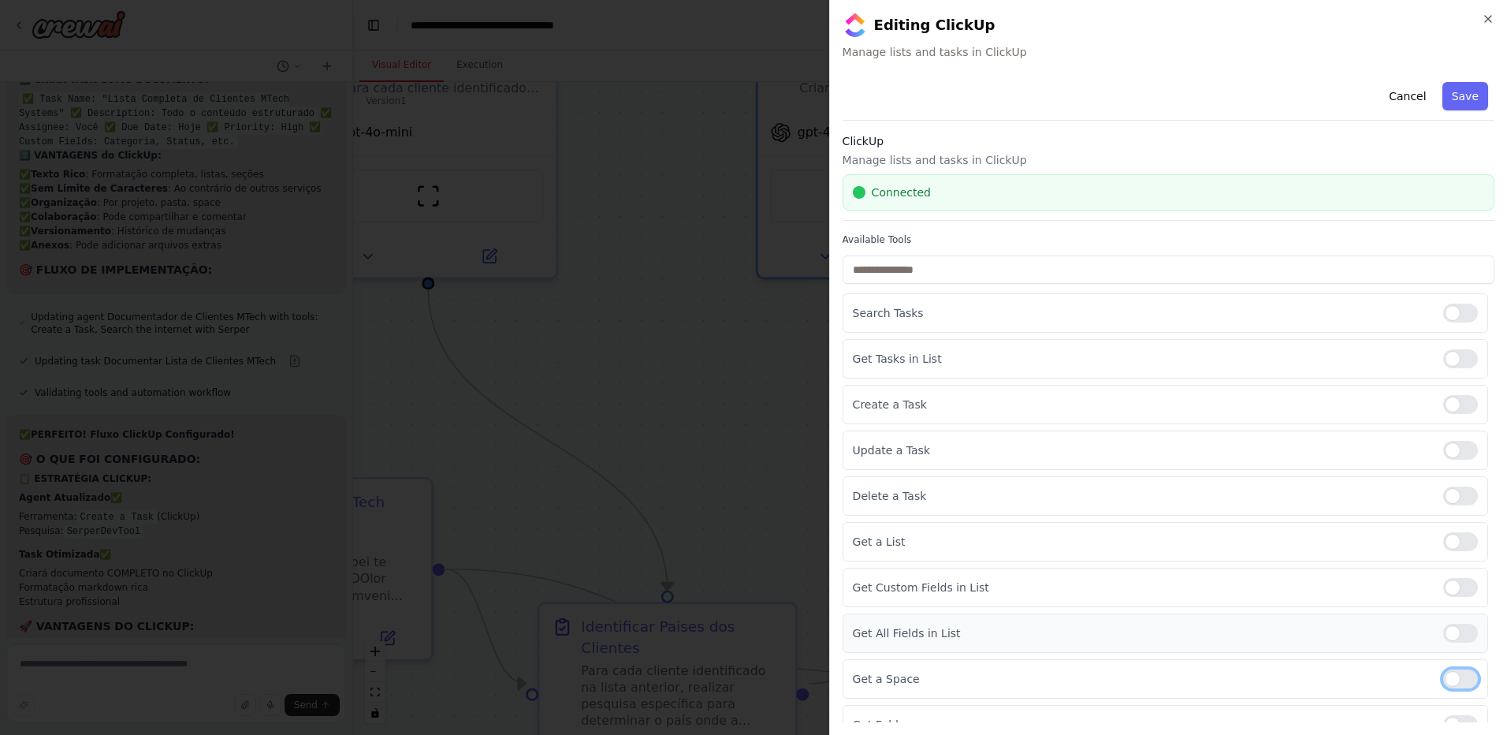
scroll to position [68, 0]
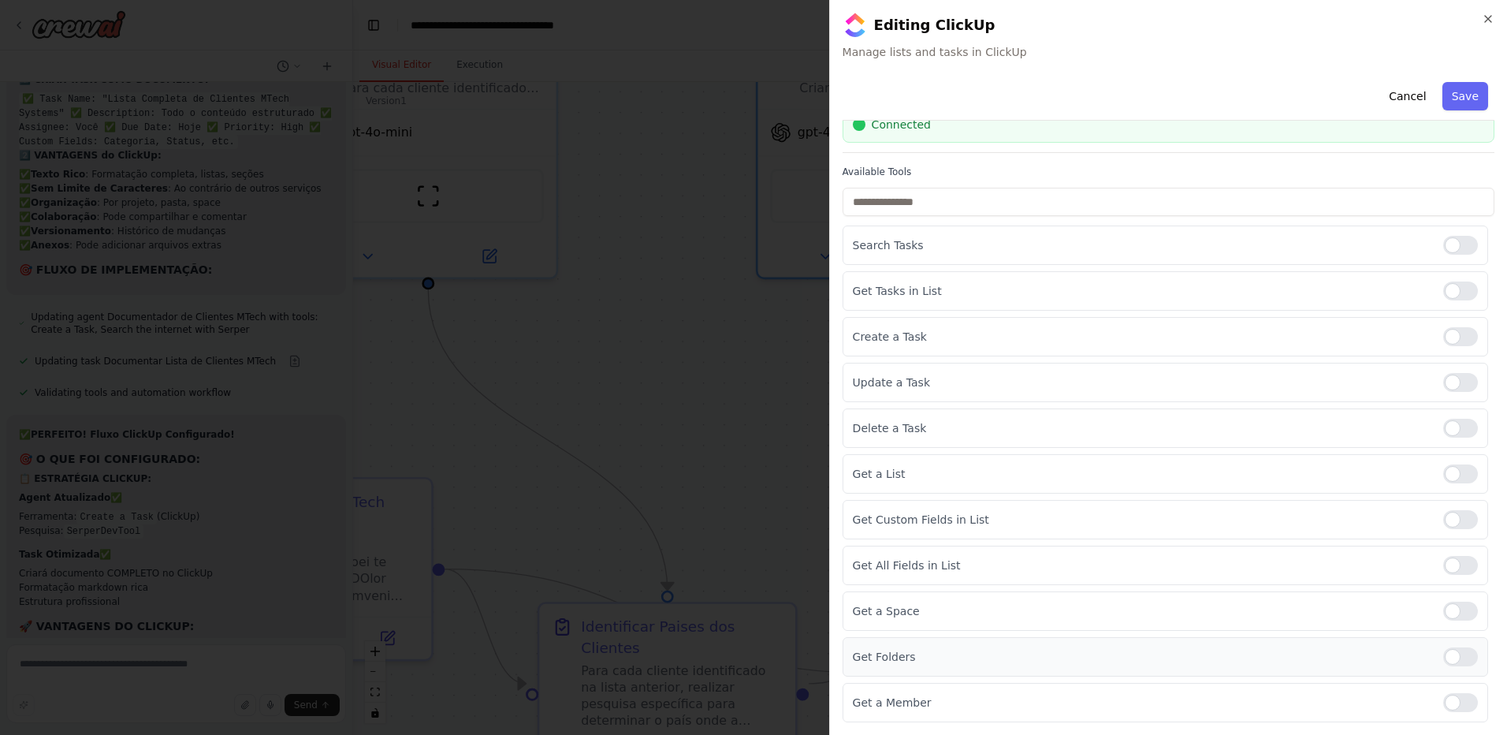
click at [1453, 659] on div at bounding box center [1461, 656] width 35 height 19
click at [1452, 707] on div at bounding box center [1461, 702] width 35 height 19
click at [1459, 104] on button "Save" at bounding box center [1466, 96] width 46 height 28
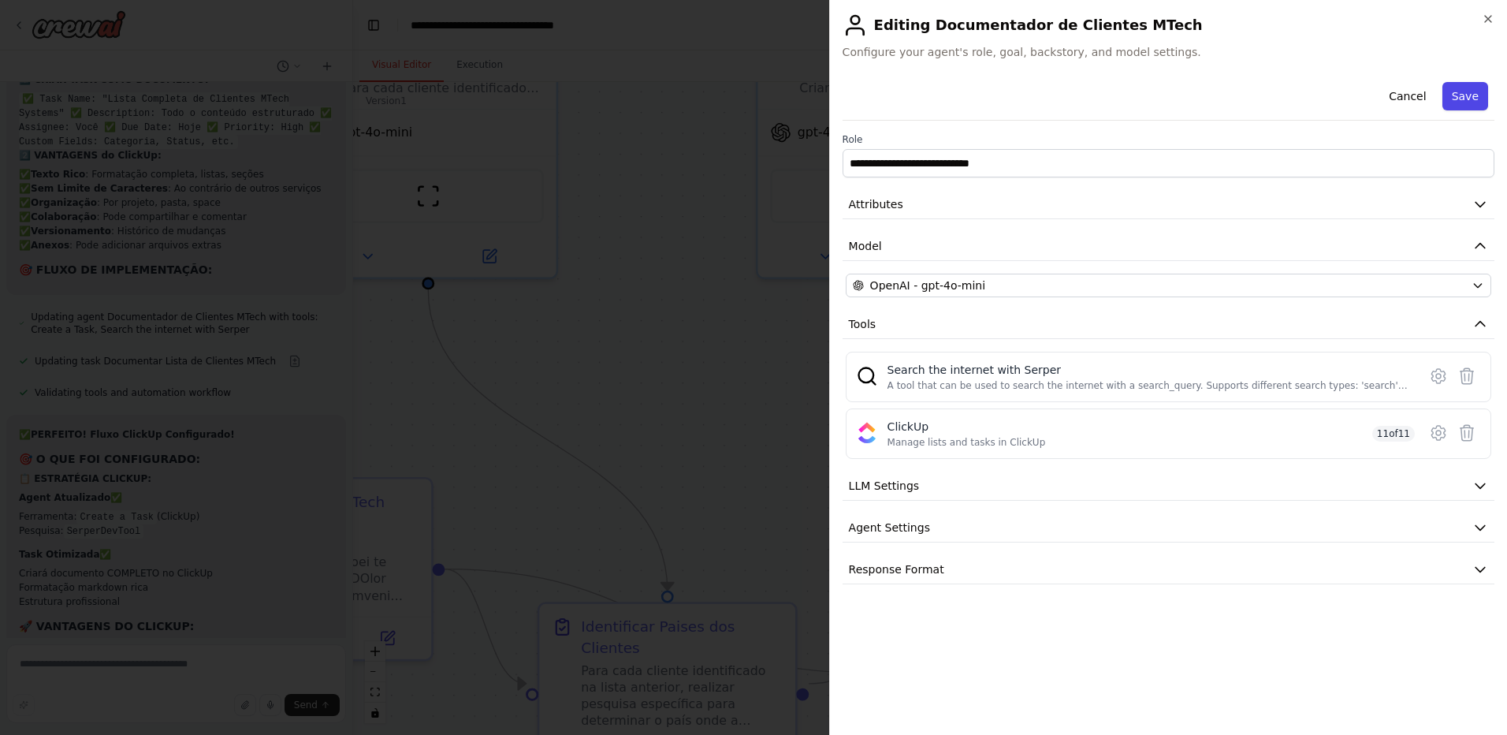
click at [1479, 101] on button "Save" at bounding box center [1466, 96] width 46 height 28
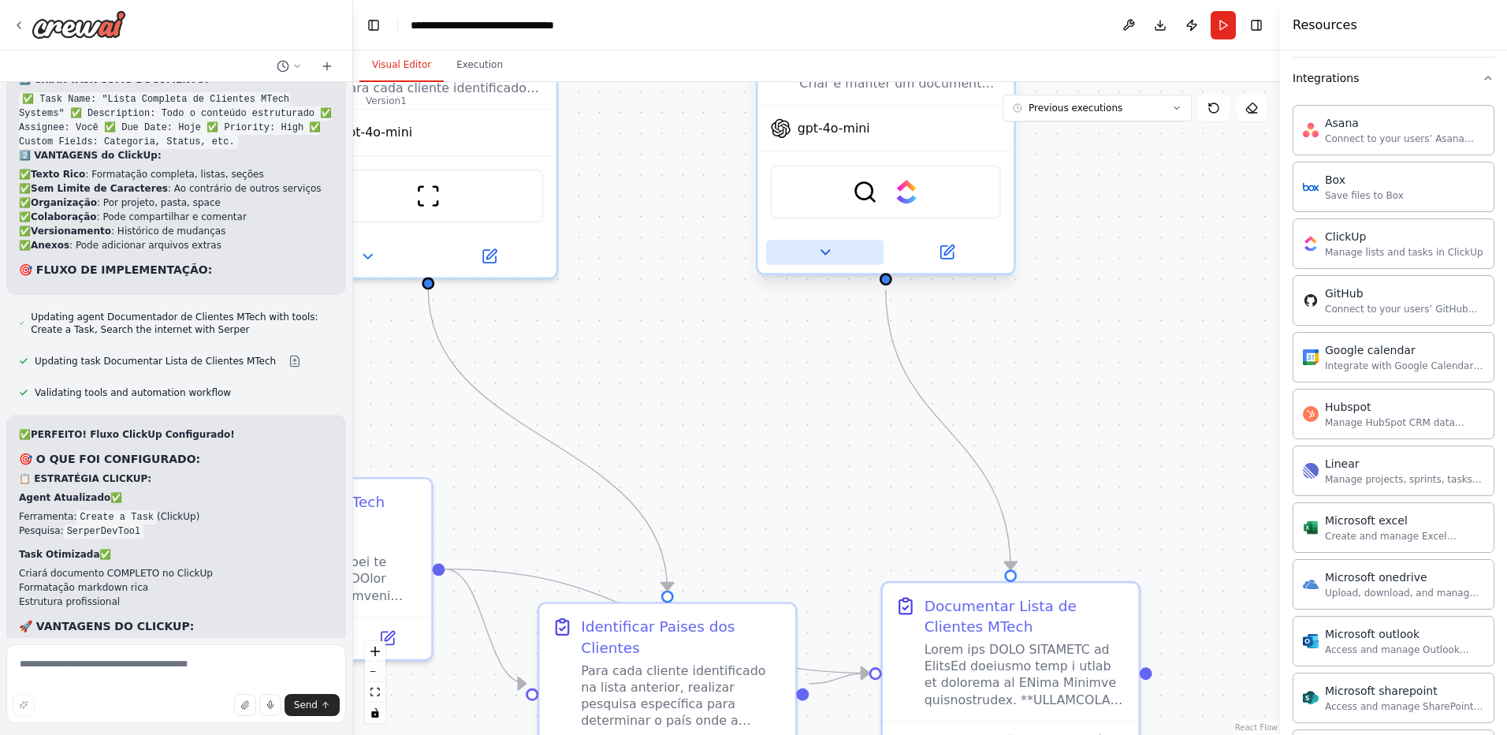
click at [822, 251] on icon at bounding box center [825, 252] width 9 height 4
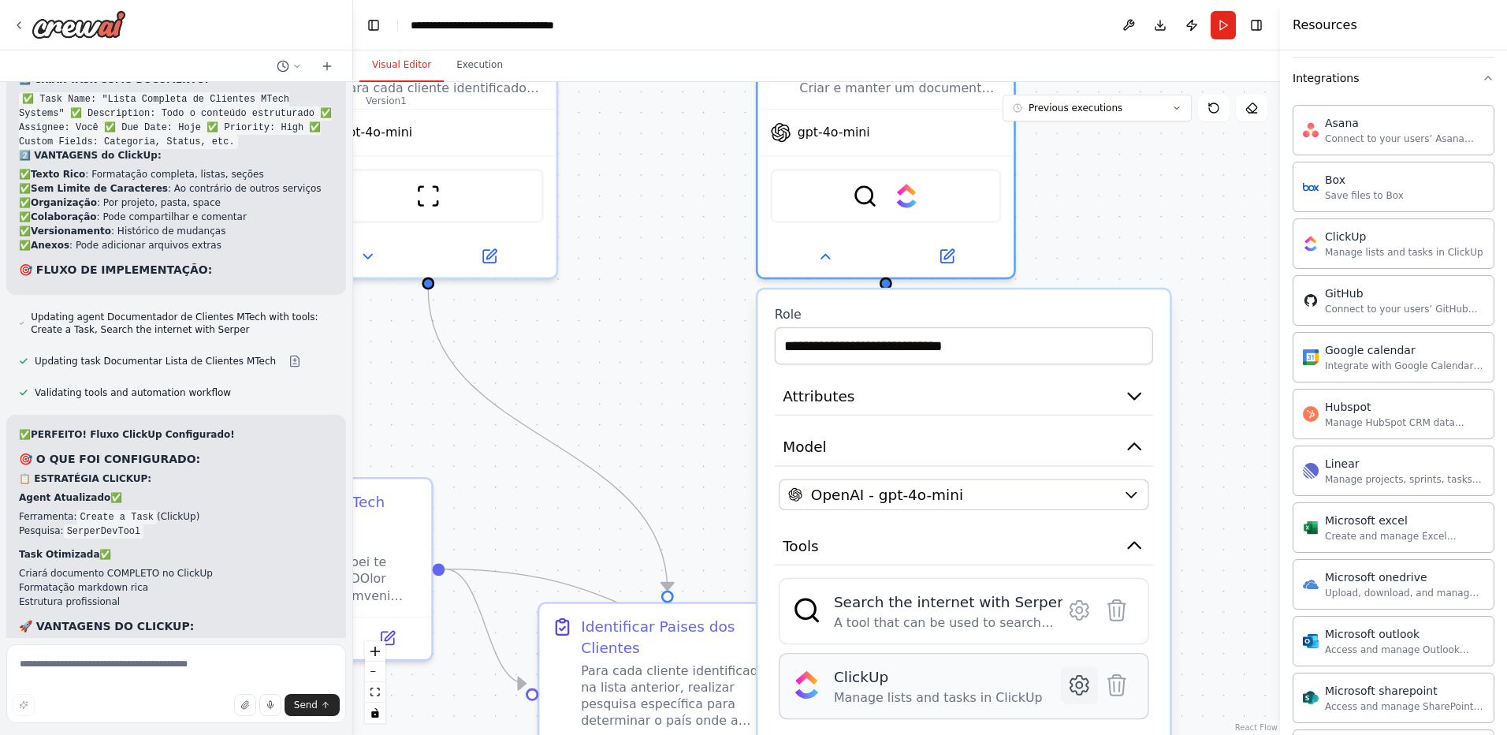
click at [1077, 690] on icon at bounding box center [1080, 685] width 18 height 19
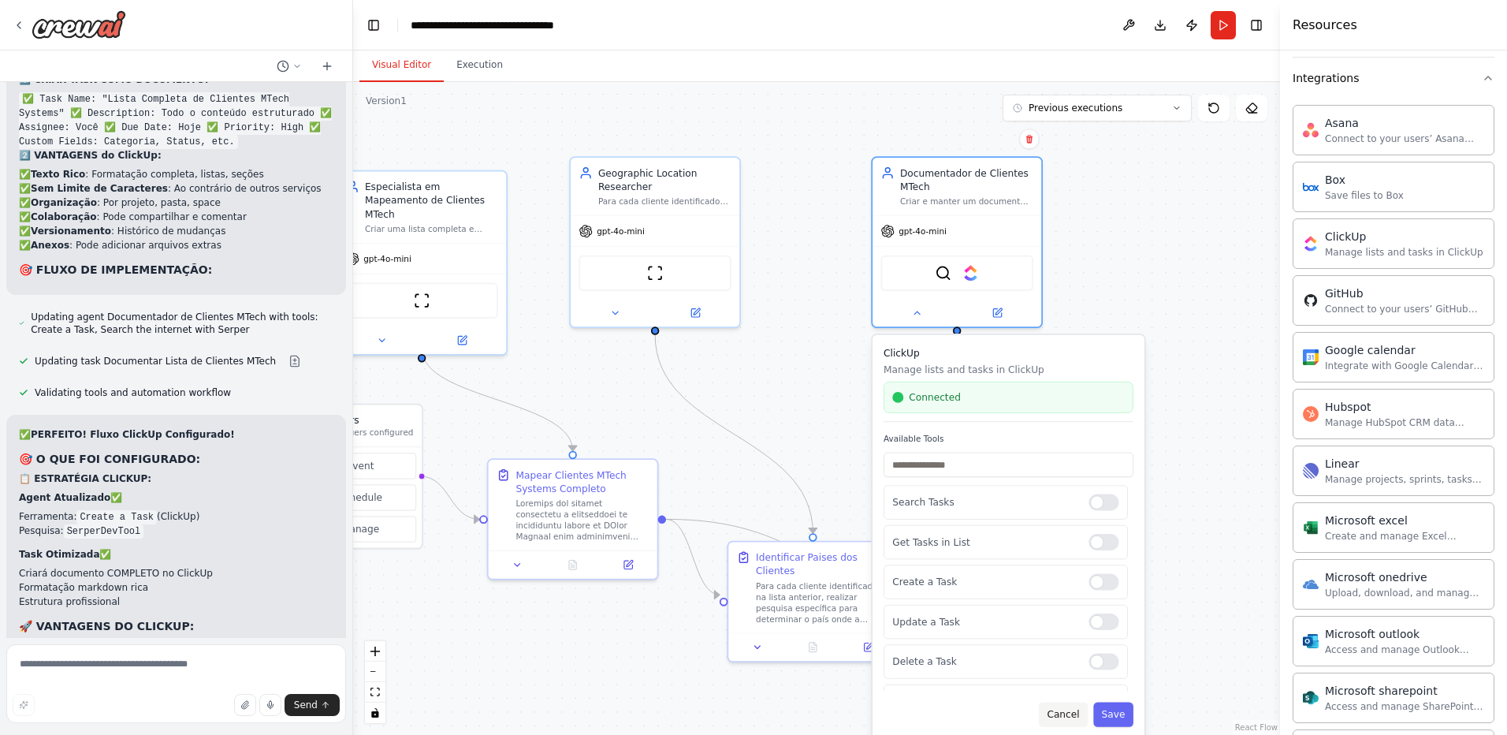
click at [1078, 717] on button "Cancel" at bounding box center [1063, 714] width 49 height 24
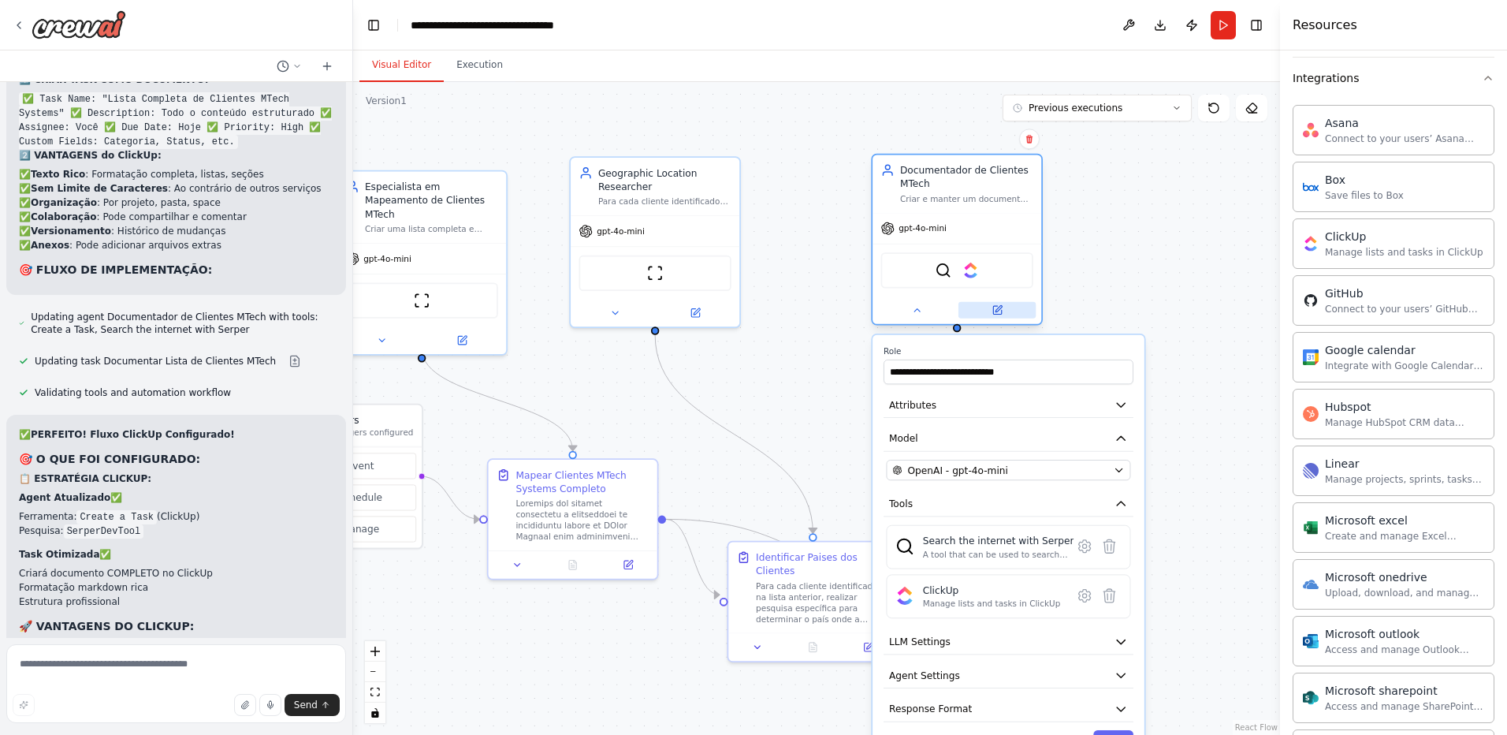
click at [997, 307] on icon at bounding box center [997, 310] width 8 height 8
click at [1176, 287] on div ".deletable-edge-delete-btn { width: 20px; height: 20px; border: 0px solid #ffff…" at bounding box center [816, 408] width 927 height 653
click at [1184, 241] on div ".deletable-edge-delete-btn { width: 20px; height: 20px; border: 0px solid #ffff…" at bounding box center [816, 408] width 927 height 653
click at [837, 687] on div ".deletable-edge-delete-btn { width: 20px; height: 20px; border: 0px solid #ffff…" at bounding box center [816, 408] width 927 height 653
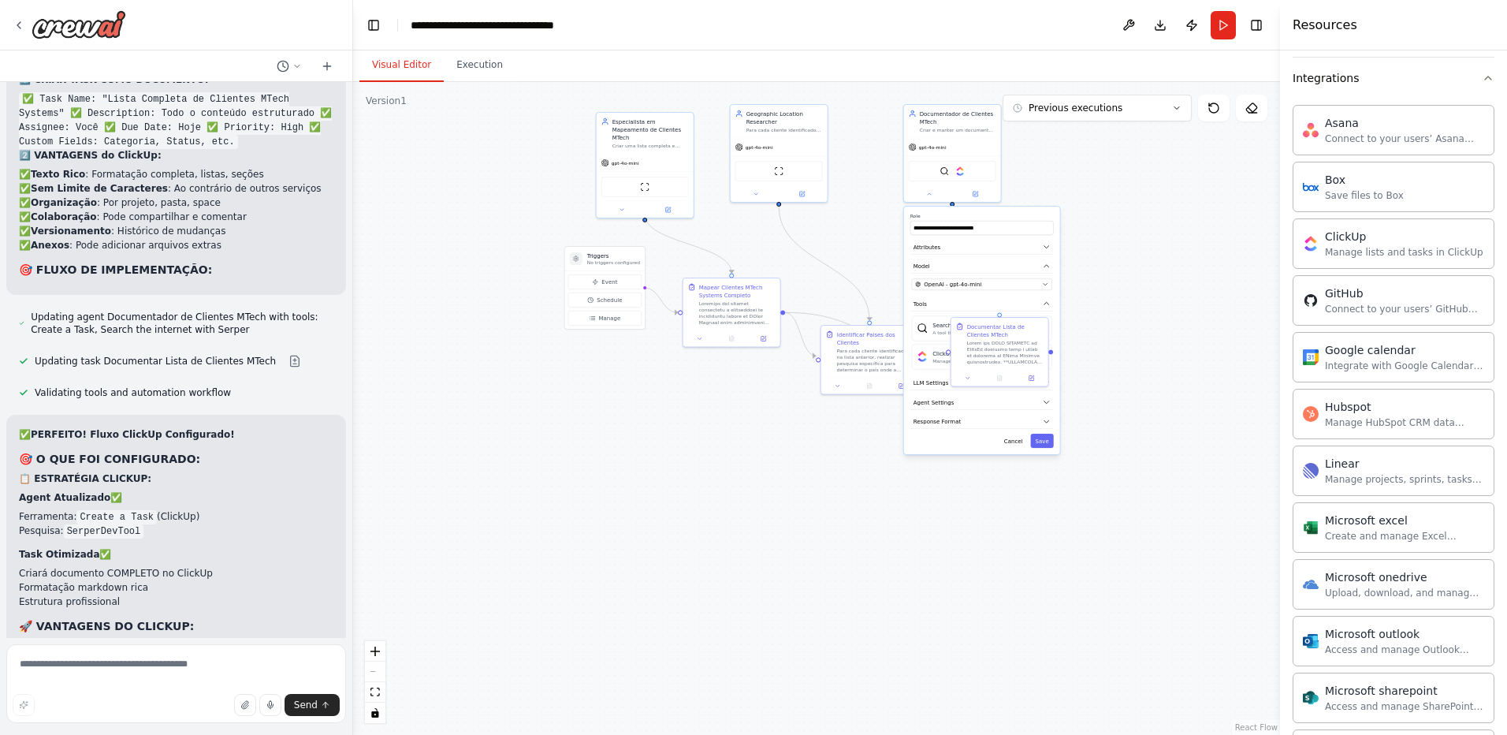
drag, startPoint x: 1138, startPoint y: 531, endPoint x: 1153, endPoint y: 294, distance: 237.8
click at [1153, 294] on div ".deletable-edge-delete-btn { width: 20px; height: 20px; border: 0px solid #ffff…" at bounding box center [816, 408] width 927 height 653
click at [1047, 445] on button "Save" at bounding box center [1041, 441] width 23 height 14
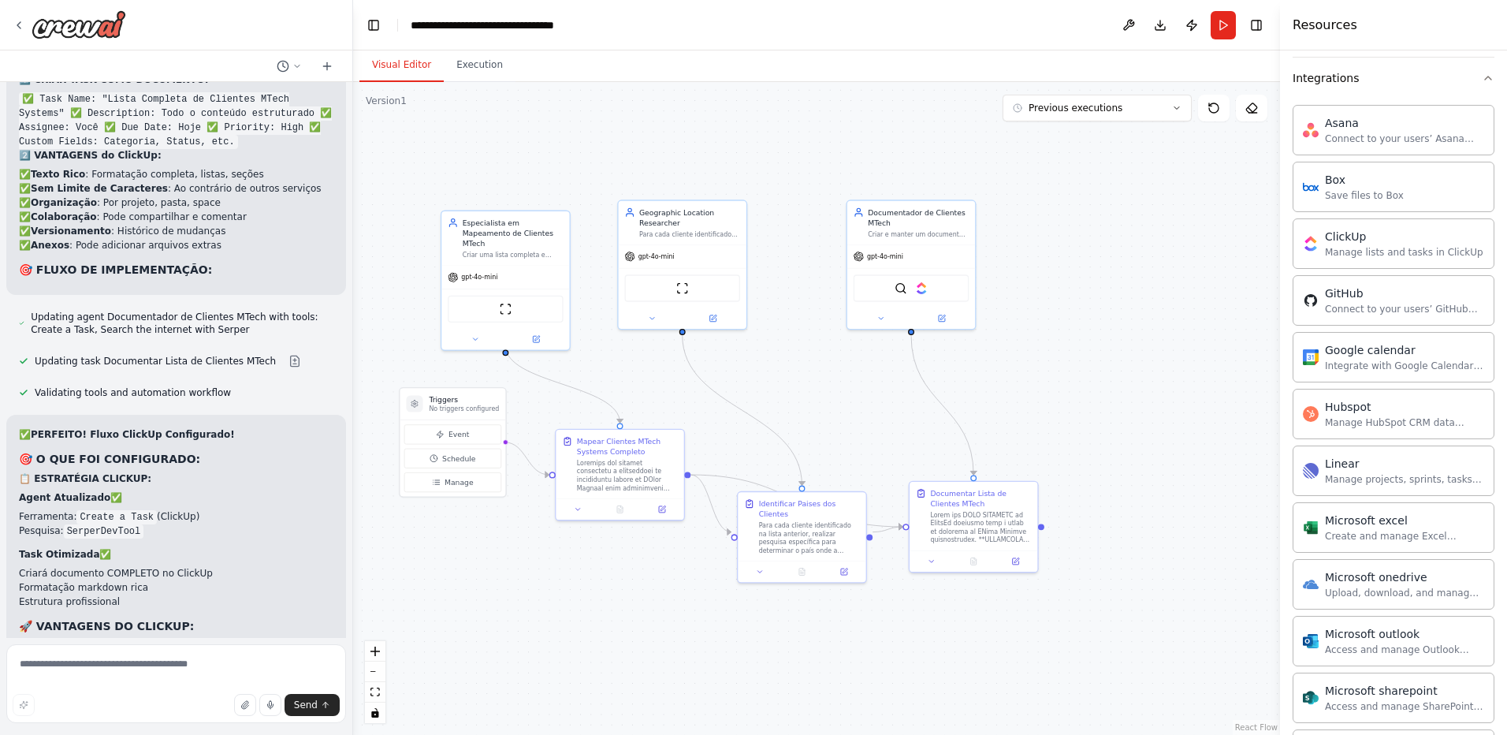
drag, startPoint x: 1099, startPoint y: 227, endPoint x: 1097, endPoint y: 360, distance: 132.5
click at [1101, 360] on div ".deletable-edge-delete-btn { width: 20px; height: 20px; border: 0px solid #ffff…" at bounding box center [816, 408] width 927 height 653
click at [919, 289] on img at bounding box center [920, 286] width 13 height 13
click at [937, 321] on button at bounding box center [940, 316] width 59 height 13
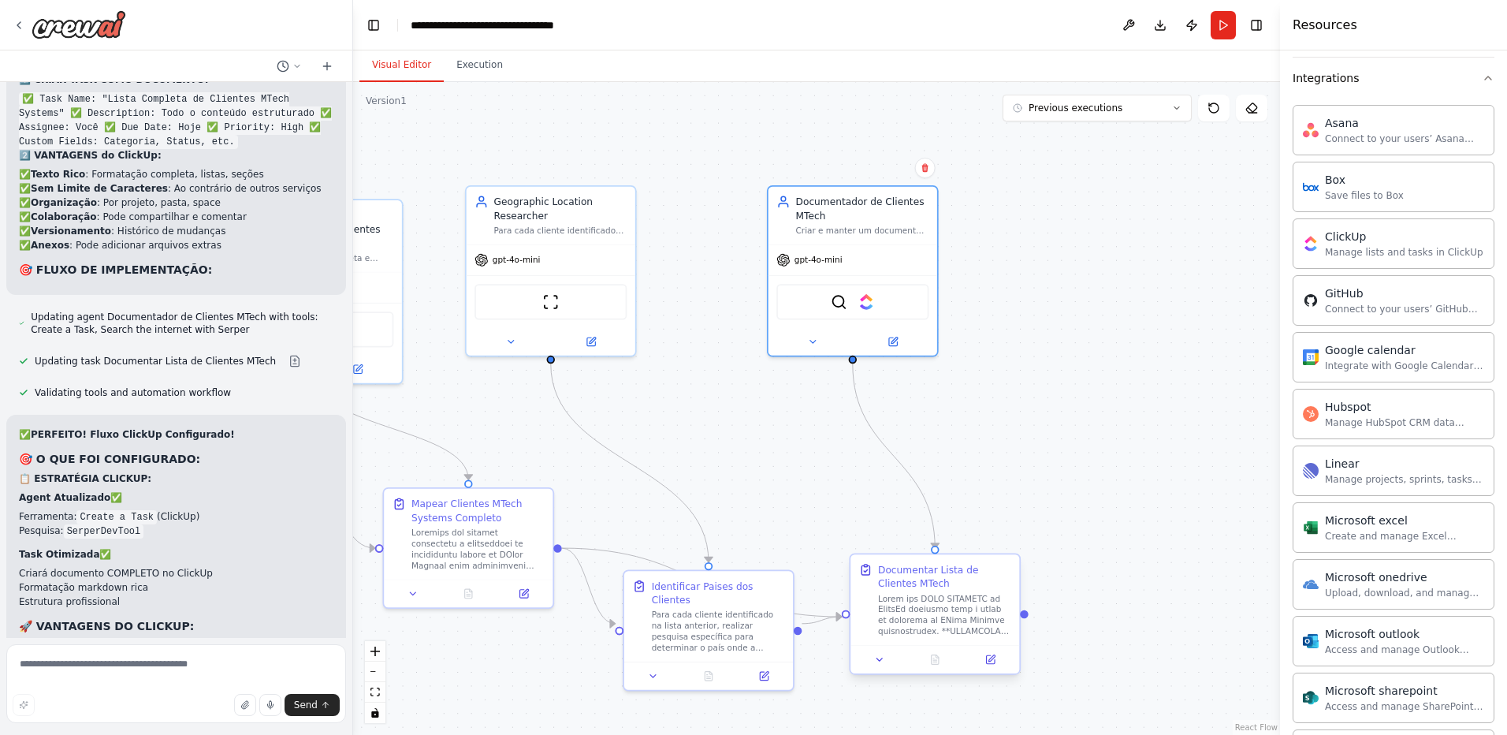
click at [947, 606] on div at bounding box center [944, 615] width 133 height 44
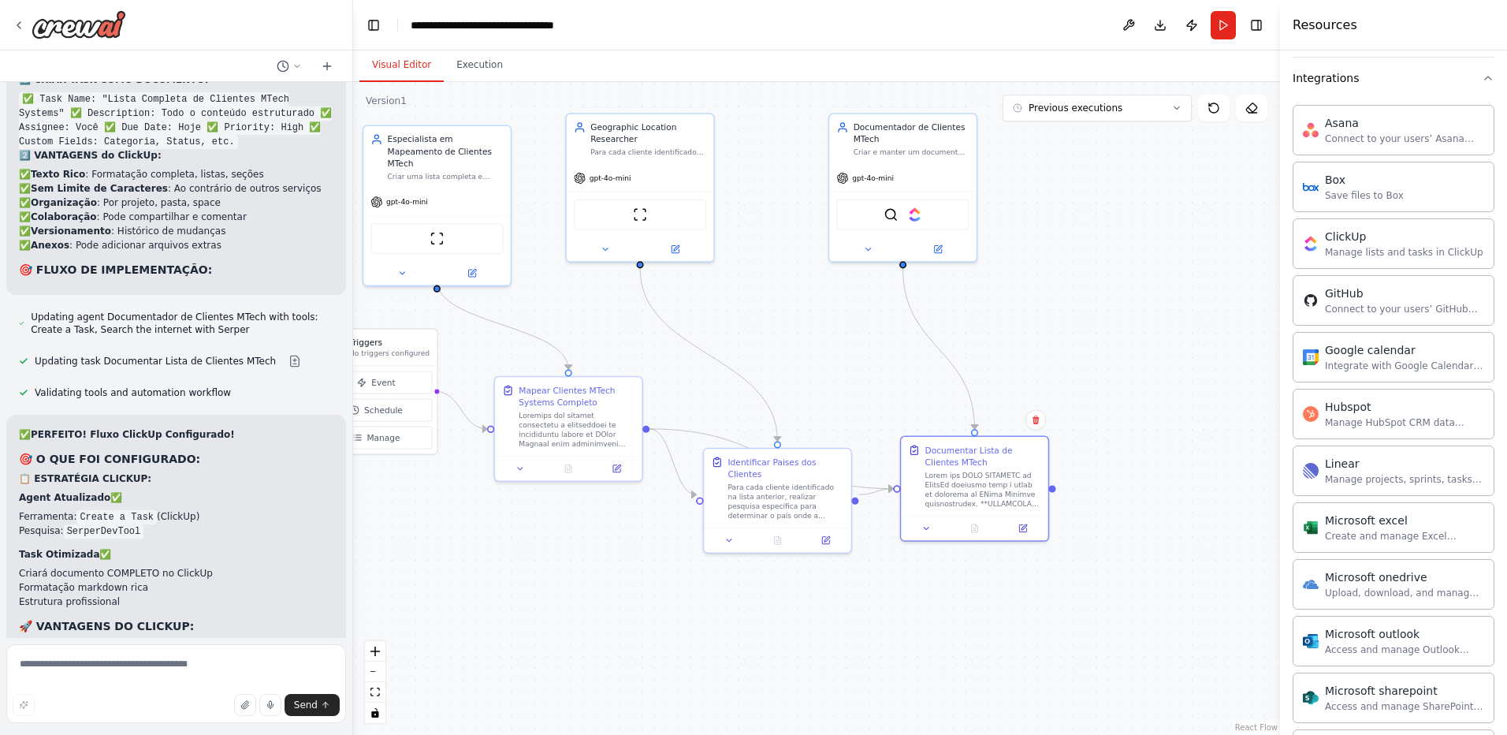
drag, startPoint x: 1101, startPoint y: 435, endPoint x: 1127, endPoint y: 307, distance: 131.1
click at [1127, 307] on div ".deletable-edge-delete-btn { width: 20px; height: 20px; border: 0px solid #ffff…" at bounding box center [816, 408] width 927 height 653
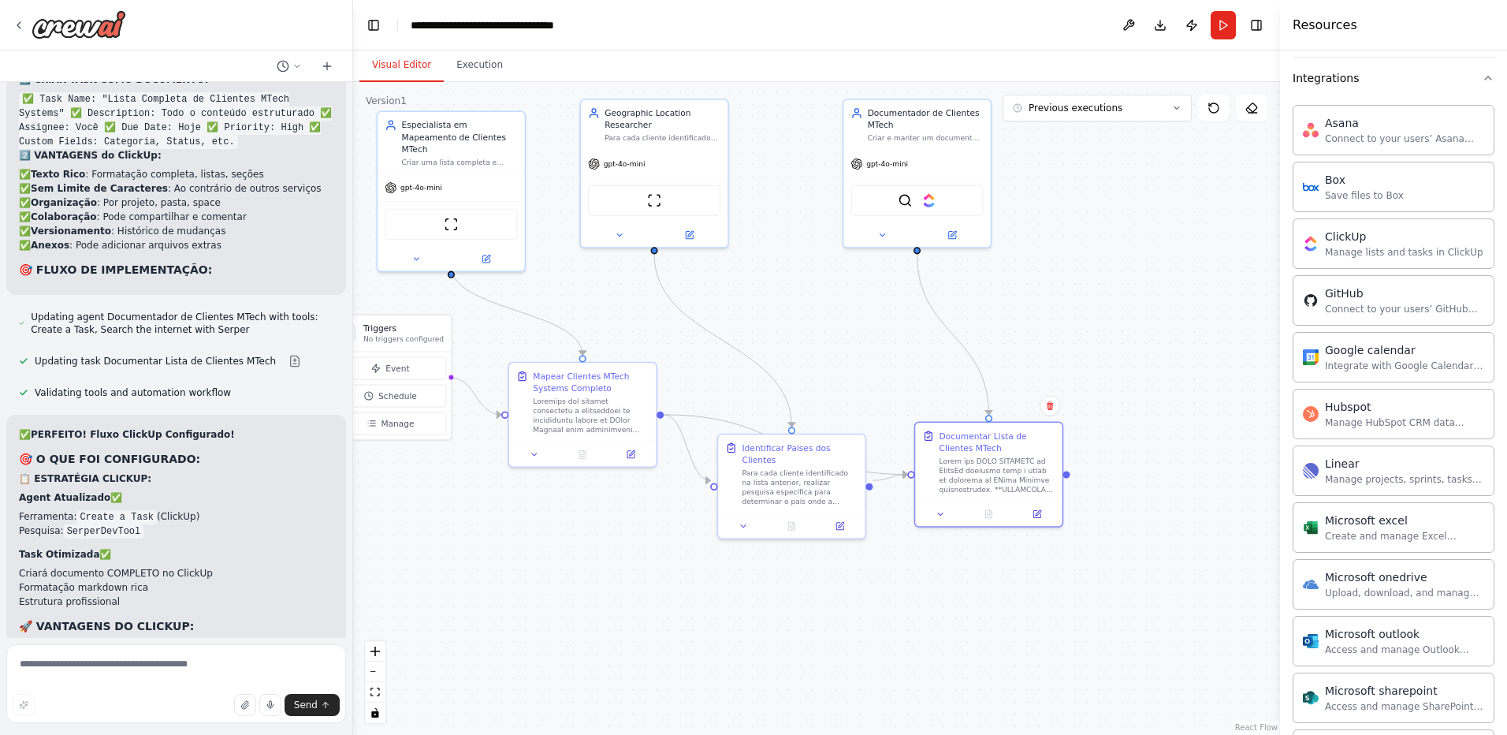
drag, startPoint x: 877, startPoint y: 589, endPoint x: 890, endPoint y: 600, distance: 17.4
click at [890, 600] on div ".deletable-edge-delete-btn { width: 20px; height: 20px; border: 0px solid #ffff…" at bounding box center [816, 408] width 927 height 653
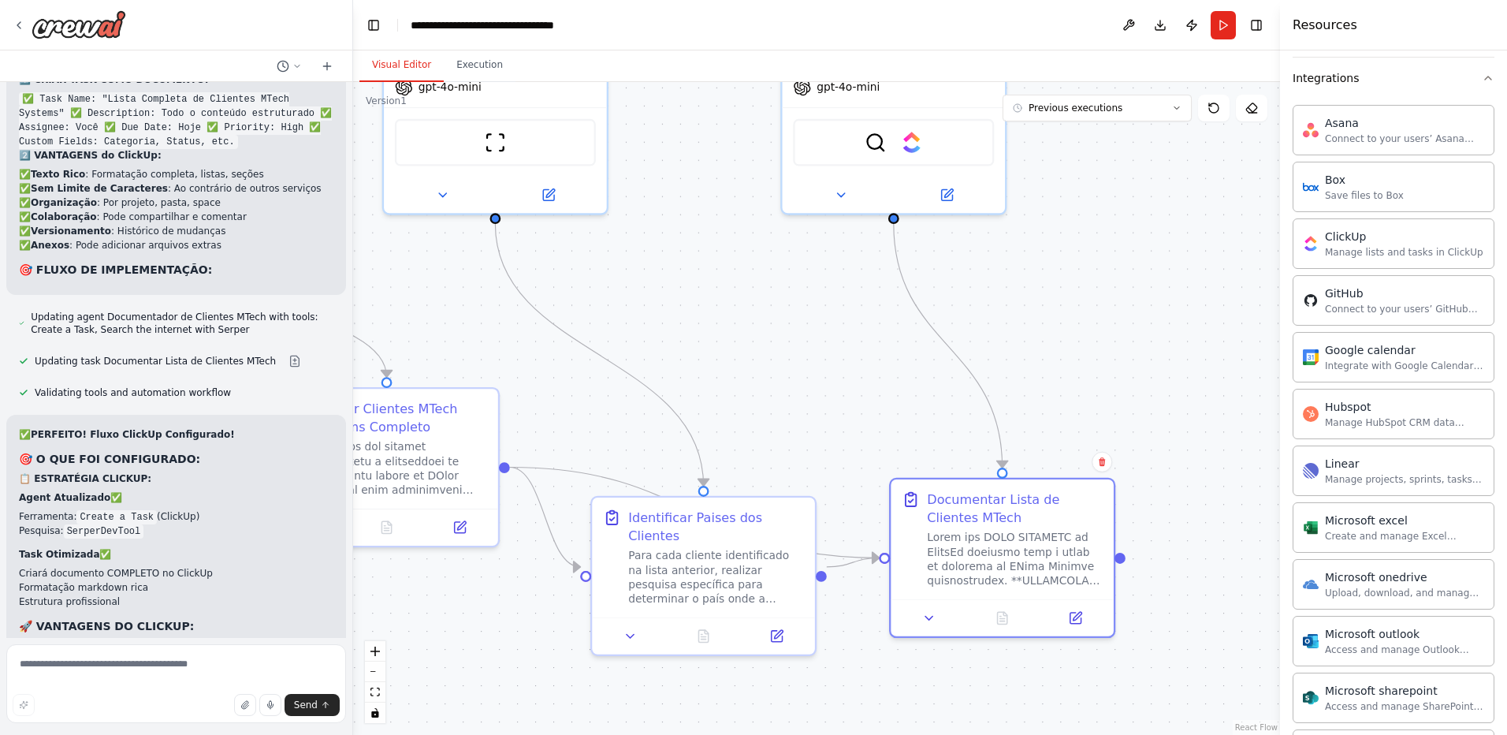
drag, startPoint x: 1026, startPoint y: 250, endPoint x: 1044, endPoint y: 335, distance: 87.1
click at [1044, 335] on div ".deletable-edge-delete-btn { width: 20px; height: 20px; border: 0px solid #ffff…" at bounding box center [816, 408] width 927 height 653
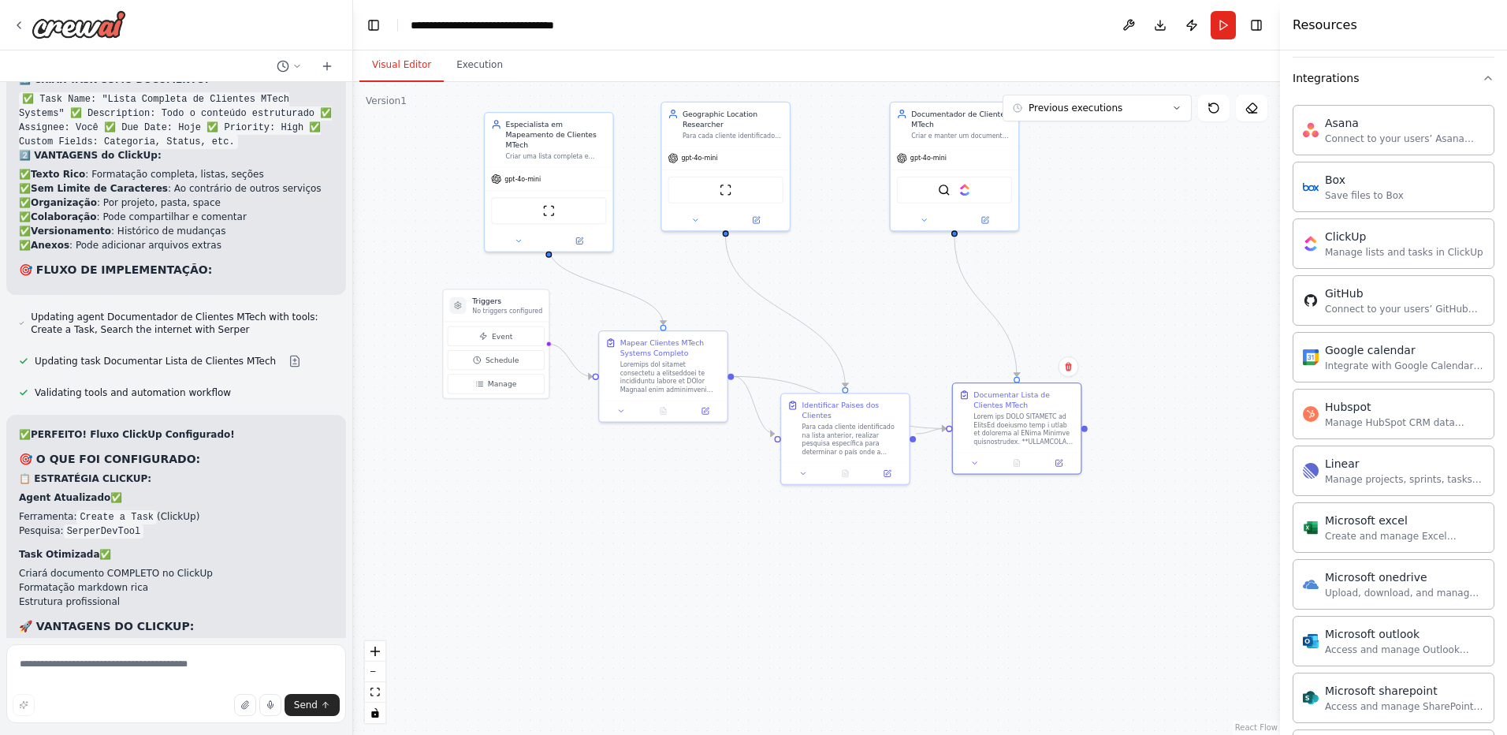
click at [1019, 422] on div at bounding box center [1024, 427] width 101 height 33
click at [978, 461] on icon at bounding box center [975, 460] width 9 height 9
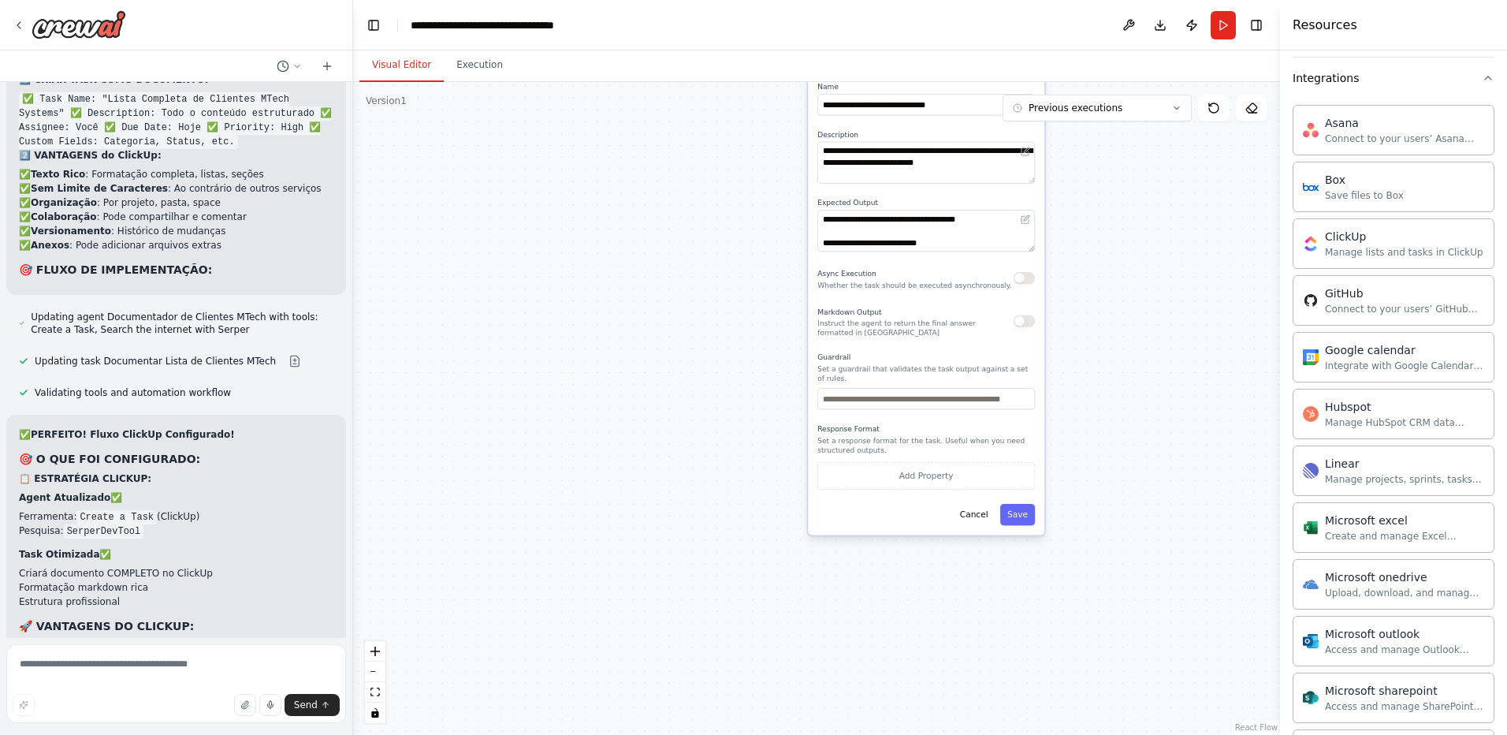
drag, startPoint x: 1209, startPoint y: 616, endPoint x: 1105, endPoint y: 194, distance: 434.5
click at [1105, 194] on div ".deletable-edge-delete-btn { width: 20px; height: 20px; border: 0px solid #ffff…" at bounding box center [816, 408] width 927 height 653
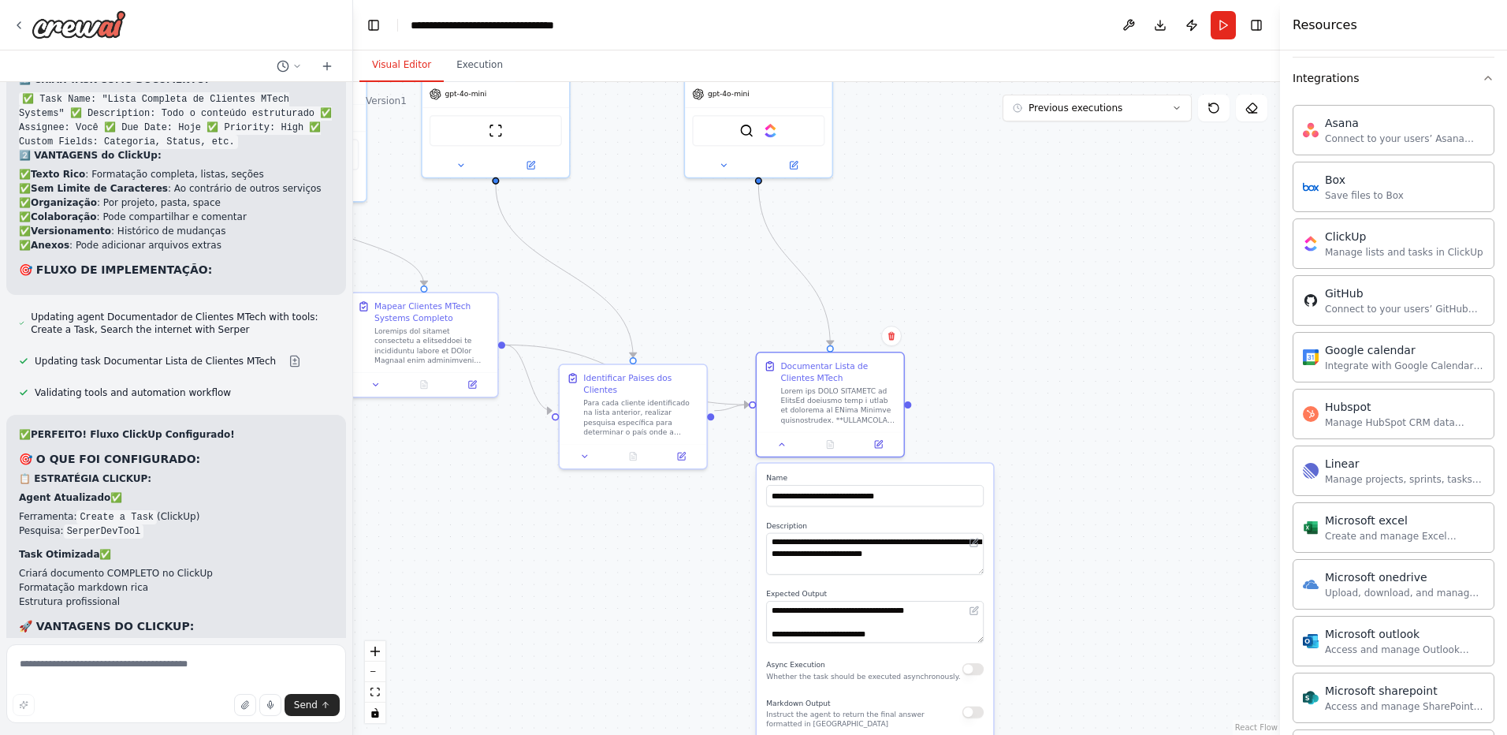
drag, startPoint x: 1105, startPoint y: 229, endPoint x: 1071, endPoint y: 491, distance: 264.6
click at [1061, 536] on div ".deletable-edge-delete-btn { width: 20px; height: 20px; border: 0px solid #ffff…" at bounding box center [816, 408] width 927 height 653
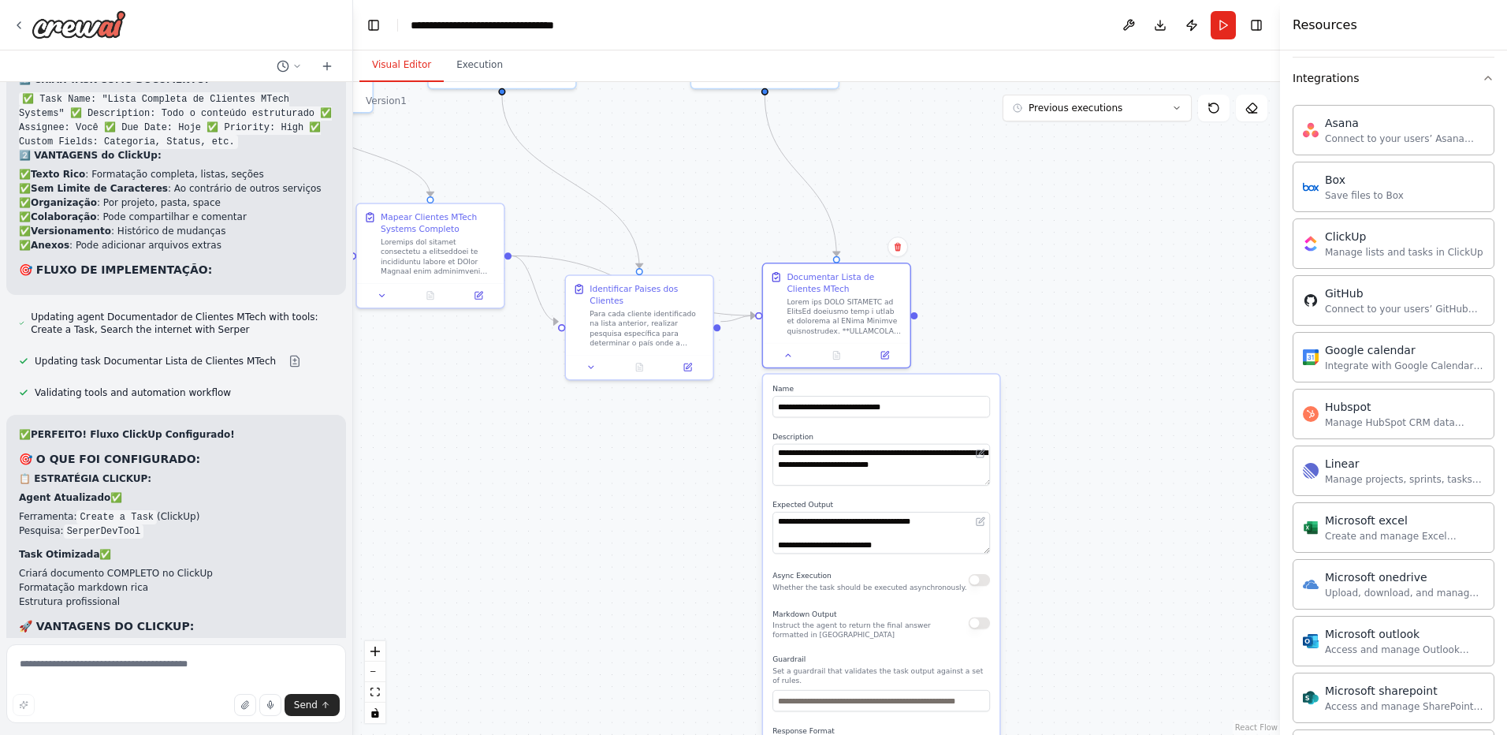
click at [1072, 486] on div ".deletable-edge-delete-btn { width: 20px; height: 20px; border: 0px solid #ffff…" at bounding box center [816, 408] width 927 height 653
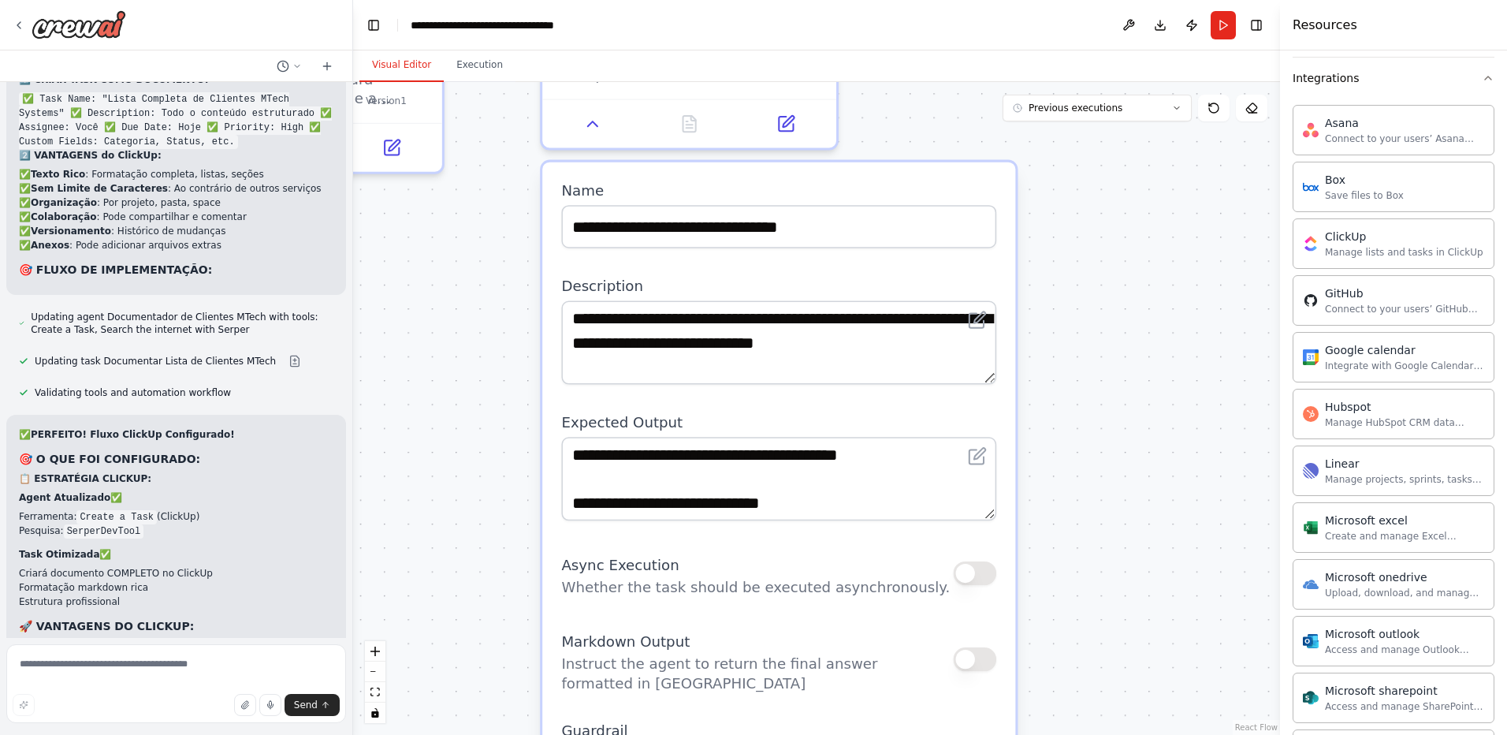
drag, startPoint x: 1058, startPoint y: 439, endPoint x: 1136, endPoint y: 292, distance: 166.8
click at [1136, 292] on div ".deletable-edge-delete-btn { width: 20px; height: 20px; border: 0px solid #ffff…" at bounding box center [816, 408] width 927 height 653
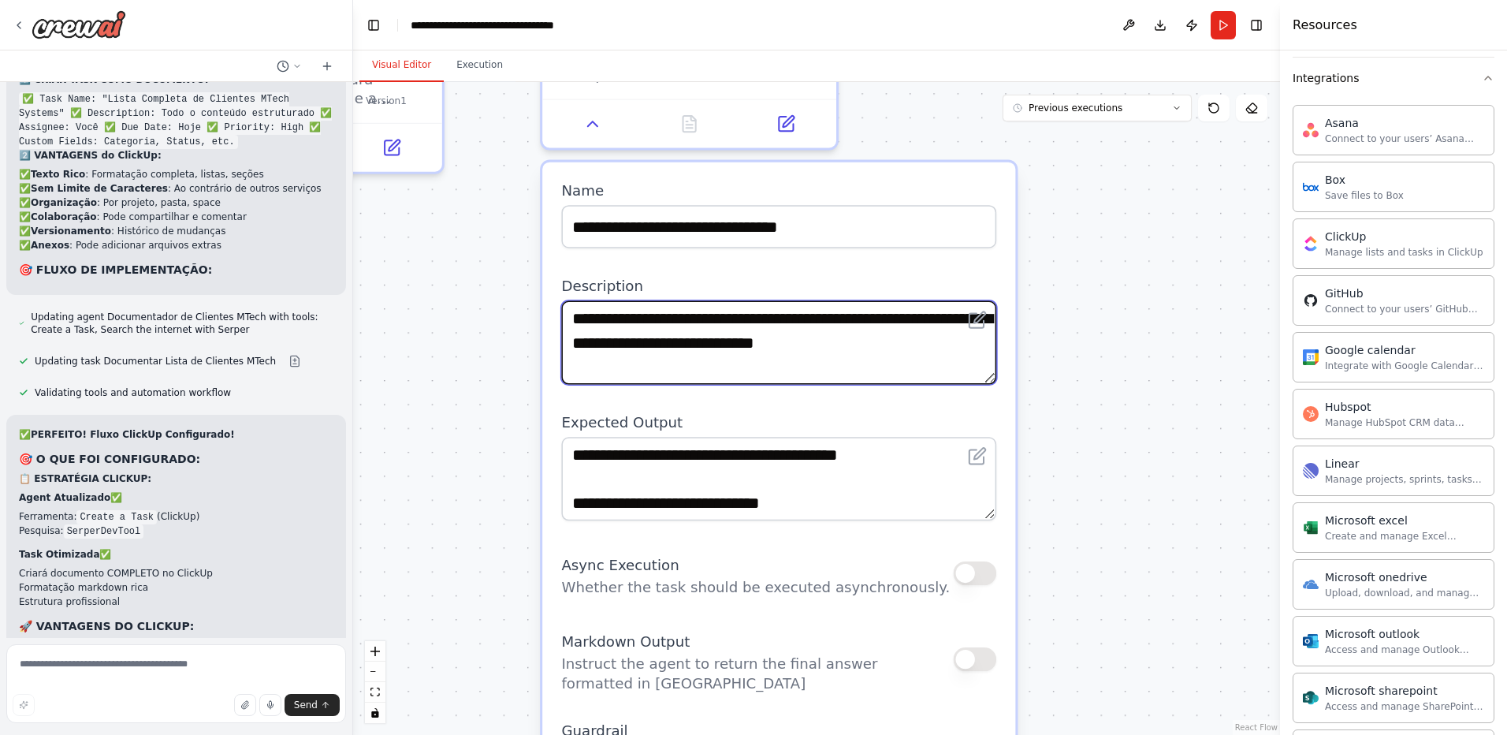
scroll to position [32, 0]
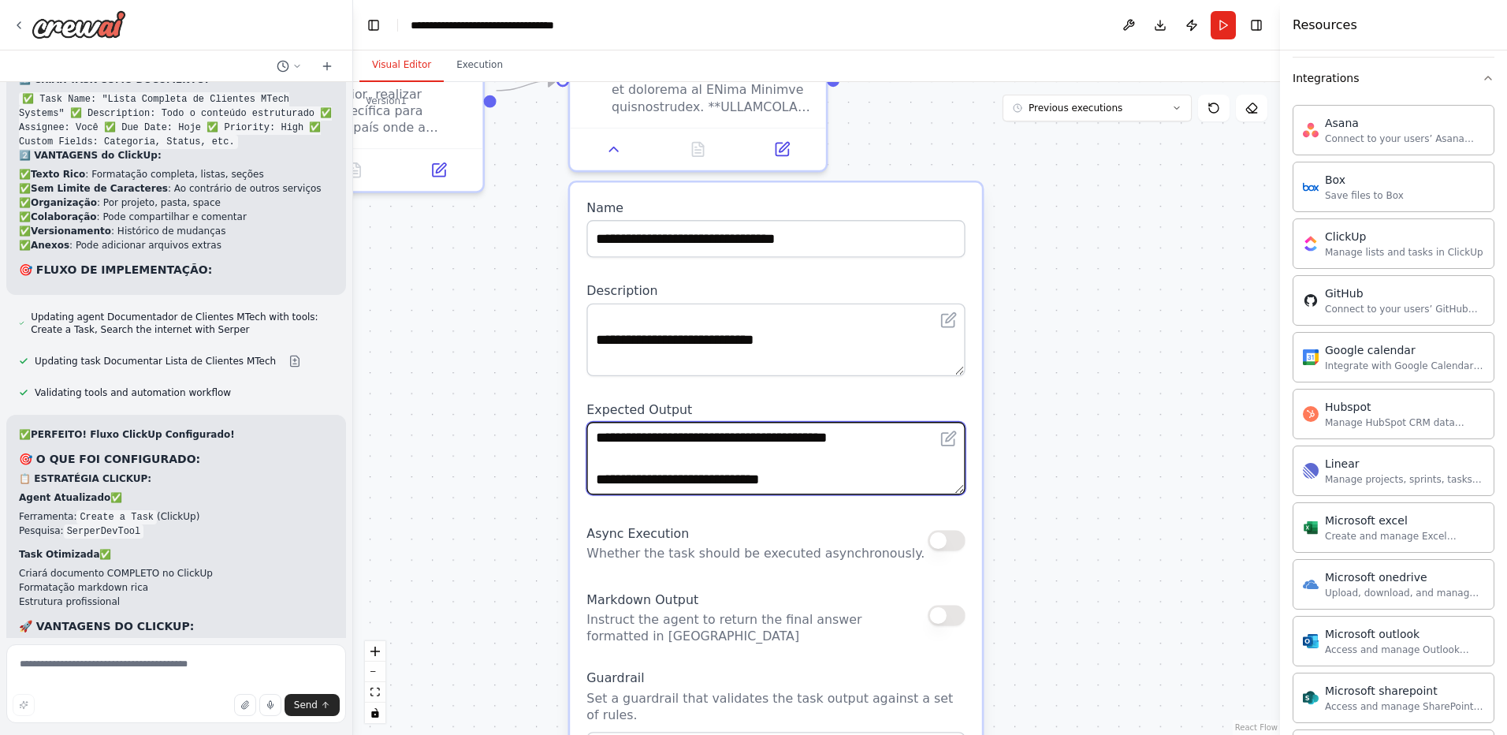
click at [764, 453] on textarea "**********" at bounding box center [776, 458] width 378 height 73
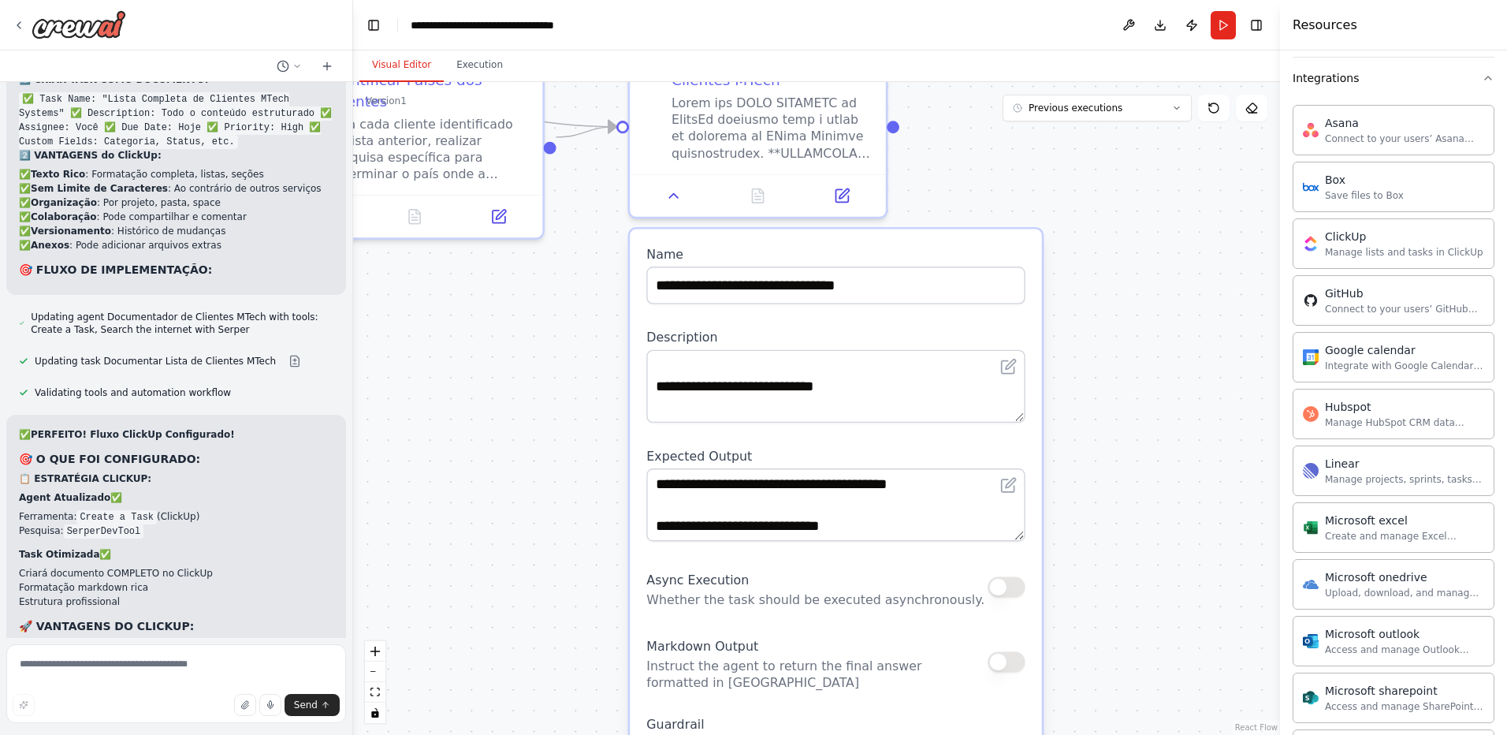
drag, startPoint x: 1070, startPoint y: 602, endPoint x: 1129, endPoint y: 650, distance: 76.7
click at [1129, 650] on div ".deletable-edge-delete-btn { width: 20px; height: 20px; border: 0px solid #ffff…" at bounding box center [816, 408] width 927 height 653
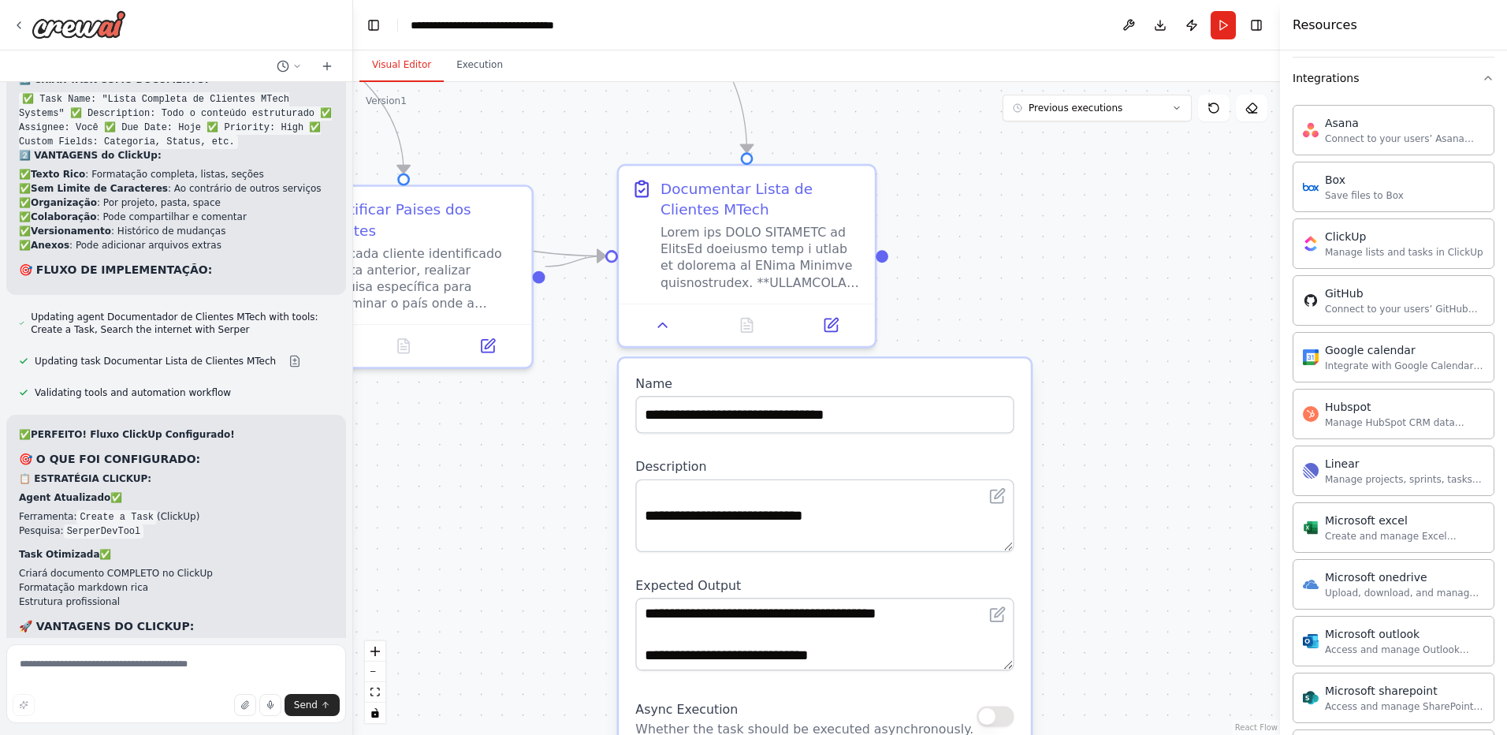
drag, startPoint x: 1100, startPoint y: 255, endPoint x: 1090, endPoint y: 383, distance: 128.1
click at [1090, 383] on div ".deletable-edge-delete-btn { width: 20px; height: 20px; border: 0px solid #ffff…" at bounding box center [816, 408] width 927 height 653
click at [870, 537] on textarea at bounding box center [824, 515] width 378 height 73
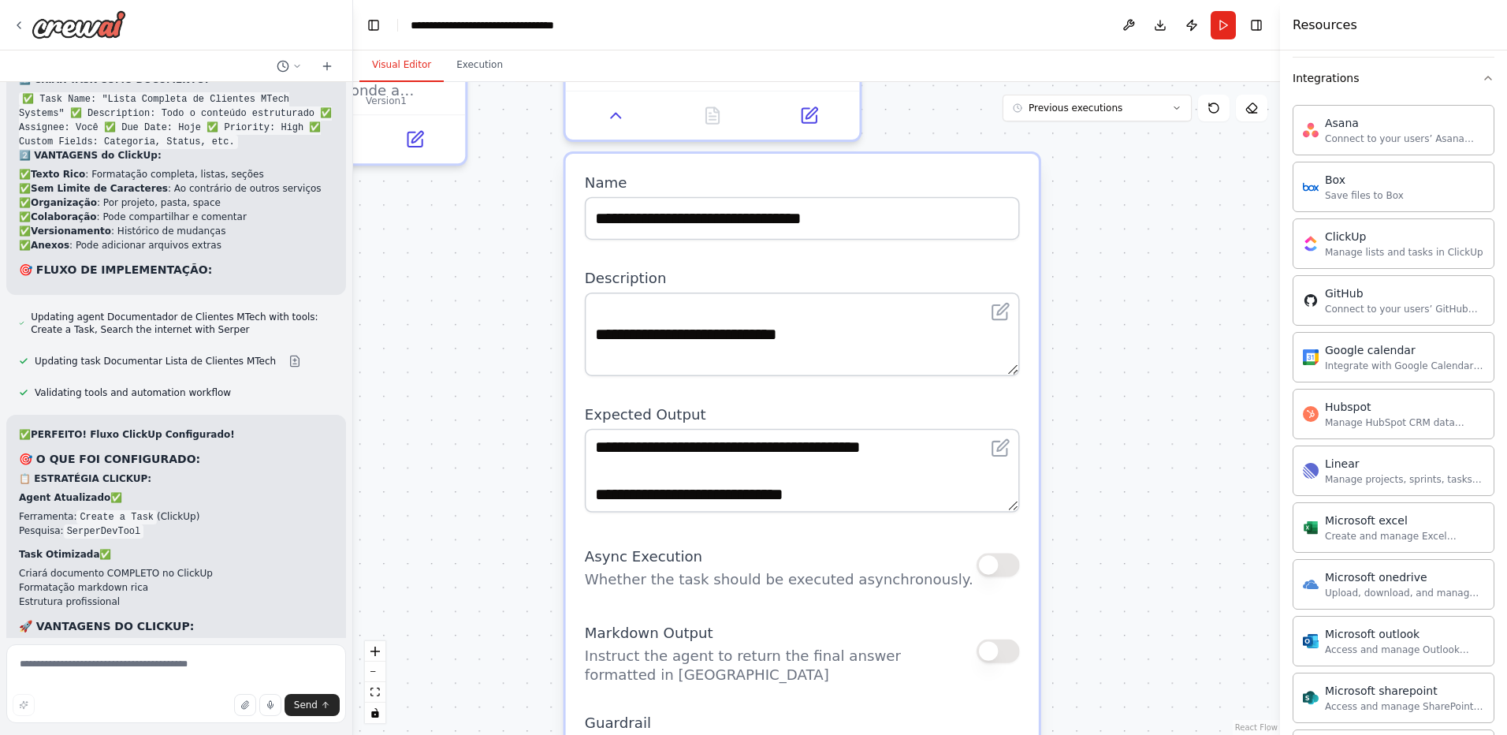
drag, startPoint x: 1153, startPoint y: 607, endPoint x: 1142, endPoint y: 408, distance: 199.8
click at [1142, 408] on div ".deletable-edge-delete-btn { width: 20px; height: 20px; border: 0px solid #ffff…" at bounding box center [816, 408] width 927 height 653
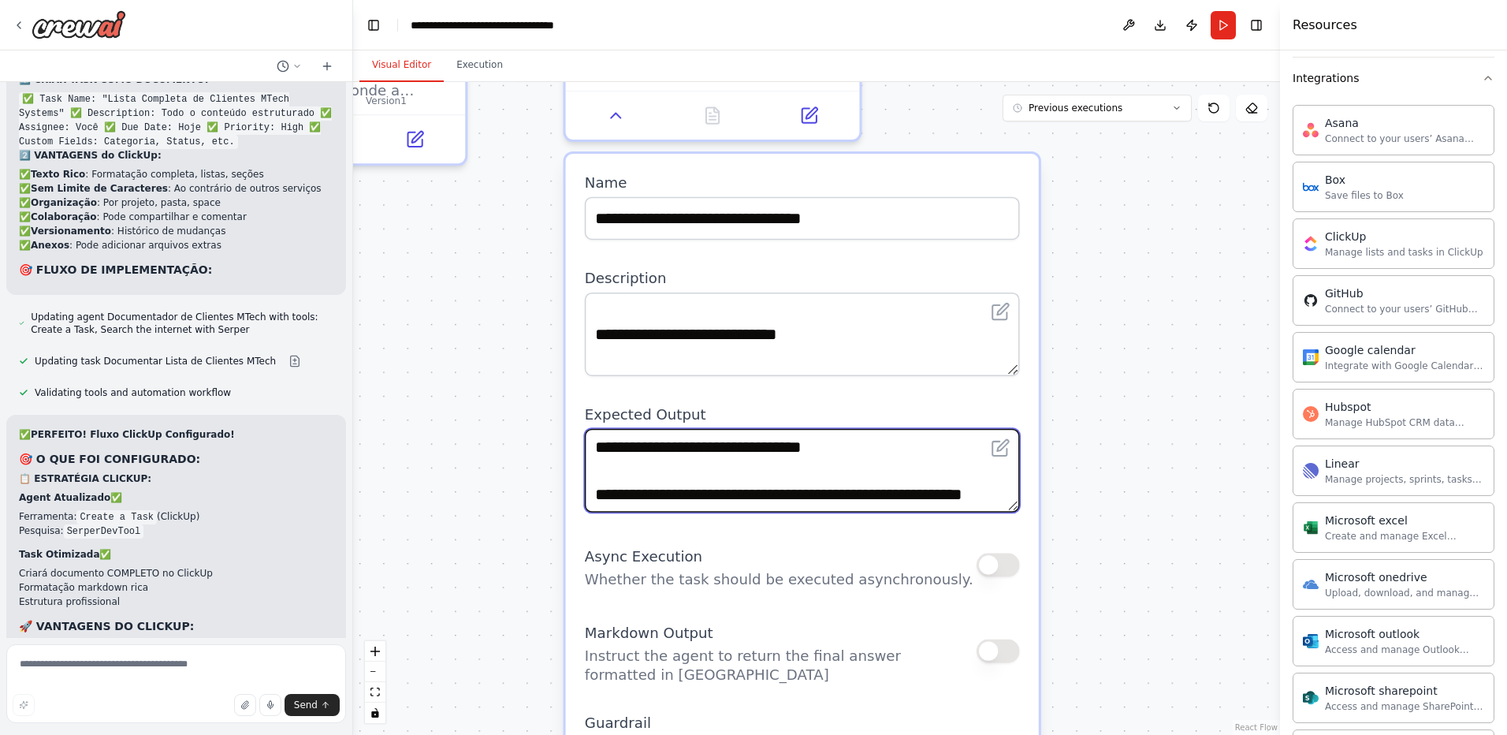
scroll to position [347, 0]
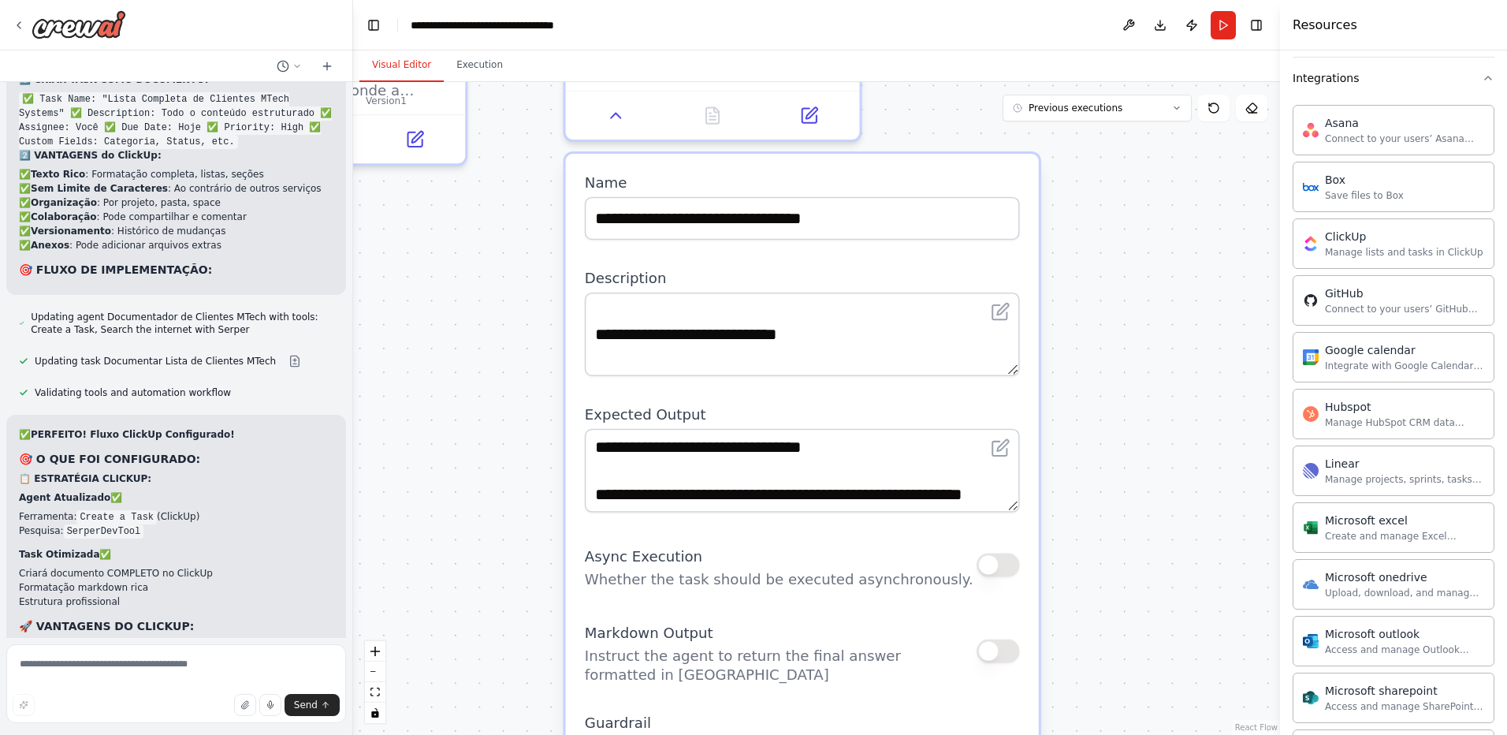
click at [1047, 456] on div ".deletable-edge-delete-btn { width: 20px; height: 20px; border: 0px solid #ffff…" at bounding box center [816, 408] width 927 height 653
click at [161, 653] on textarea at bounding box center [176, 683] width 340 height 79
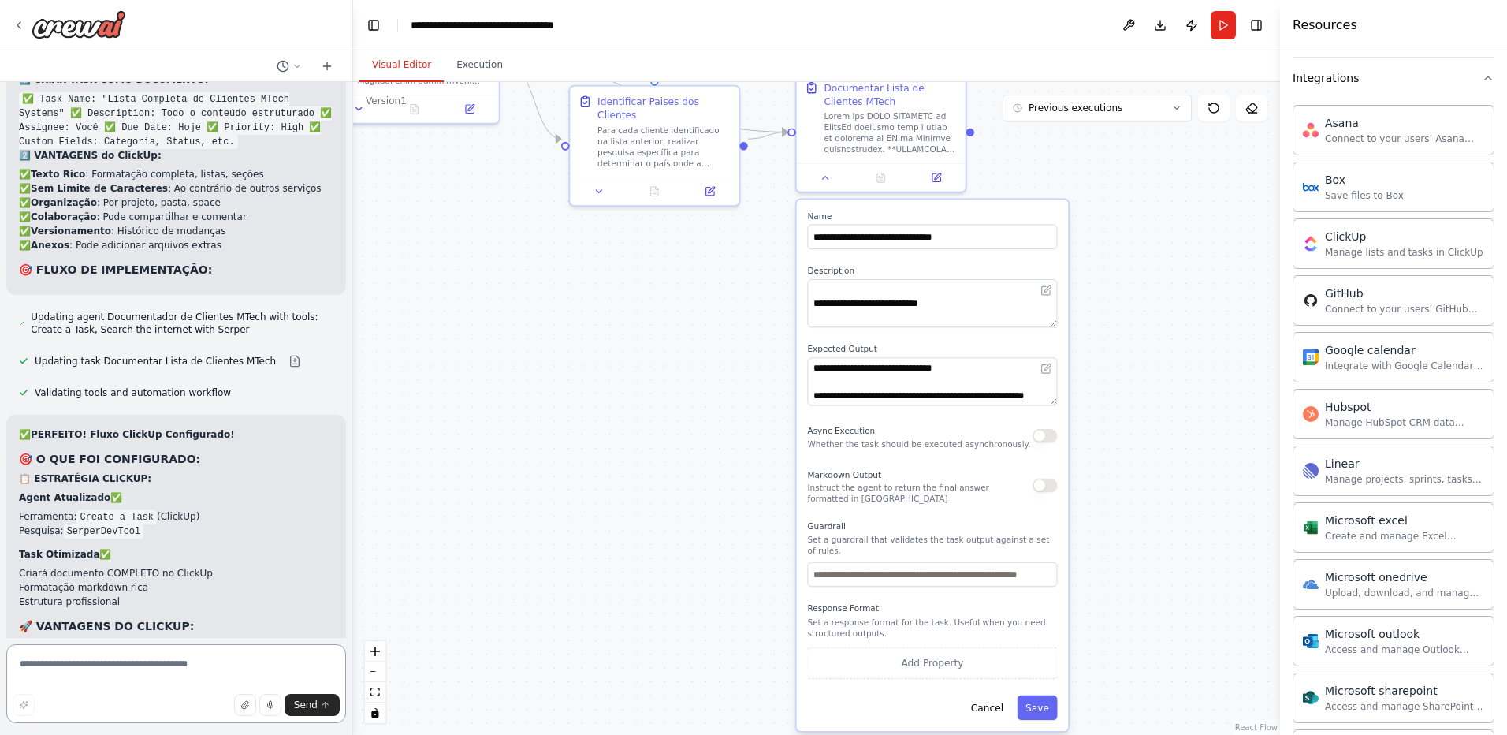
click at [115, 667] on textarea at bounding box center [176, 683] width 340 height 79
type textarea "**********"
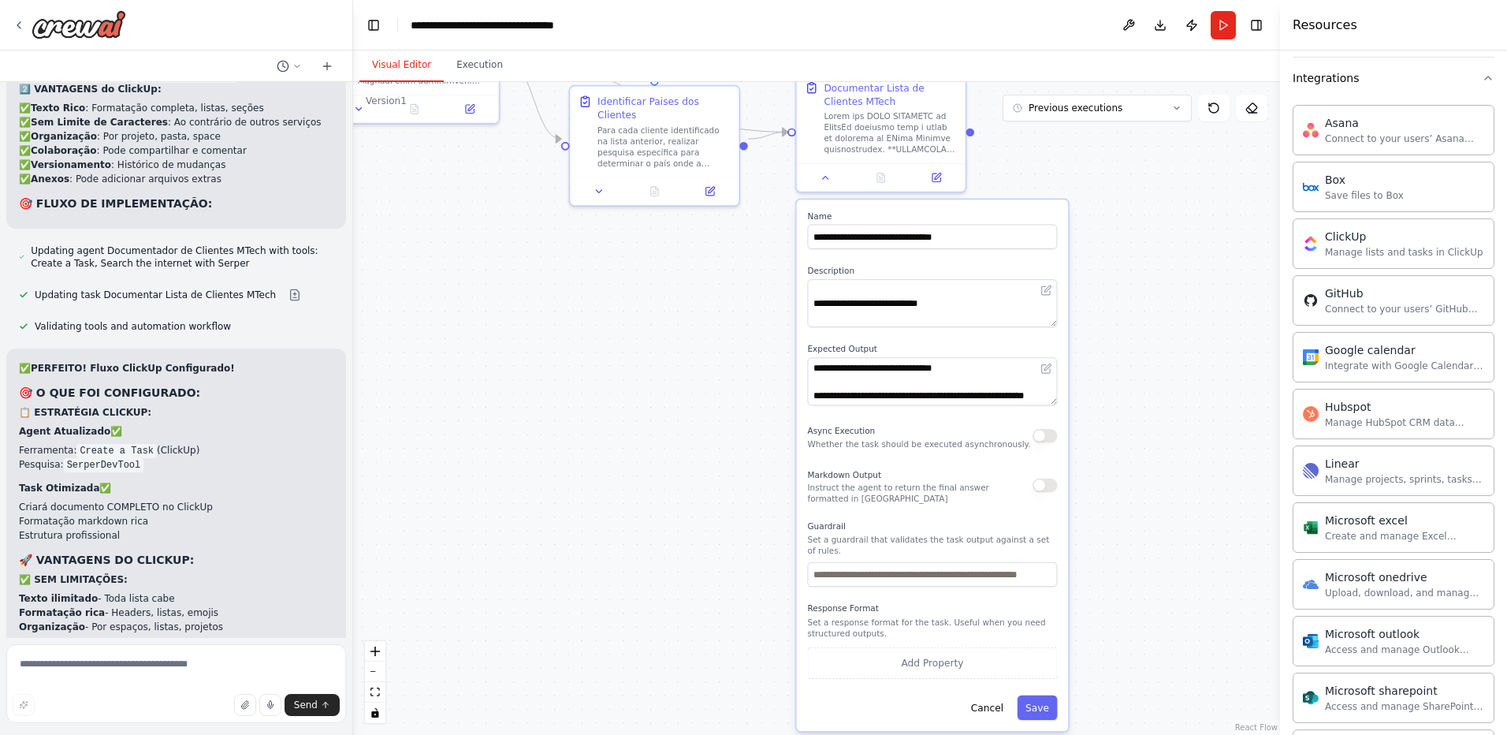
scroll to position [15941, 0]
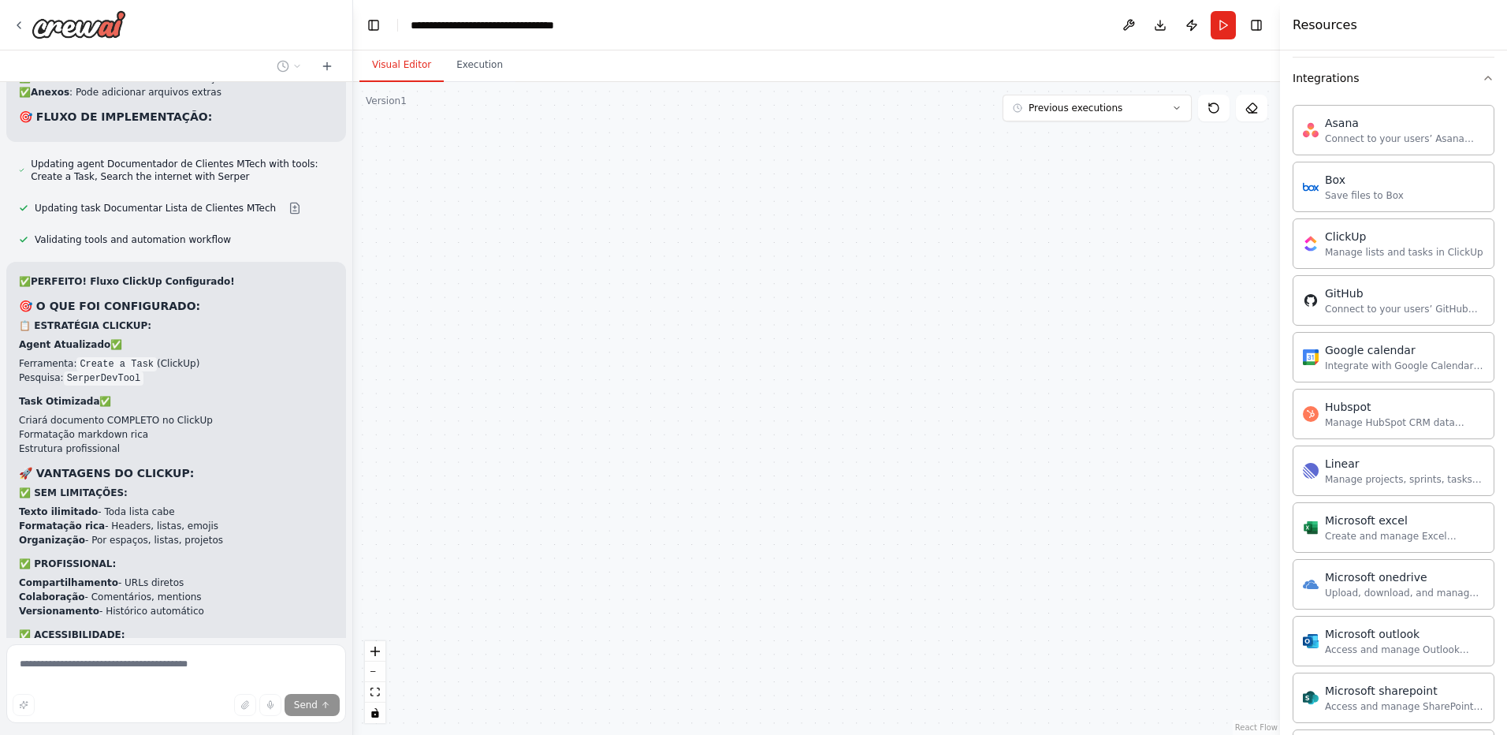
type textarea "**********"
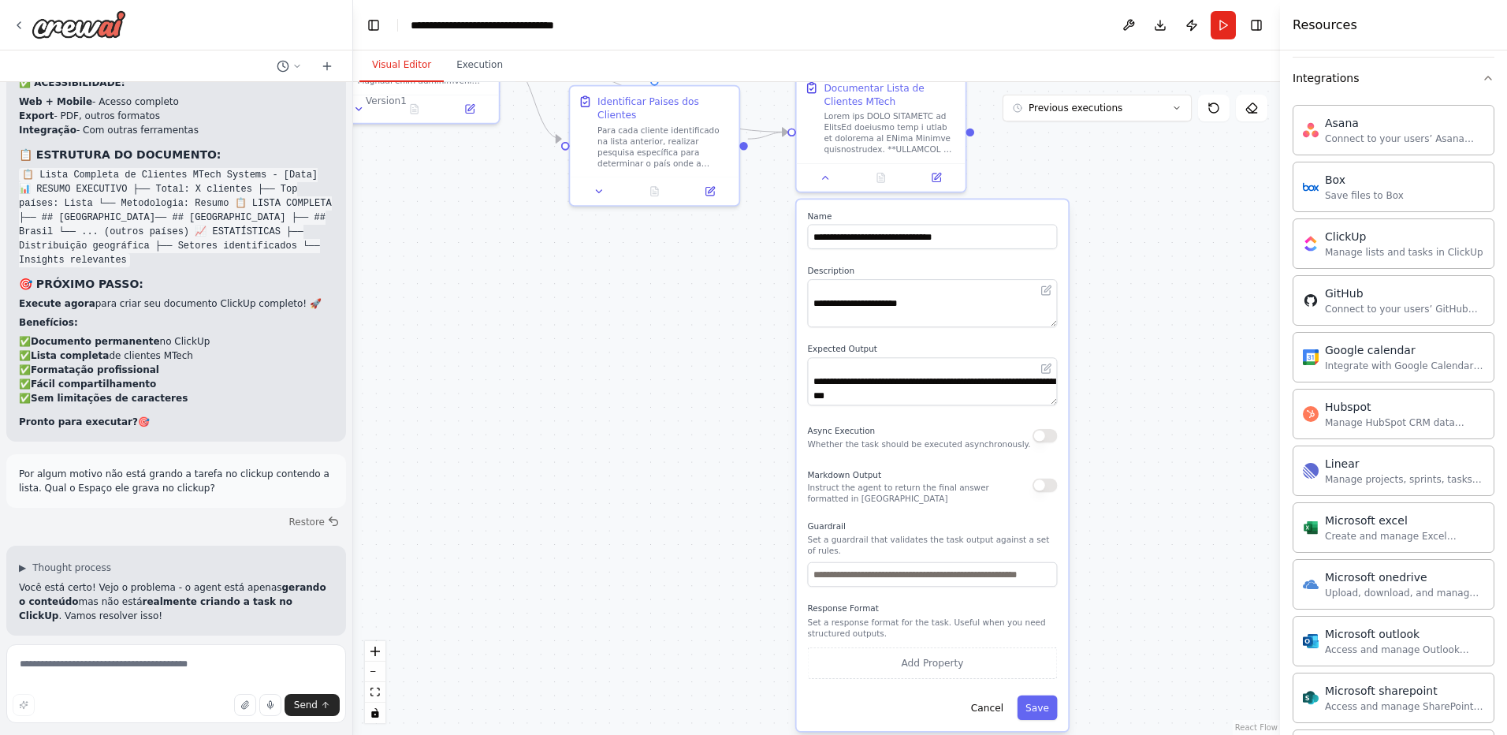
scroll to position [17042, 0]
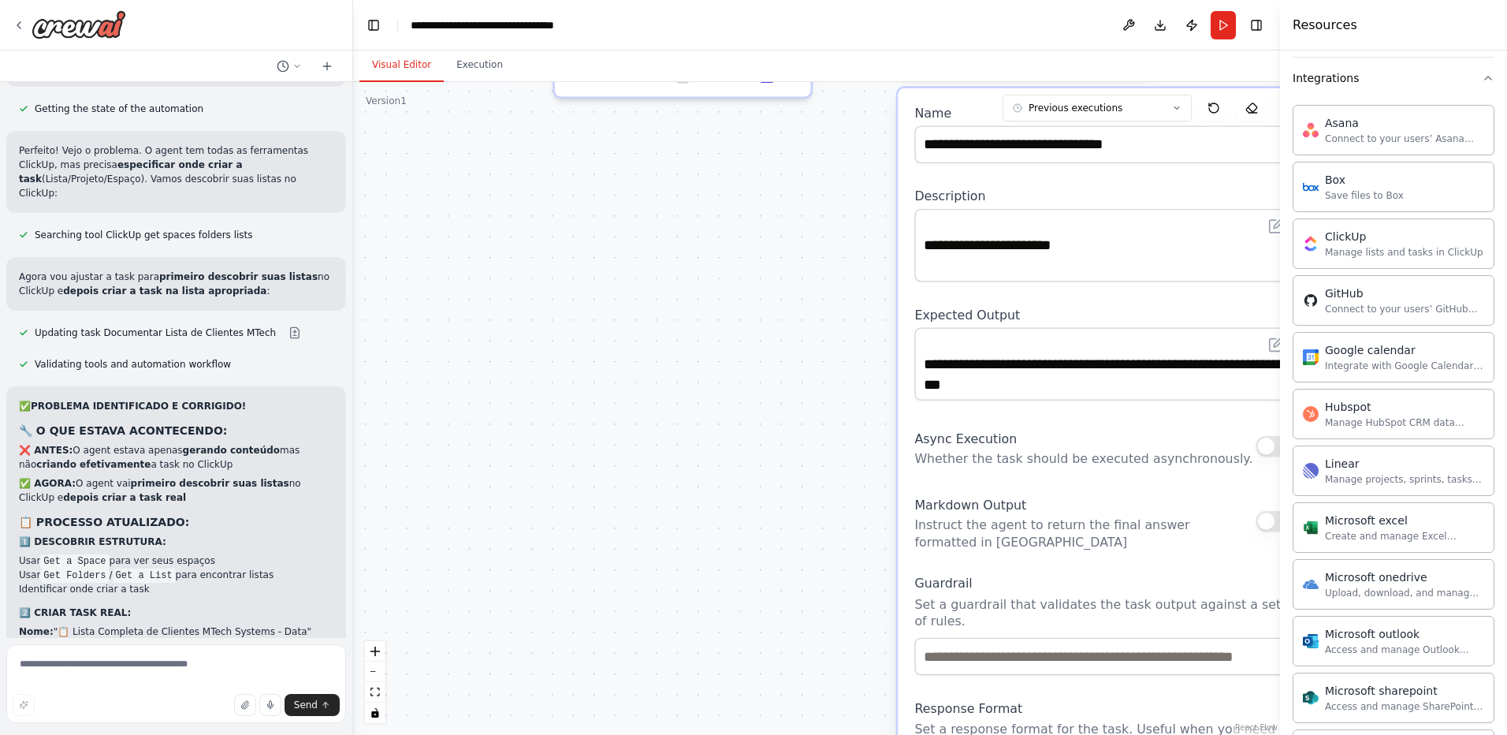
click at [600, 415] on div ".deletable-edge-delete-btn { width: 20px; height: 20px; border: 0px solid #ffff…" at bounding box center [816, 408] width 927 height 653
click at [538, 298] on div ".deletable-edge-delete-btn { width: 20px; height: 20px; border: 0px solid #ffff…" at bounding box center [816, 408] width 927 height 653
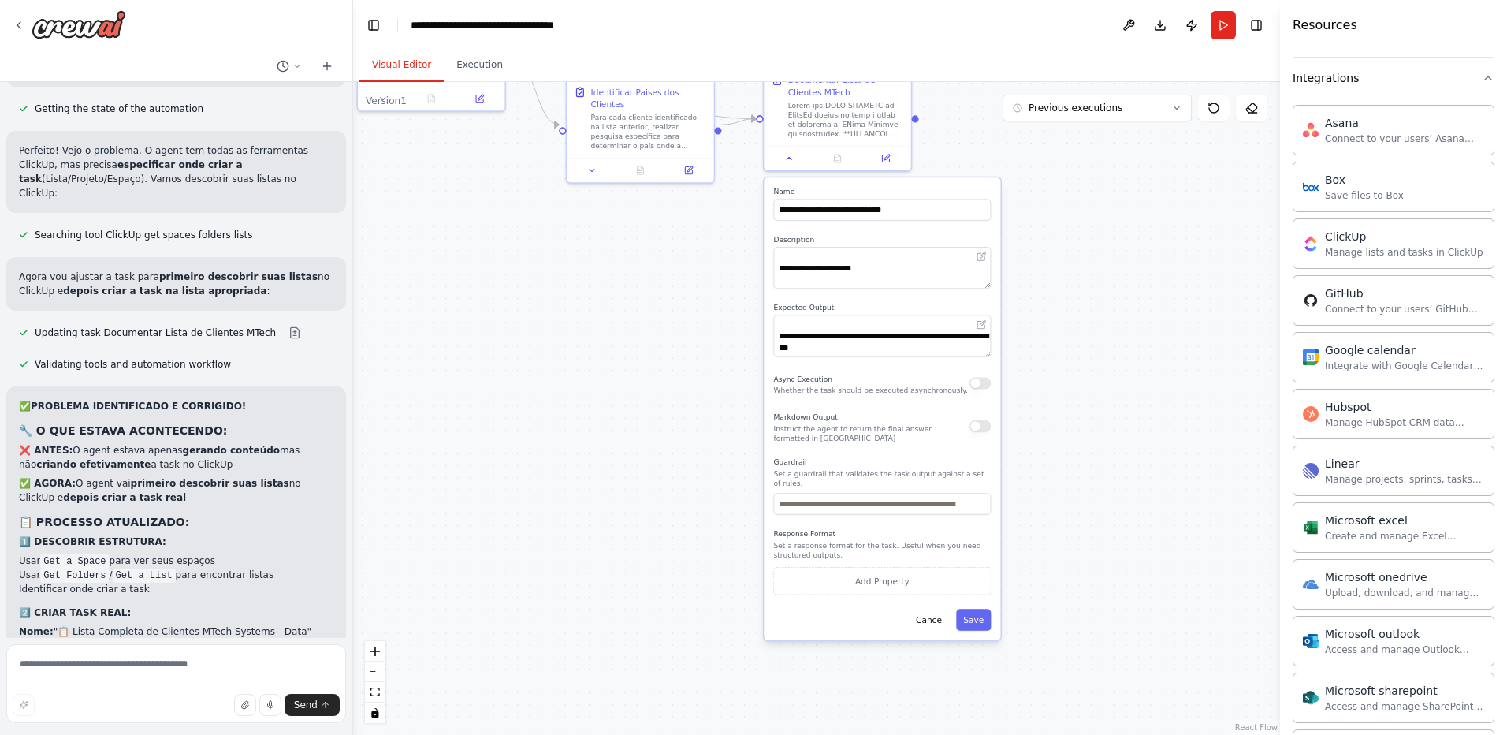
click at [1101, 334] on div ".deletable-edge-delete-btn { width: 20px; height: 20px; border: 0px solid #ffff…" at bounding box center [816, 408] width 927 height 653
click at [945, 613] on button "Cancel" at bounding box center [930, 619] width 43 height 21
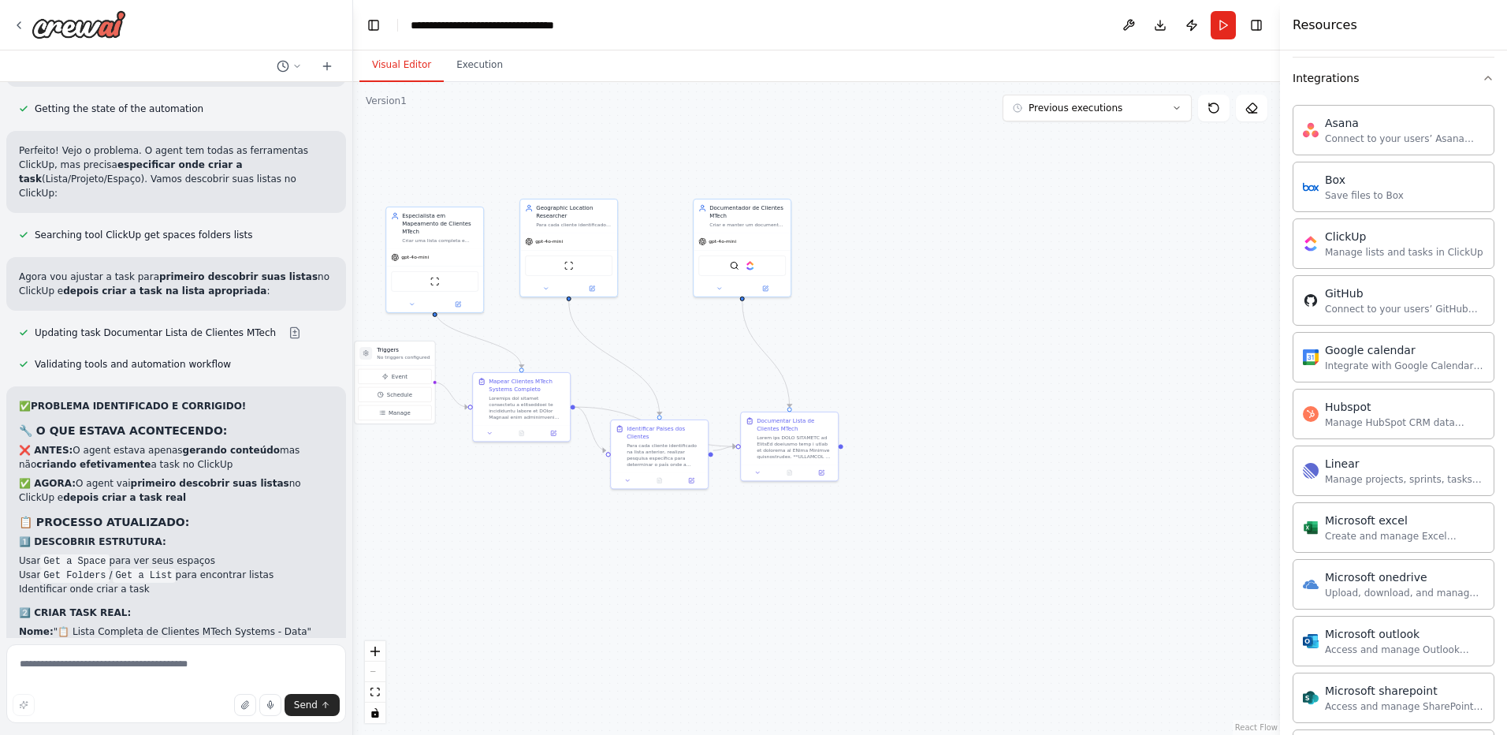
drag, startPoint x: 720, startPoint y: 331, endPoint x: 854, endPoint y: 609, distance: 308.2
click at [854, 609] on div ".deletable-edge-delete-btn { width: 20px; height: 20px; border: 0px solid #ffff…" at bounding box center [816, 408] width 927 height 653
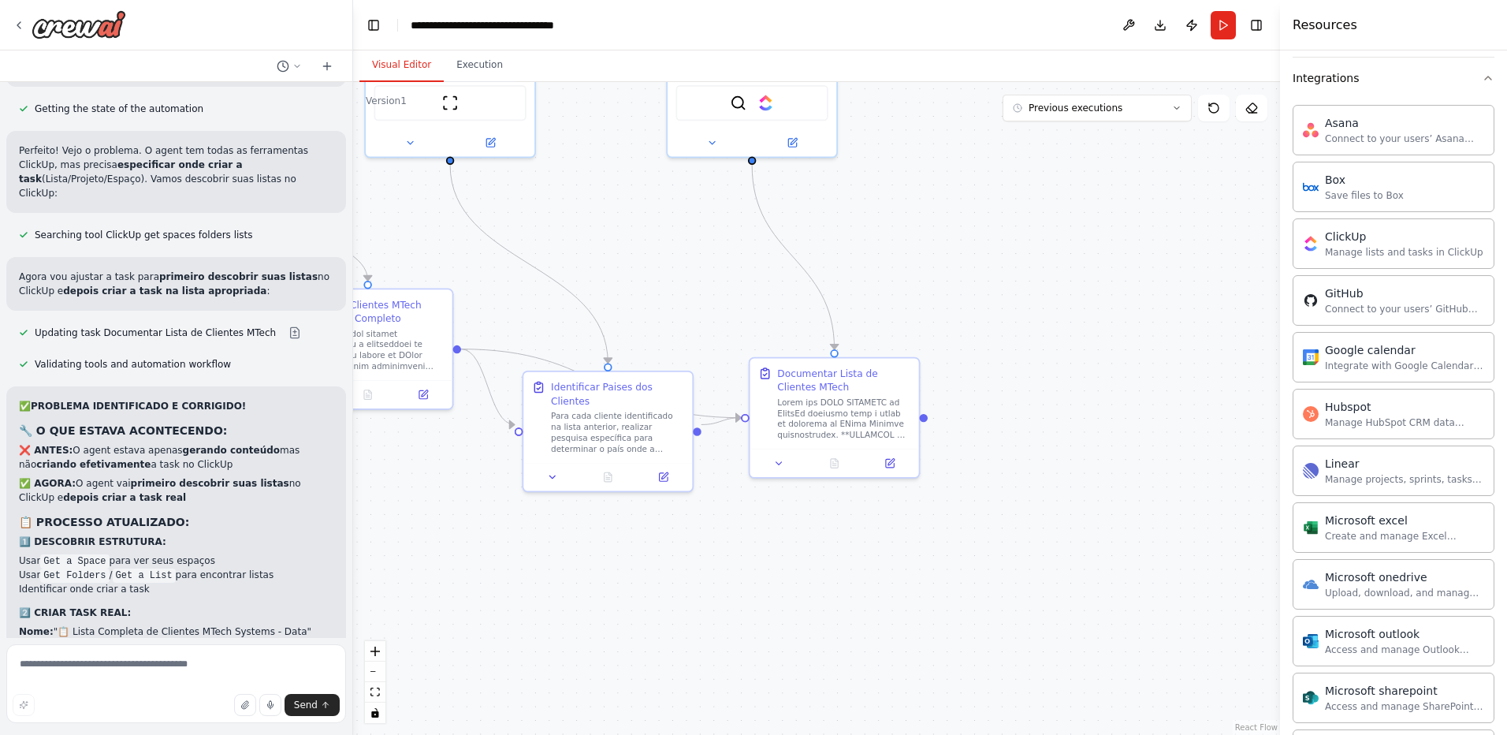
drag, startPoint x: 892, startPoint y: 363, endPoint x: 1012, endPoint y: 319, distance: 127.4
click at [1030, 270] on div ".deletable-edge-delete-btn { width: 20px; height: 20px; border: 0px solid #ffff…" at bounding box center [816, 408] width 927 height 653
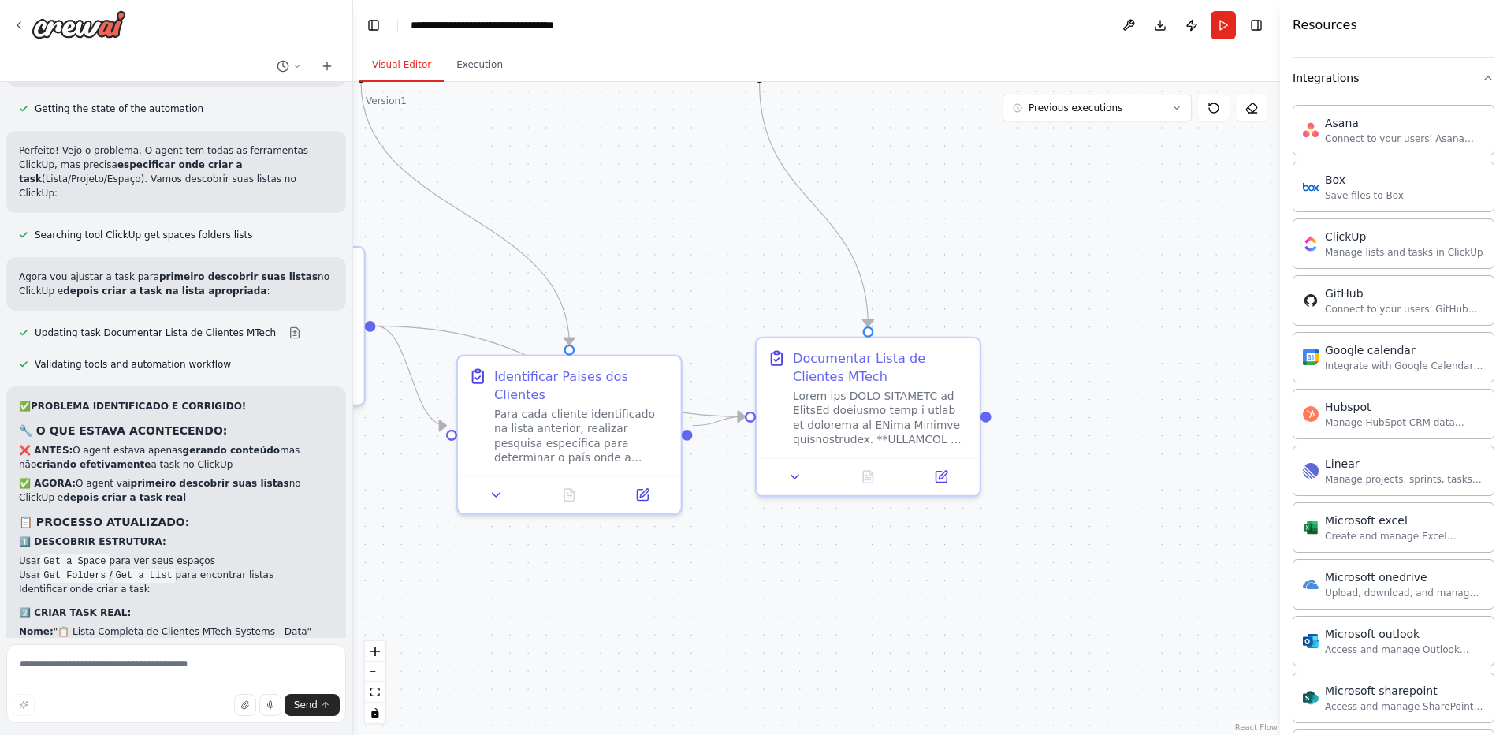
drag, startPoint x: 905, startPoint y: 352, endPoint x: 993, endPoint y: 292, distance: 106.5
click at [993, 292] on div ".deletable-edge-delete-btn { width: 20px; height: 20px; border: 0px solid #ffff…" at bounding box center [816, 408] width 927 height 653
click at [945, 474] on icon at bounding box center [941, 473] width 11 height 11
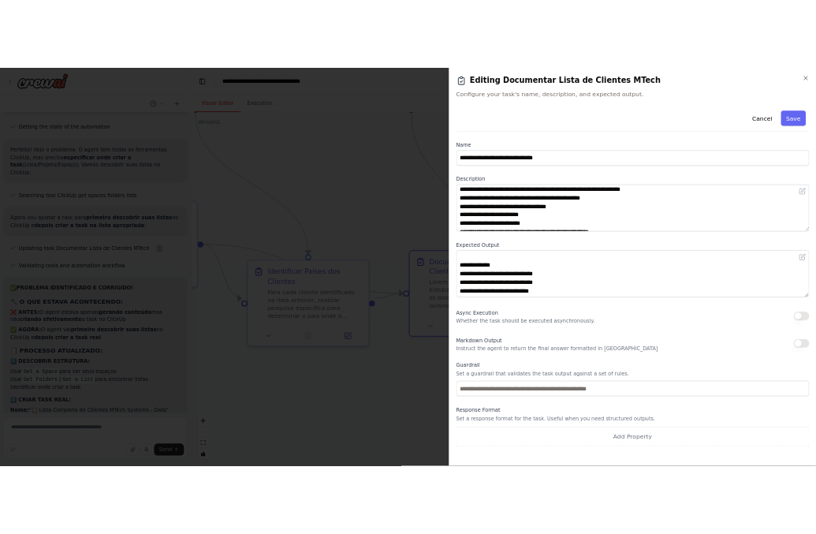
scroll to position [0, 0]
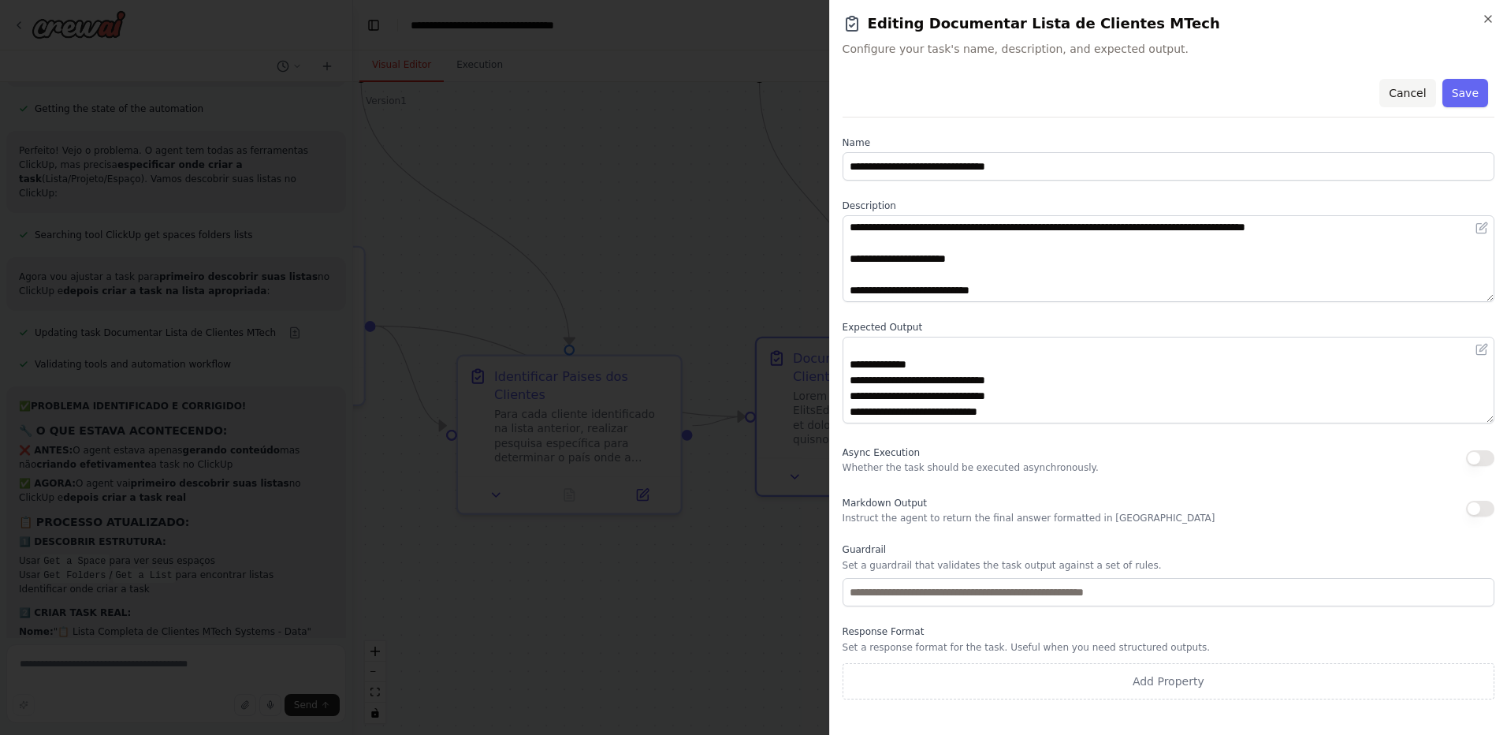
click at [1407, 82] on button "Cancel" at bounding box center [1408, 93] width 56 height 28
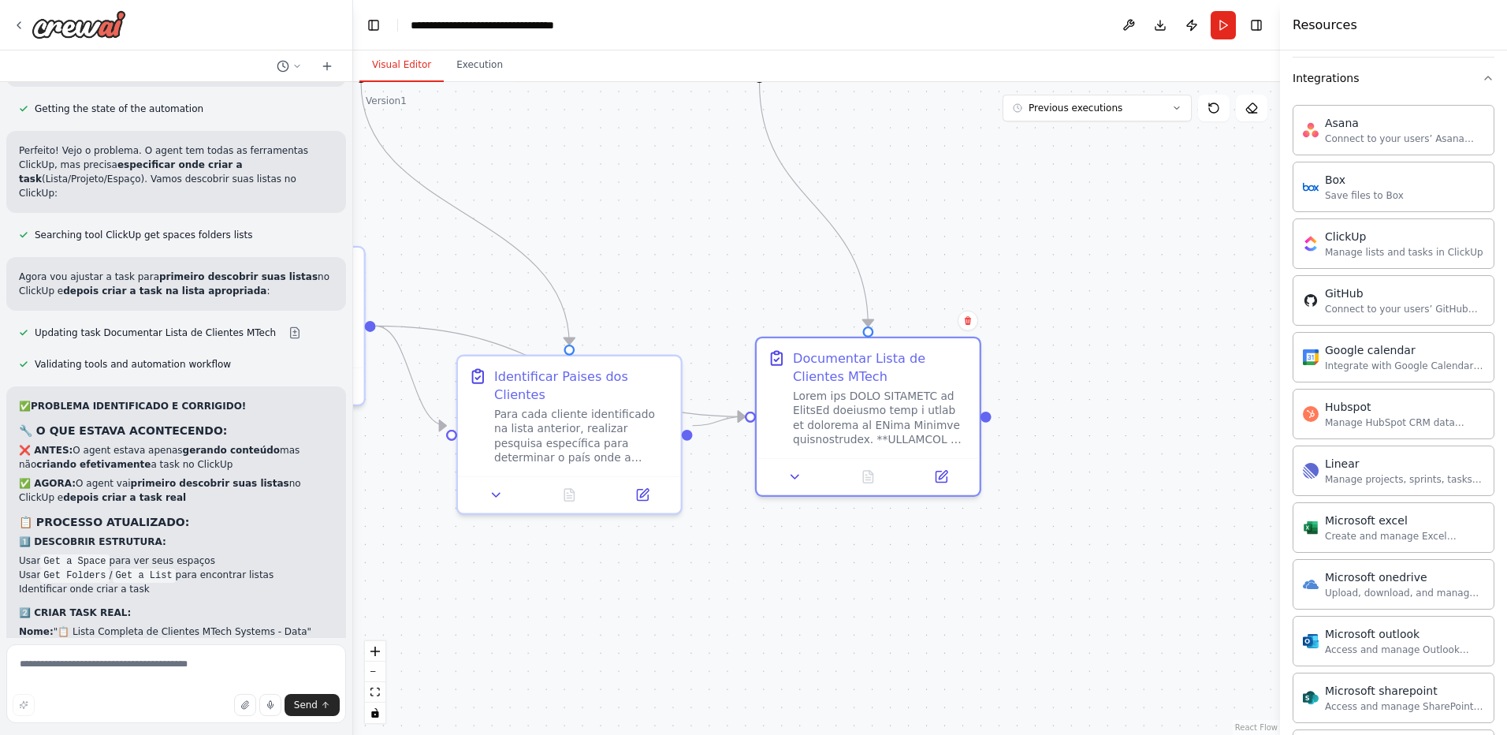
click at [894, 172] on div ".deletable-edge-delete-btn { width: 20px; height: 20px; border: 0px solid #ffff…" at bounding box center [816, 408] width 927 height 653
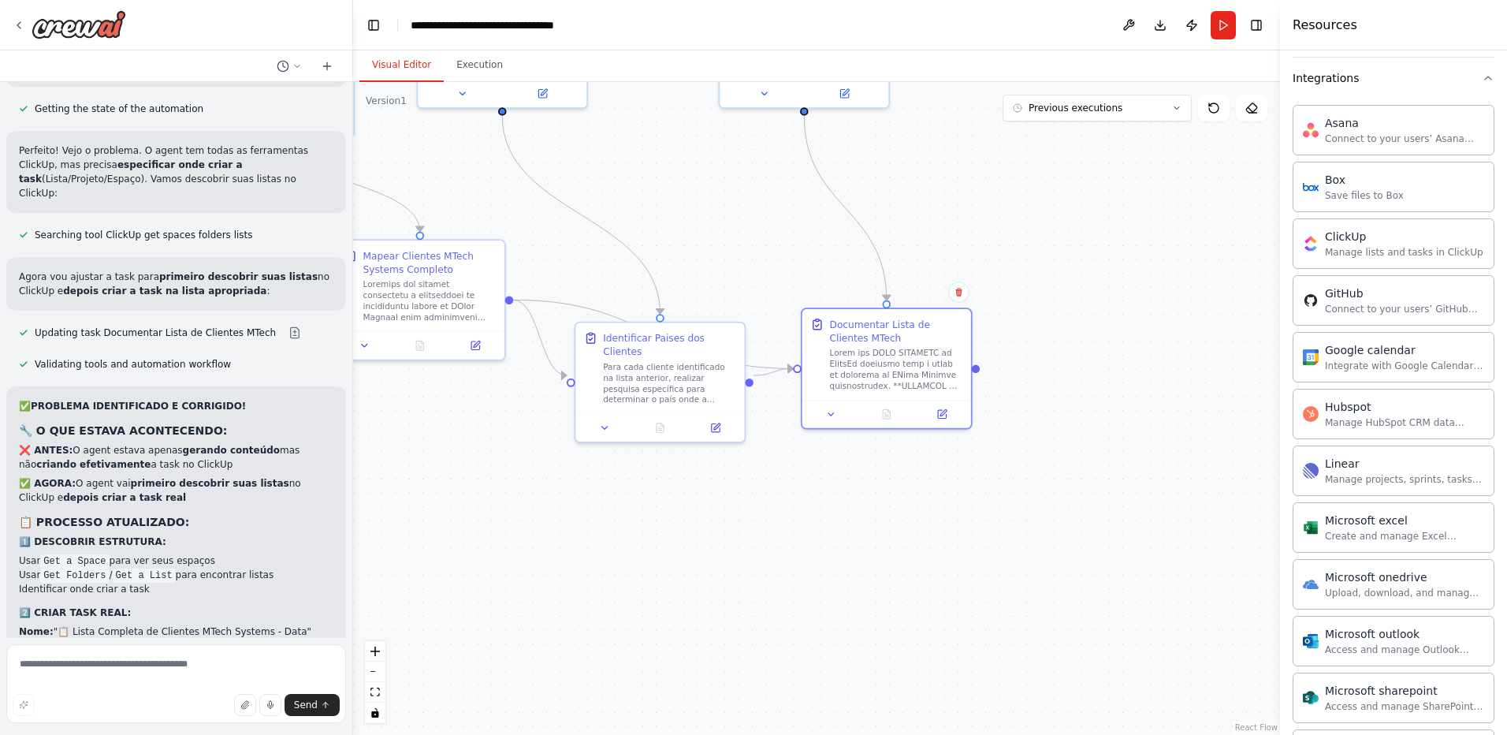
drag, startPoint x: 935, startPoint y: 204, endPoint x: 1005, endPoint y: 276, distance: 100.4
click at [1005, 276] on div ".deletable-edge-delete-btn { width: 20px; height: 20px; border: 0px solid #ffff…" at bounding box center [816, 408] width 927 height 653
drag, startPoint x: 947, startPoint y: 195, endPoint x: 1051, endPoint y: 320, distance: 162.9
click at [1051, 320] on div ".deletable-edge-delete-btn { width: 20px; height: 20px; border: 0px solid #ffff…" at bounding box center [816, 408] width 927 height 653
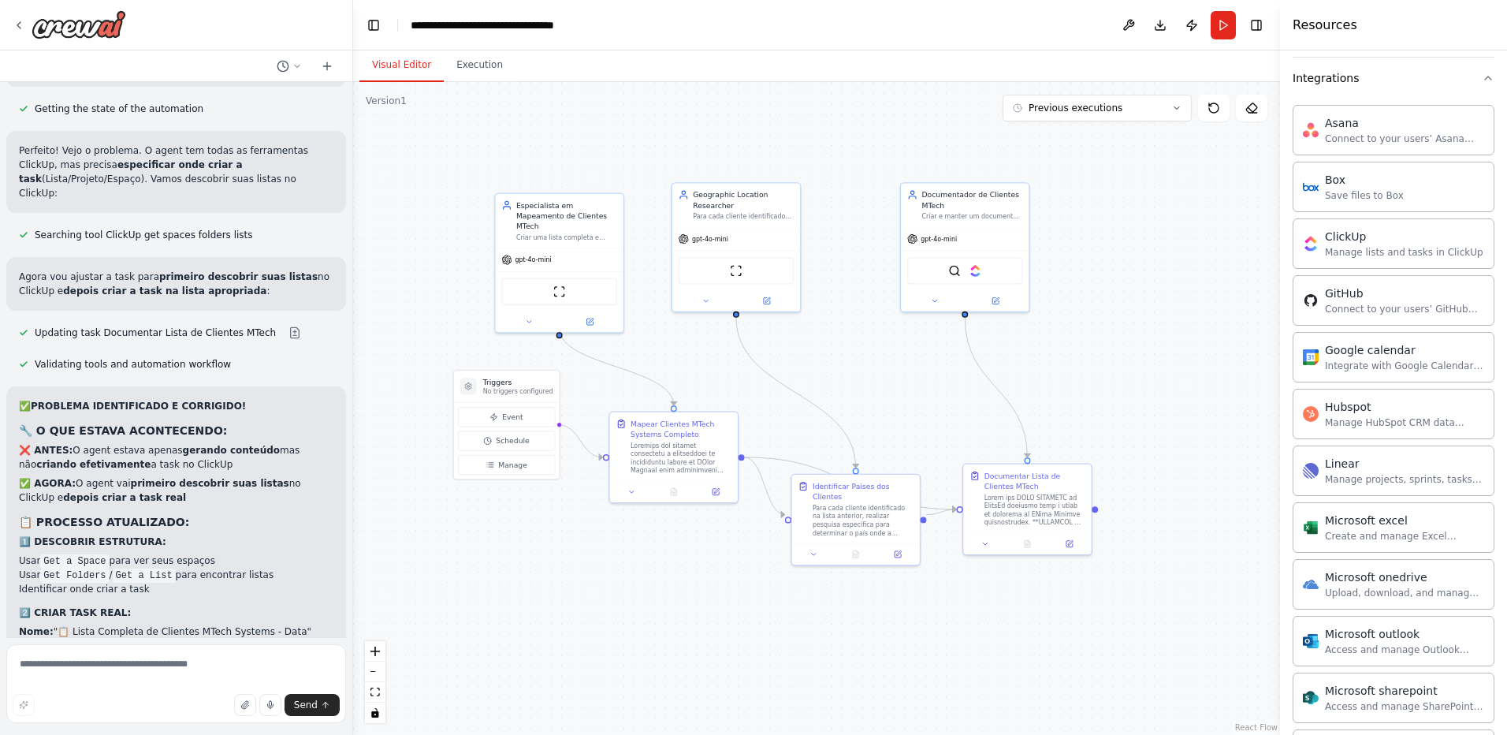
drag, startPoint x: 971, startPoint y: 176, endPoint x: 1090, endPoint y: 355, distance: 214.9
click at [1090, 355] on div ".deletable-edge-delete-btn { width: 20px; height: 20px; border: 0px solid #ffff…" at bounding box center [816, 408] width 927 height 653
click at [489, 62] on button "Execution" at bounding box center [480, 65] width 72 height 33
click at [406, 69] on button "Visual Editor" at bounding box center [402, 65] width 84 height 33
click at [1196, 198] on div ".deletable-edge-delete-btn { width: 20px; height: 20px; border: 0px solid #ffff…" at bounding box center [816, 408] width 927 height 653
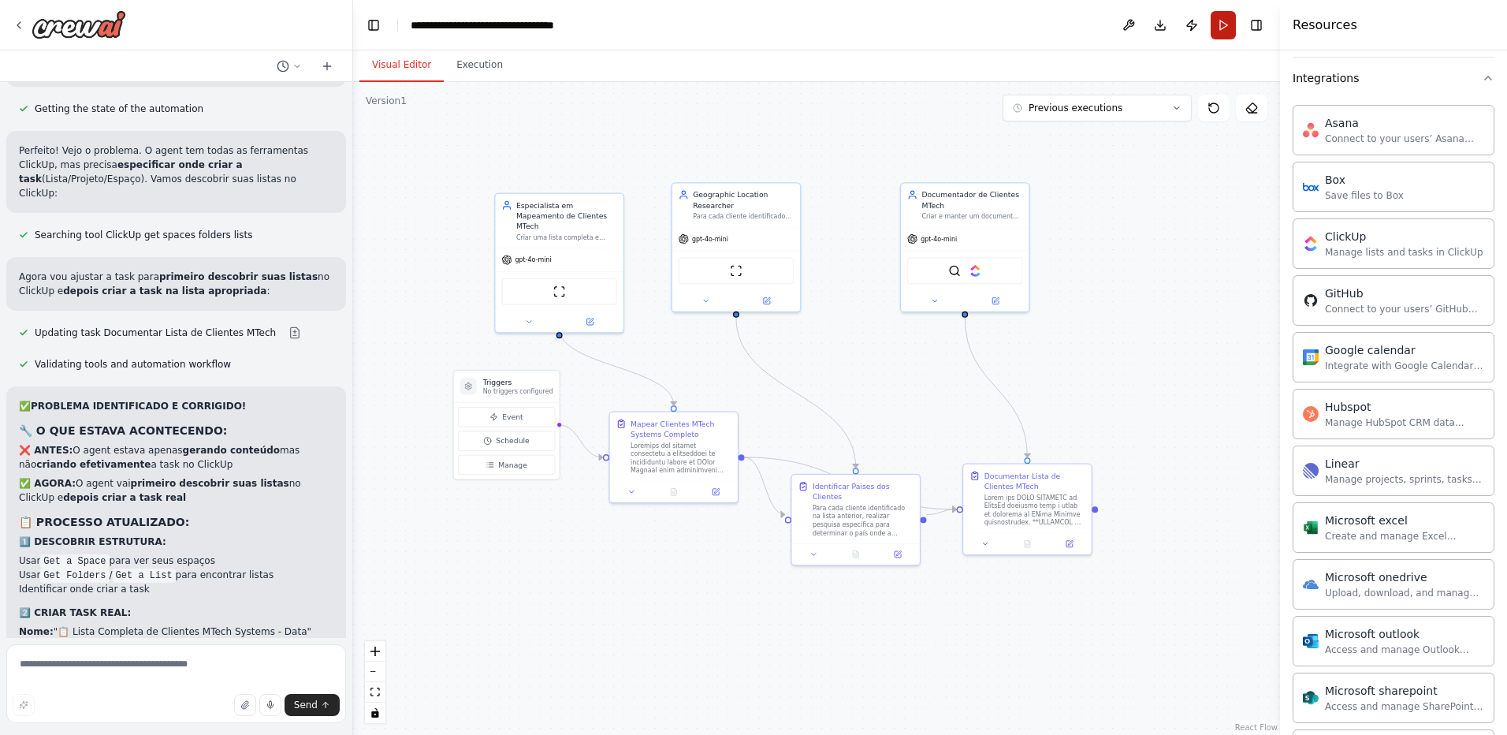
click at [1225, 30] on button "Run" at bounding box center [1223, 25] width 25 height 28
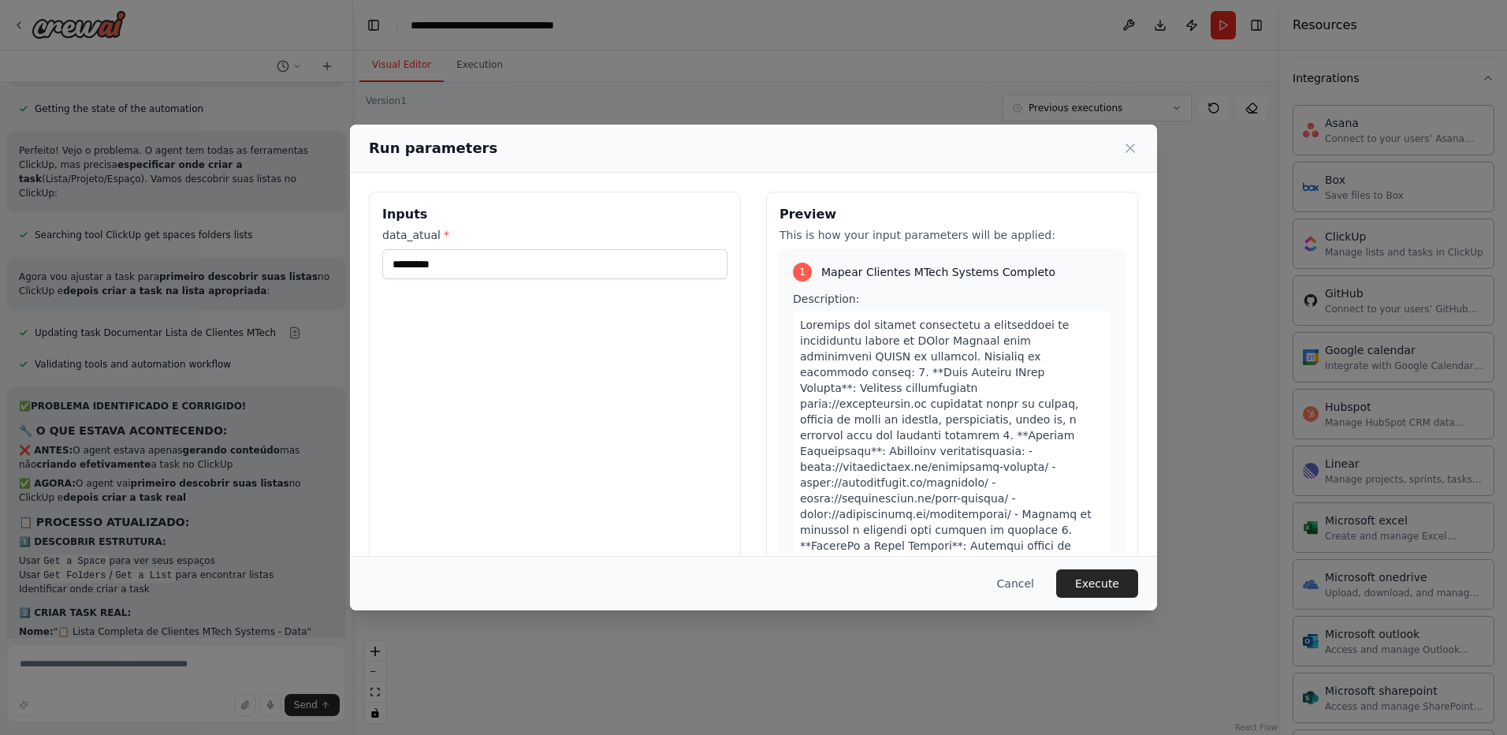
click at [444, 233] on span "*" at bounding box center [447, 235] width 6 height 13
click at [438, 249] on input "*********" at bounding box center [554, 264] width 345 height 30
click at [1097, 581] on button "Execute" at bounding box center [1097, 583] width 82 height 28
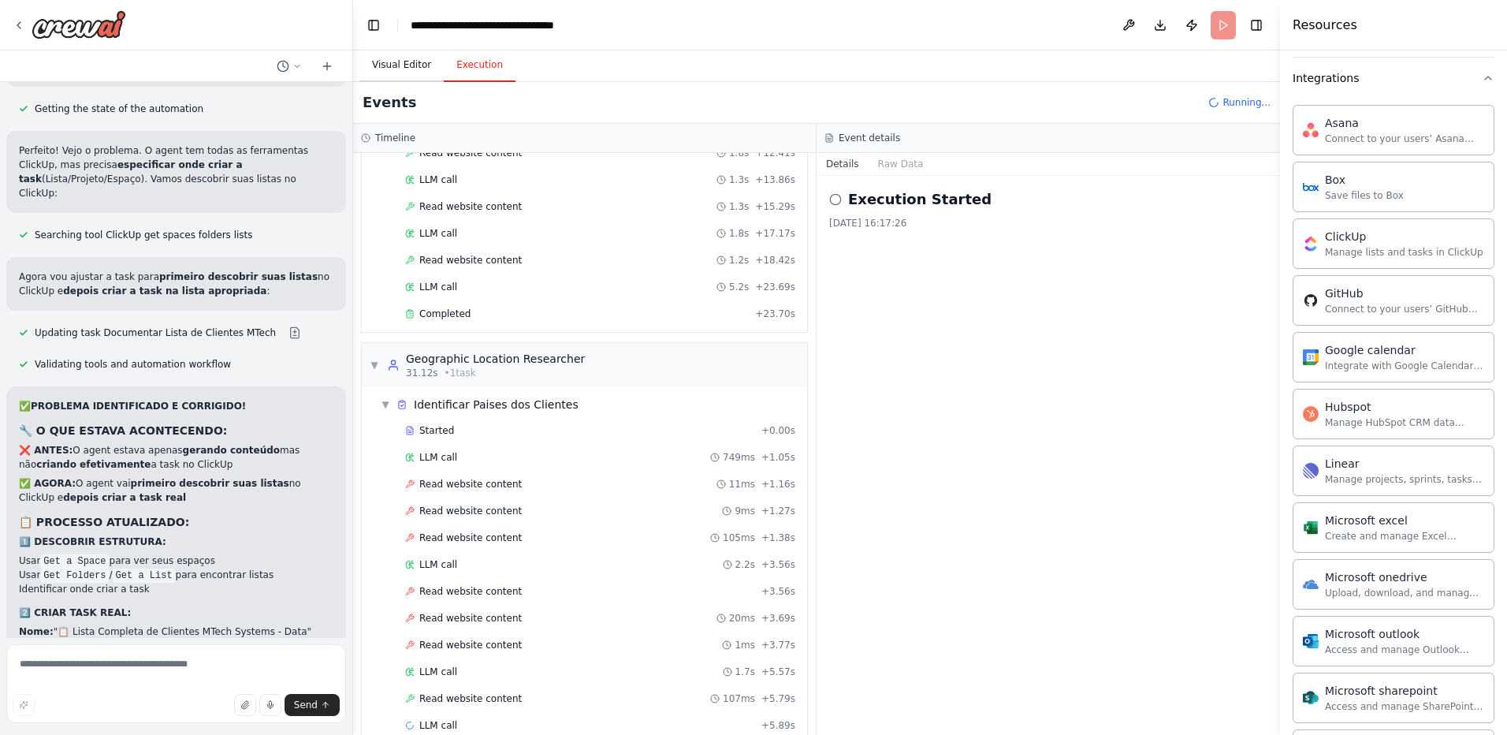
scroll to position [284, 0]
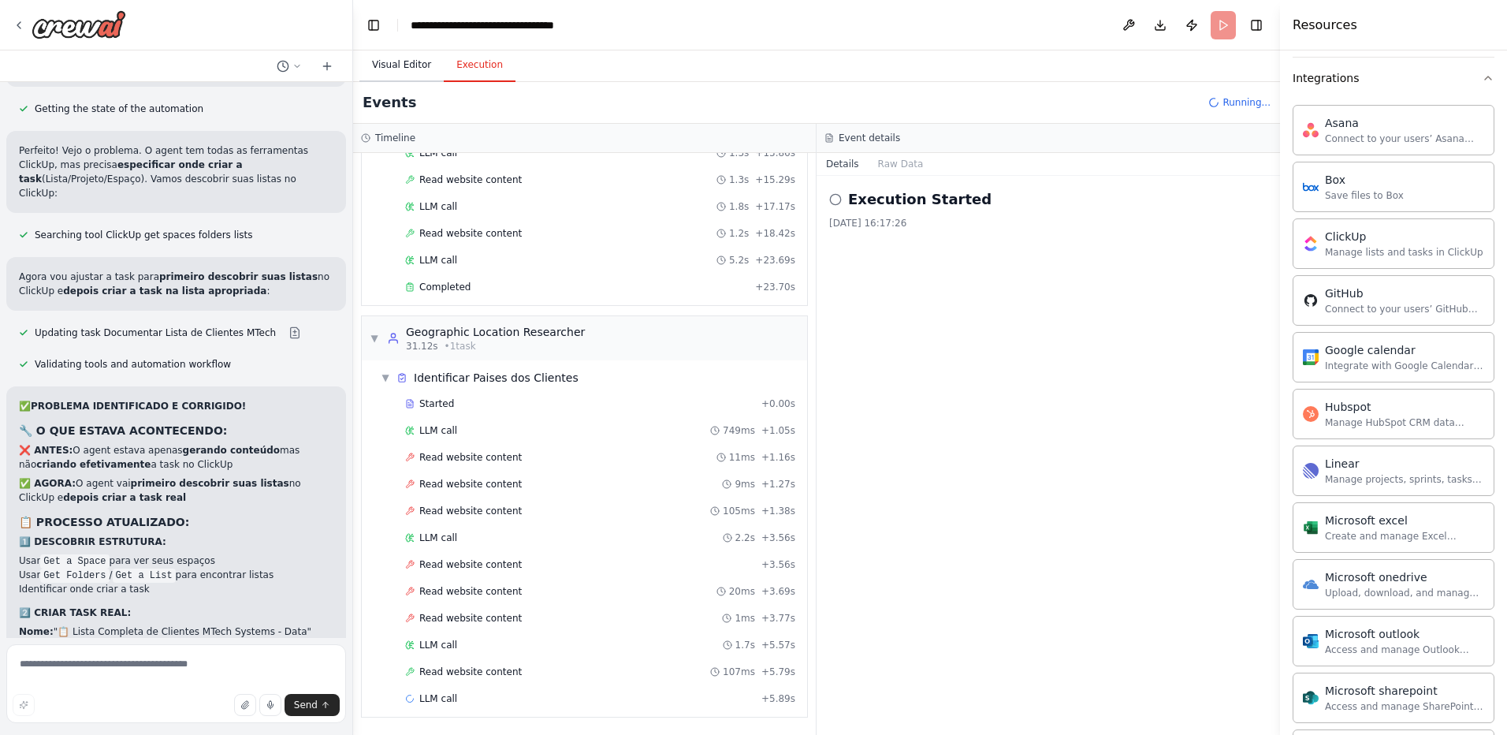
click at [401, 60] on button "Visual Editor" at bounding box center [402, 65] width 84 height 33
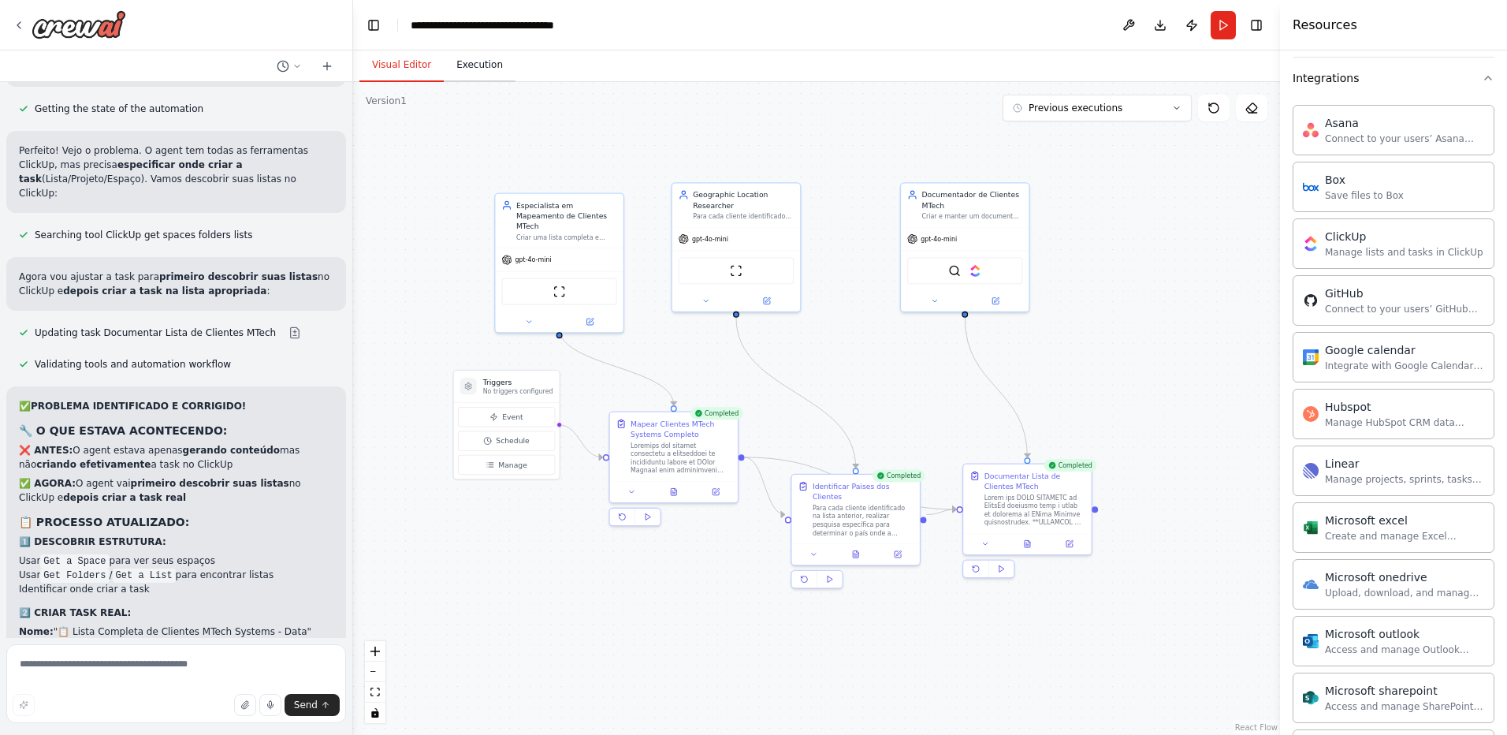
click at [475, 70] on button "Execution" at bounding box center [480, 65] width 72 height 33
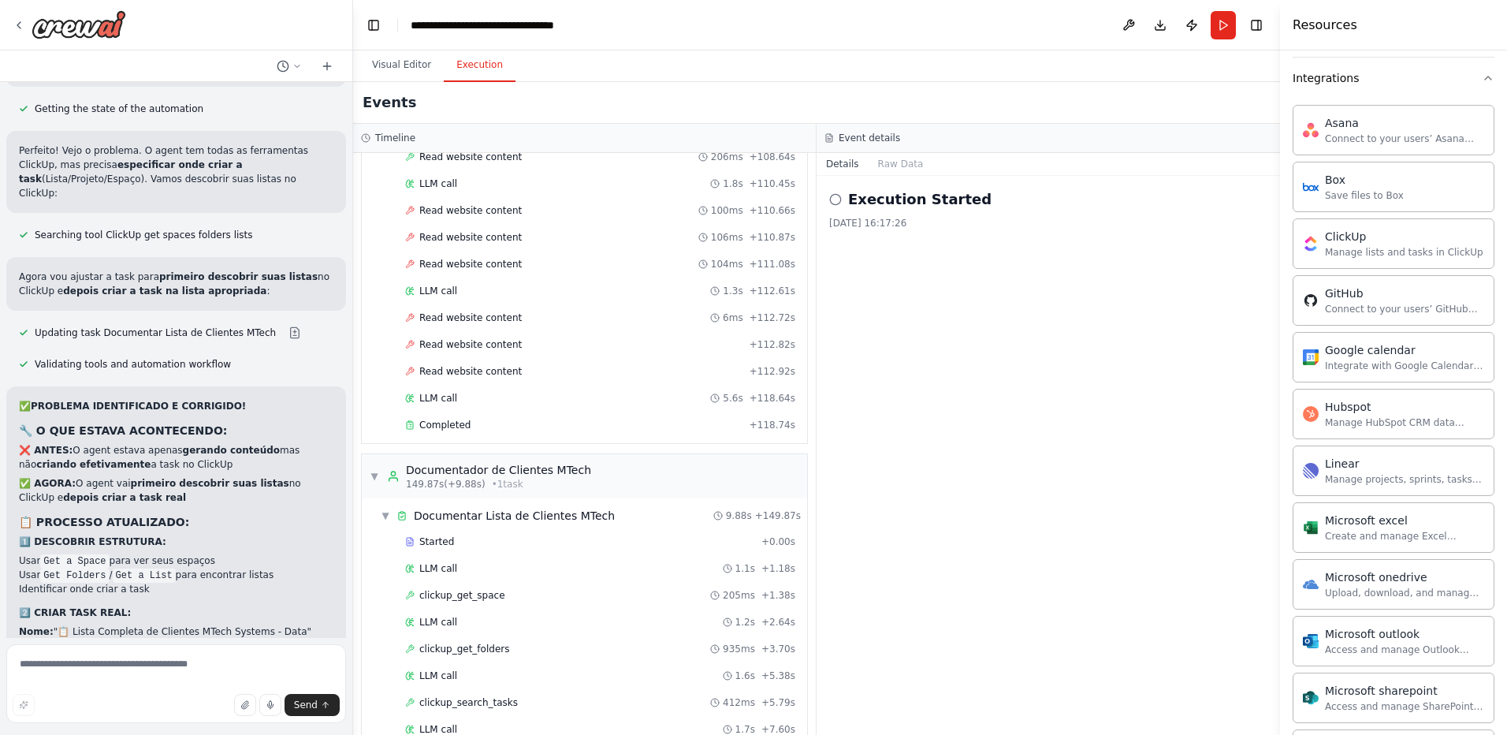
scroll to position [1285, 0]
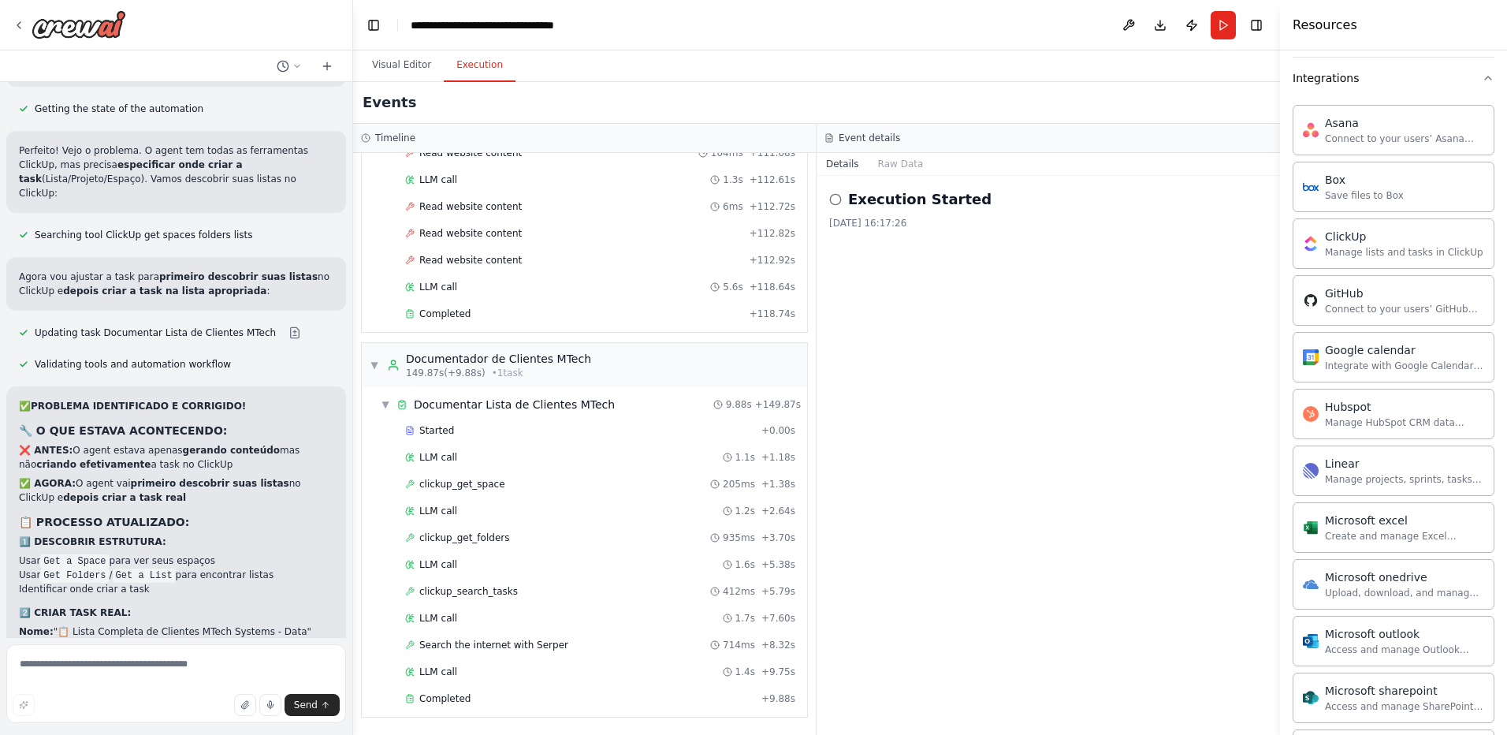
click at [982, 467] on div "Execution Started 02/10/2025, 16:17:26" at bounding box center [1049, 455] width 464 height 559
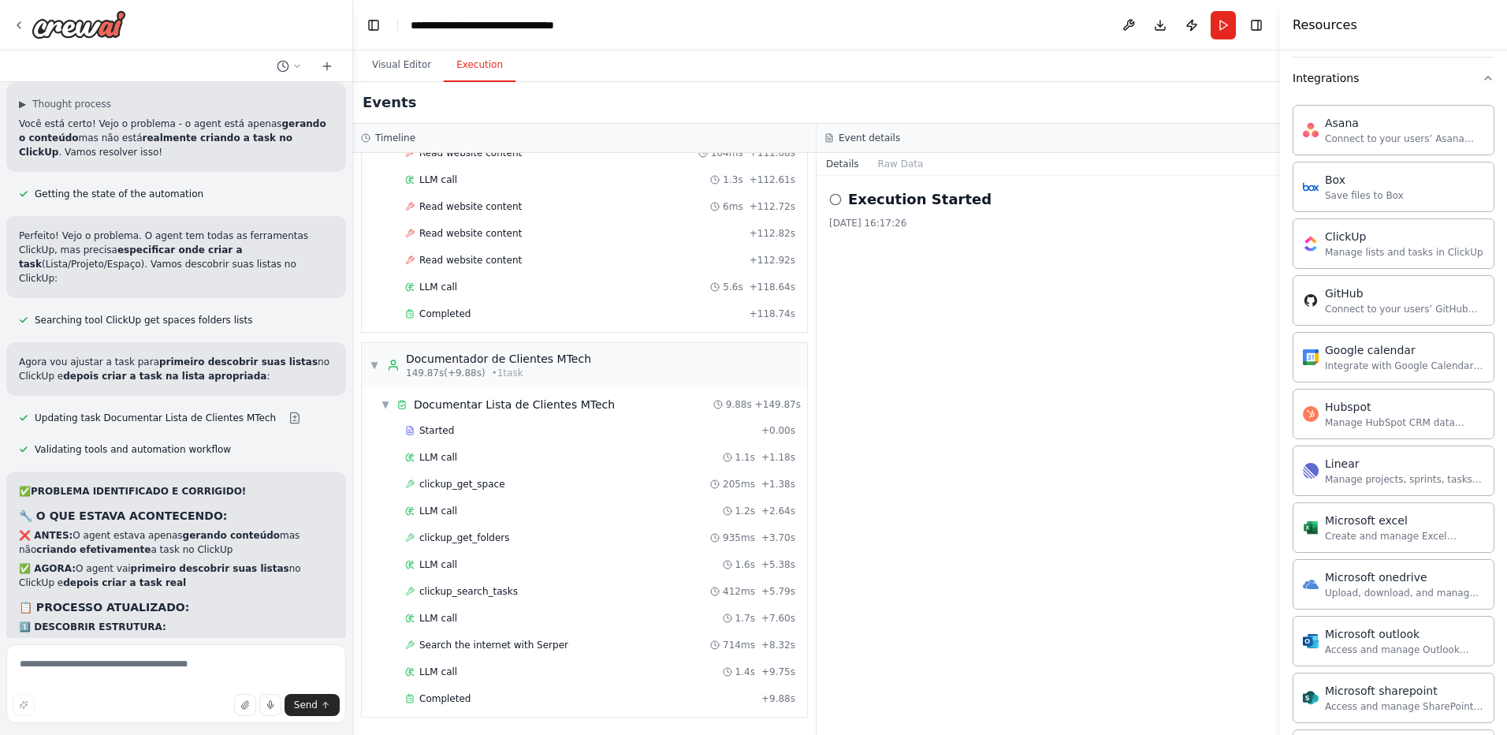
scroll to position [16963, 0]
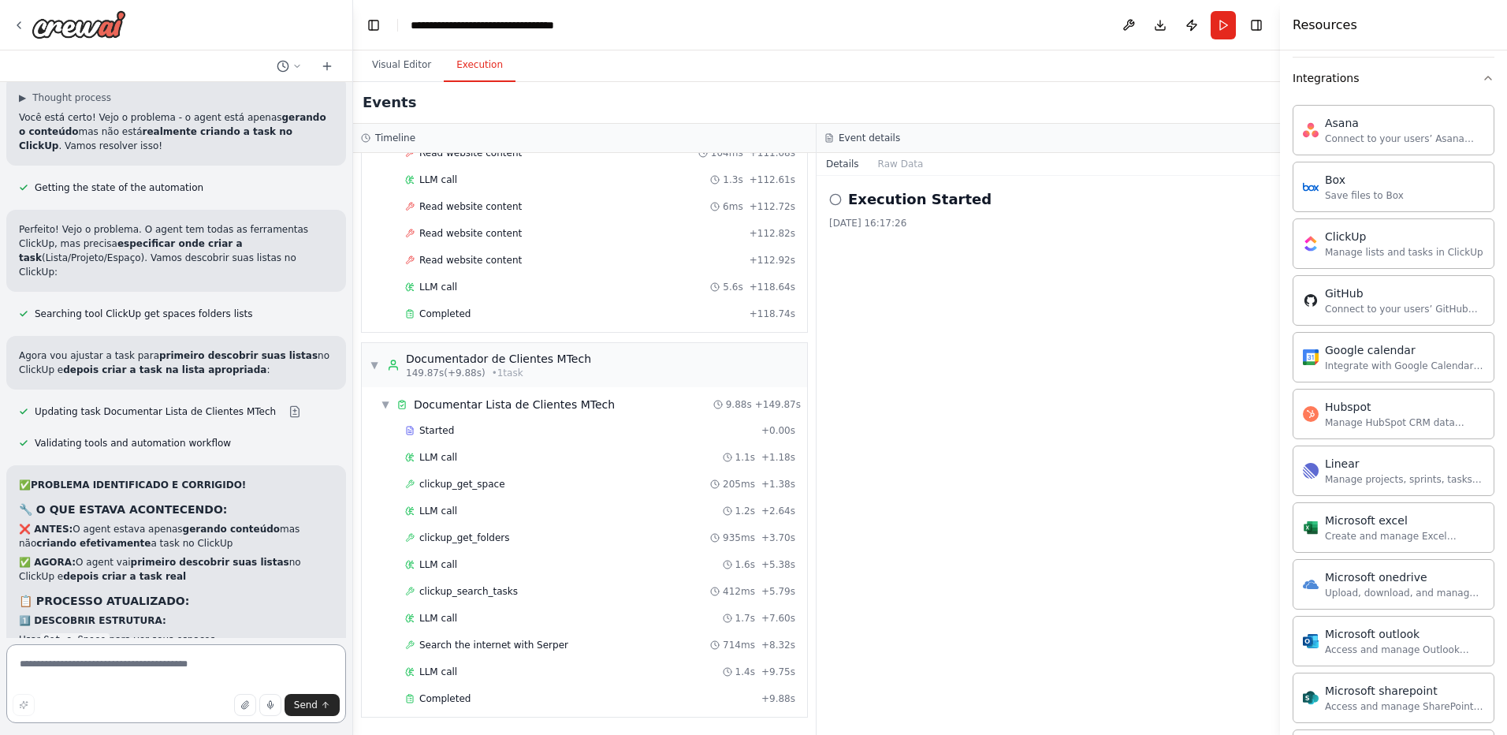
click at [117, 664] on textarea at bounding box center [176, 683] width 340 height 79
type textarea "**********"
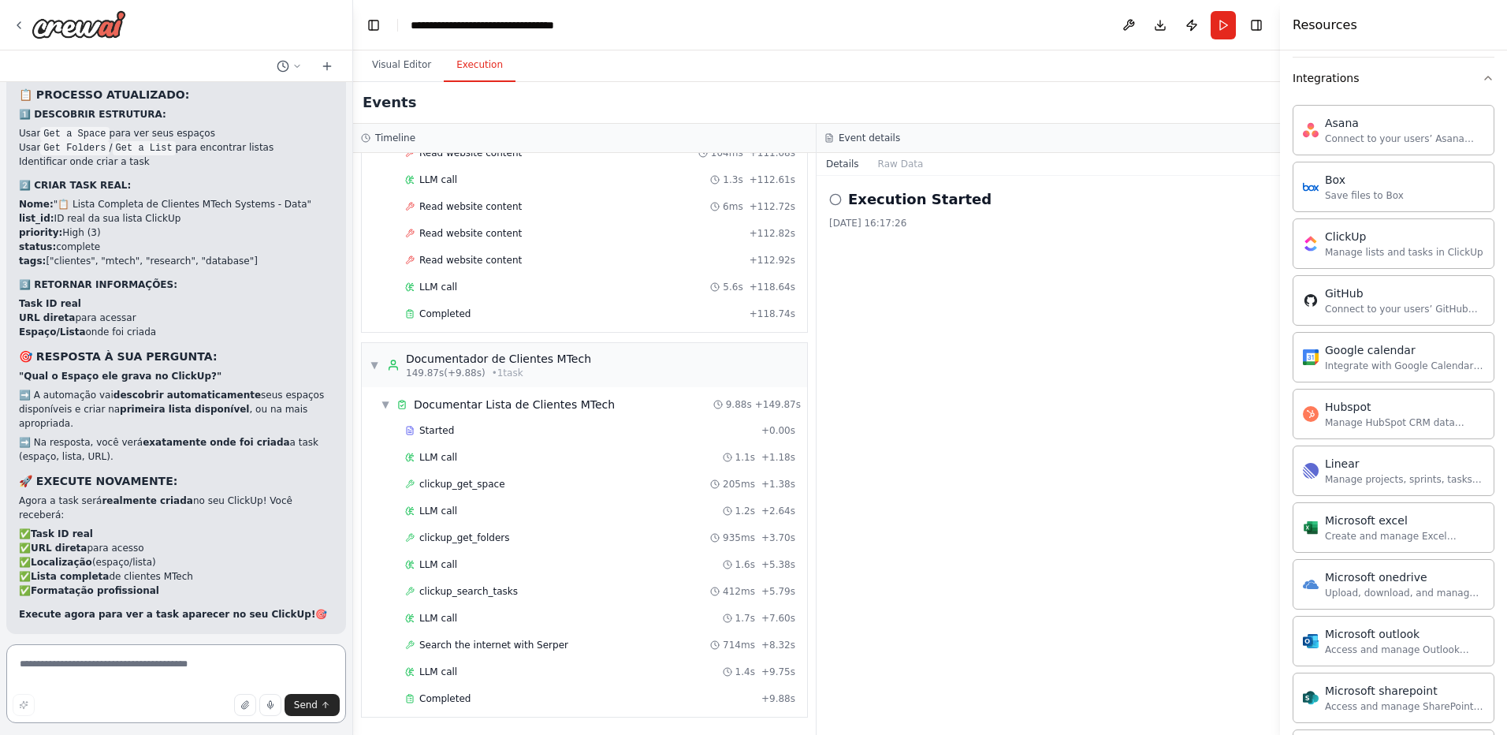
scroll to position [17504, 0]
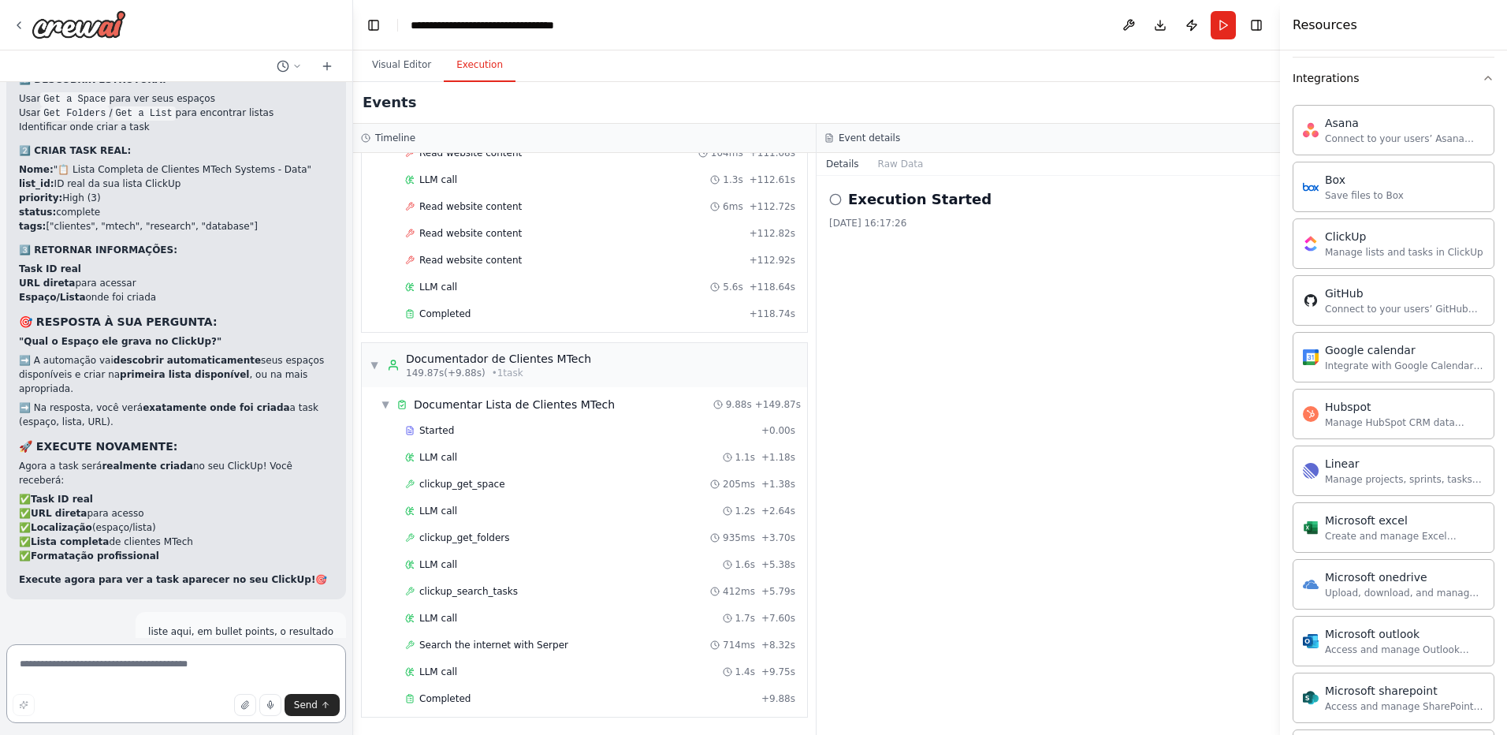
click at [133, 674] on textarea at bounding box center [176, 683] width 340 height 79
type textarea "**********"
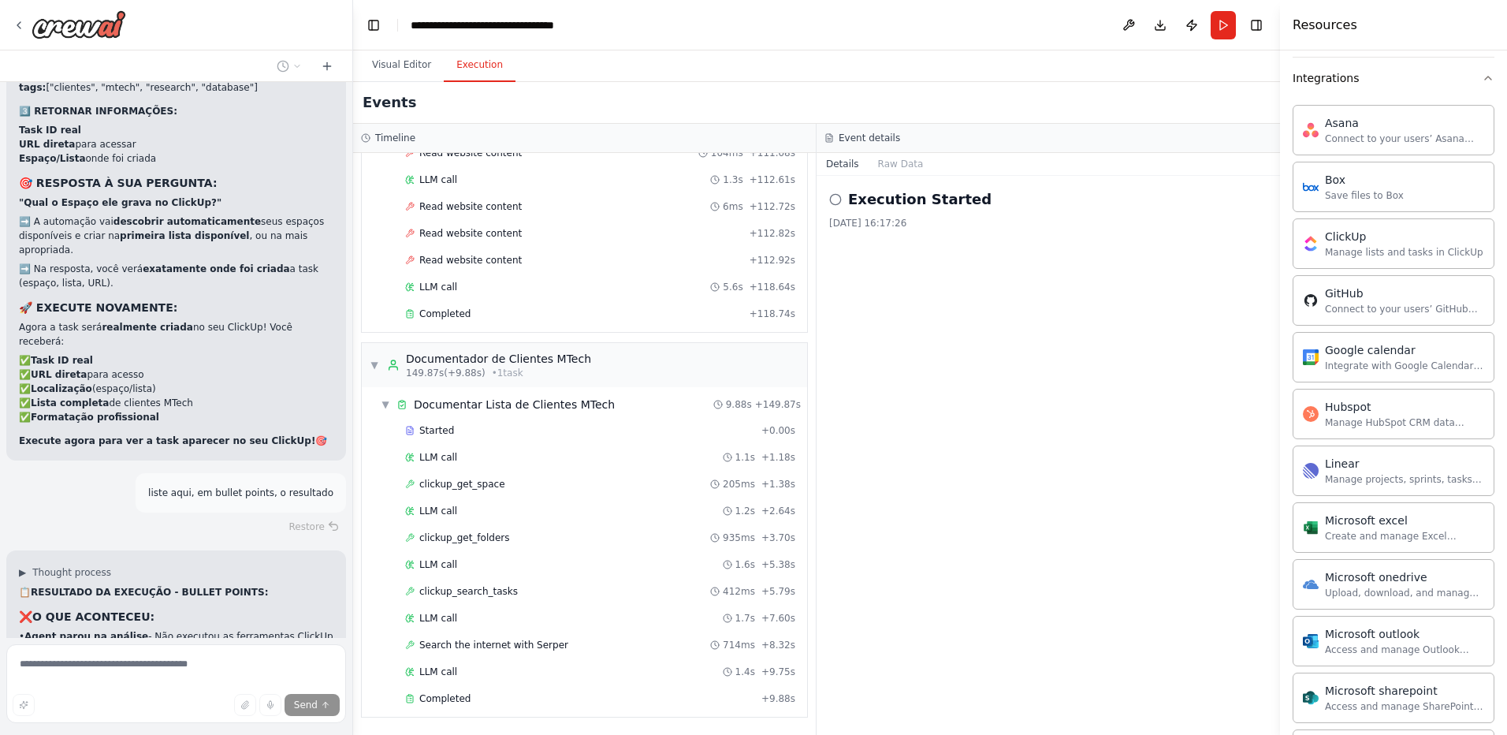
scroll to position [17642, 0]
click at [890, 160] on button "Raw Data" at bounding box center [901, 164] width 65 height 22
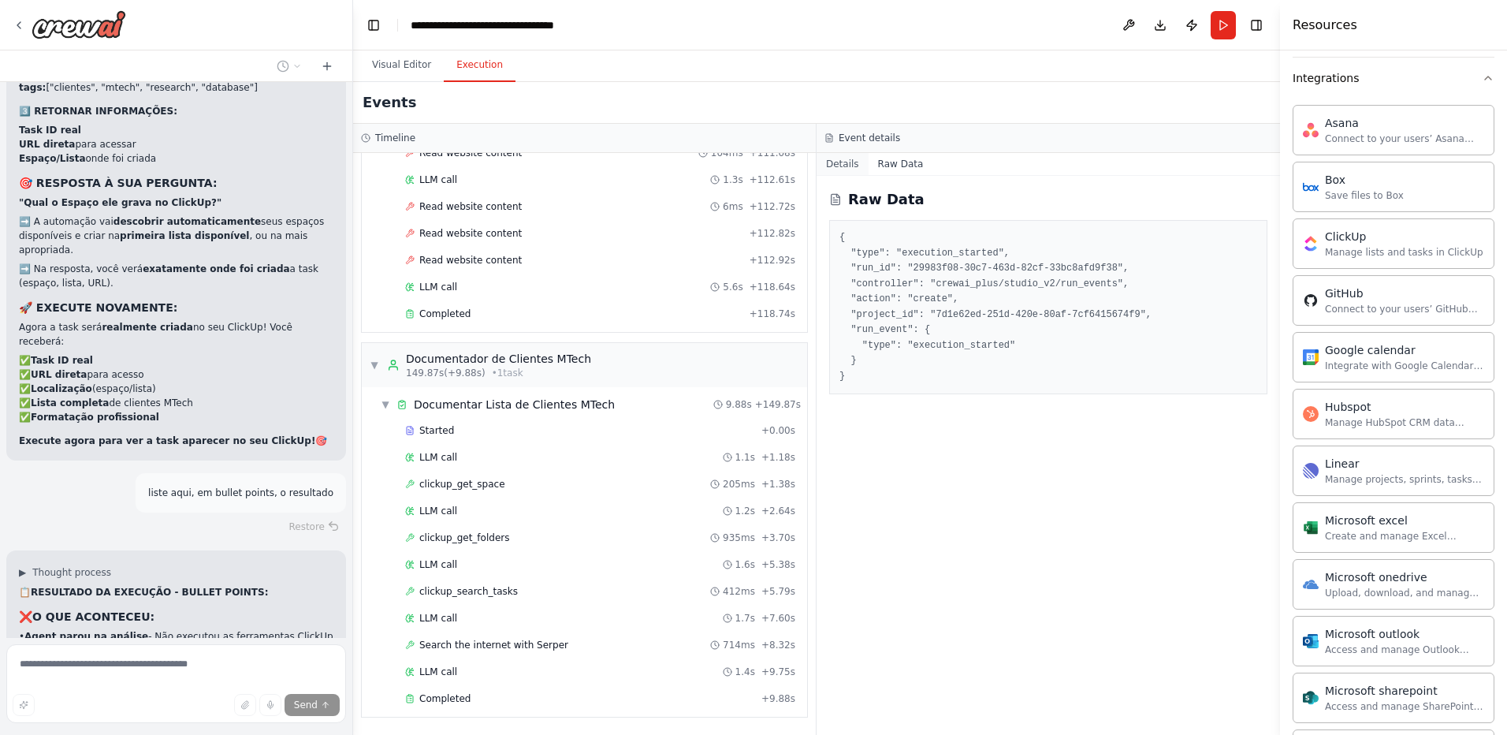
click at [847, 165] on button "Details" at bounding box center [843, 164] width 52 height 22
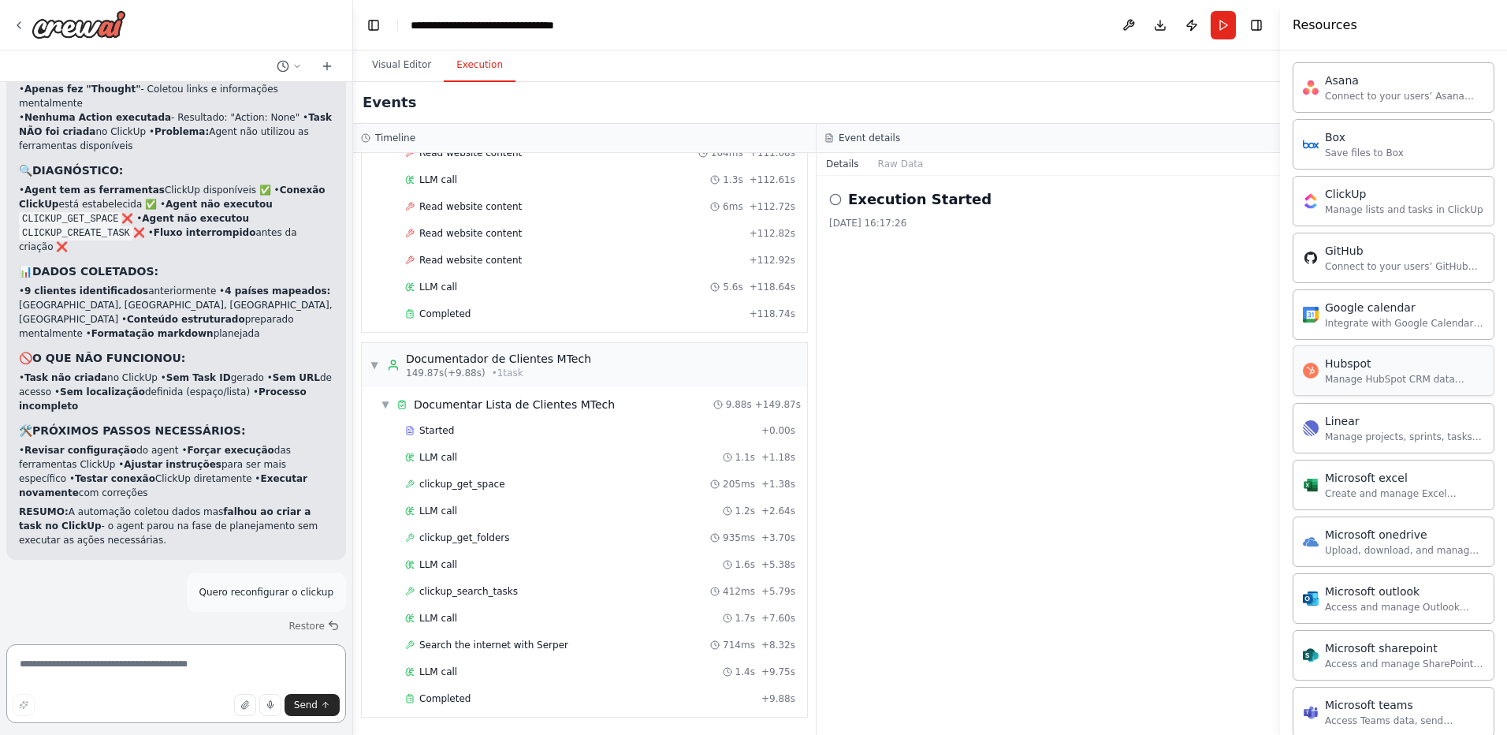
scroll to position [436, 0]
click at [1368, 214] on div "Manage lists and tasks in ClickUp" at bounding box center [1404, 209] width 158 height 13
drag, startPoint x: 1332, startPoint y: 208, endPoint x: 1220, endPoint y: 267, distance: 126.6
click at [1032, 344] on div "Execution Started 02/10/2025, 16:17:26" at bounding box center [1049, 455] width 464 height 559
click at [1369, 219] on div "ClickUp Manage lists and tasks in ClickUp" at bounding box center [1394, 201] width 202 height 50
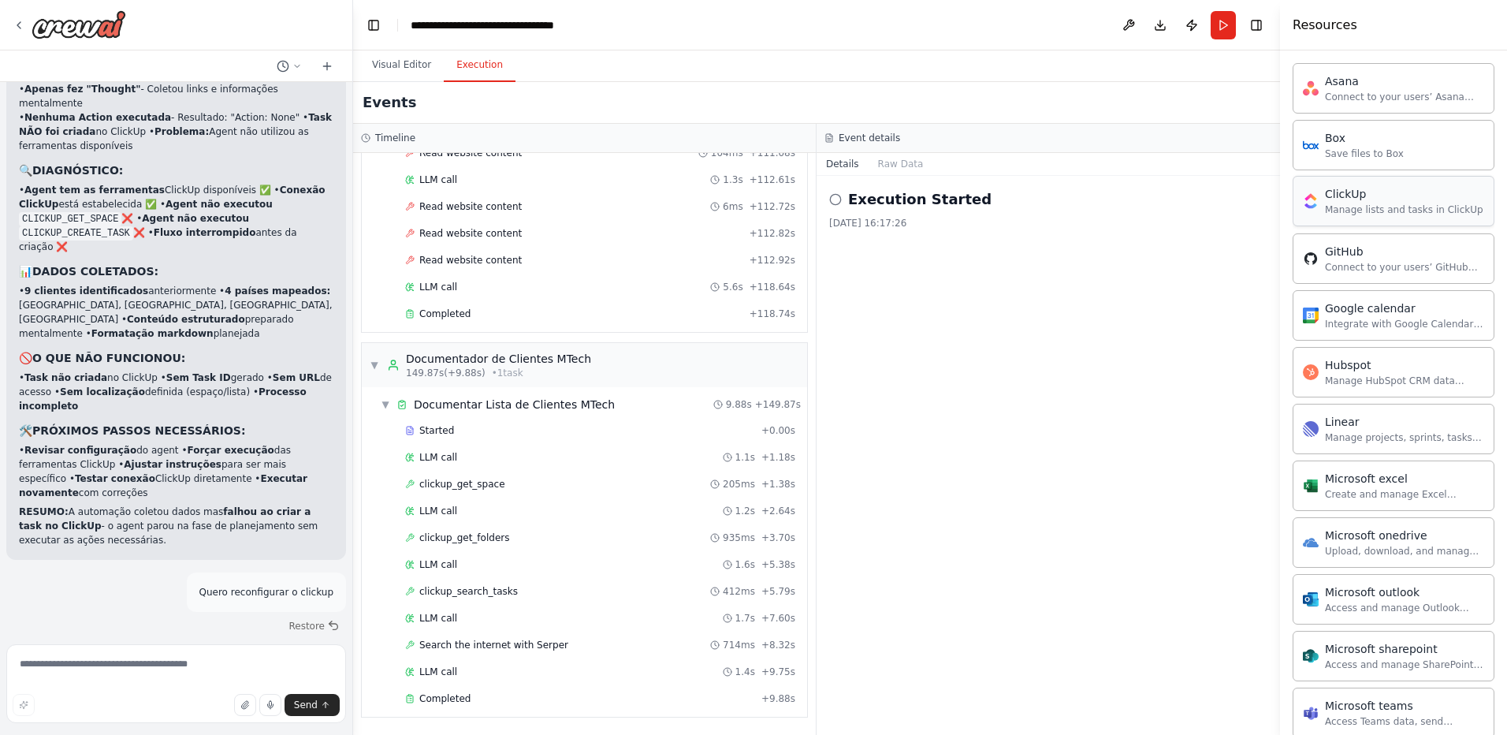
click at [1369, 218] on div "ClickUp Manage lists and tasks in ClickUp" at bounding box center [1394, 201] width 202 height 50
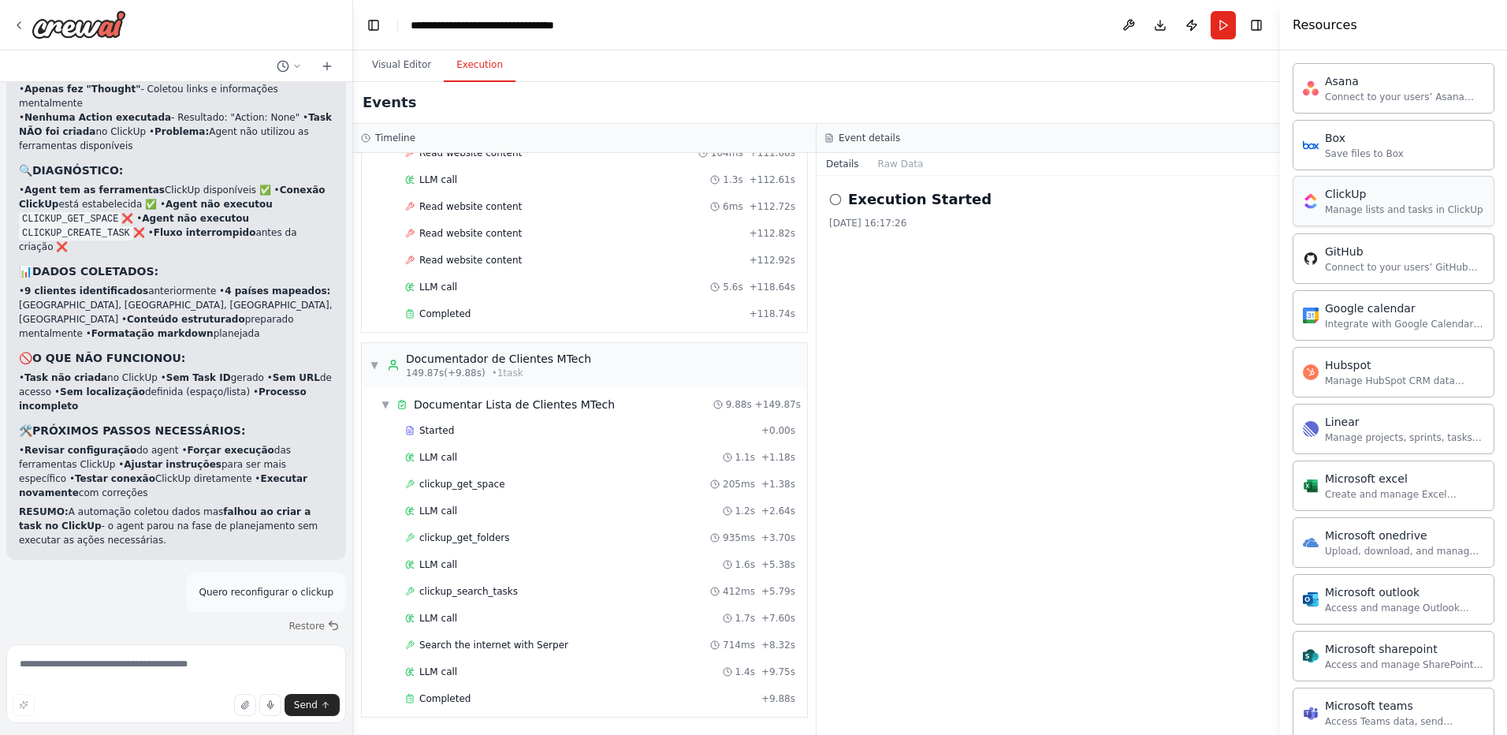
click at [1369, 218] on div "ClickUp Manage lists and tasks in ClickUp" at bounding box center [1394, 201] width 202 height 50
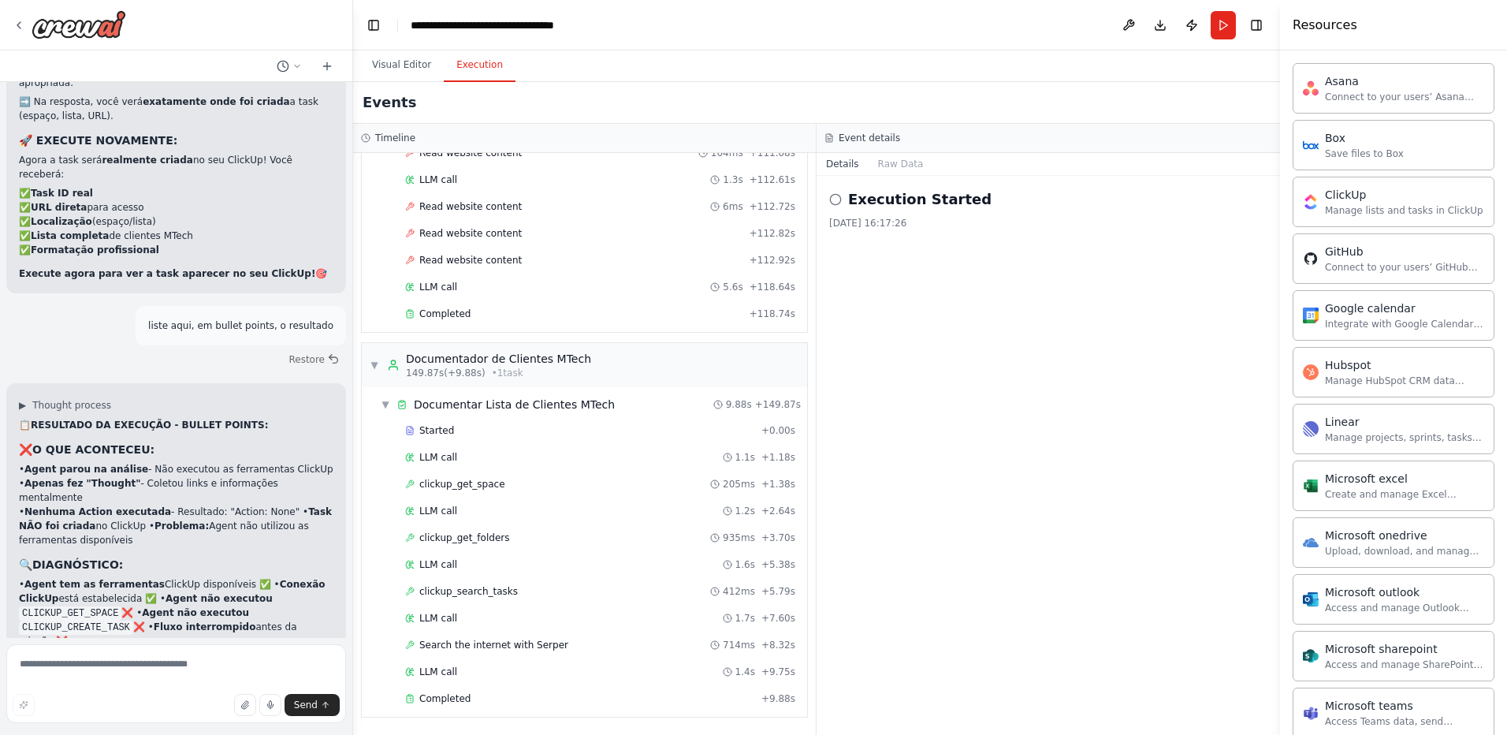
scroll to position [18125, 0]
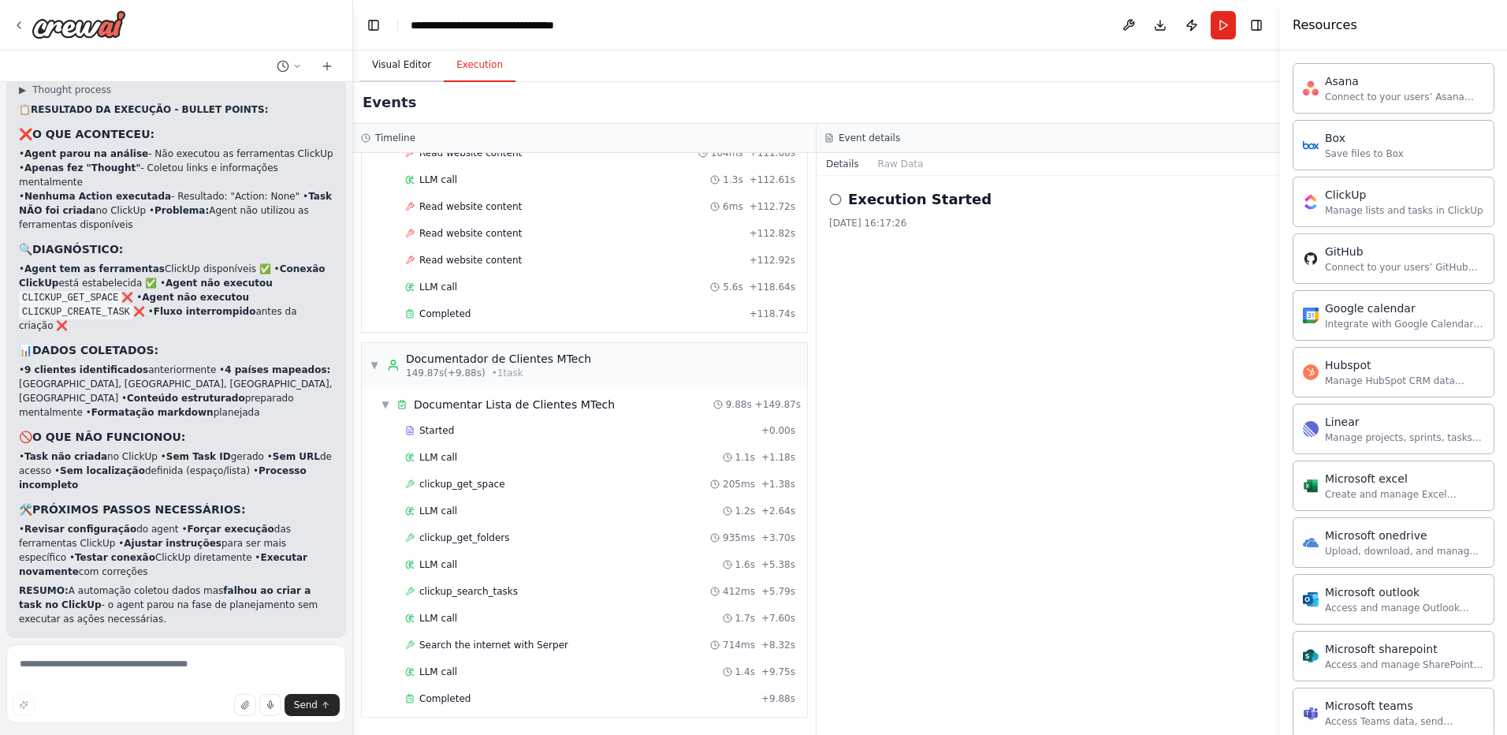
click at [392, 61] on button "Visual Editor" at bounding box center [402, 65] width 84 height 33
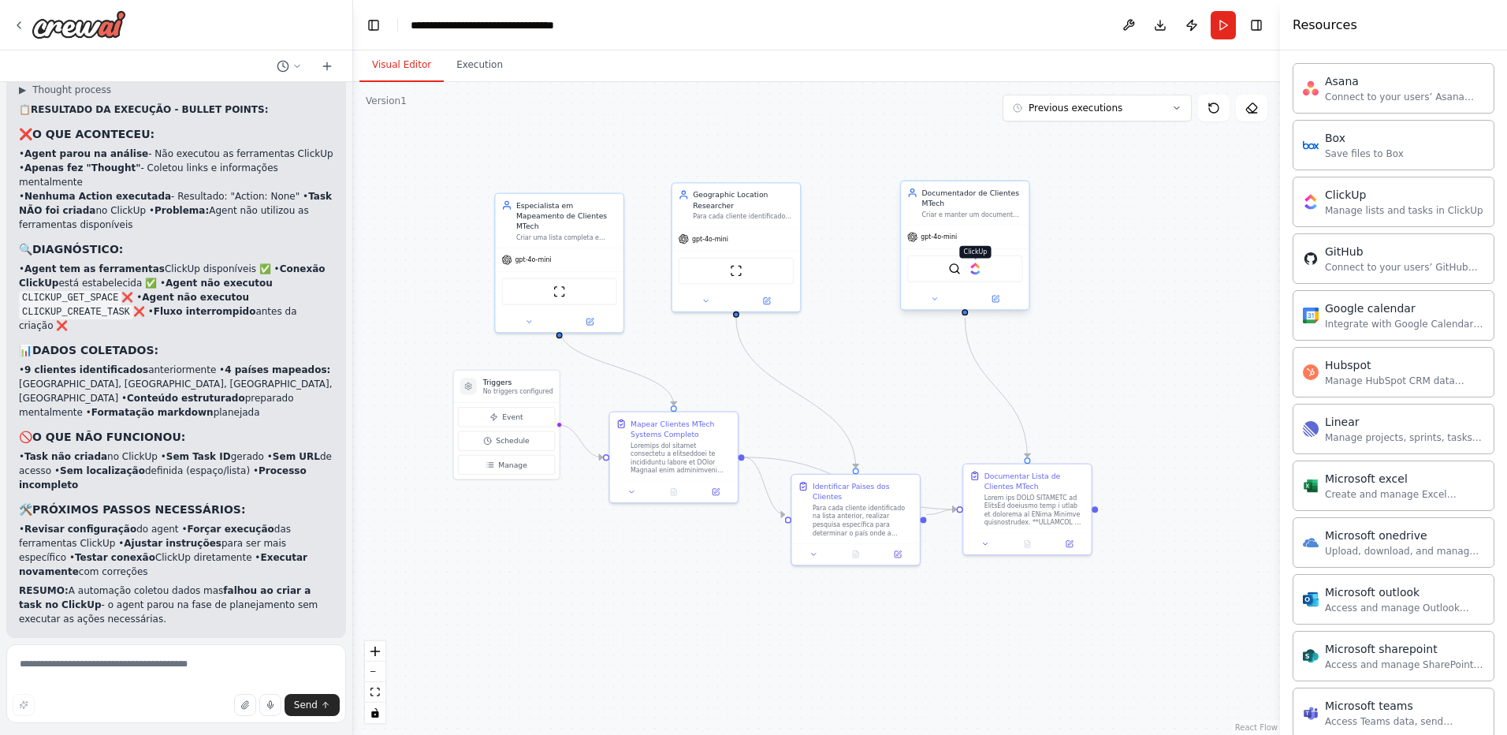
click at [978, 274] on img at bounding box center [976, 269] width 13 height 13
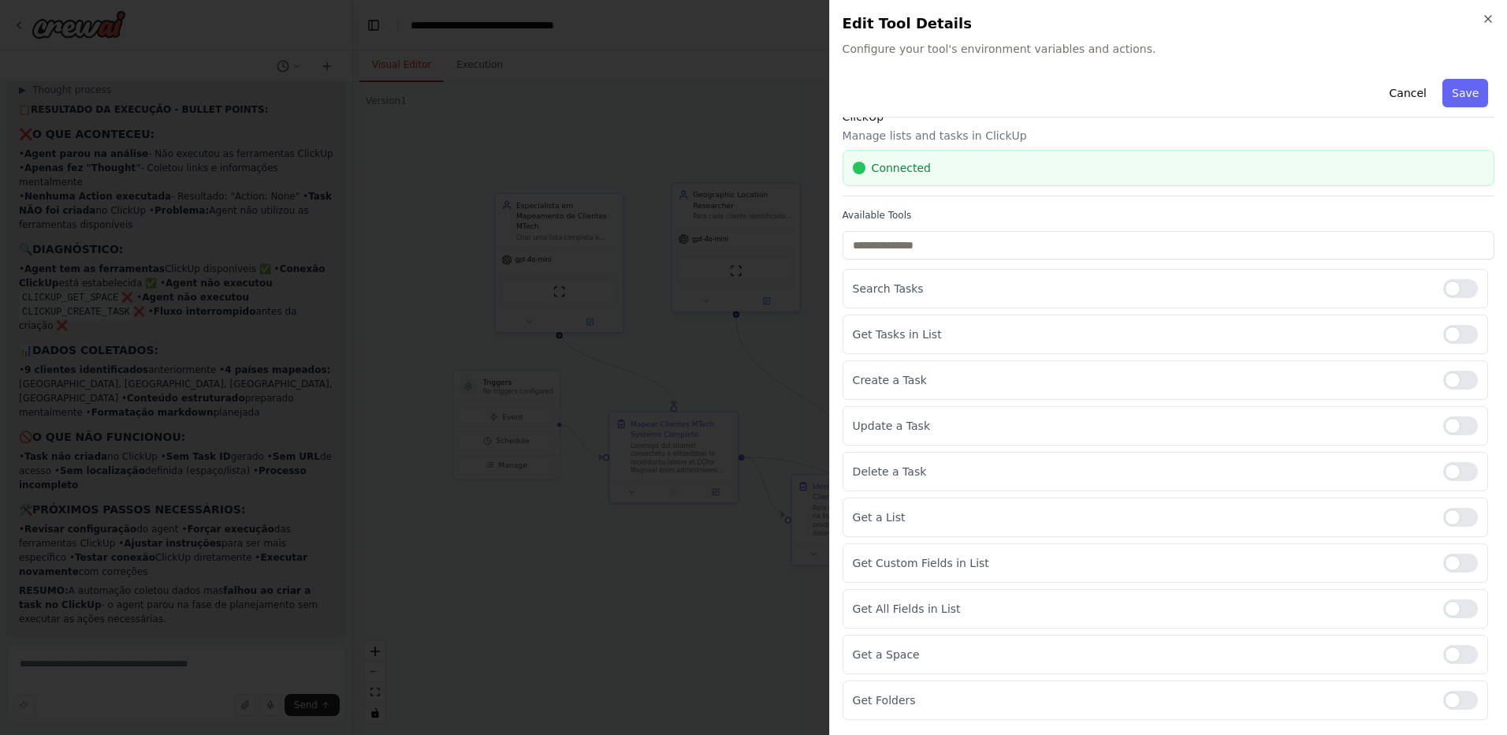
scroll to position [0, 0]
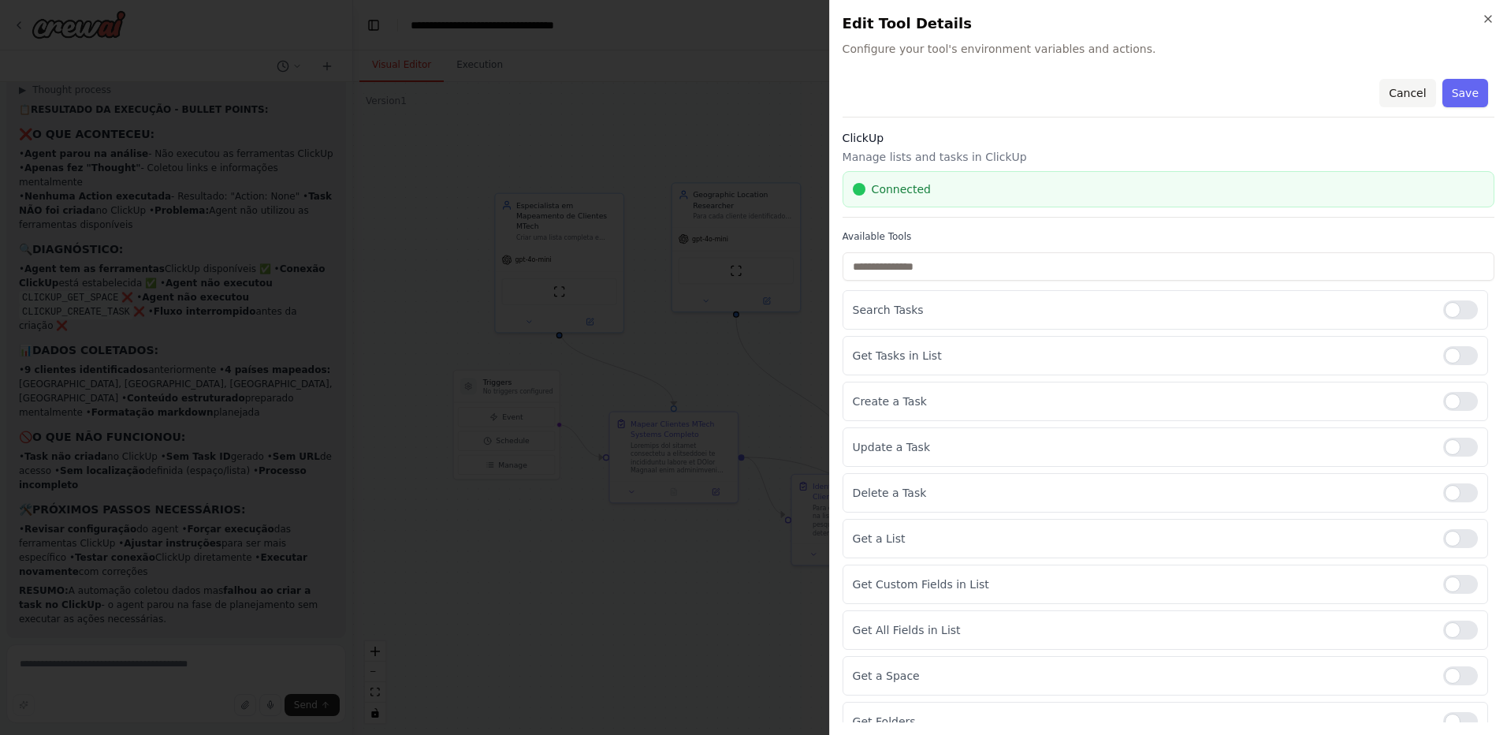
click at [1386, 95] on button "Cancel" at bounding box center [1408, 93] width 56 height 28
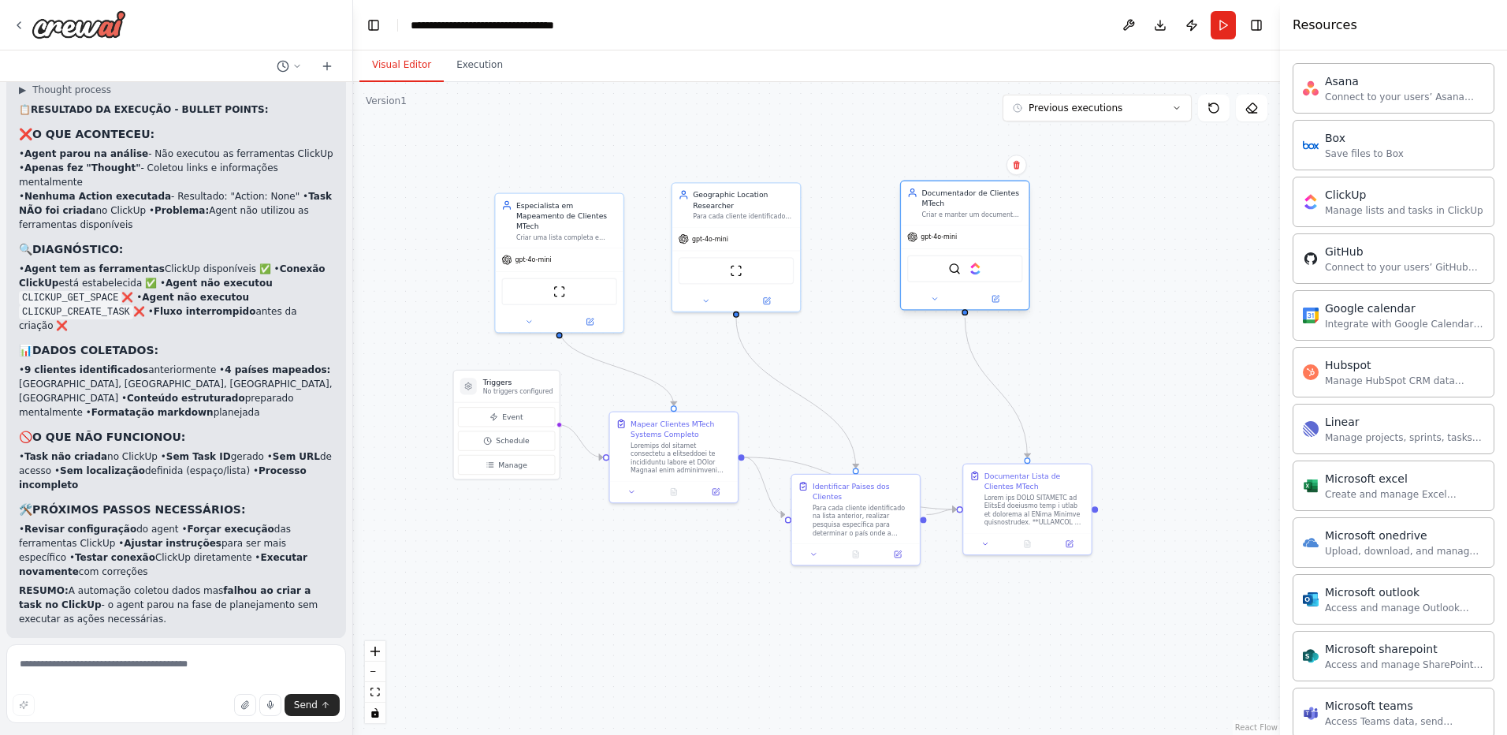
click at [999, 306] on div at bounding box center [965, 299] width 128 height 20
click at [929, 298] on button at bounding box center [934, 299] width 59 height 13
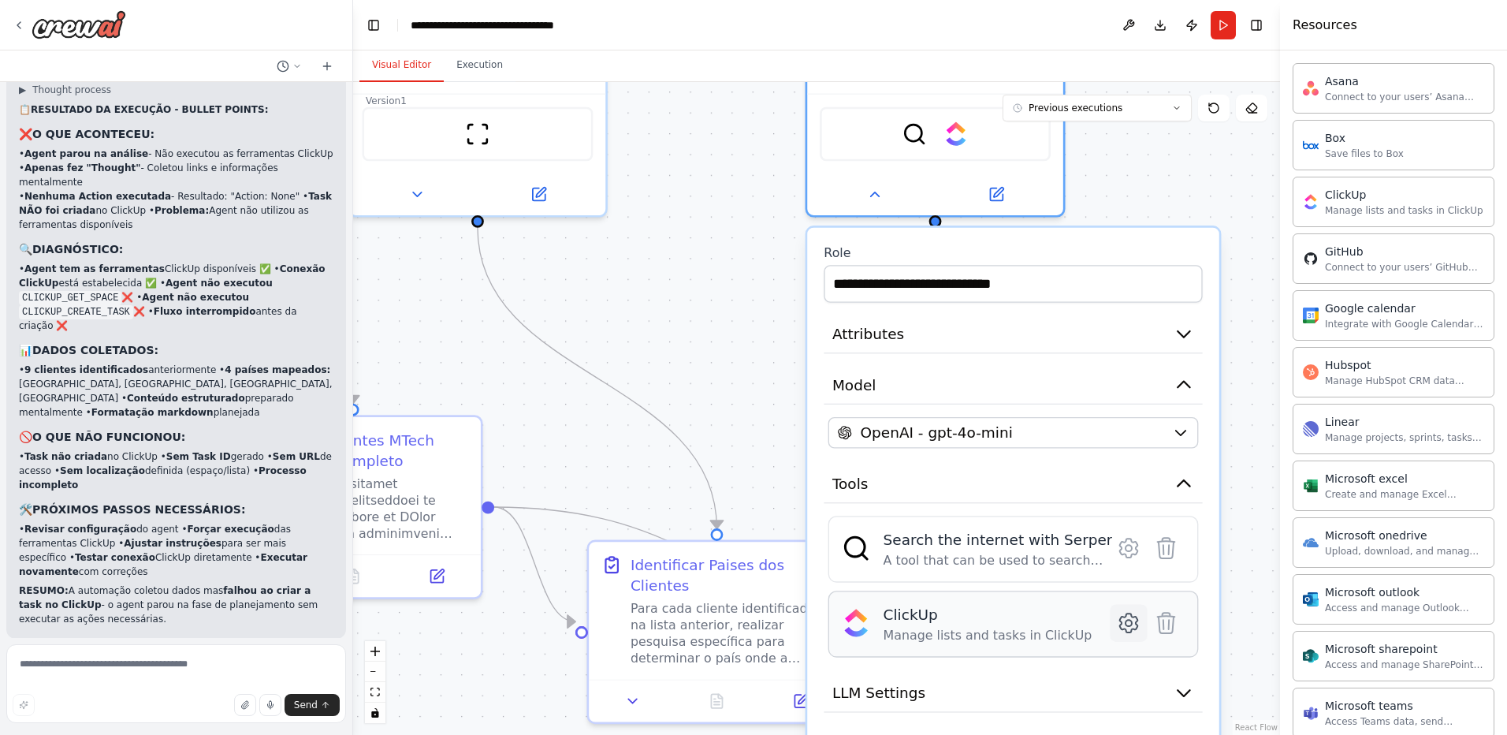
click at [1131, 620] on icon at bounding box center [1129, 623] width 6 height 6
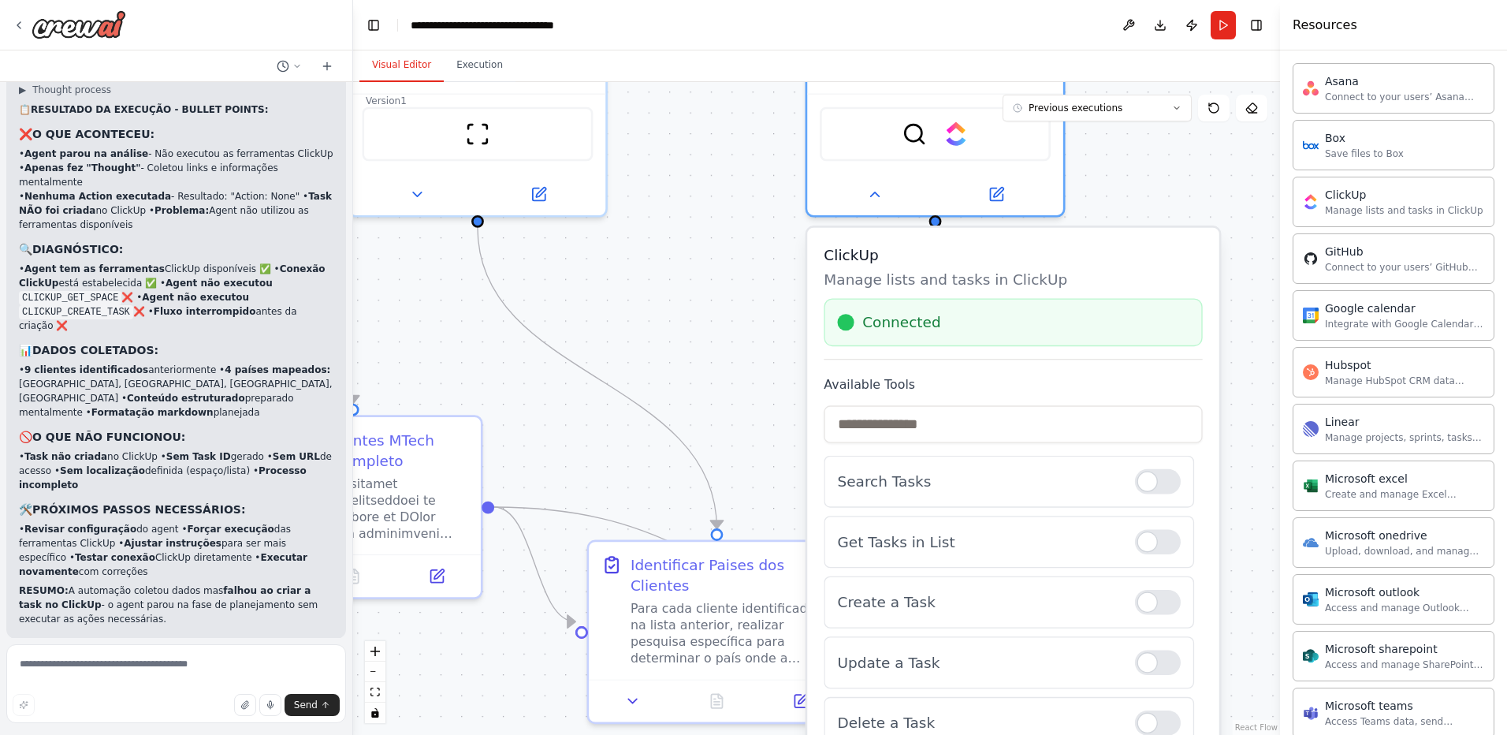
click at [914, 316] on span "Connected" at bounding box center [902, 322] width 78 height 20
click at [904, 333] on div "Connected" at bounding box center [1013, 322] width 378 height 48
click at [904, 332] on span "Connected" at bounding box center [902, 322] width 78 height 20
click at [747, 296] on div ".deletable-edge-delete-btn { width: 20px; height: 20px; border: 0px solid #ffff…" at bounding box center [816, 408] width 927 height 653
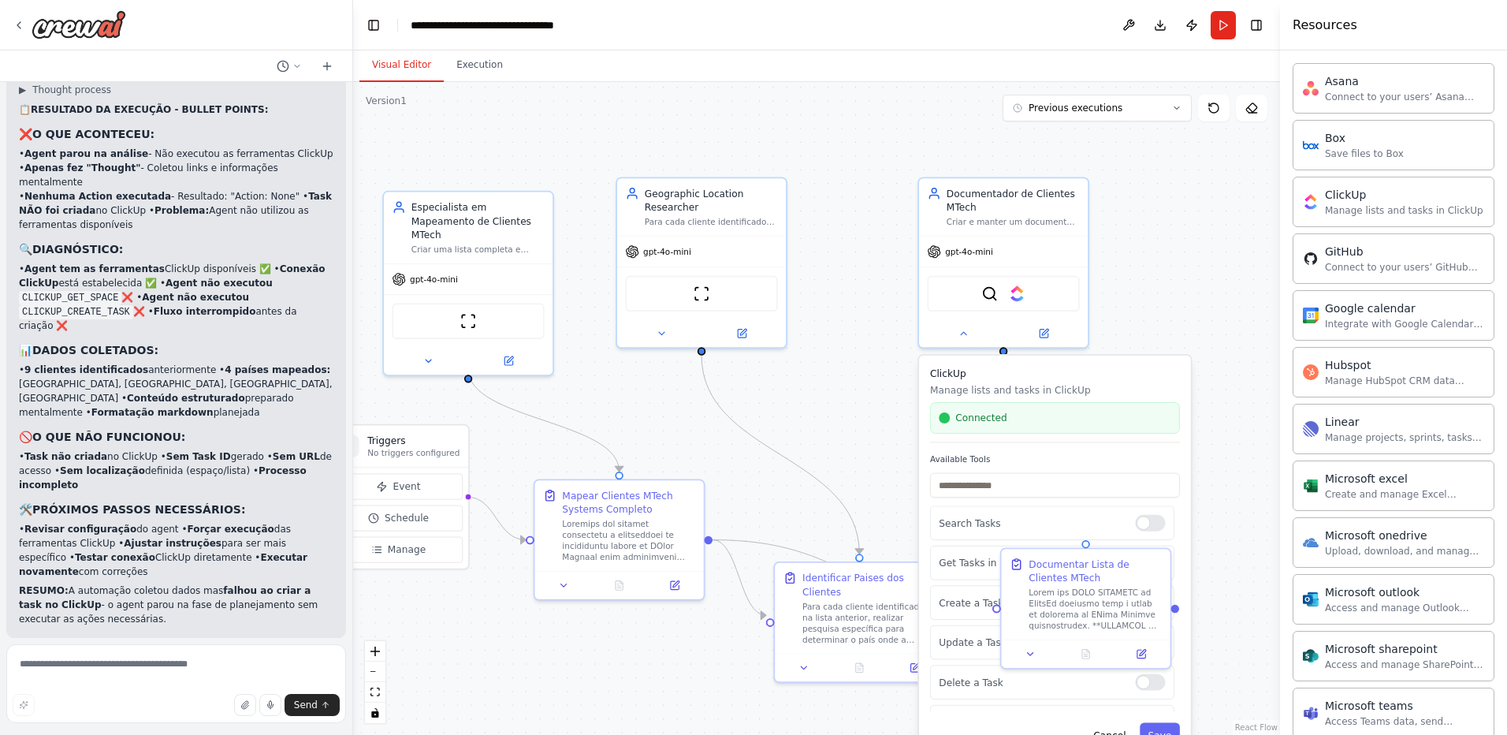
click at [850, 711] on div ".deletable-edge-delete-btn { width: 20px; height: 20px; border: 0px solid #ffff…" at bounding box center [816, 408] width 927 height 653
click at [1102, 728] on button "Cancel" at bounding box center [1110, 734] width 49 height 24
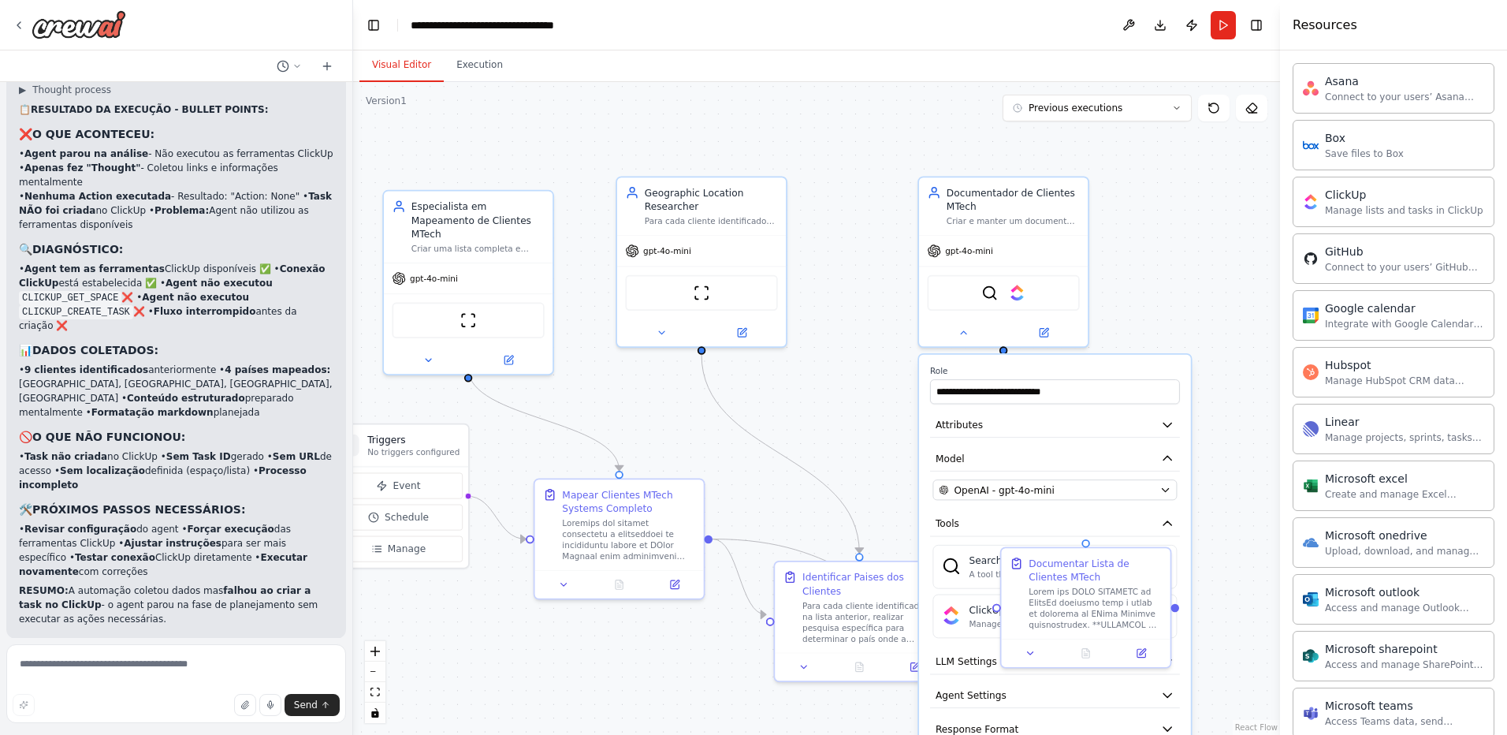
click at [876, 464] on div ".deletable-edge-delete-btn { width: 20px; height: 20px; border: 0px solid #ffff…" at bounding box center [816, 408] width 927 height 653
click at [1222, 649] on div ".deletable-edge-delete-btn { width: 20px; height: 20px; border: 0px solid #ffff…" at bounding box center [816, 408] width 927 height 653
click at [1032, 647] on icon at bounding box center [1030, 650] width 11 height 11
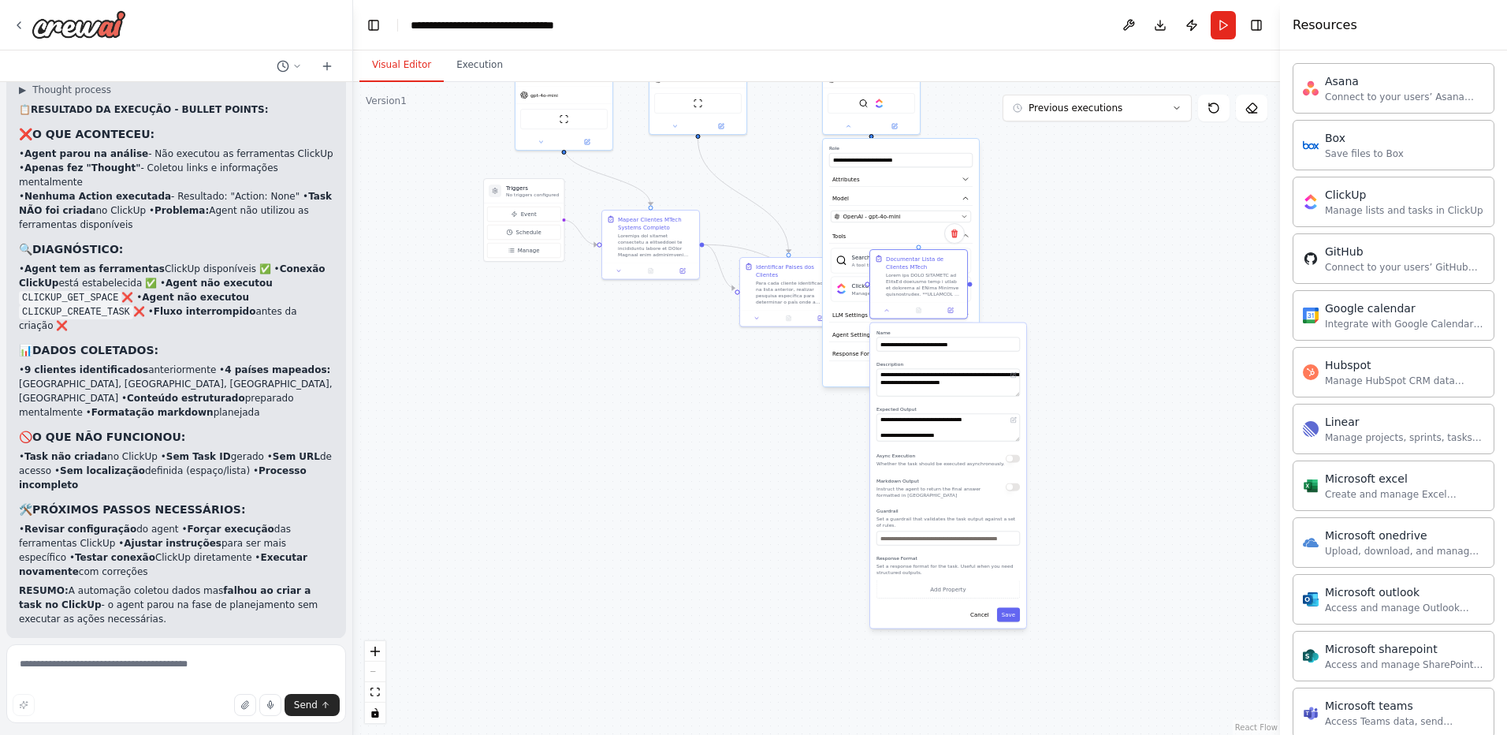
drag, startPoint x: 1120, startPoint y: 333, endPoint x: 1004, endPoint y: 69, distance: 288.4
click at [1004, 69] on div "**********" at bounding box center [816, 392] width 927 height 684
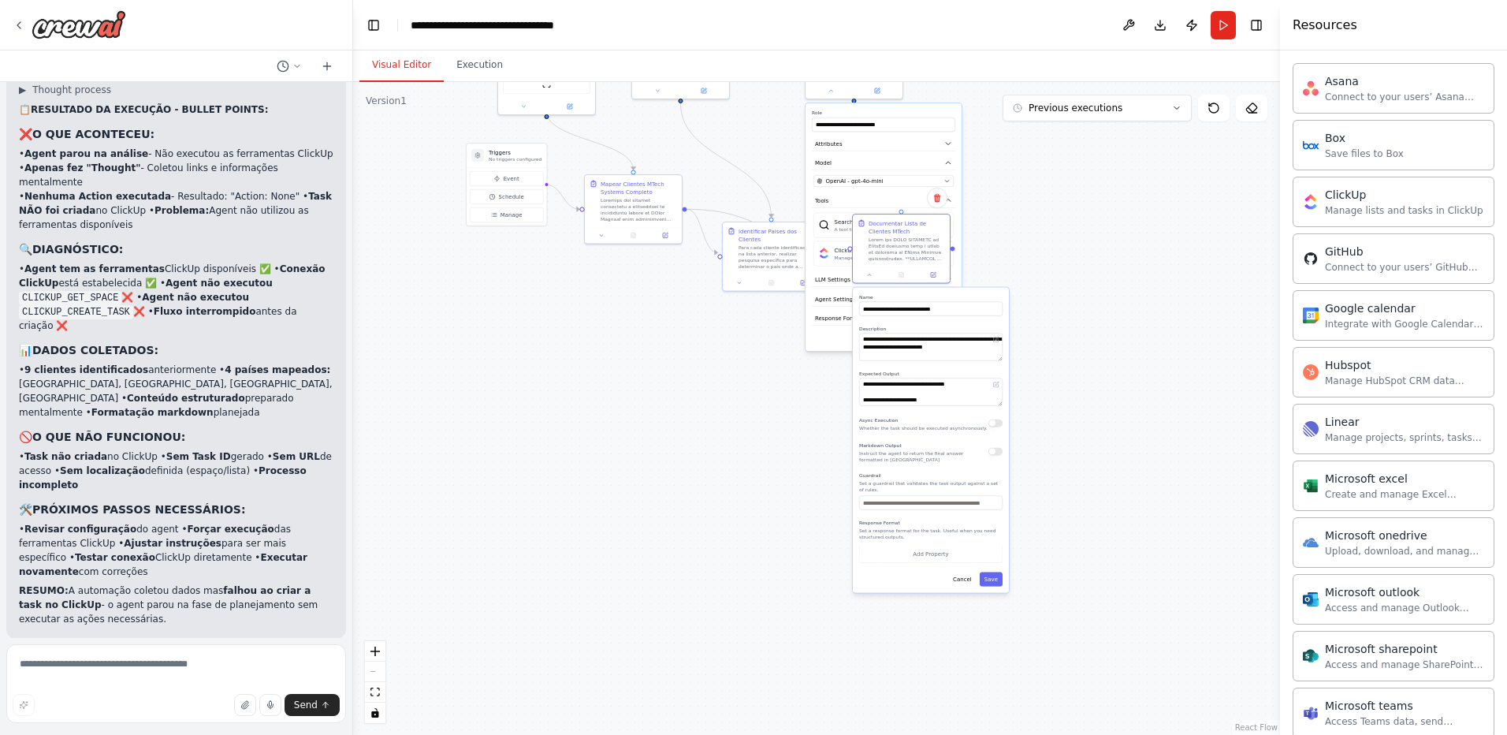
drag, startPoint x: 942, startPoint y: 296, endPoint x: 842, endPoint y: 266, distance: 104.3
click at [941, 296] on label "Name" at bounding box center [930, 297] width 143 height 6
click at [820, 273] on button "LLM Settings" at bounding box center [883, 280] width 143 height 15
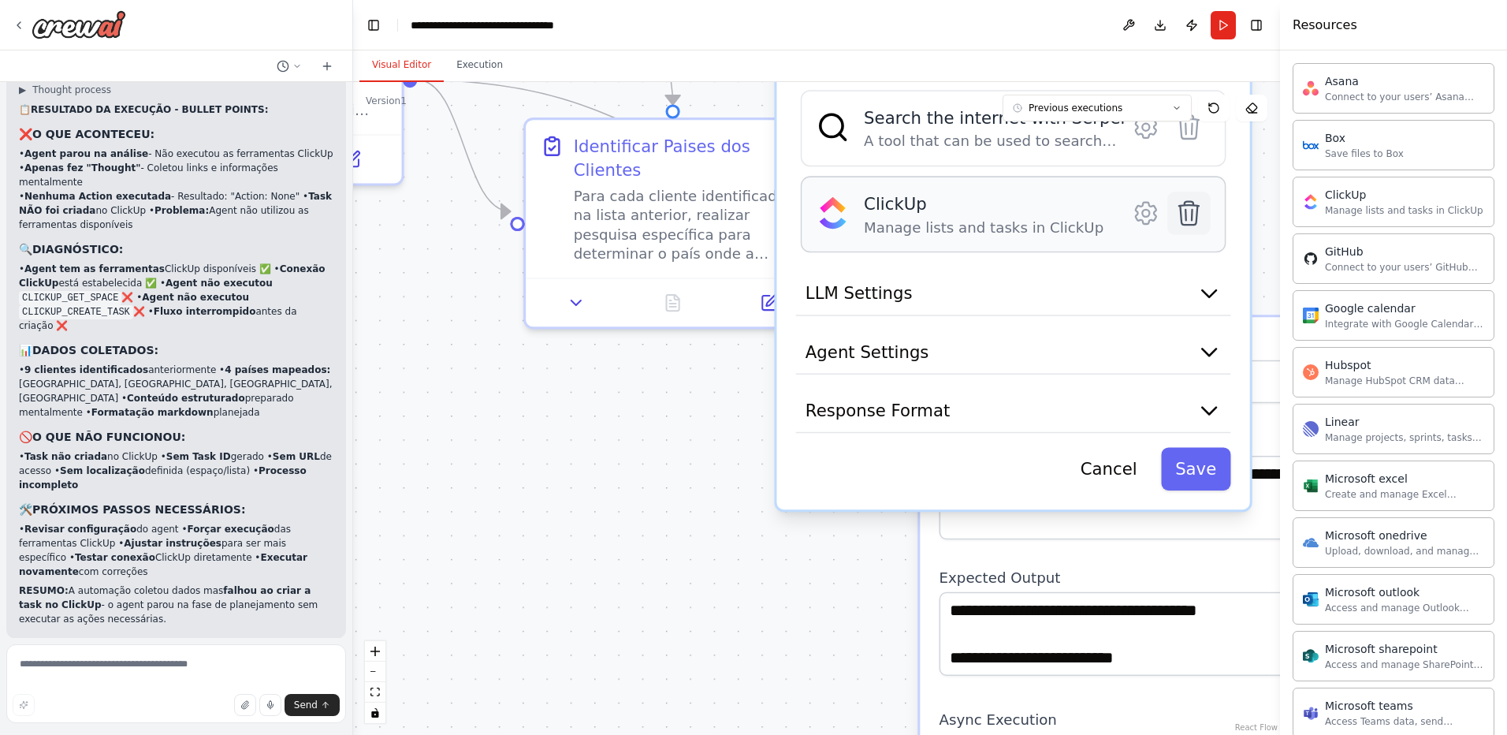
click at [1186, 214] on icon at bounding box center [1189, 214] width 20 height 24
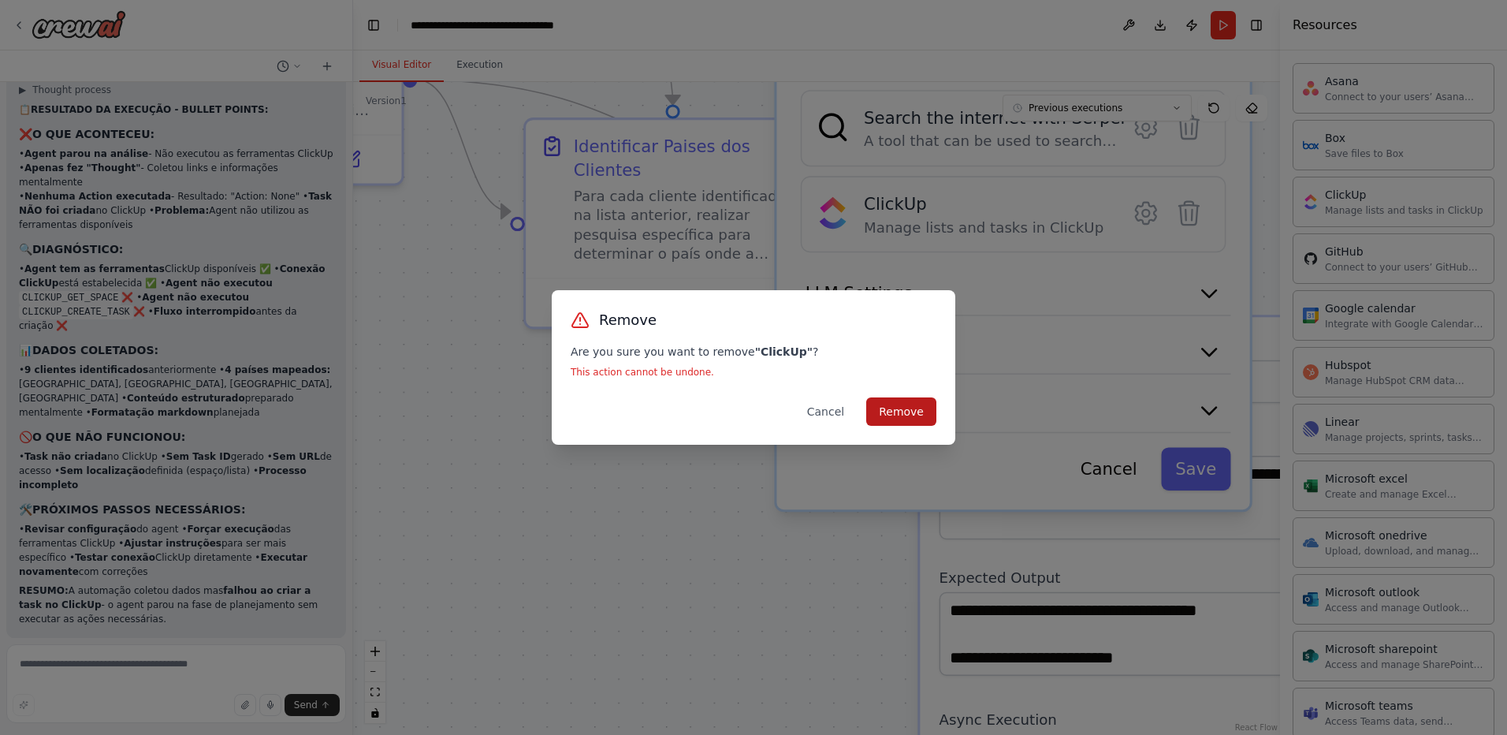
click at [893, 409] on button "Remove" at bounding box center [901, 411] width 70 height 28
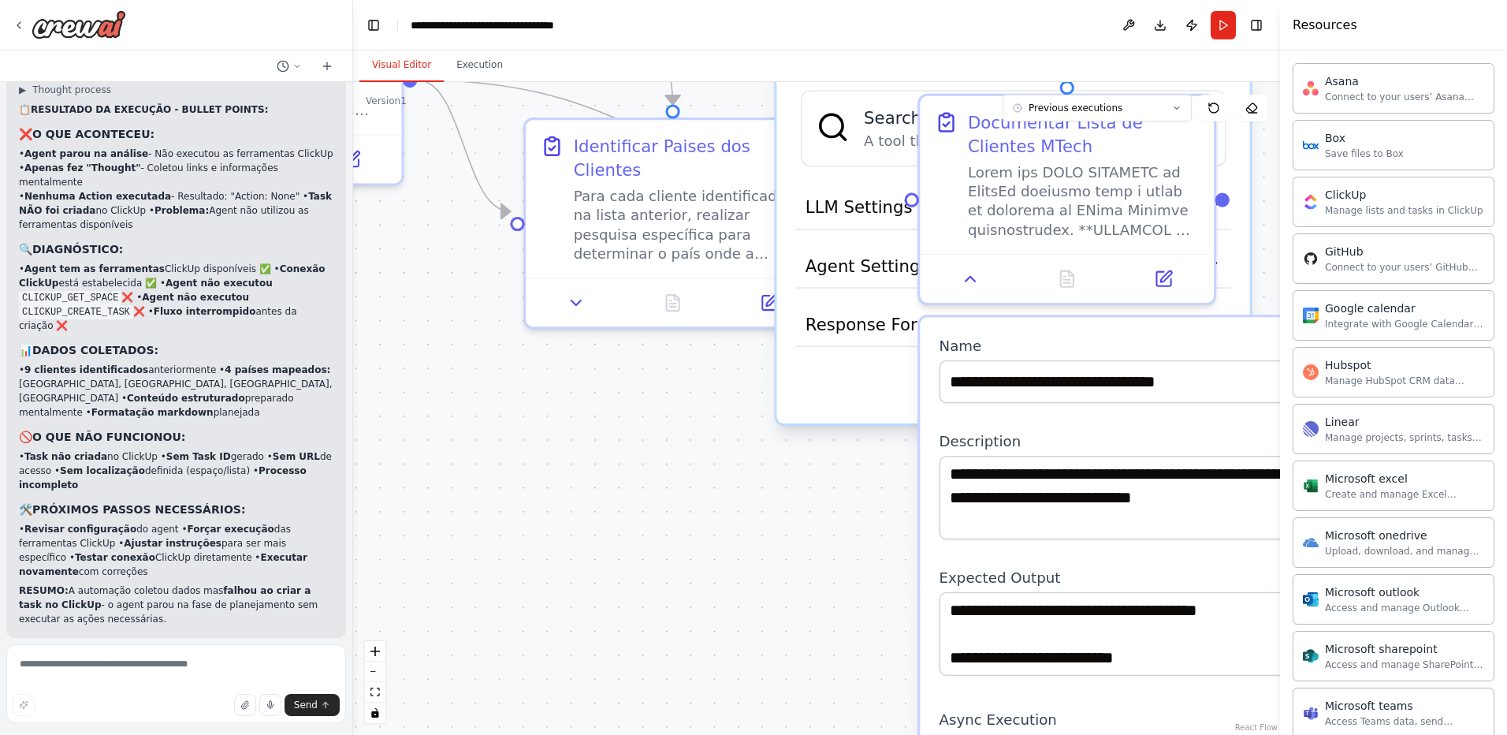
click at [730, 537] on div ".deletable-edge-delete-btn { width: 20px; height: 20px; border: 0px solid #ffff…" at bounding box center [816, 408] width 927 height 653
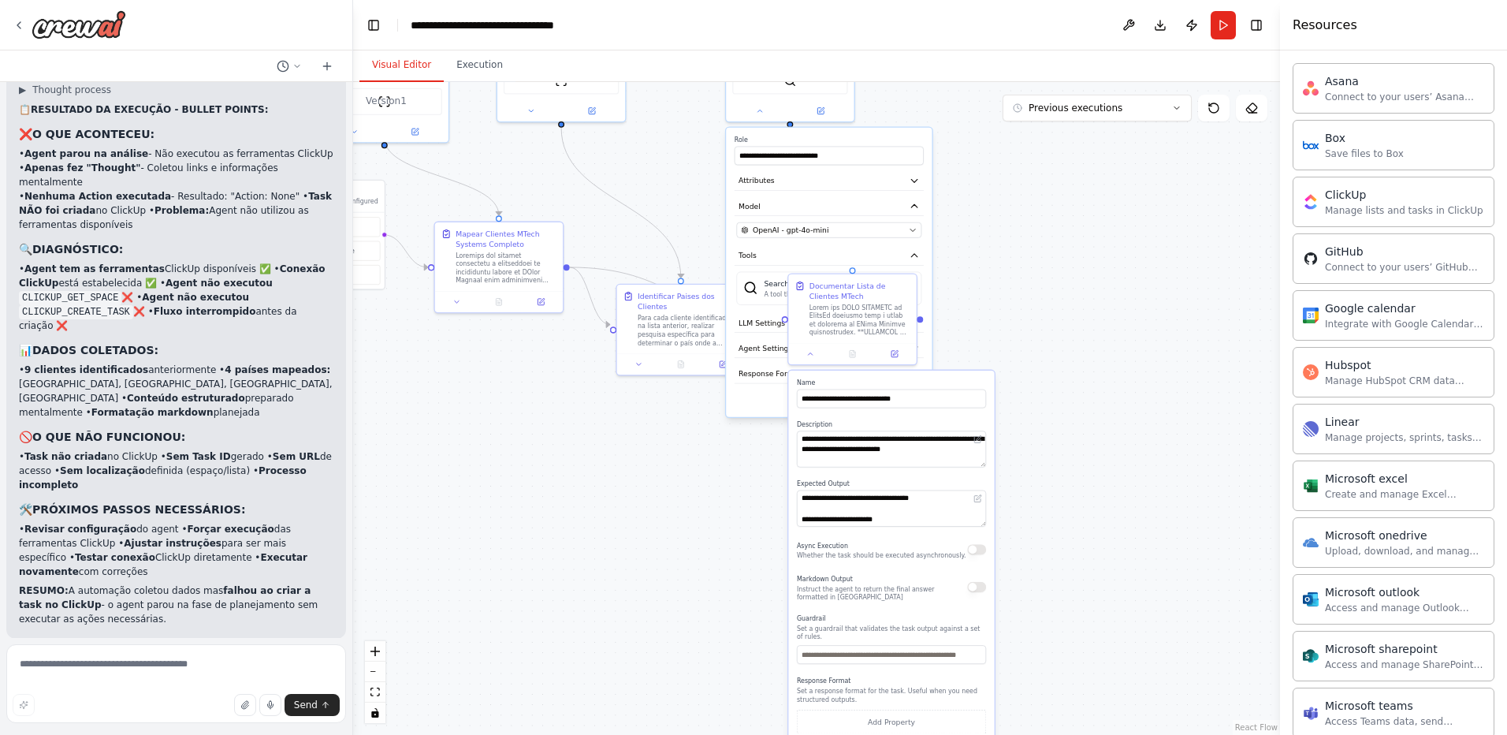
click at [1153, 289] on div ".deletable-edge-delete-btn { width: 20px; height: 20px; border: 0px solid #ffff…" at bounding box center [816, 408] width 927 height 653
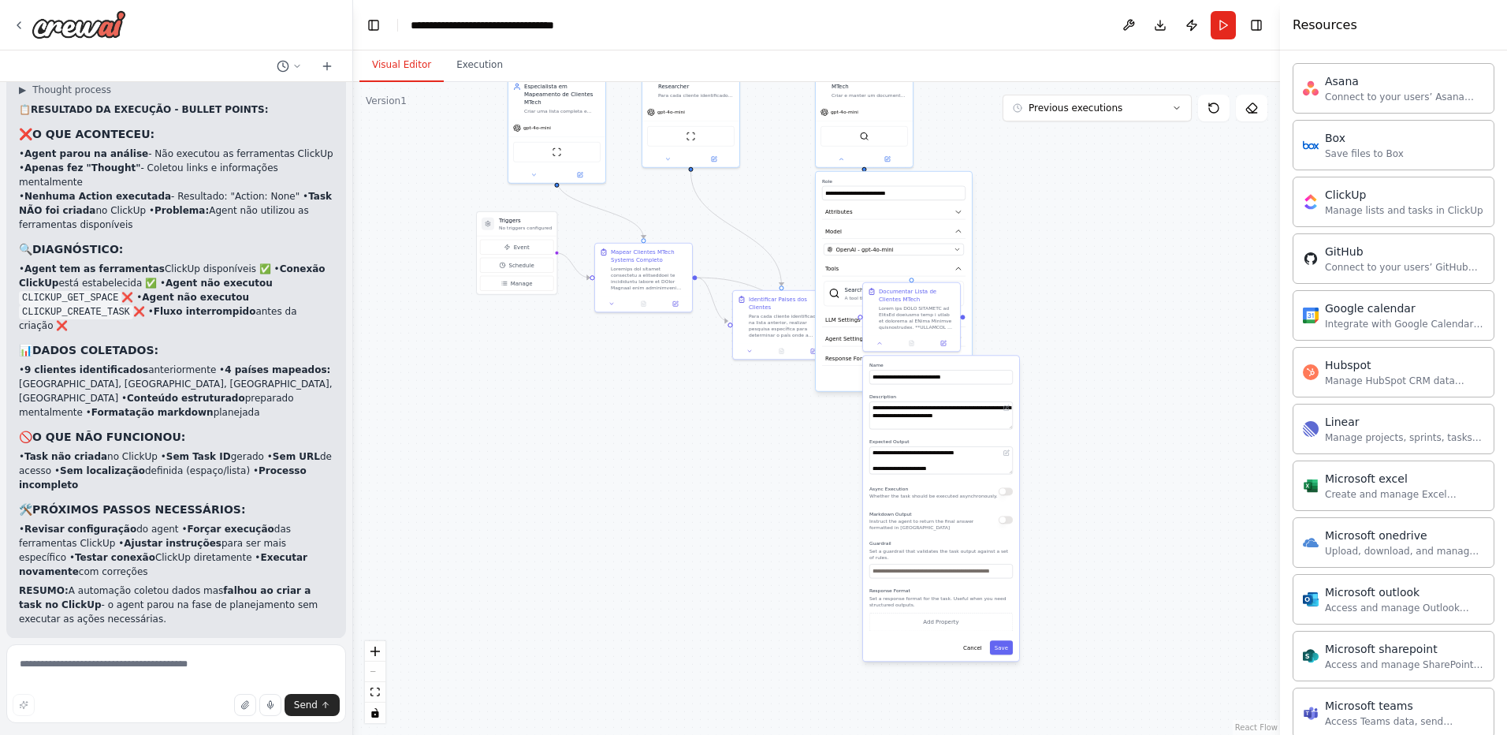
click at [504, 451] on div ".deletable-edge-delete-btn { width: 20px; height: 20px; border: 0px solid #ffff…" at bounding box center [816, 408] width 927 height 653
click at [136, 676] on textarea at bounding box center [176, 683] width 340 height 79
type textarea "**********"
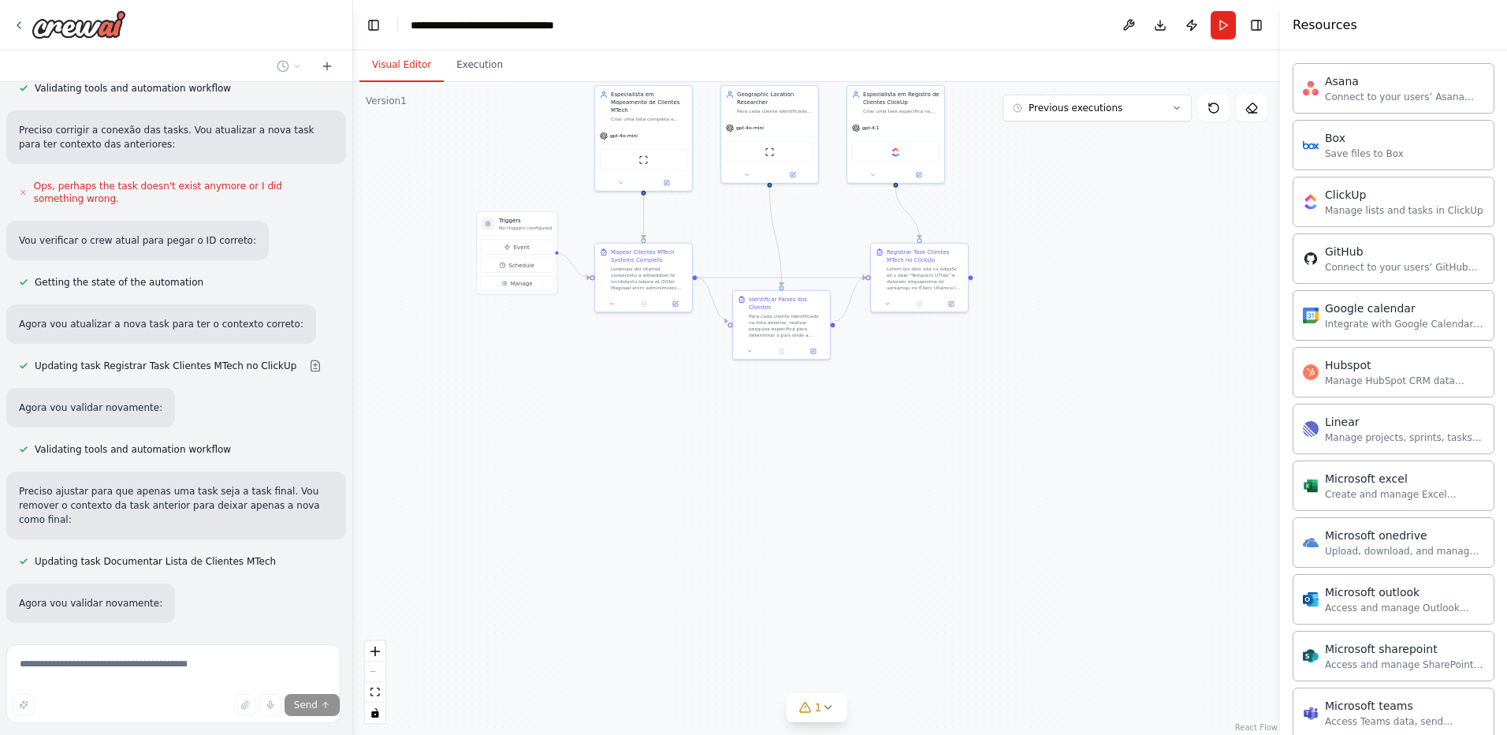
scroll to position [19965, 0]
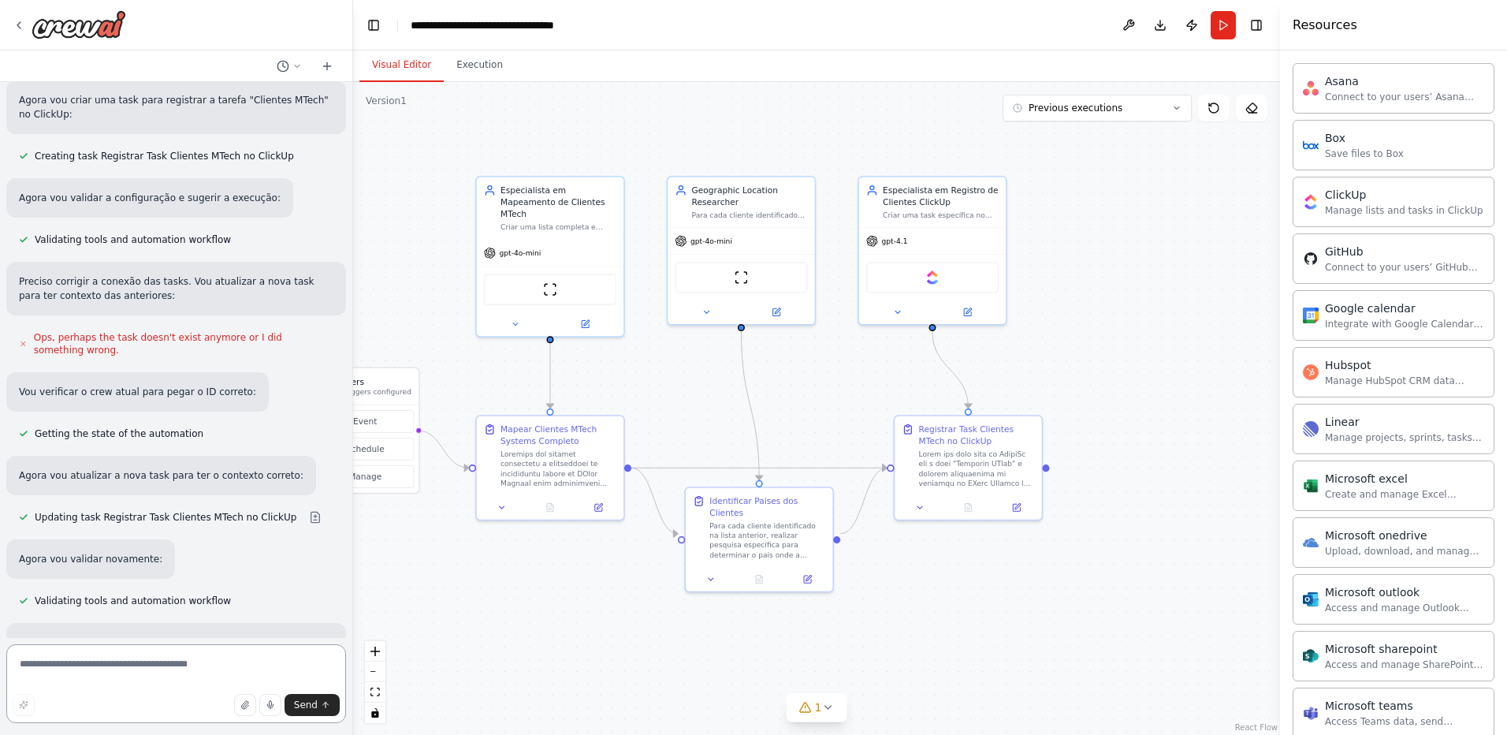
drag, startPoint x: 907, startPoint y: 351, endPoint x: 872, endPoint y: 626, distance: 277.3
click at [872, 626] on div ".deletable-edge-delete-btn { width: 20px; height: 20px; border: 0px solid #ffff…" at bounding box center [816, 408] width 927 height 653
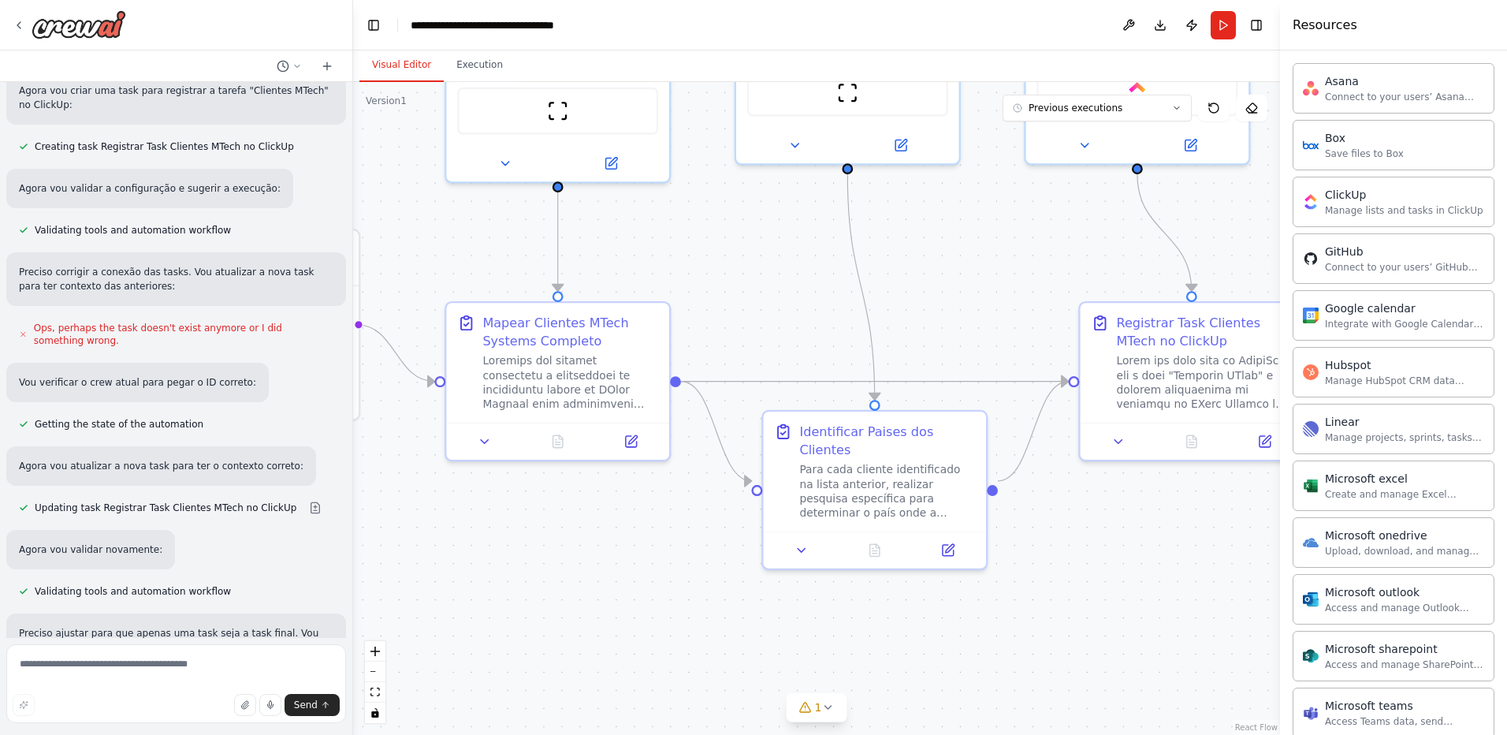
click at [603, 628] on div ".deletable-edge-delete-btn { width: 20px; height: 20px; border: 0px solid #ffff…" at bounding box center [816, 408] width 927 height 653
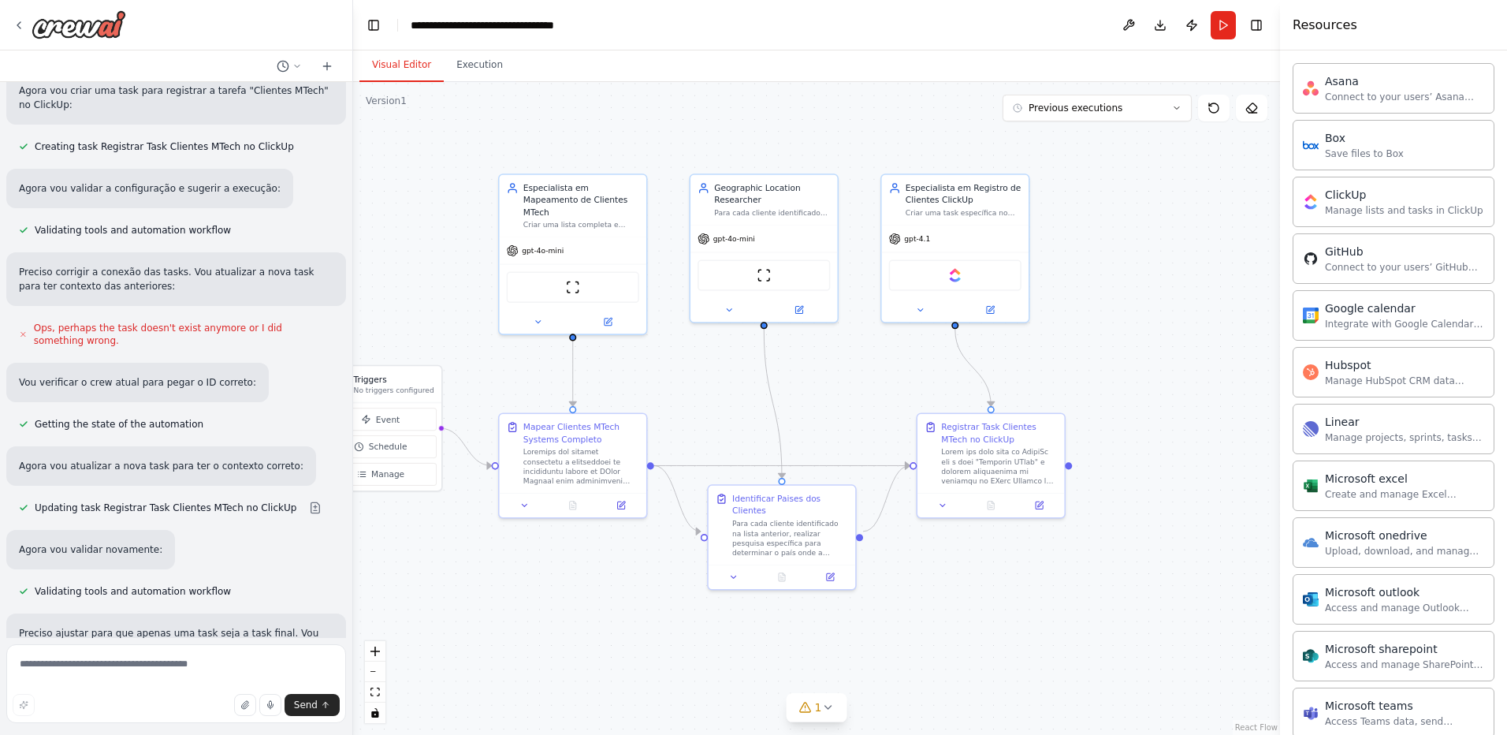
scroll to position [20202, 0]
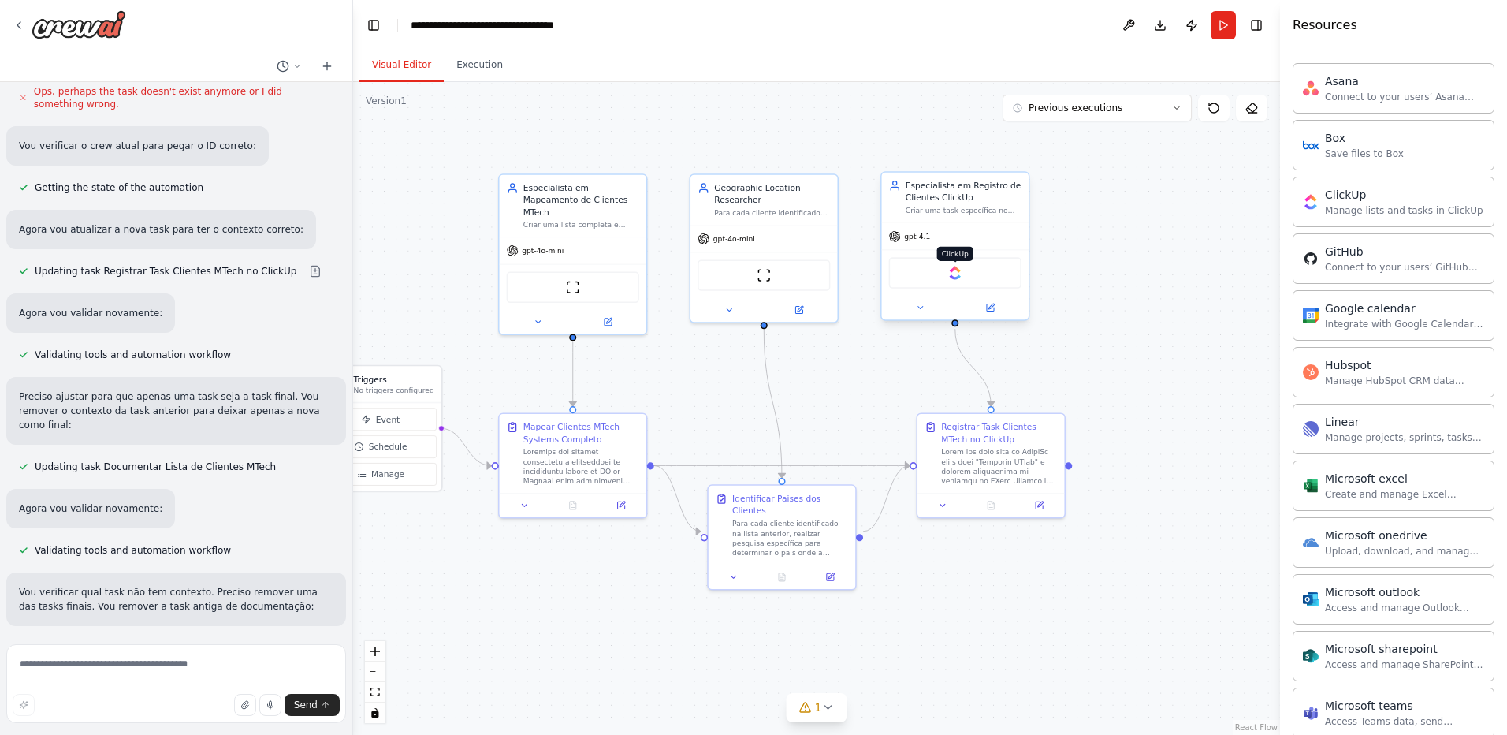
click at [952, 274] on img at bounding box center [955, 273] width 14 height 14
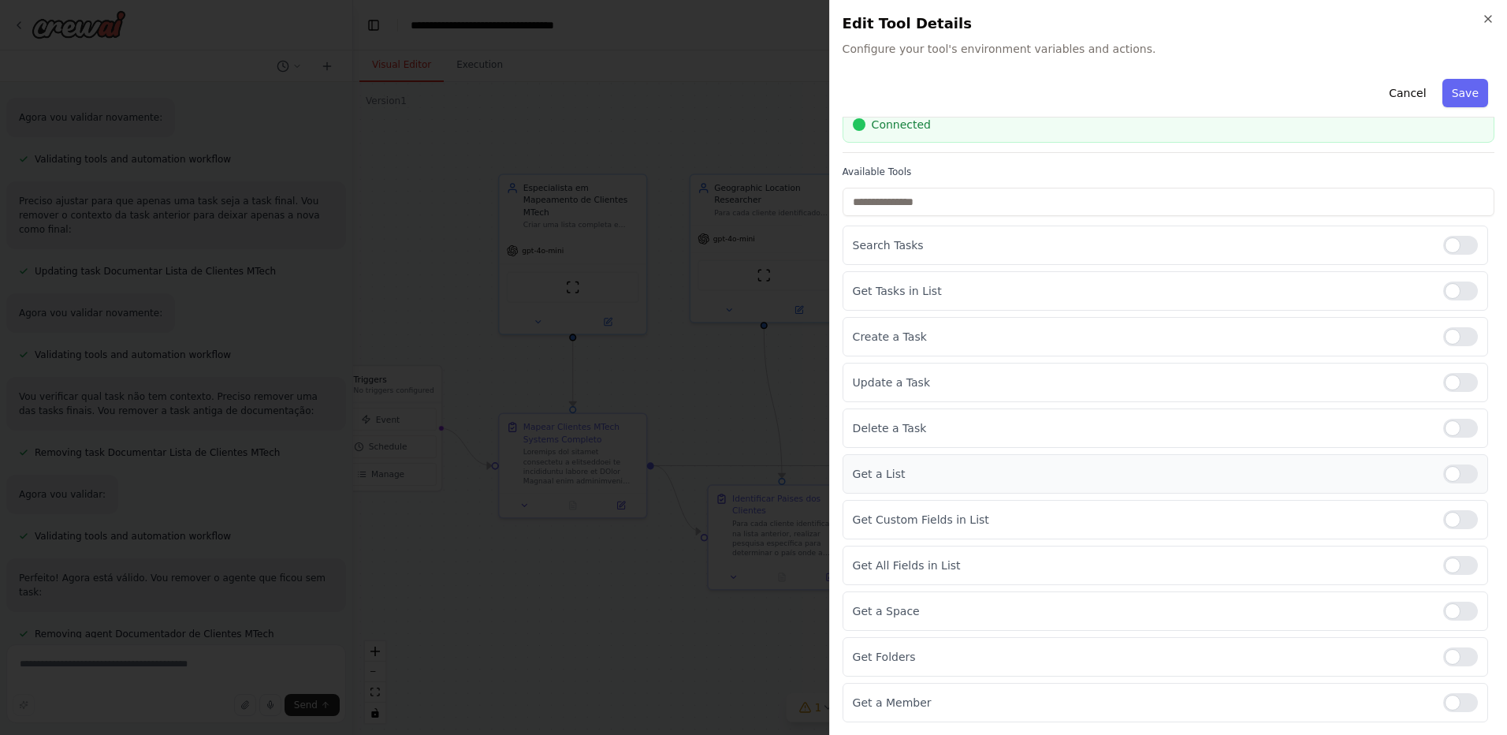
scroll to position [0, 0]
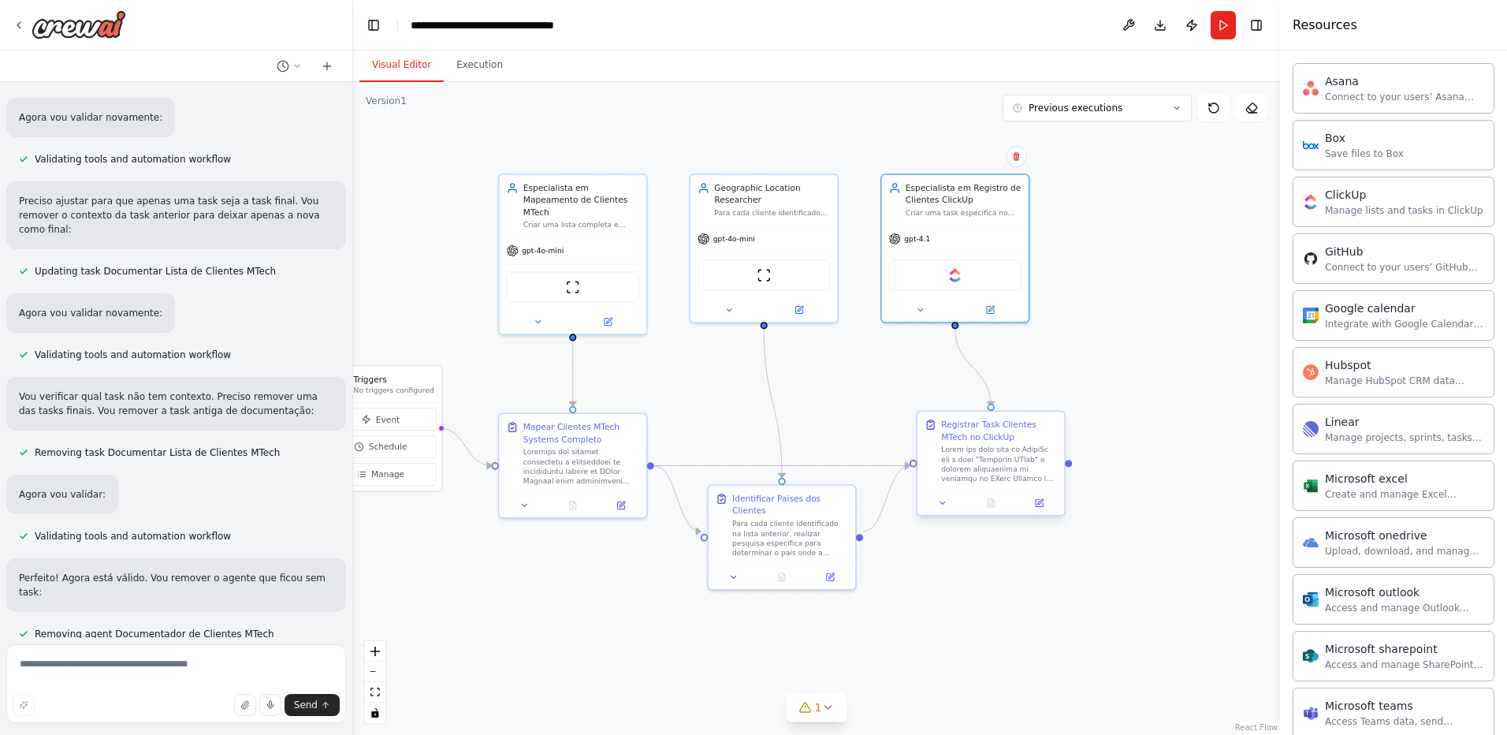
click at [1015, 460] on div at bounding box center [999, 464] width 116 height 39
click at [1041, 506] on icon at bounding box center [1039, 502] width 7 height 7
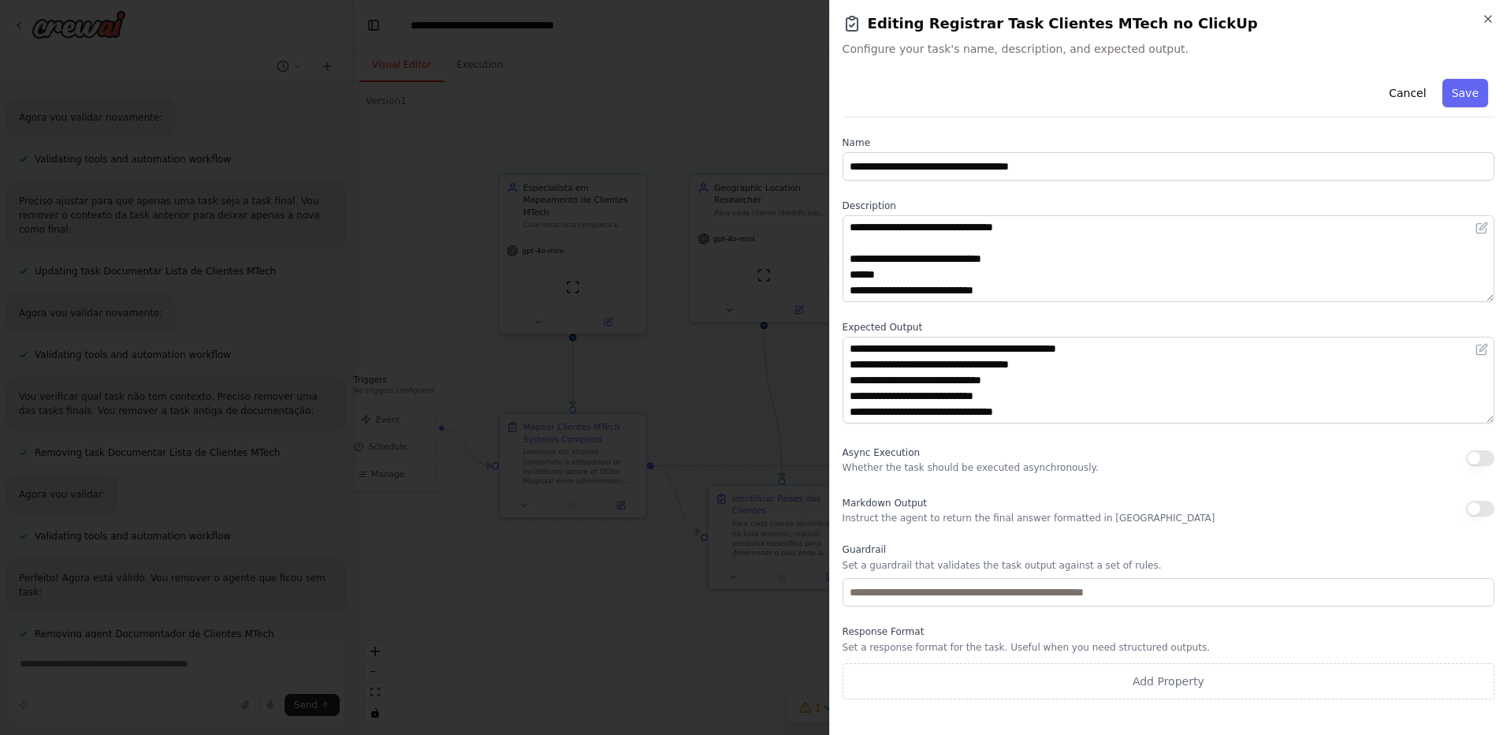
scroll to position [252, 0]
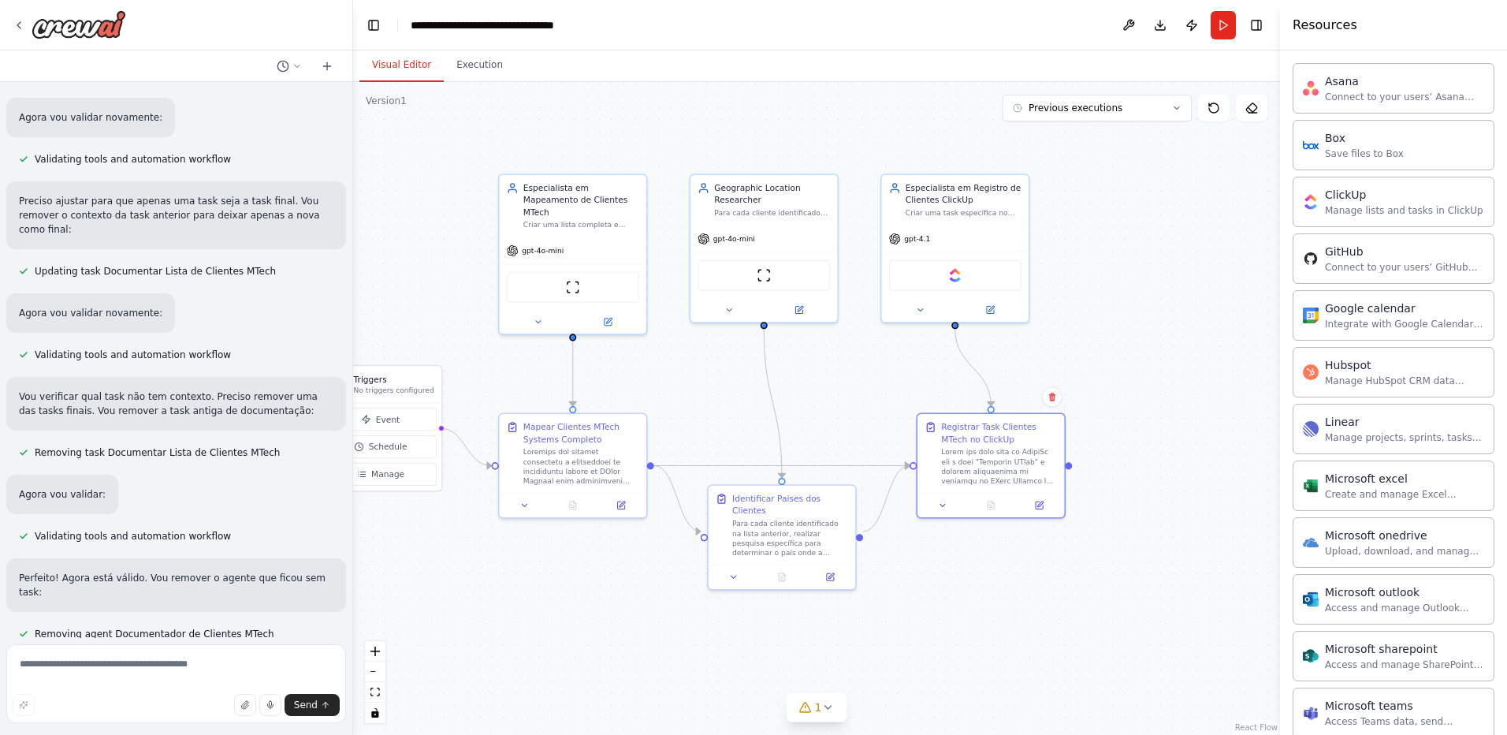
click at [669, 159] on div ".deletable-edge-delete-btn { width: 20px; height: 20px; border: 0px solid #ffff…" at bounding box center [816, 408] width 927 height 653
click at [1008, 464] on div at bounding box center [999, 464] width 116 height 39
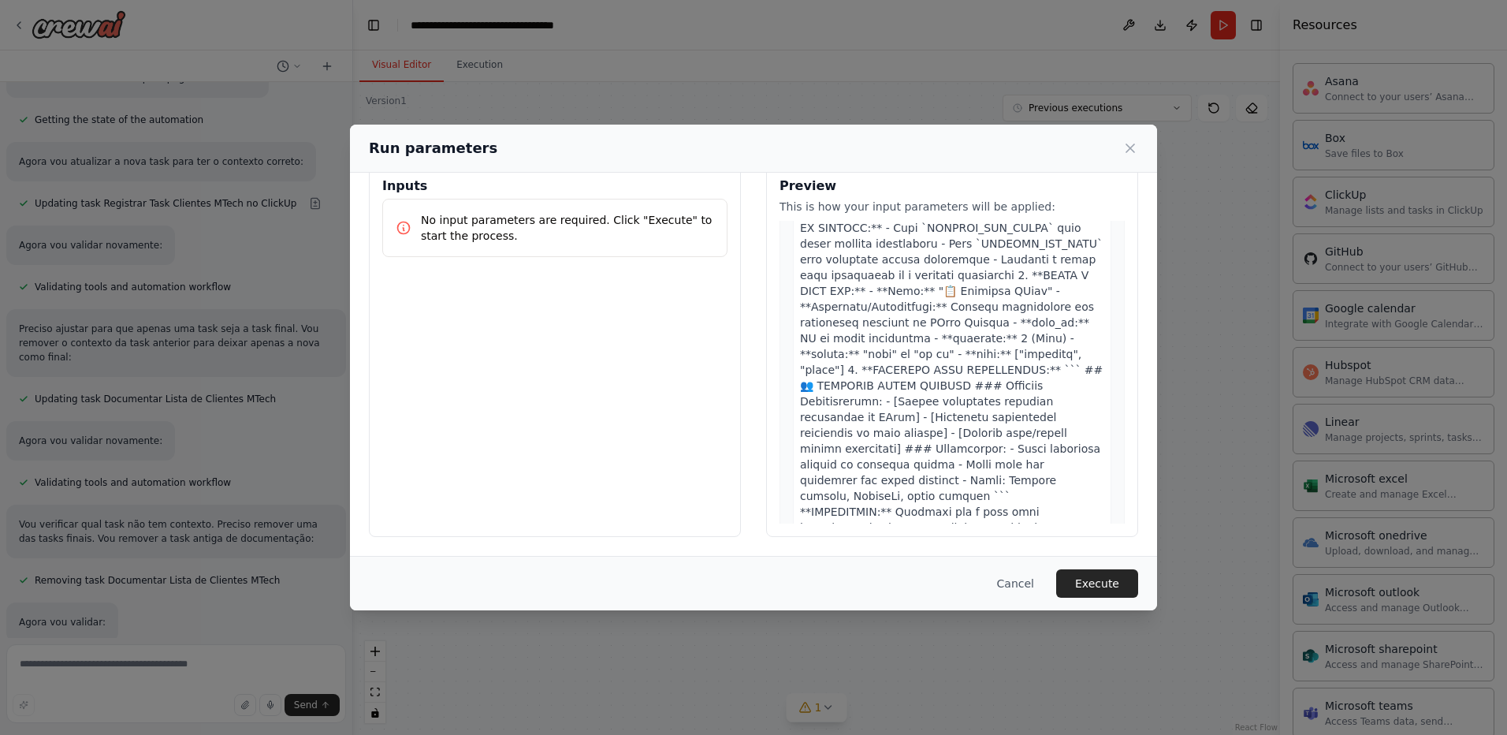
scroll to position [1109, 0]
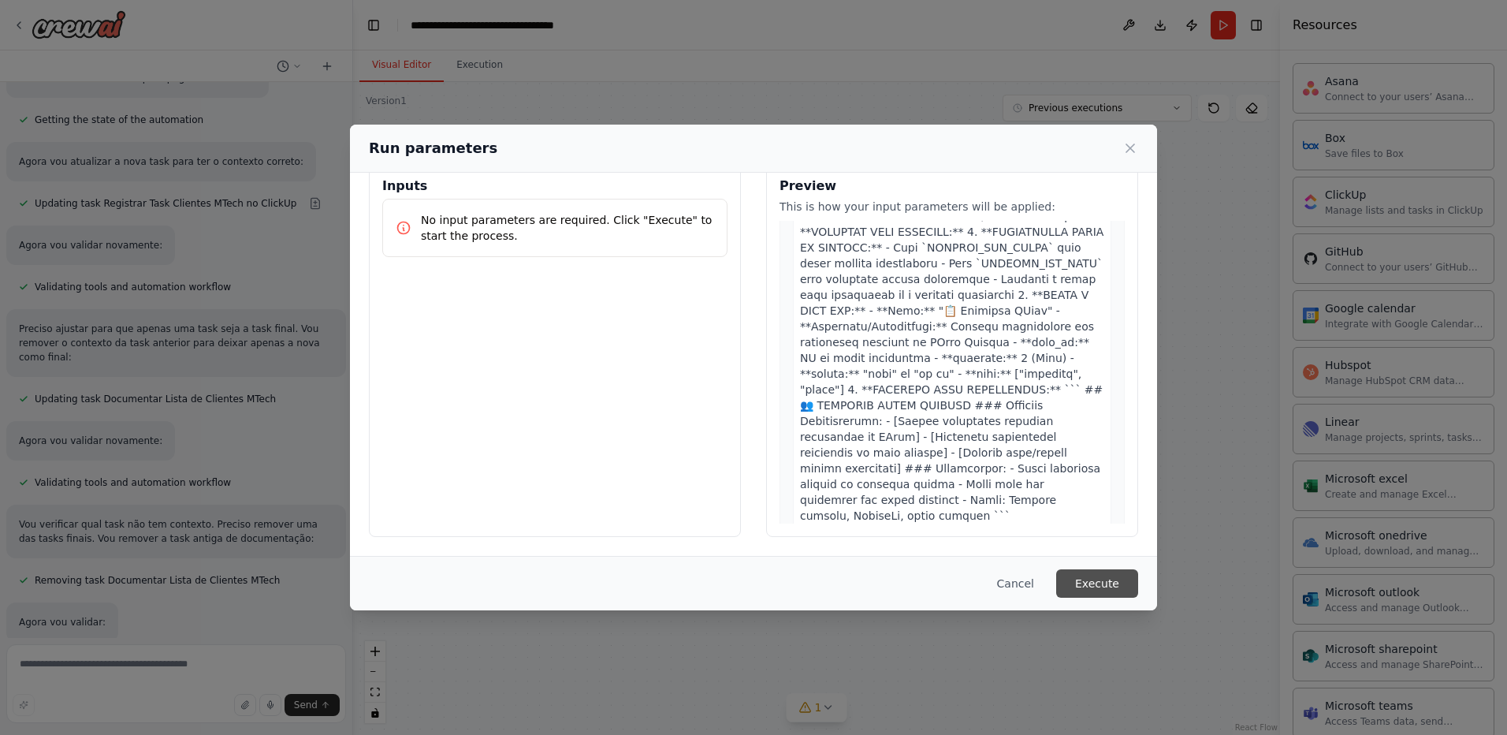
click at [1089, 583] on button "Execute" at bounding box center [1097, 583] width 82 height 28
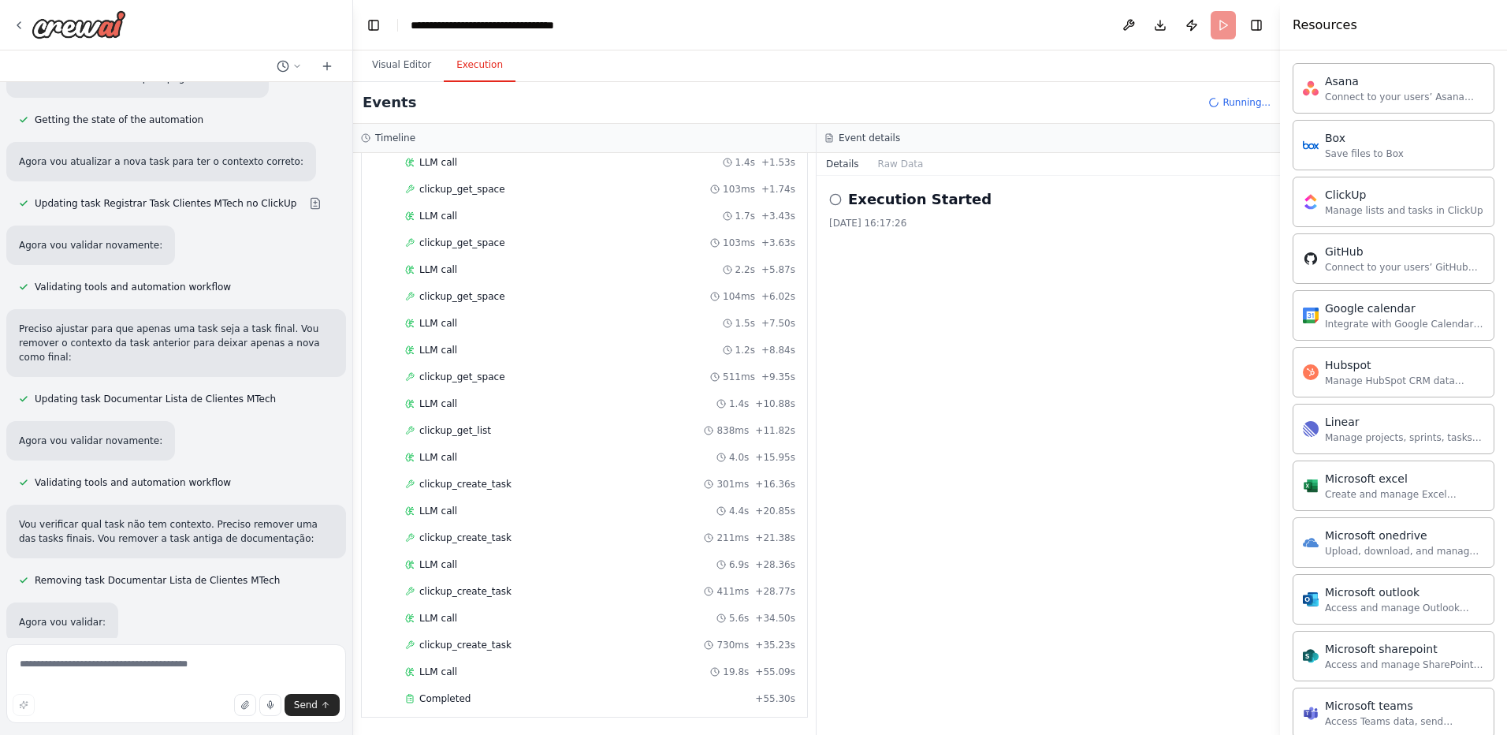
scroll to position [20397, 0]
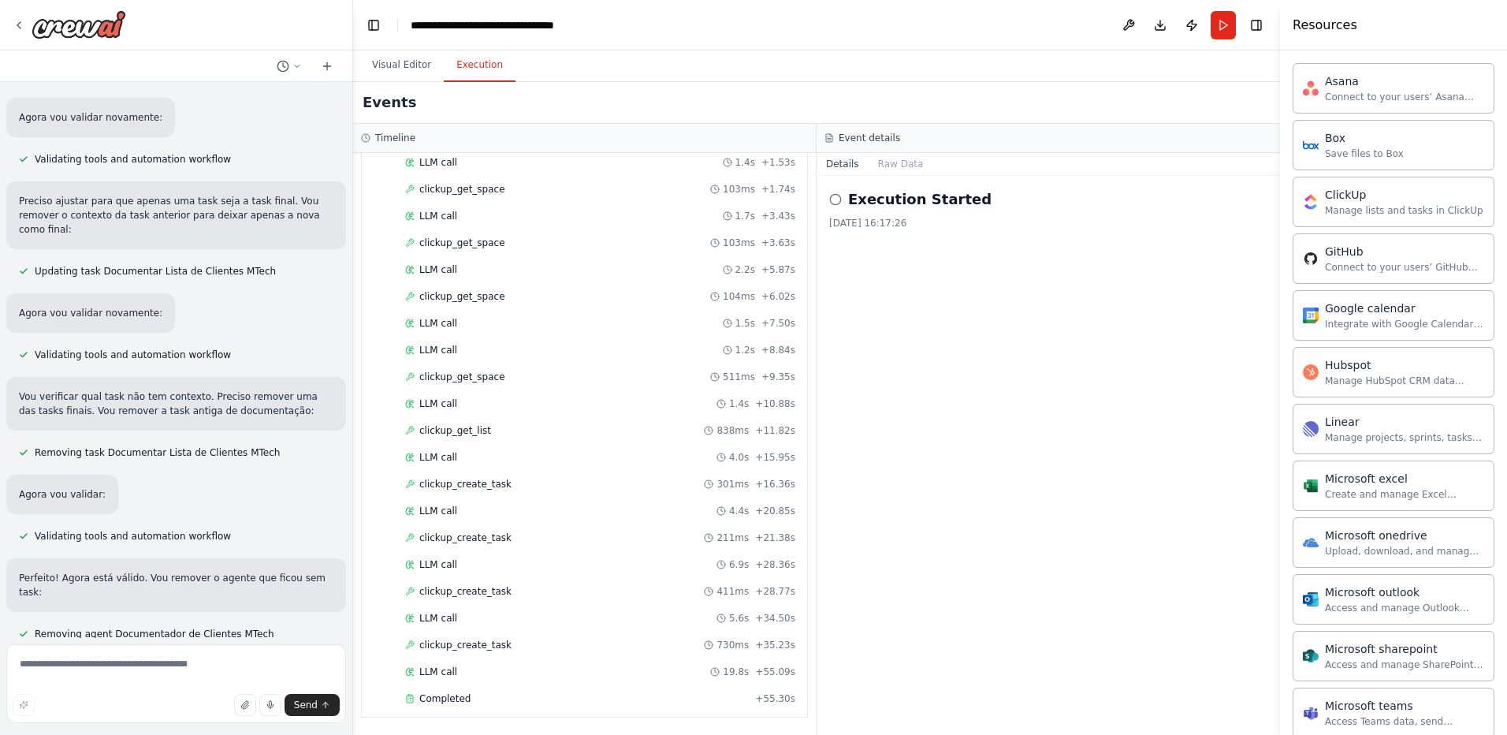
click at [900, 699] on div "Execution Started 02/10/2025, 16:17:26" at bounding box center [1049, 455] width 464 height 559
